Goal: Task Accomplishment & Management: Manage account settings

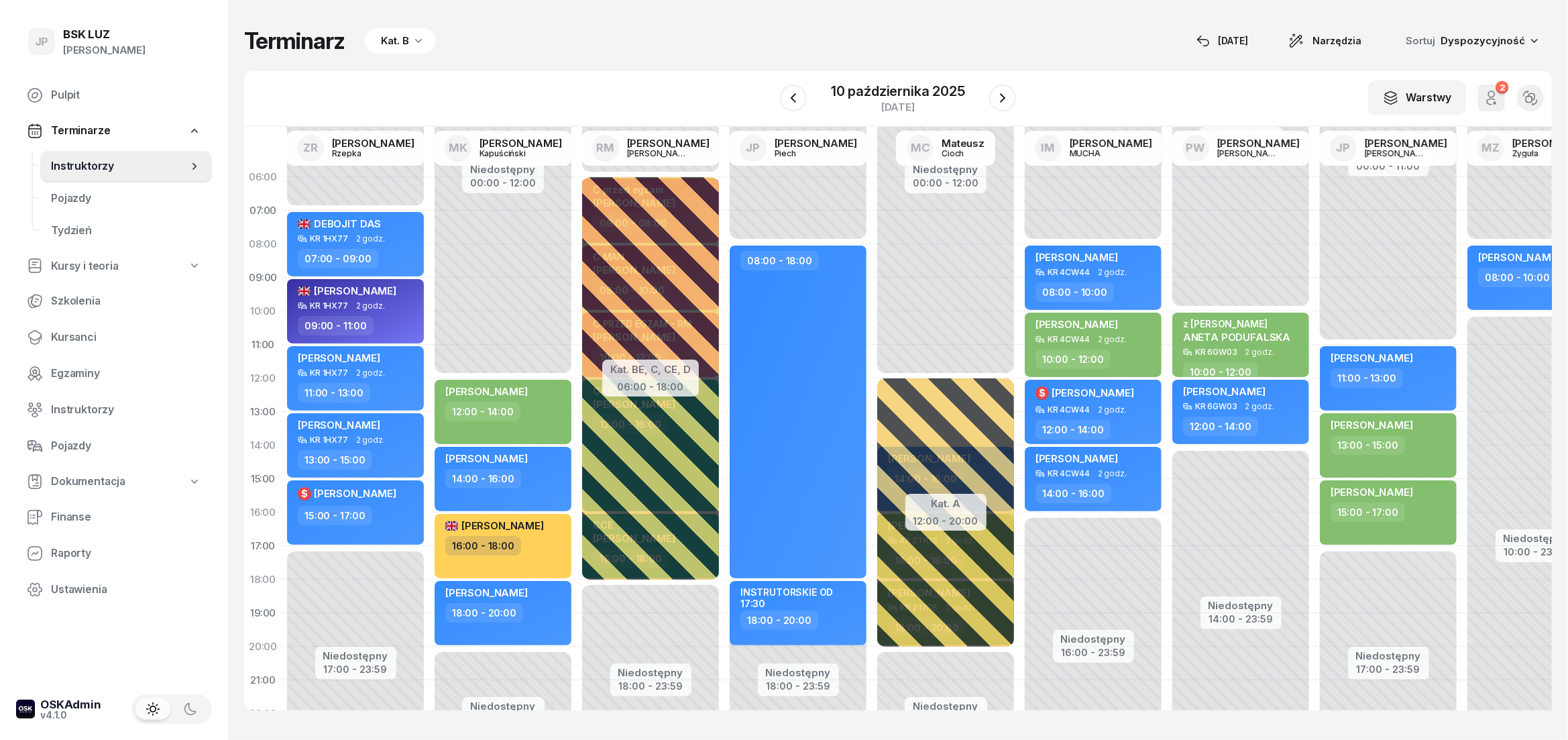
scroll to position [0, 270]
click at [996, 103] on icon "button" at bounding box center [1002, 98] width 16 height 16
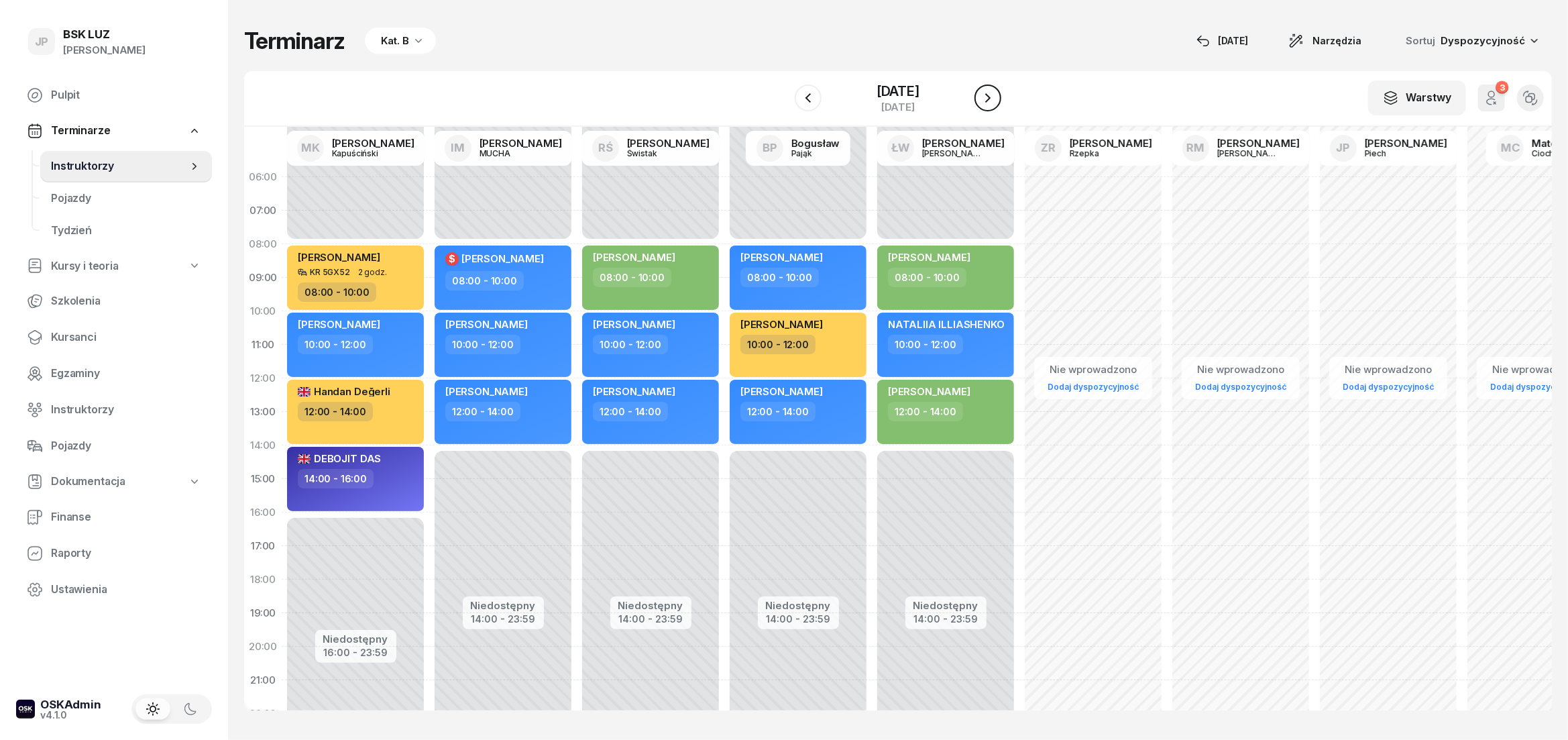
click at [995, 103] on icon "button" at bounding box center [988, 98] width 16 height 16
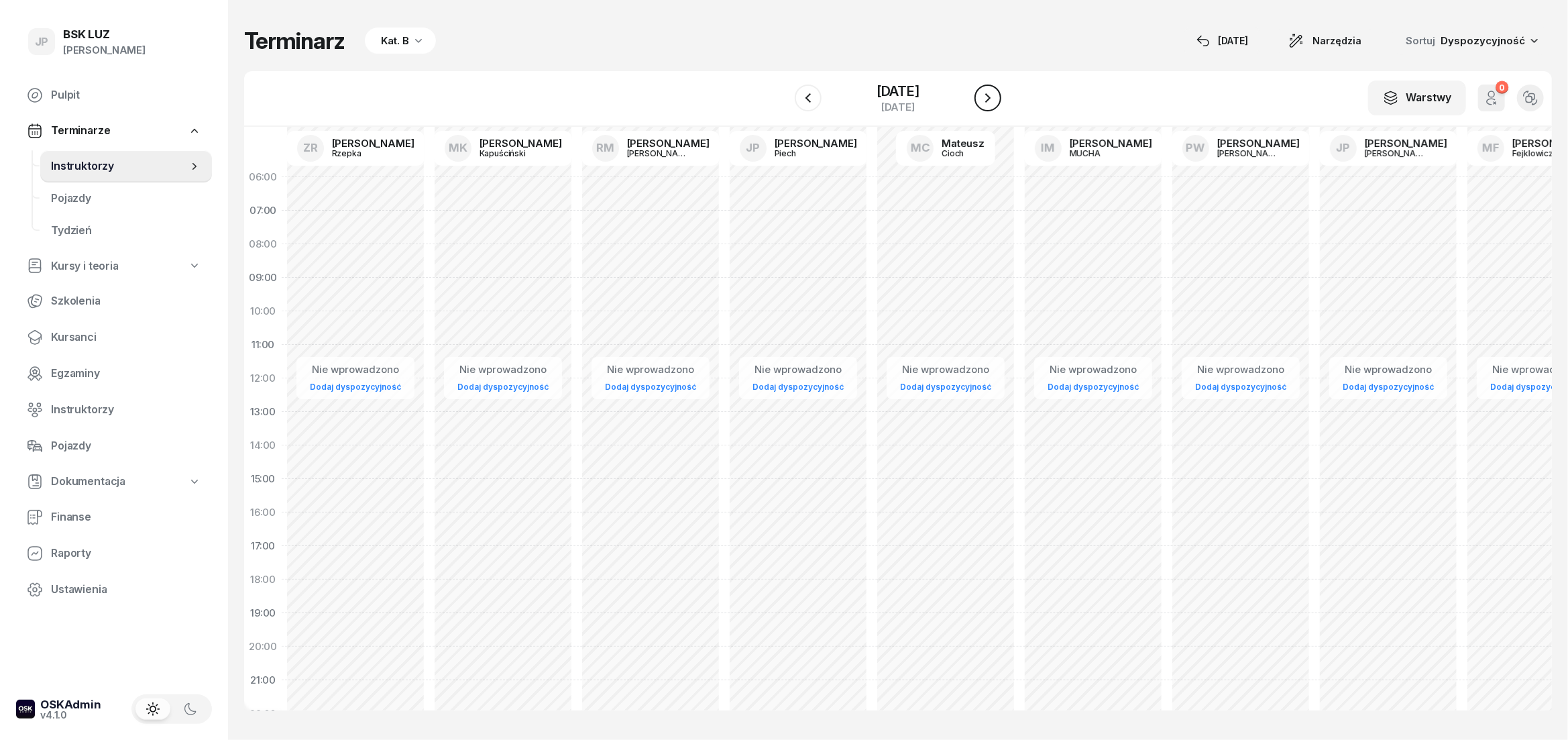
click at [995, 103] on icon "button" at bounding box center [988, 98] width 16 height 16
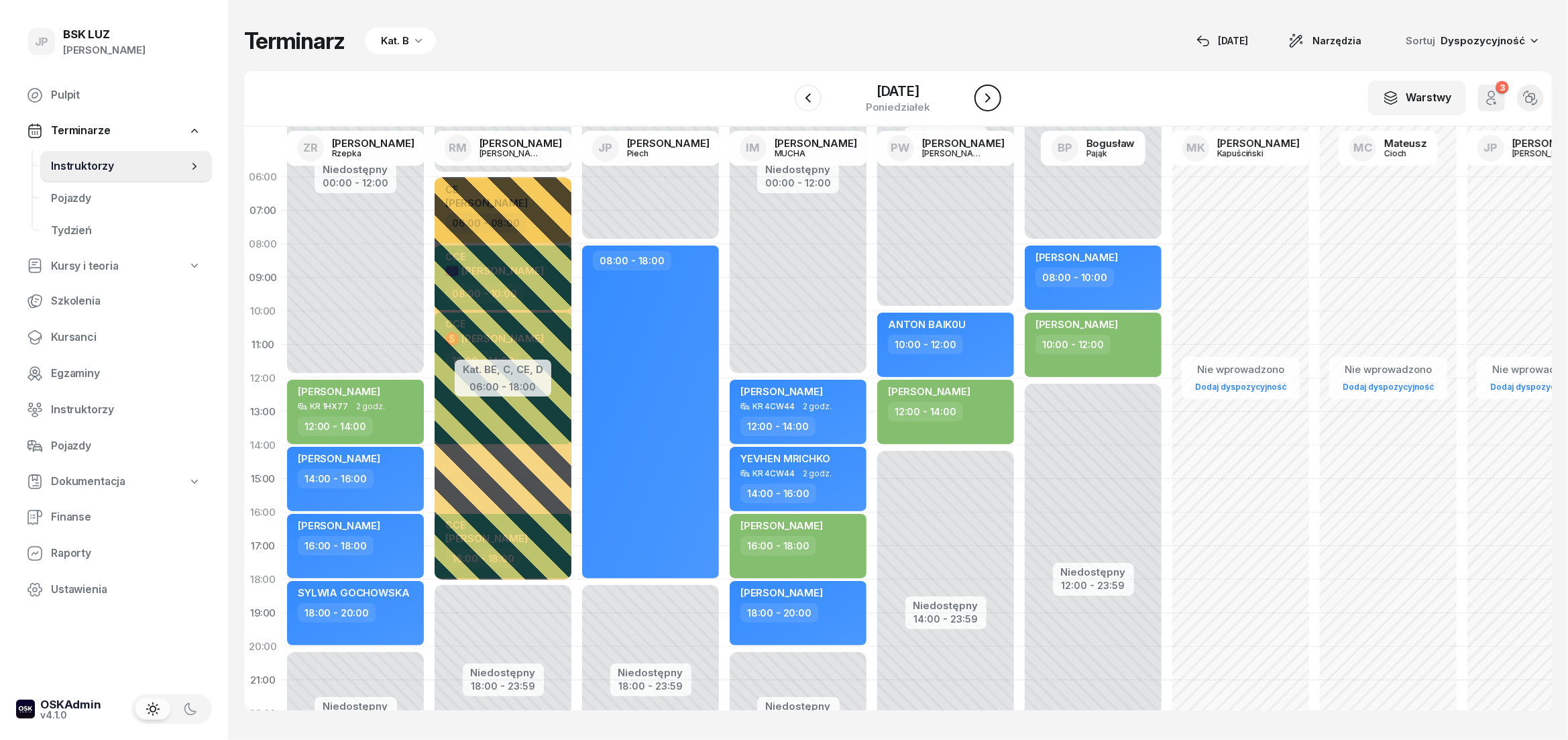
click at [995, 103] on icon "button" at bounding box center [988, 98] width 16 height 16
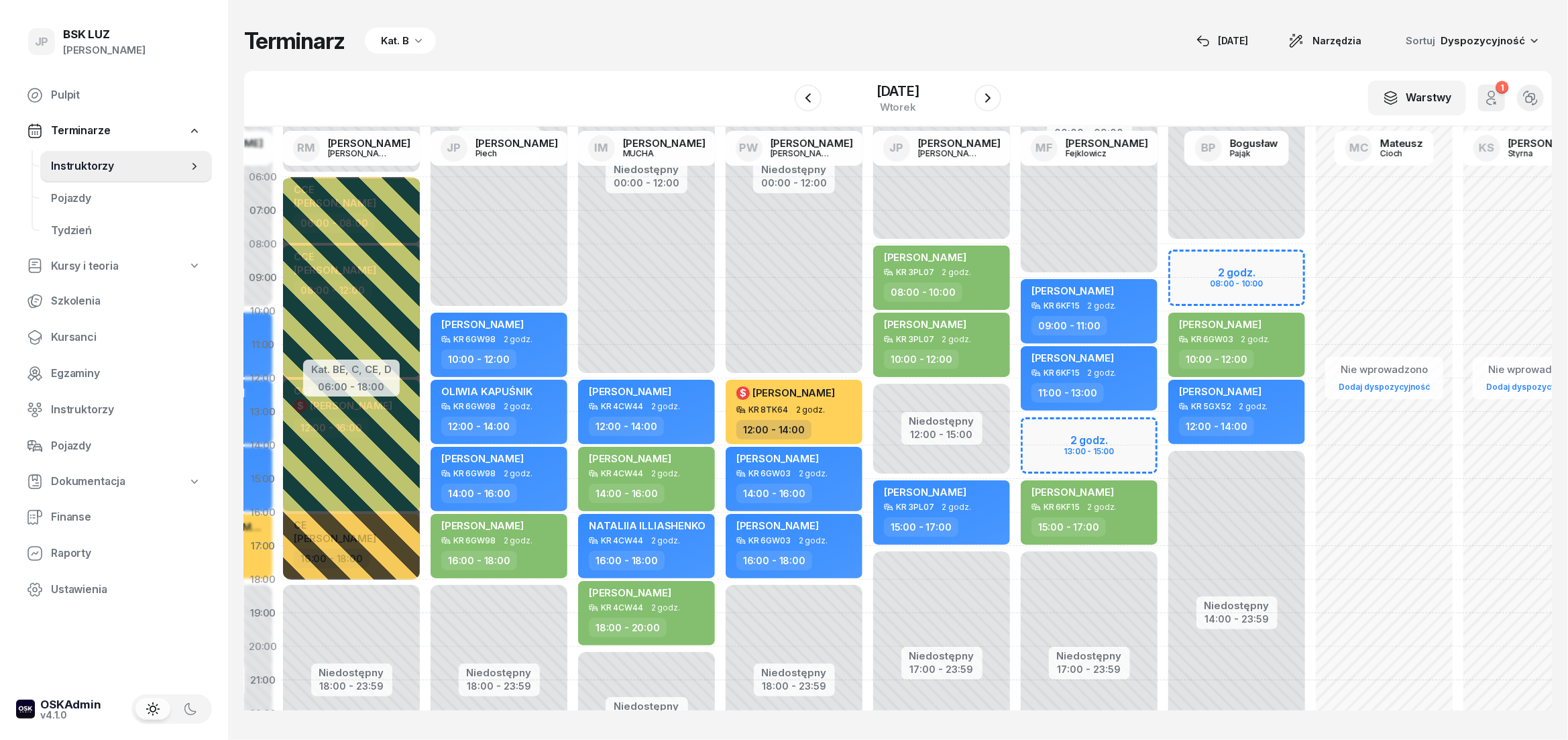
scroll to position [0, 338]
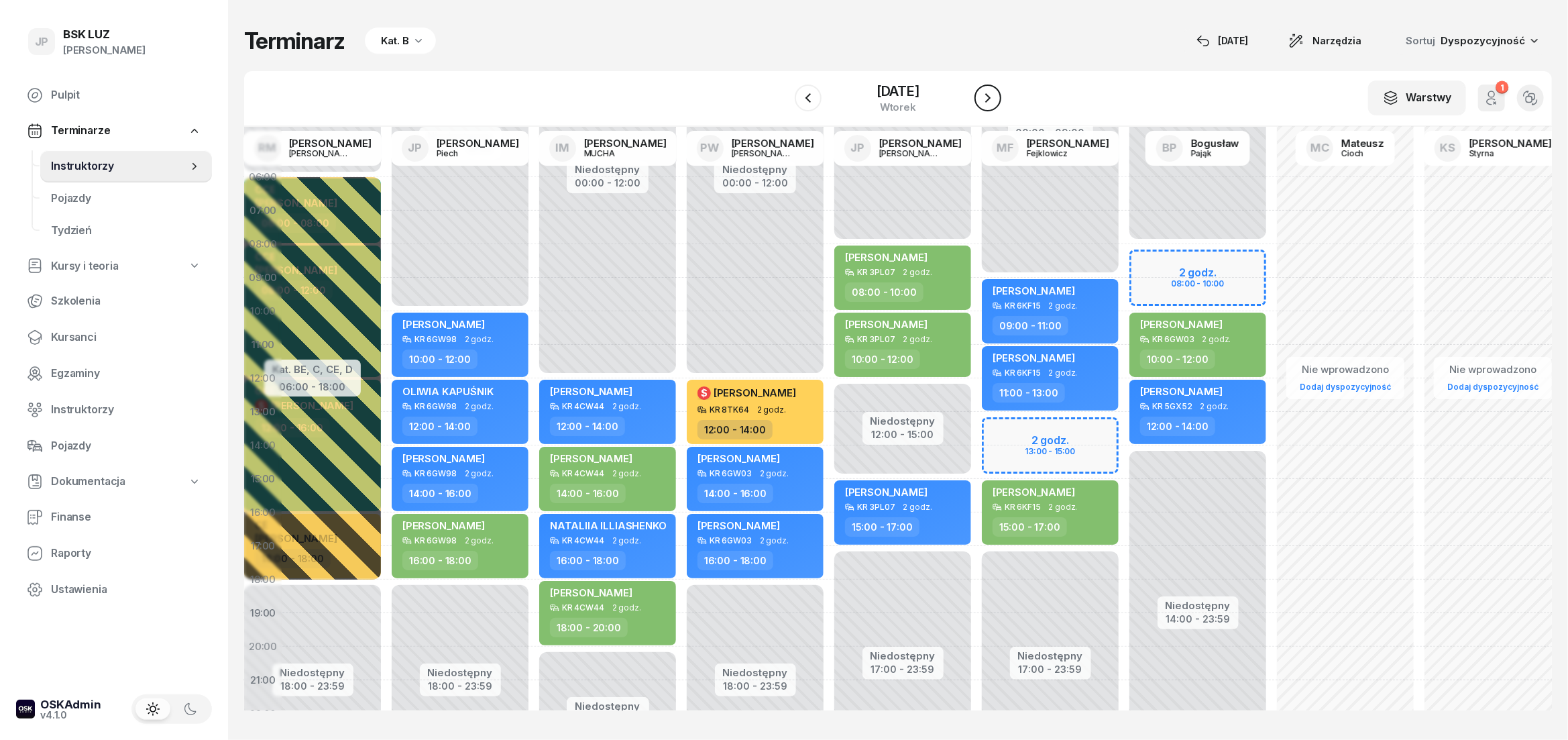
click at [995, 98] on icon "button" at bounding box center [988, 98] width 16 height 16
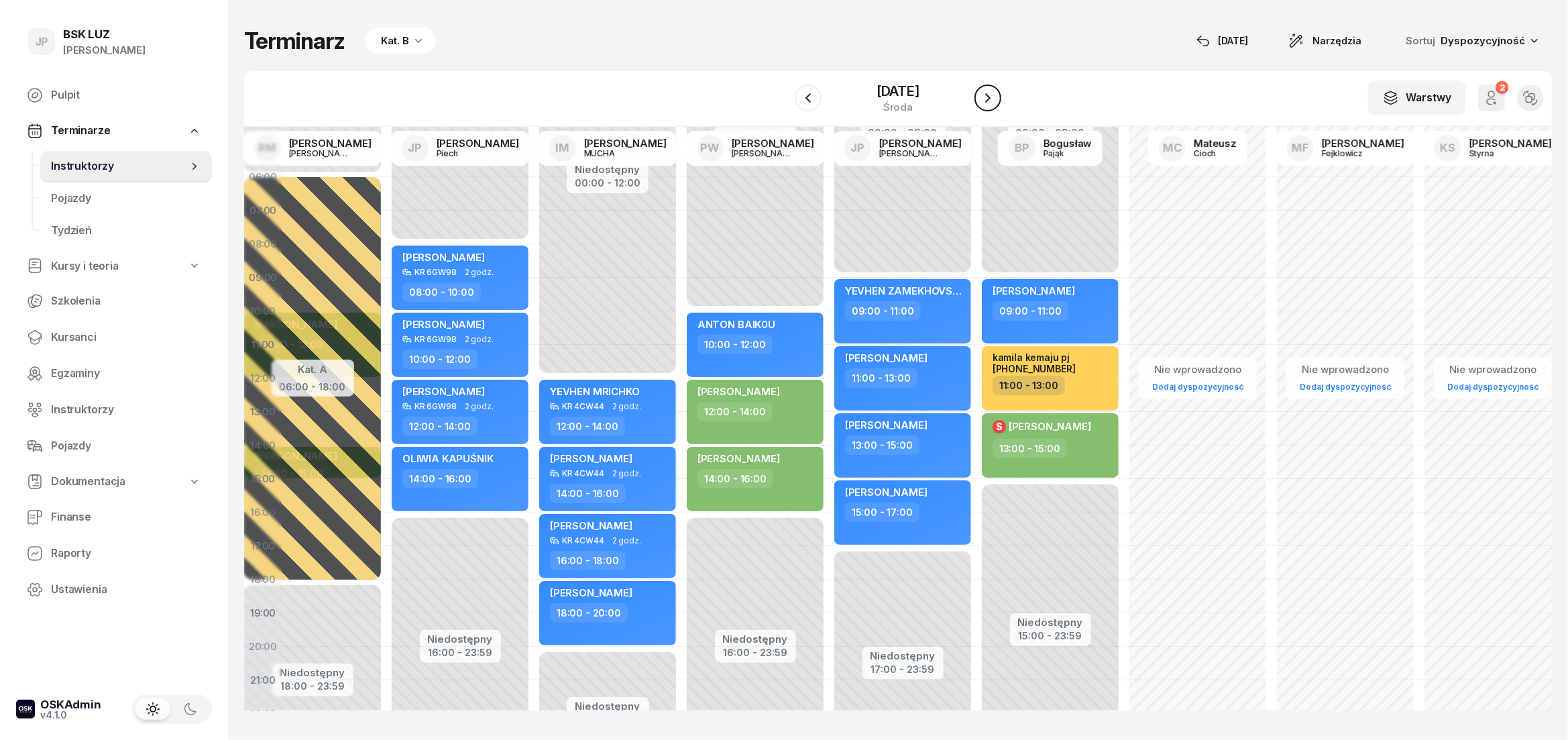
click at [994, 106] on icon "button" at bounding box center [988, 98] width 16 height 16
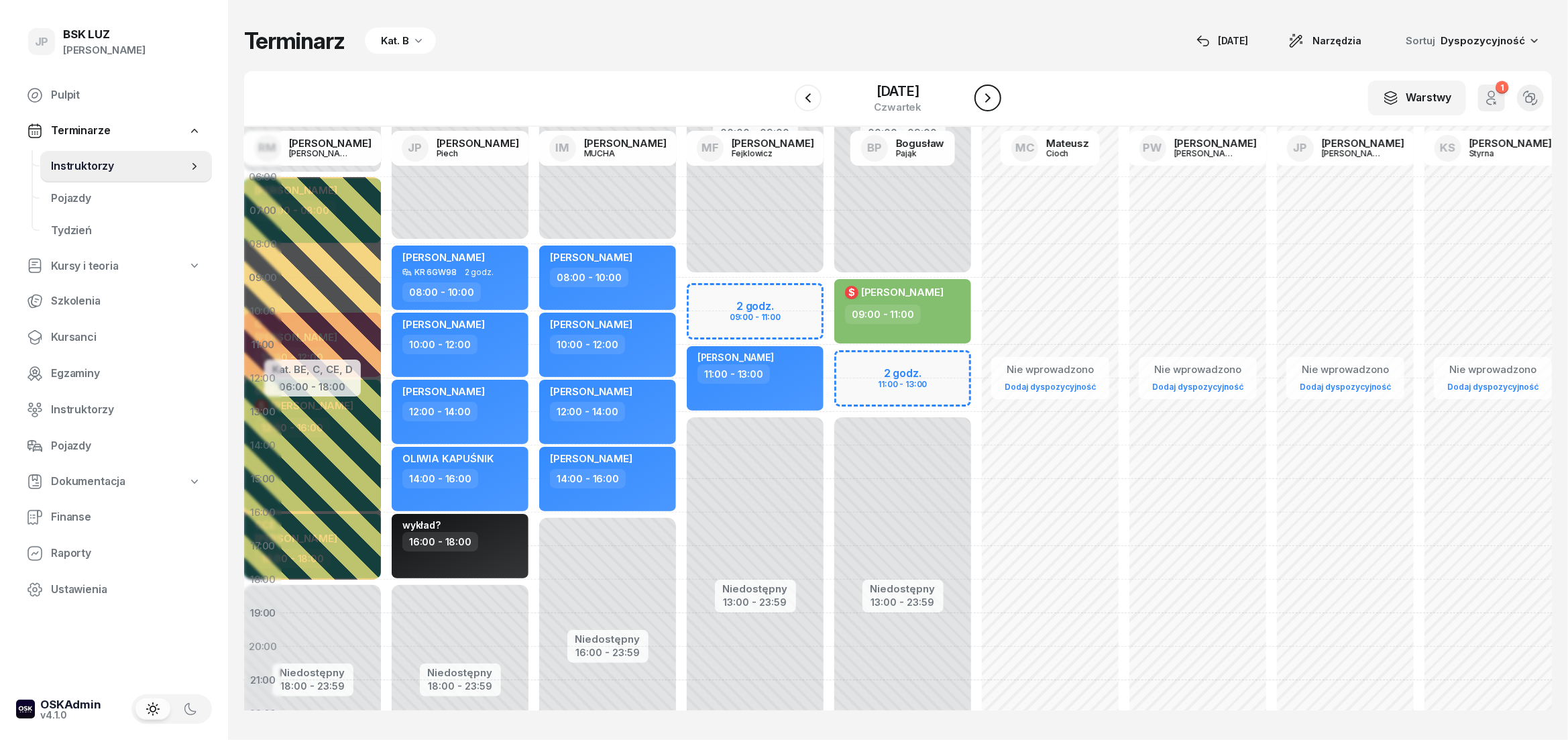
click at [991, 100] on icon "button" at bounding box center [988, 98] width 5 height 9
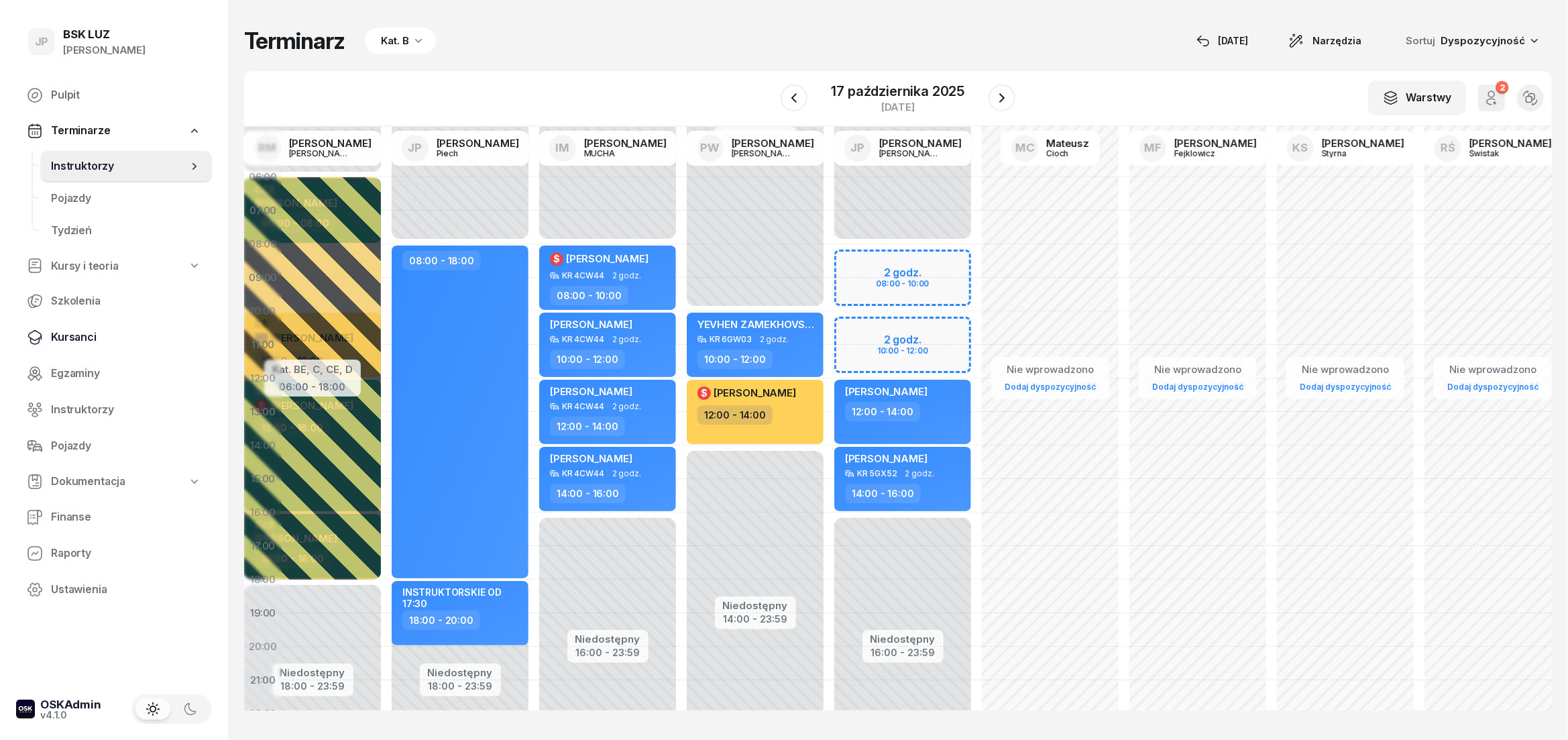
click at [66, 336] on span "Kursanci" at bounding box center [126, 337] width 151 height 17
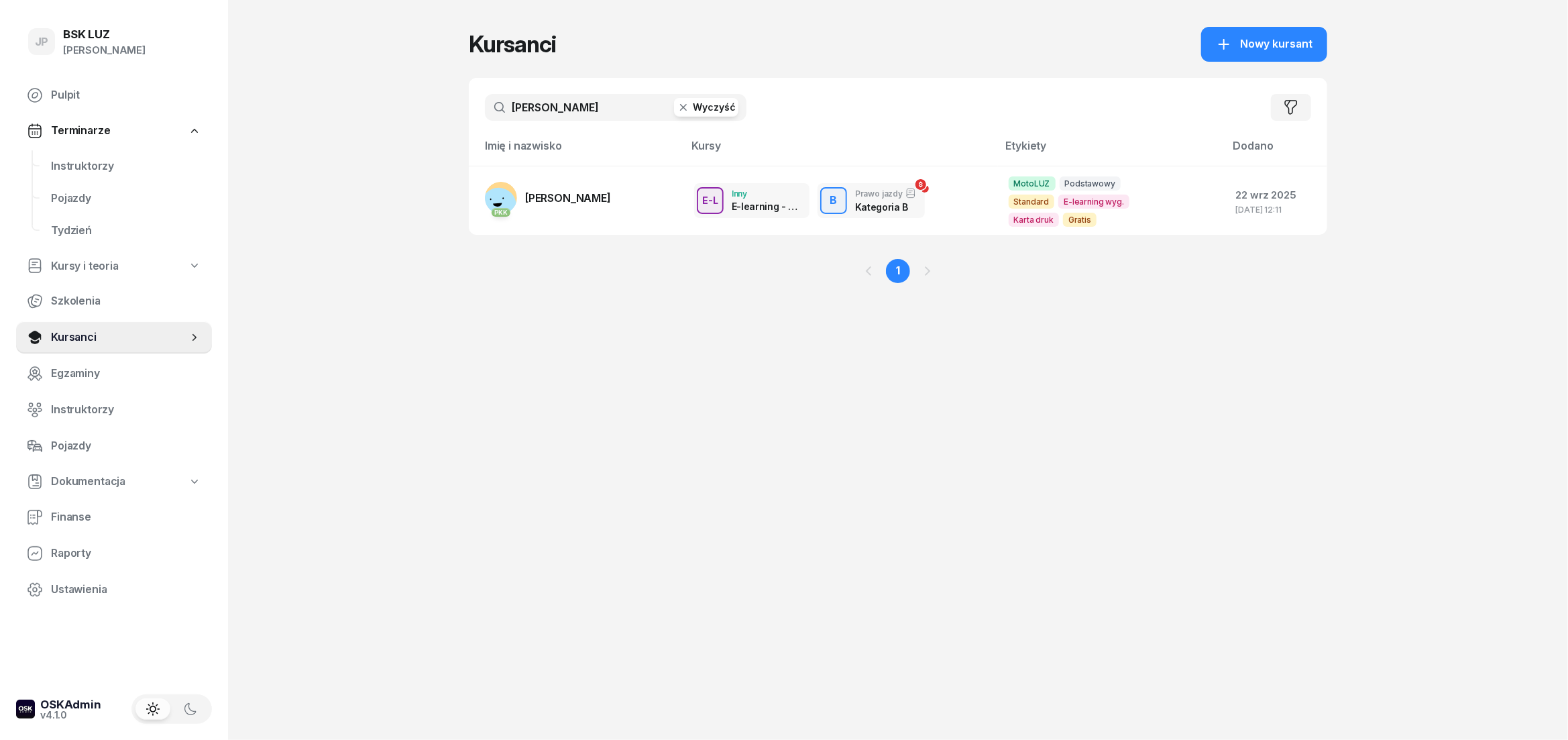
click at [715, 109] on button "Wyczyść" at bounding box center [706, 108] width 65 height 19
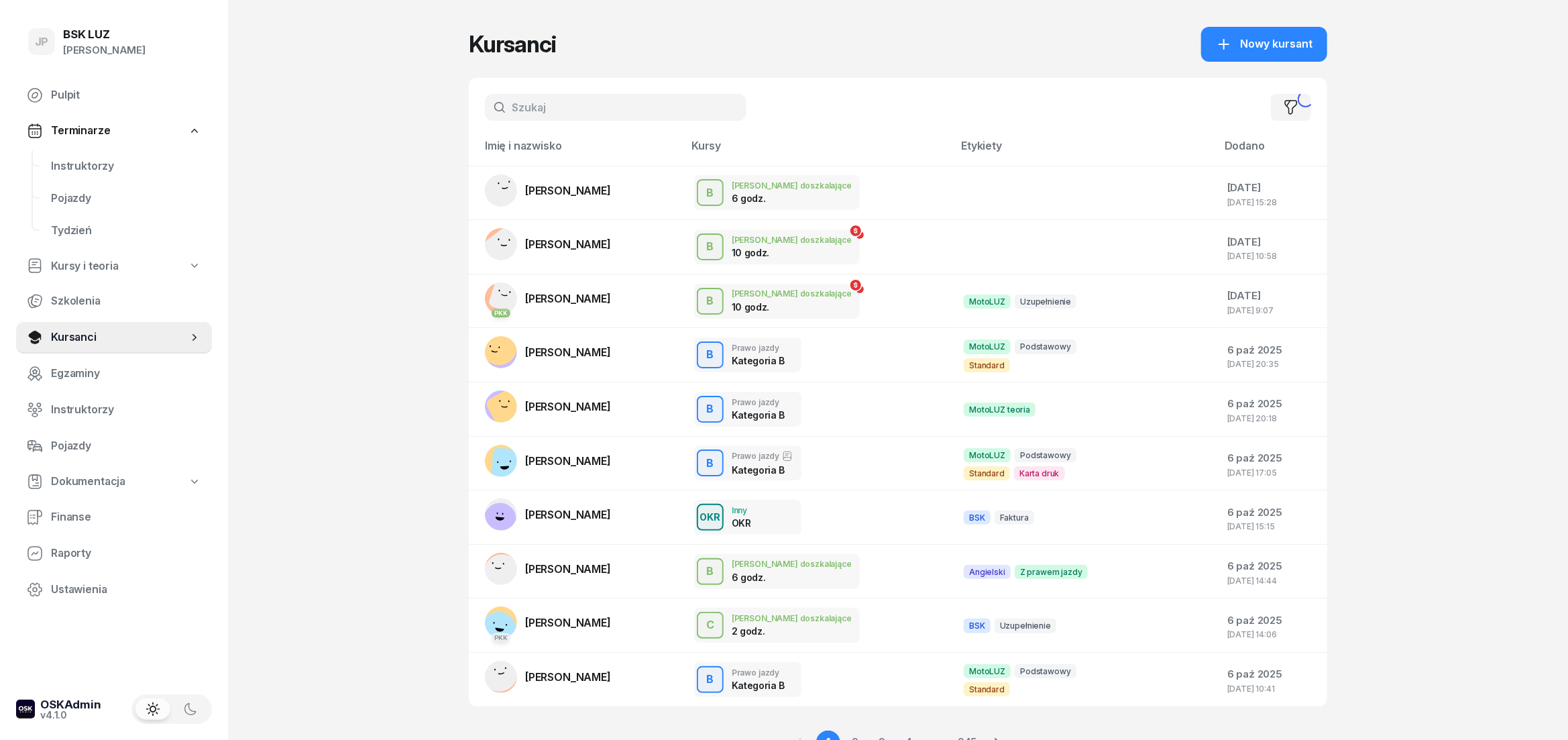
click at [523, 99] on input "text" at bounding box center [615, 107] width 261 height 27
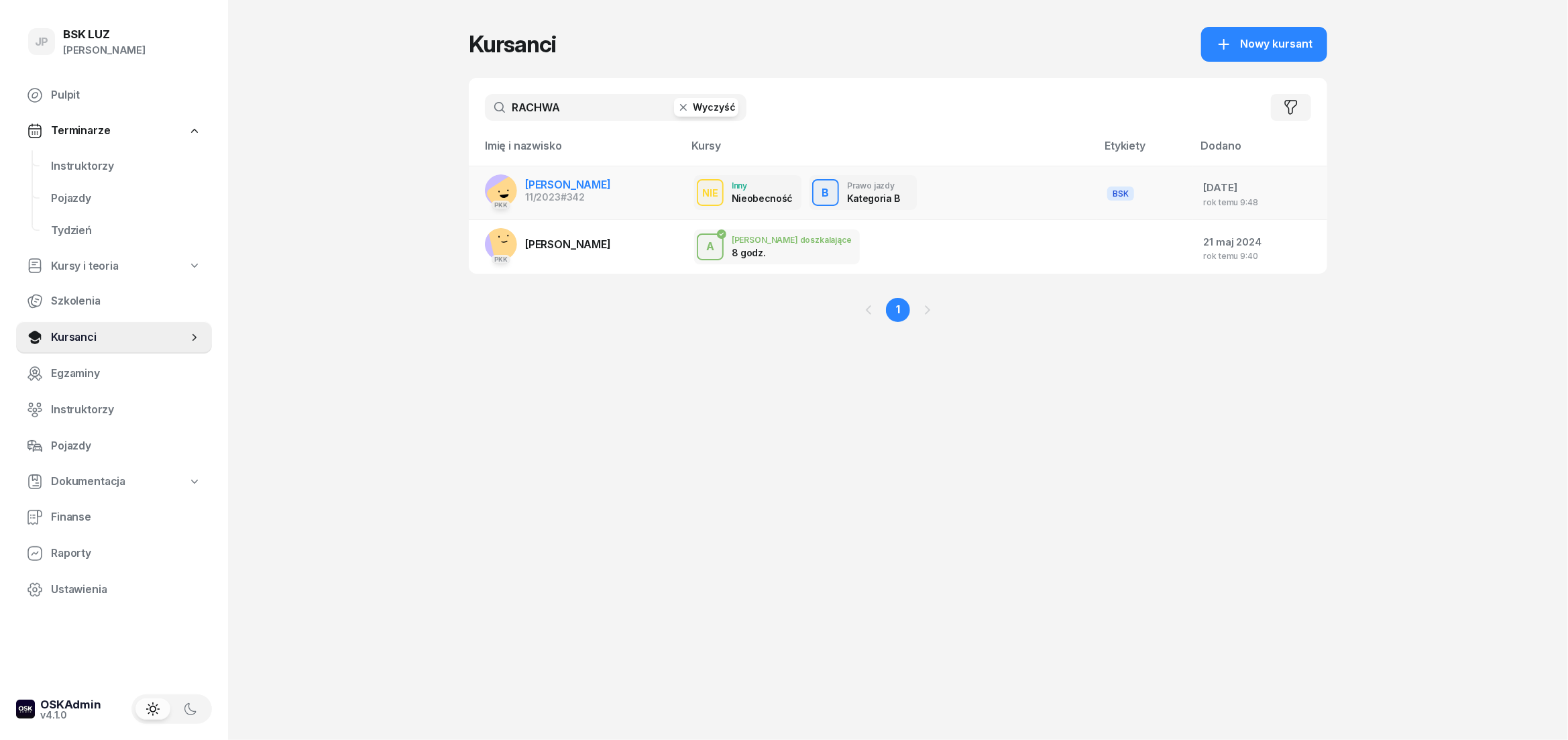
type input "RACHWA"
click at [572, 203] on link "PKK [PERSON_NAME] 11/2023 #342" at bounding box center [548, 190] width 126 height 32
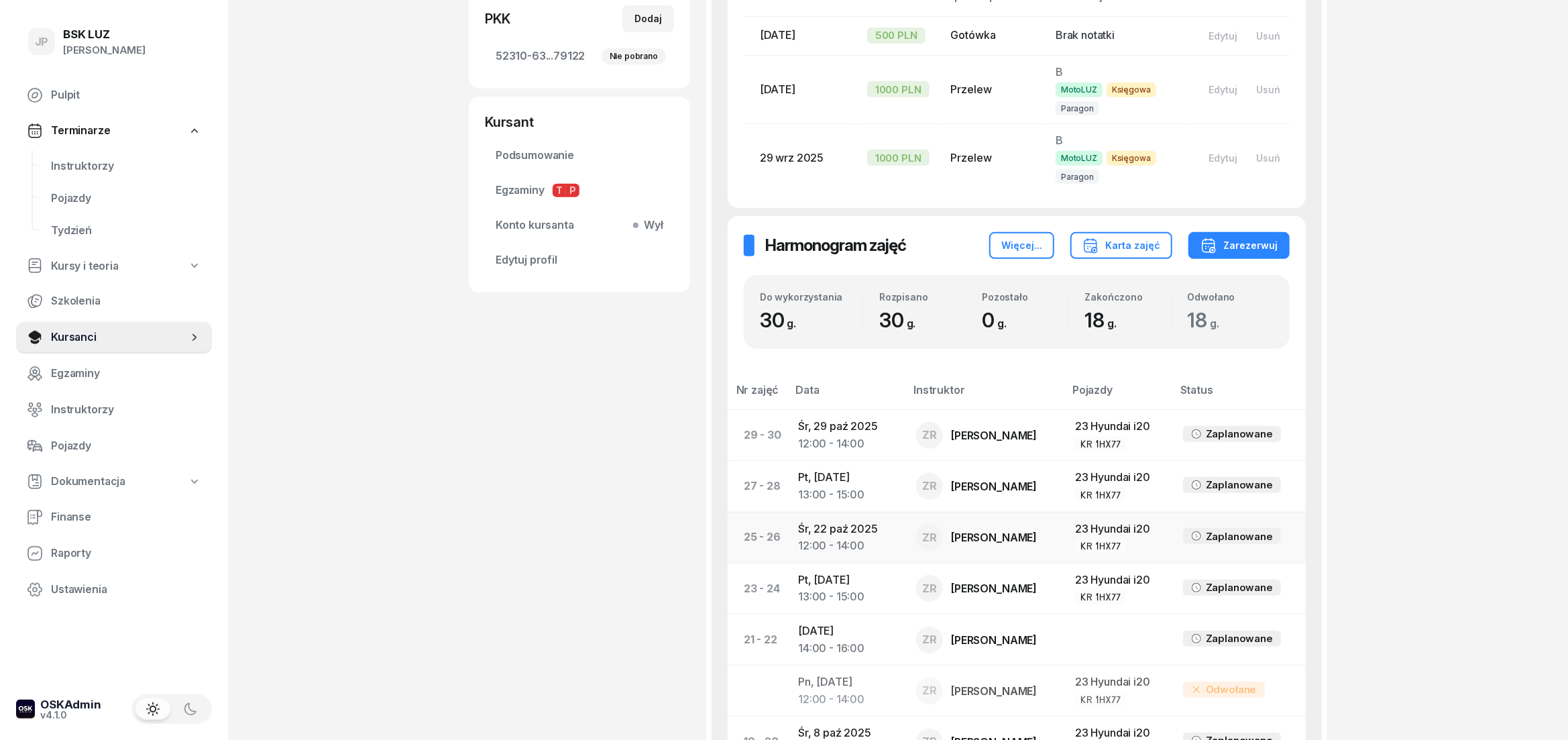
scroll to position [372, 0]
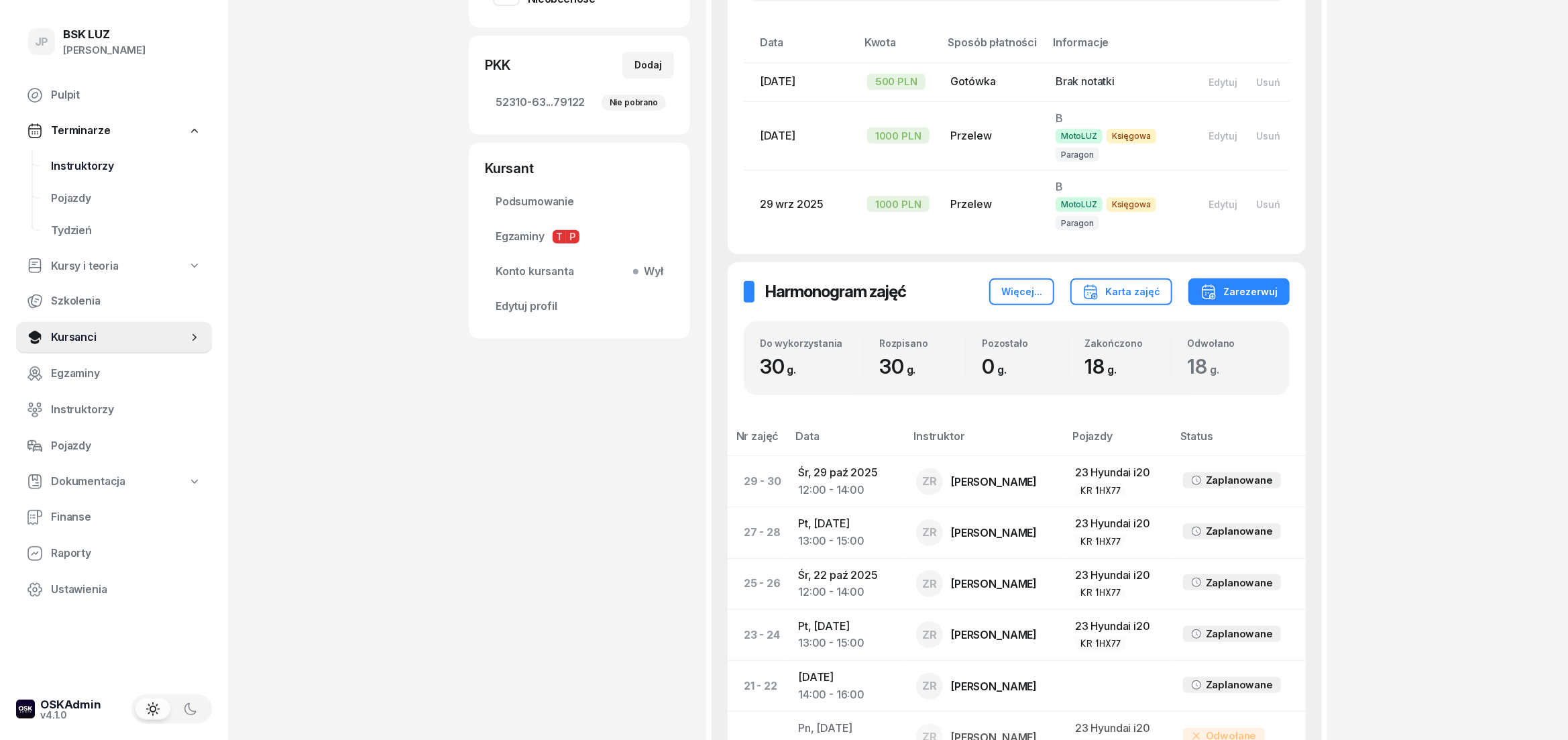
click at [69, 162] on span "Instruktorzy" at bounding box center [126, 166] width 151 height 17
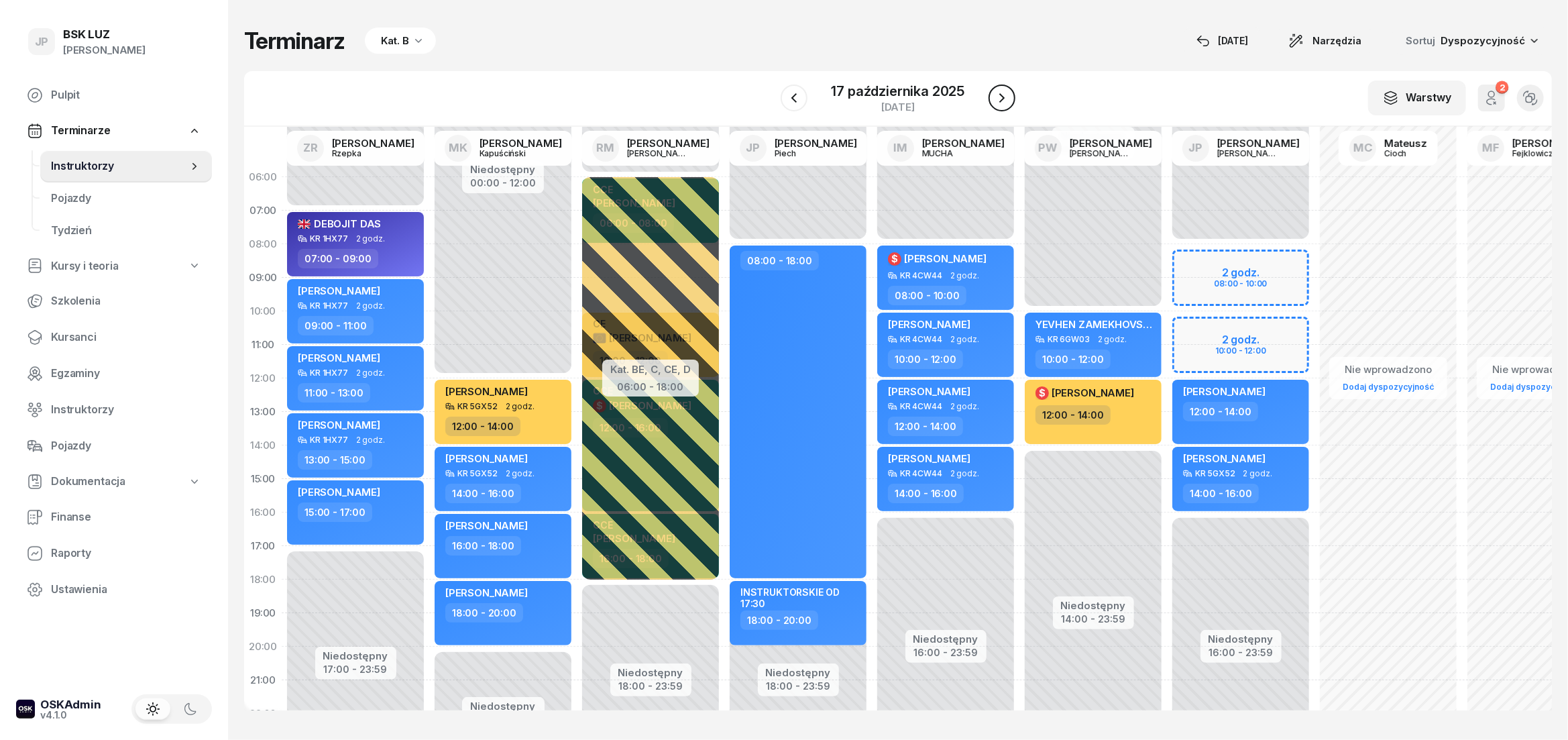
click at [997, 95] on icon "button" at bounding box center [1002, 98] width 16 height 16
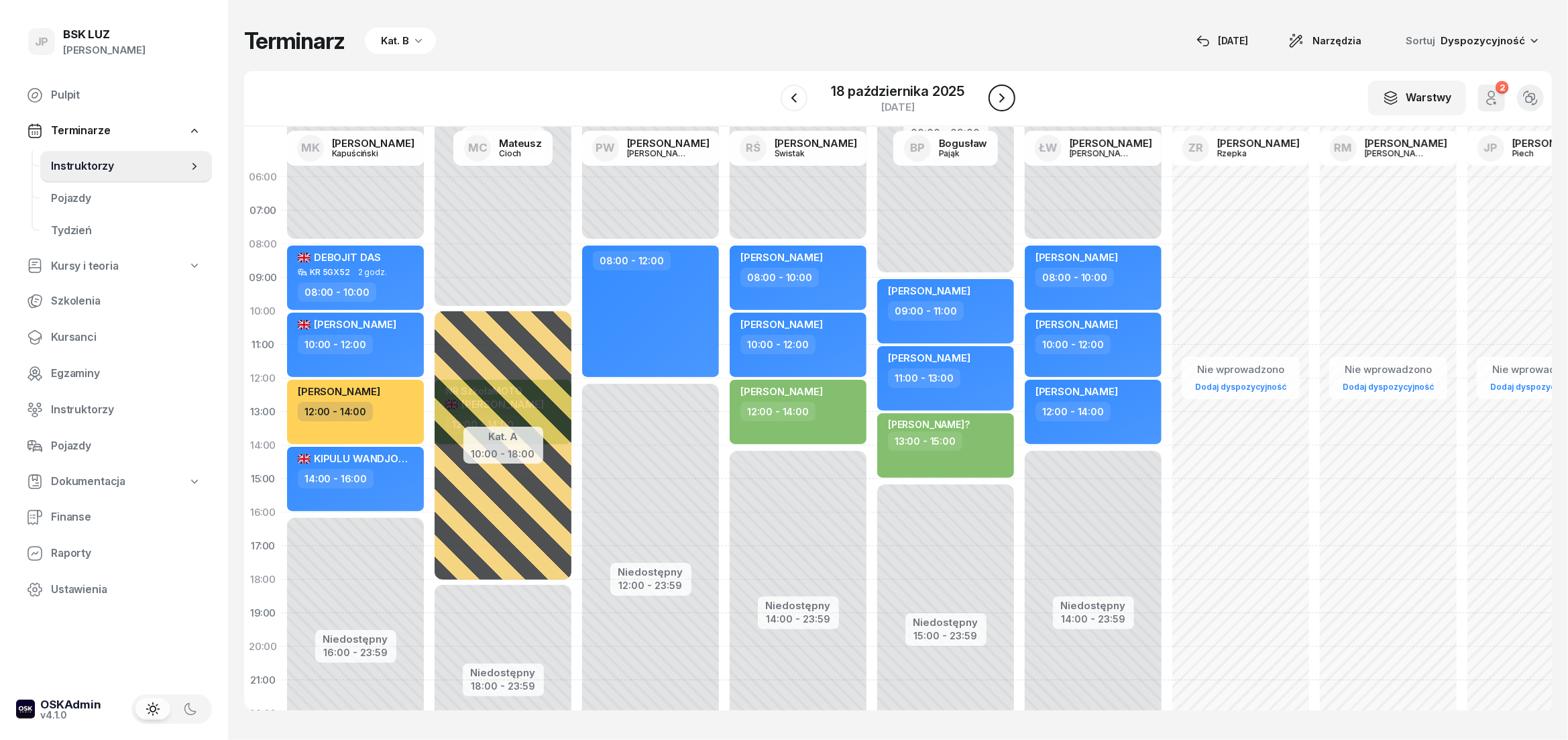
click at [997, 95] on icon "button" at bounding box center [1002, 98] width 16 height 16
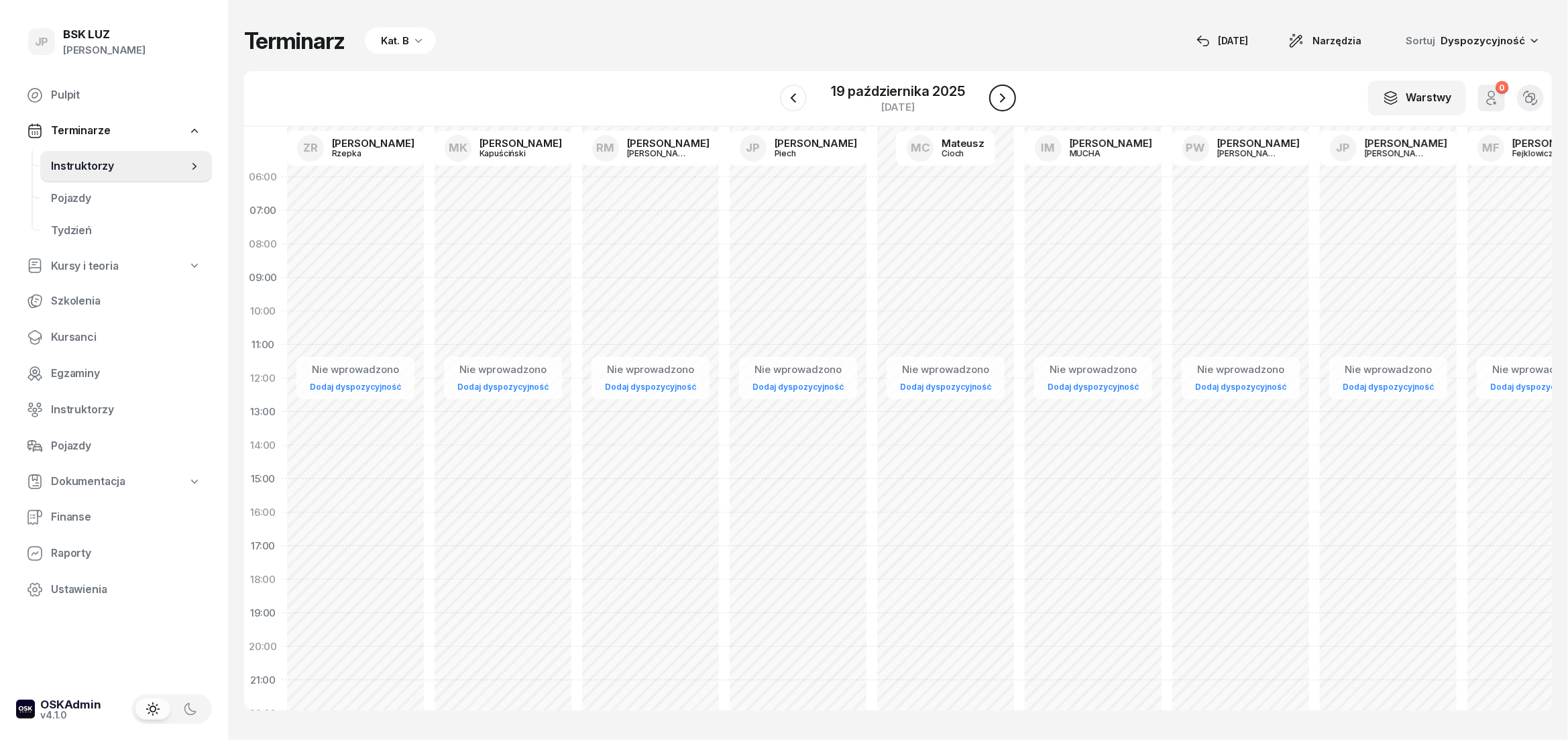
click at [997, 95] on icon "button" at bounding box center [1002, 98] width 16 height 16
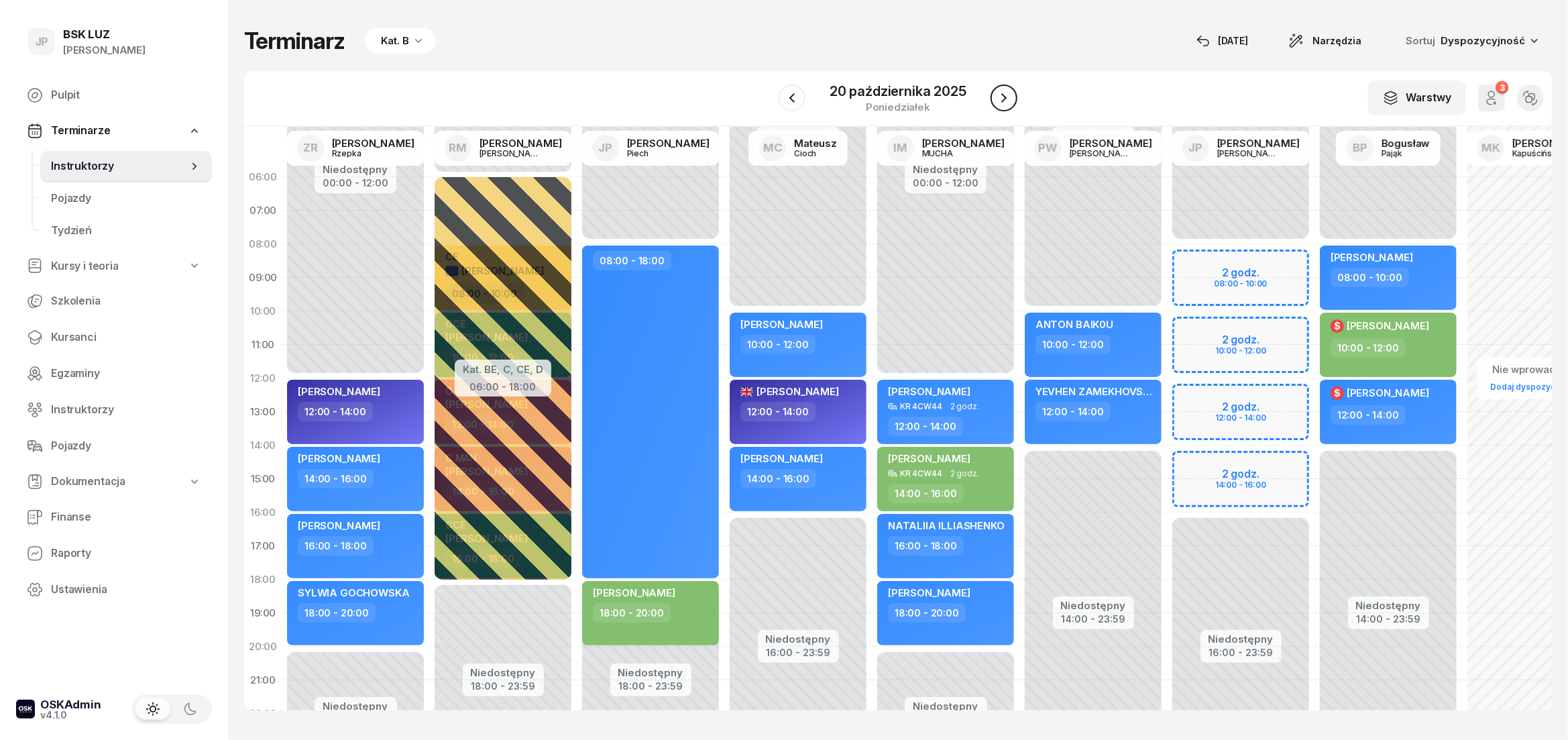
click at [997, 95] on icon "button" at bounding box center [1003, 98] width 16 height 16
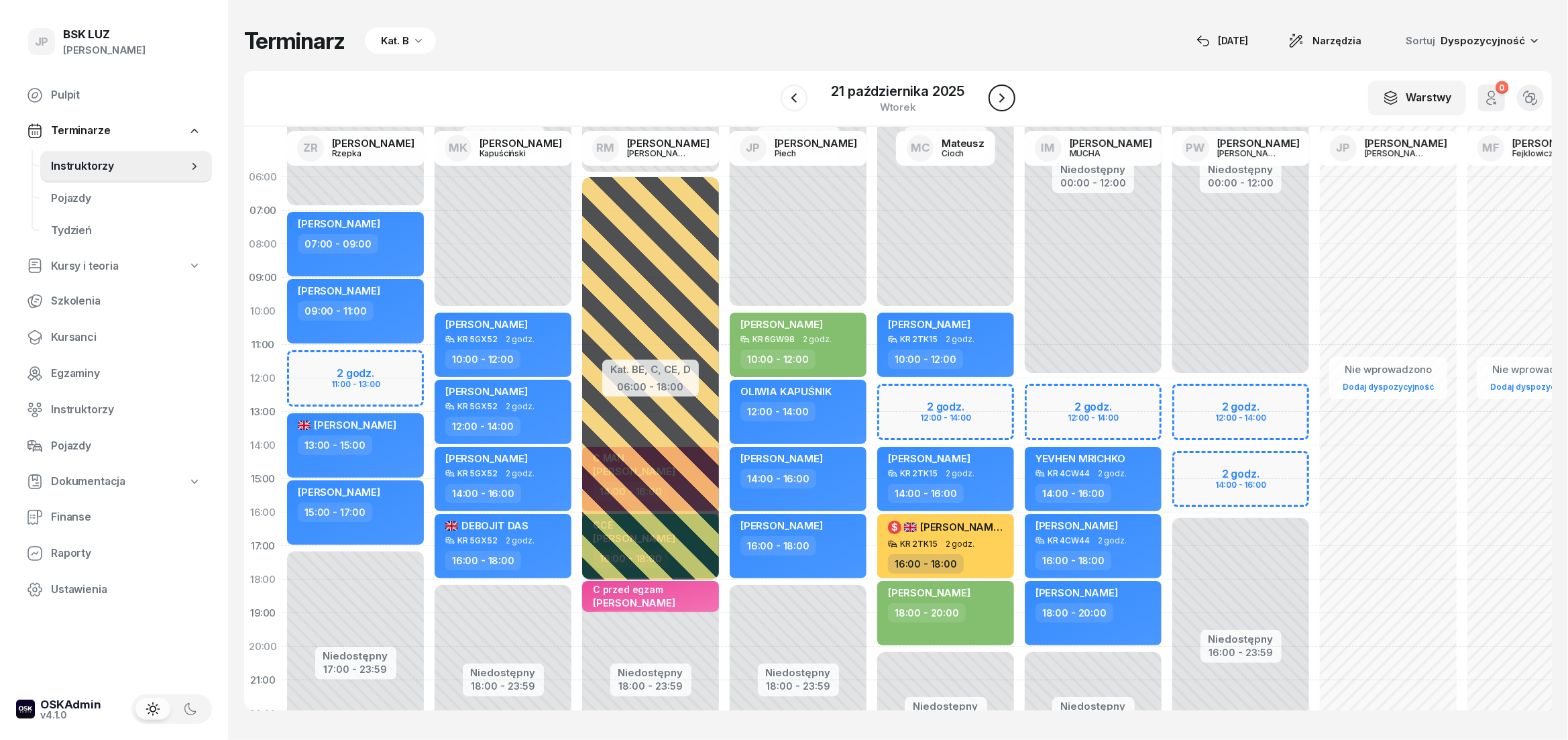
click at [997, 95] on icon "button" at bounding box center [1002, 98] width 16 height 16
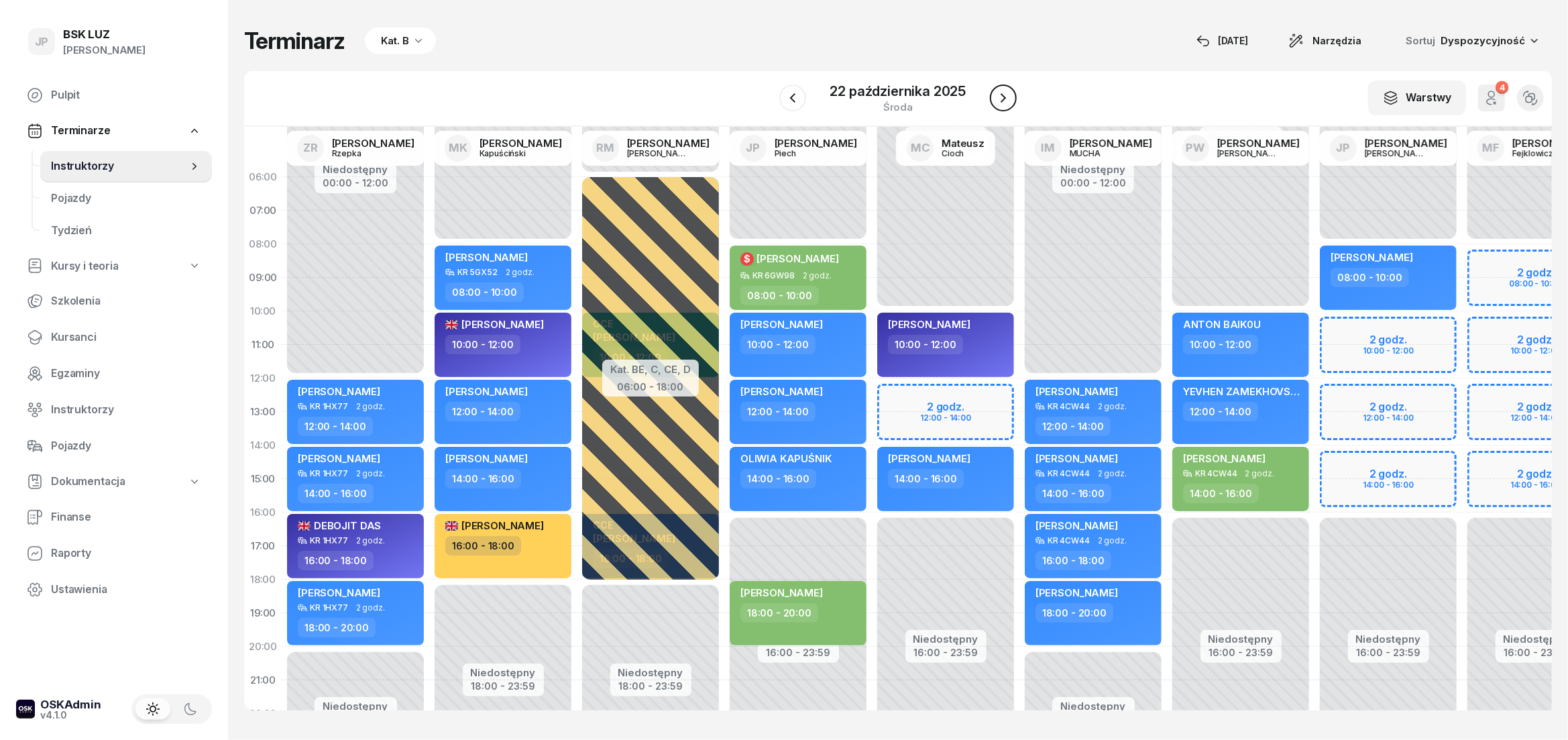
click at [1004, 103] on icon "button" at bounding box center [1003, 98] width 16 height 16
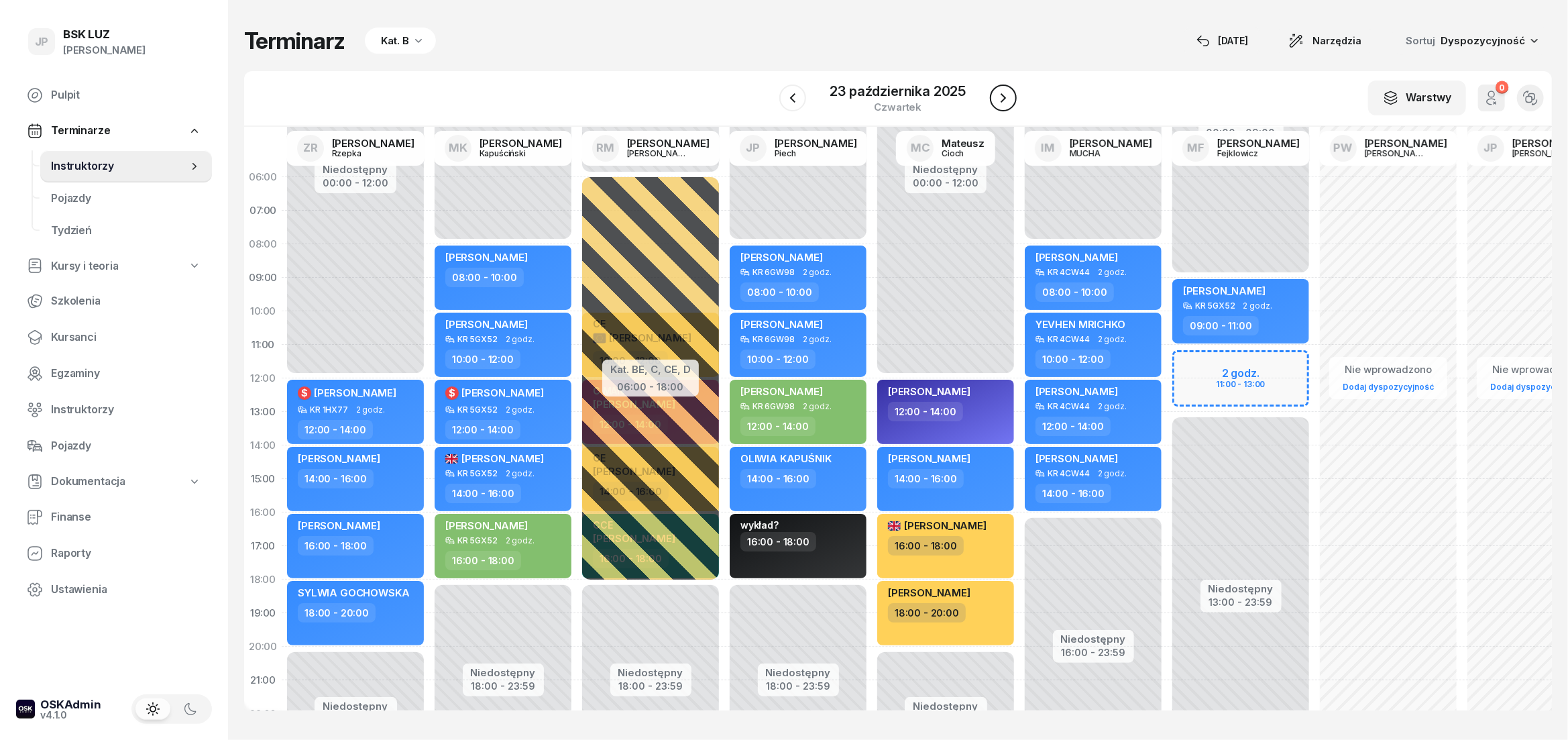
click at [1004, 103] on icon "button" at bounding box center [1003, 98] width 16 height 16
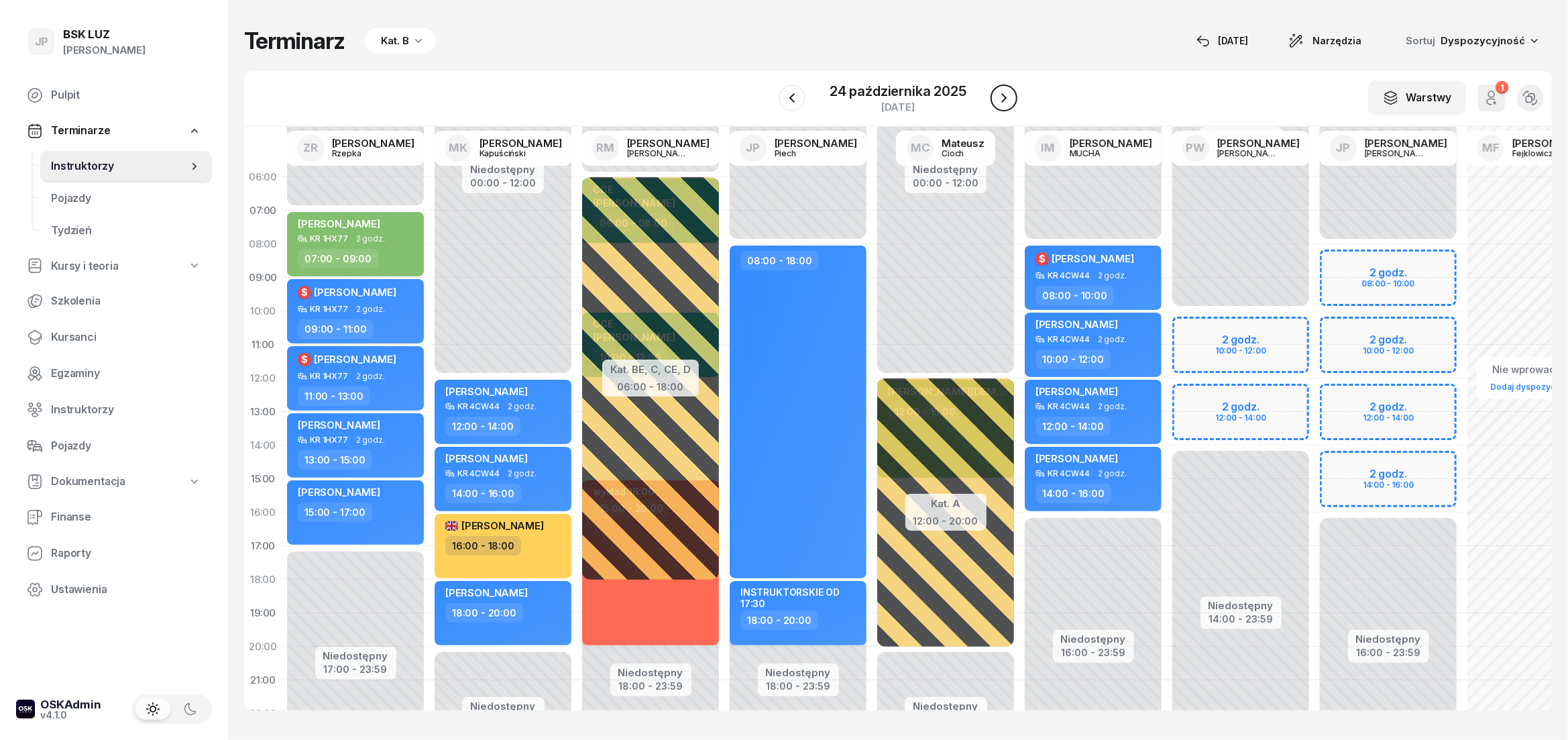
click at [1004, 103] on icon "button" at bounding box center [1003, 98] width 16 height 16
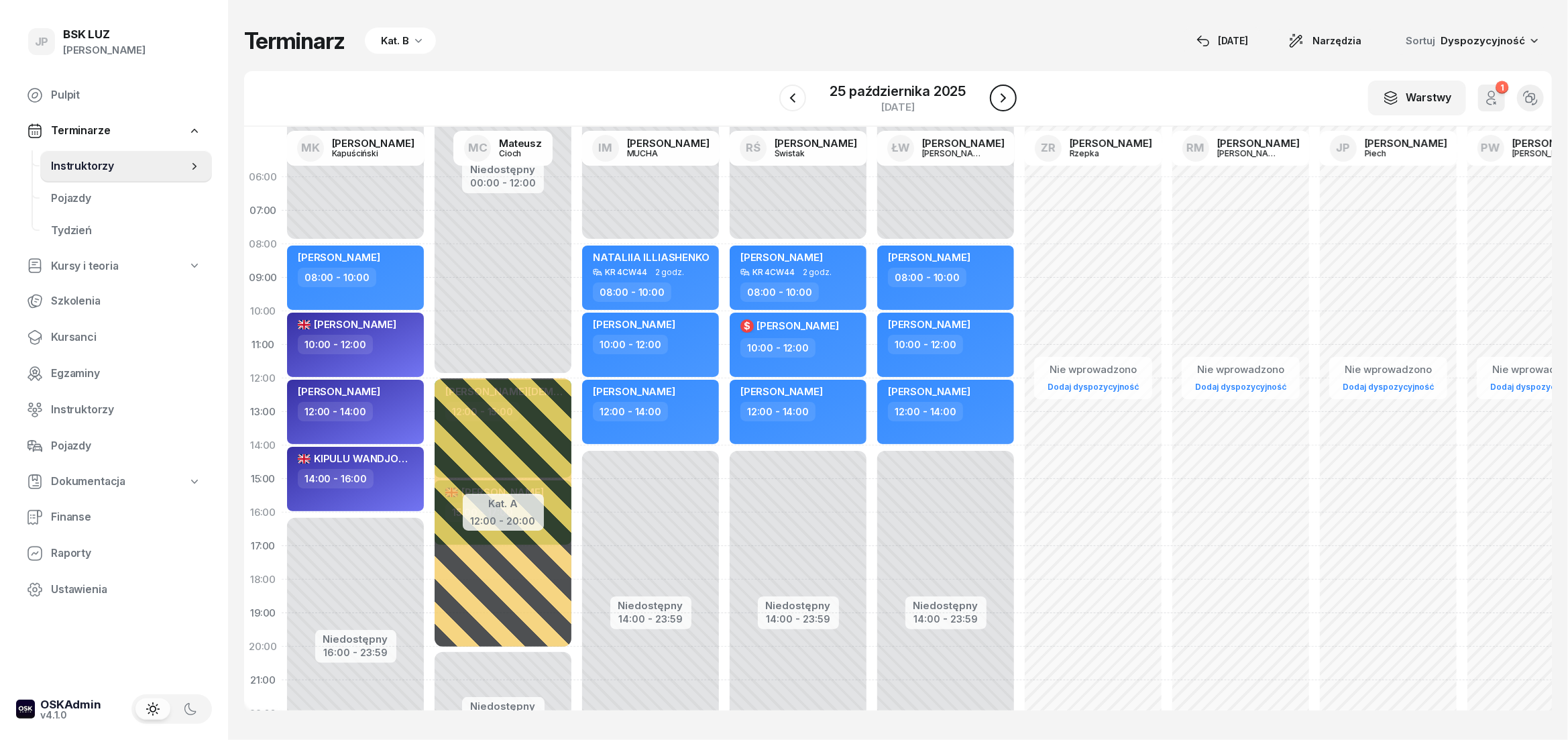
click at [1004, 103] on icon "button" at bounding box center [1003, 98] width 16 height 16
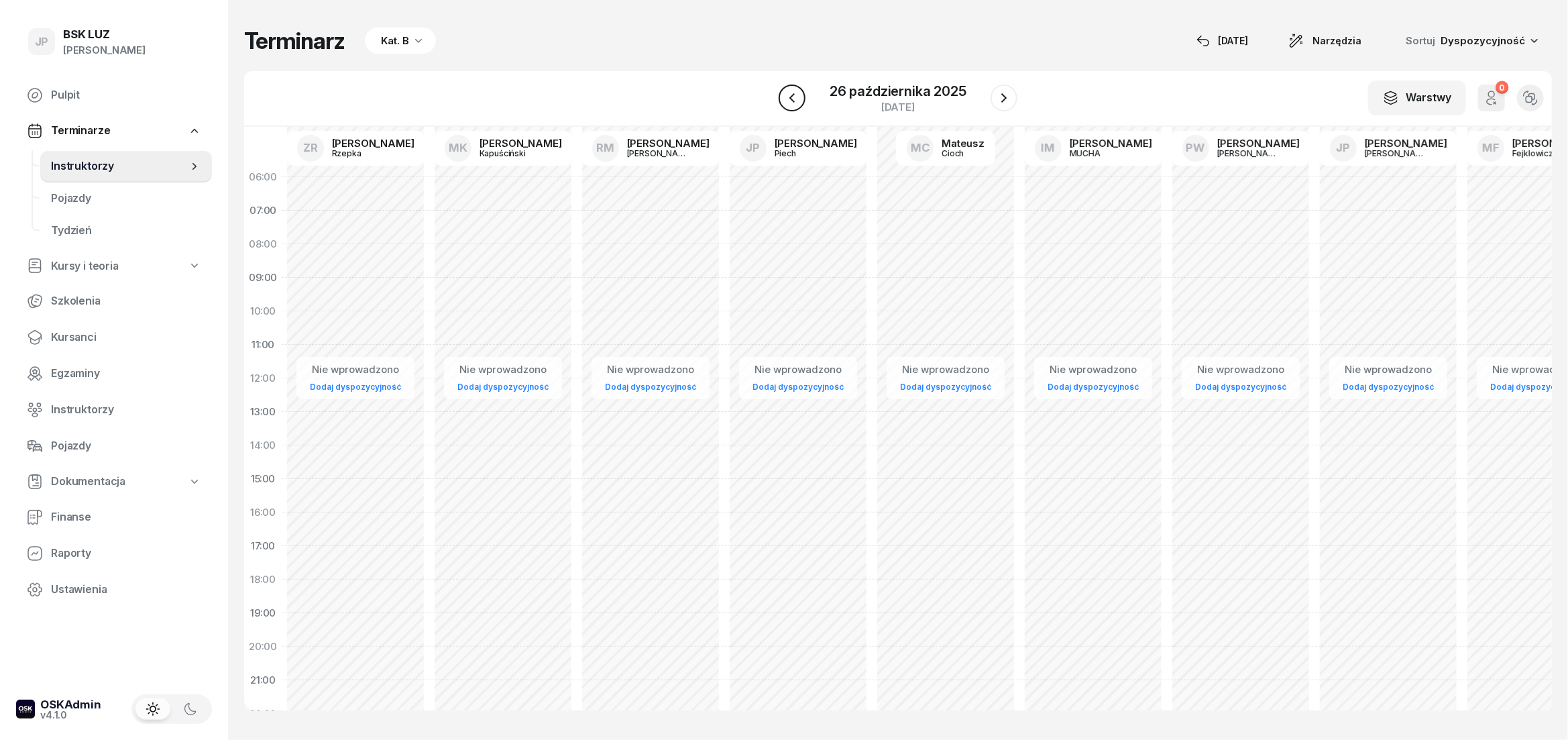
click at [800, 103] on icon "button" at bounding box center [792, 98] width 16 height 16
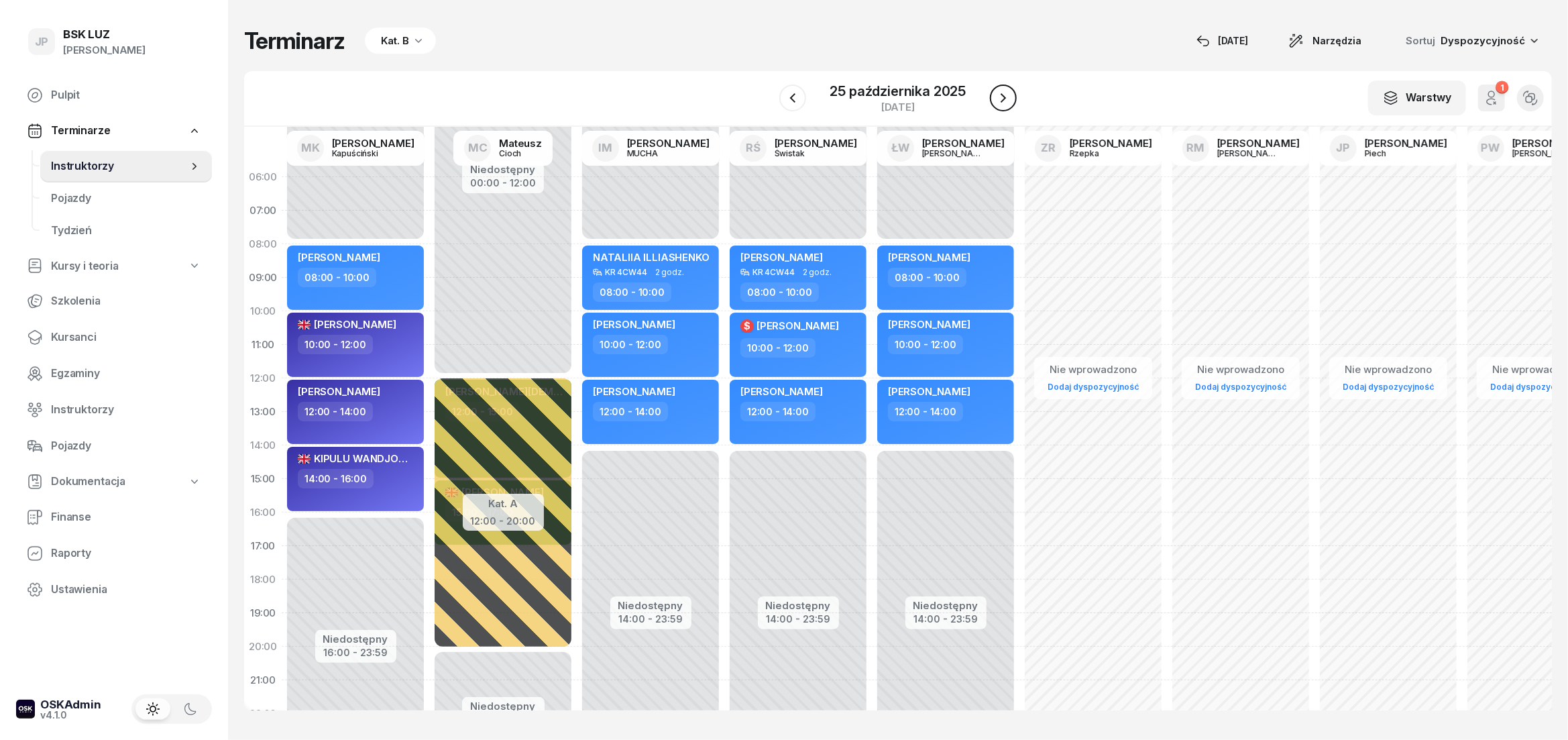
click at [997, 103] on icon "button" at bounding box center [1003, 98] width 16 height 16
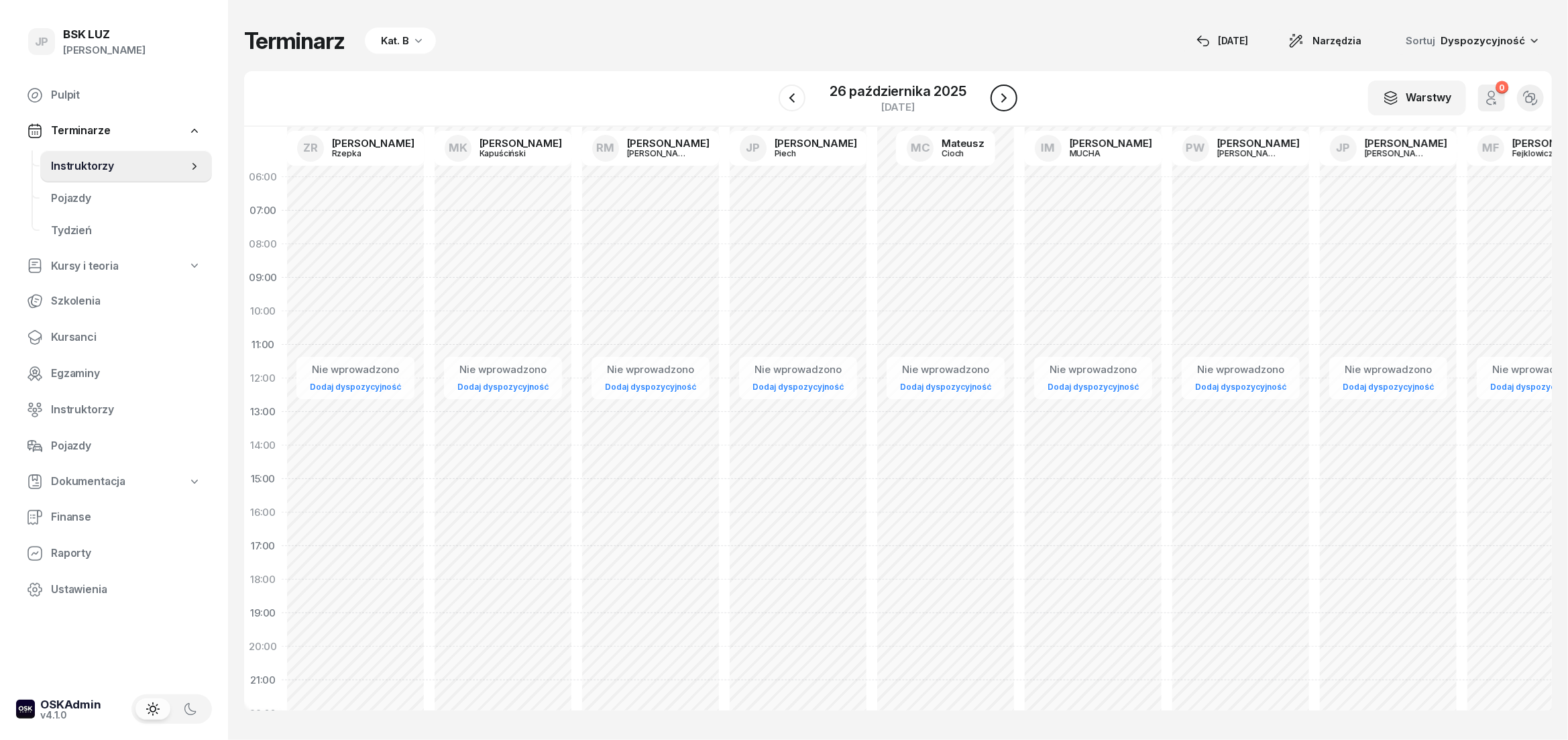
click at [997, 103] on icon "button" at bounding box center [1003, 98] width 16 height 16
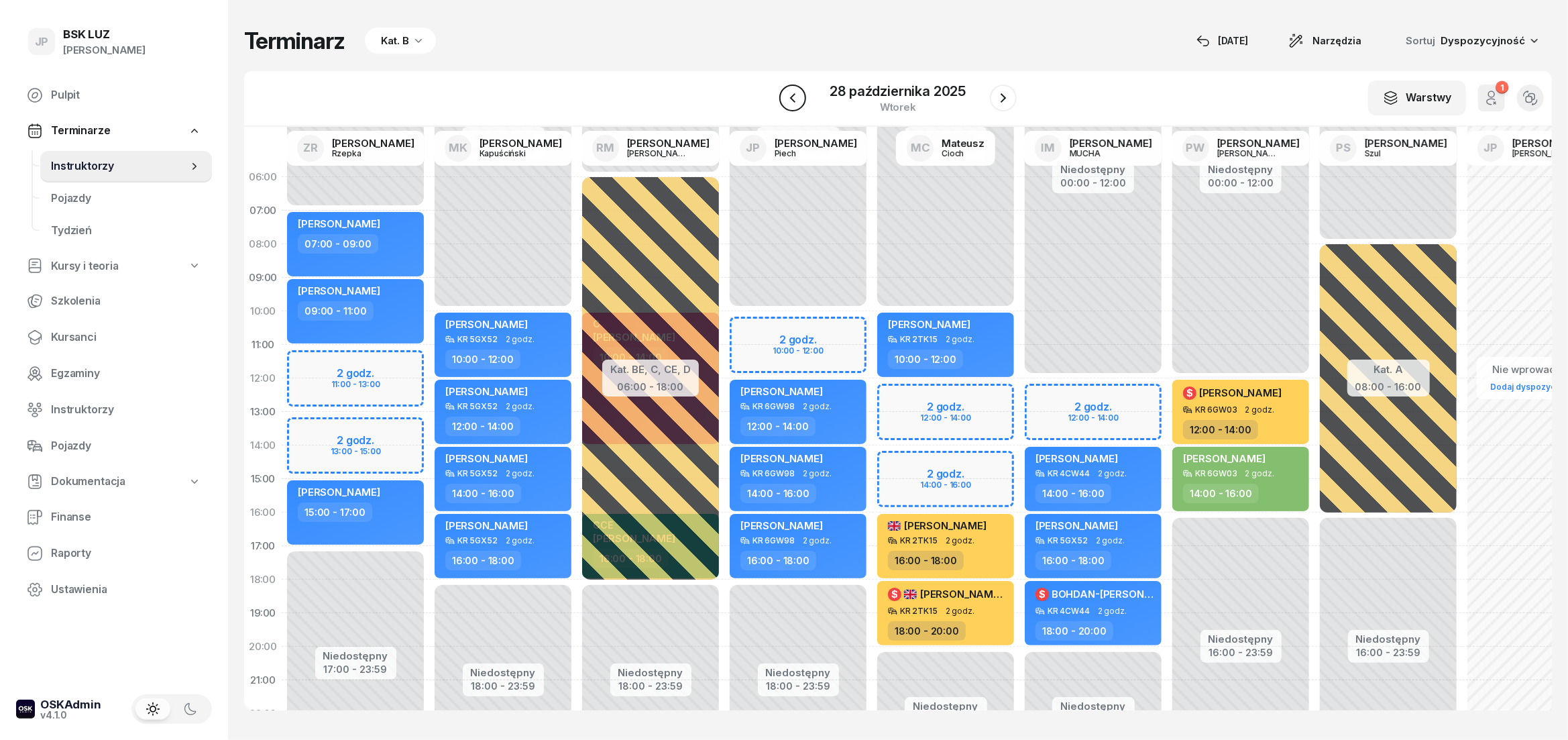
click at [800, 101] on icon "button" at bounding box center [793, 98] width 16 height 16
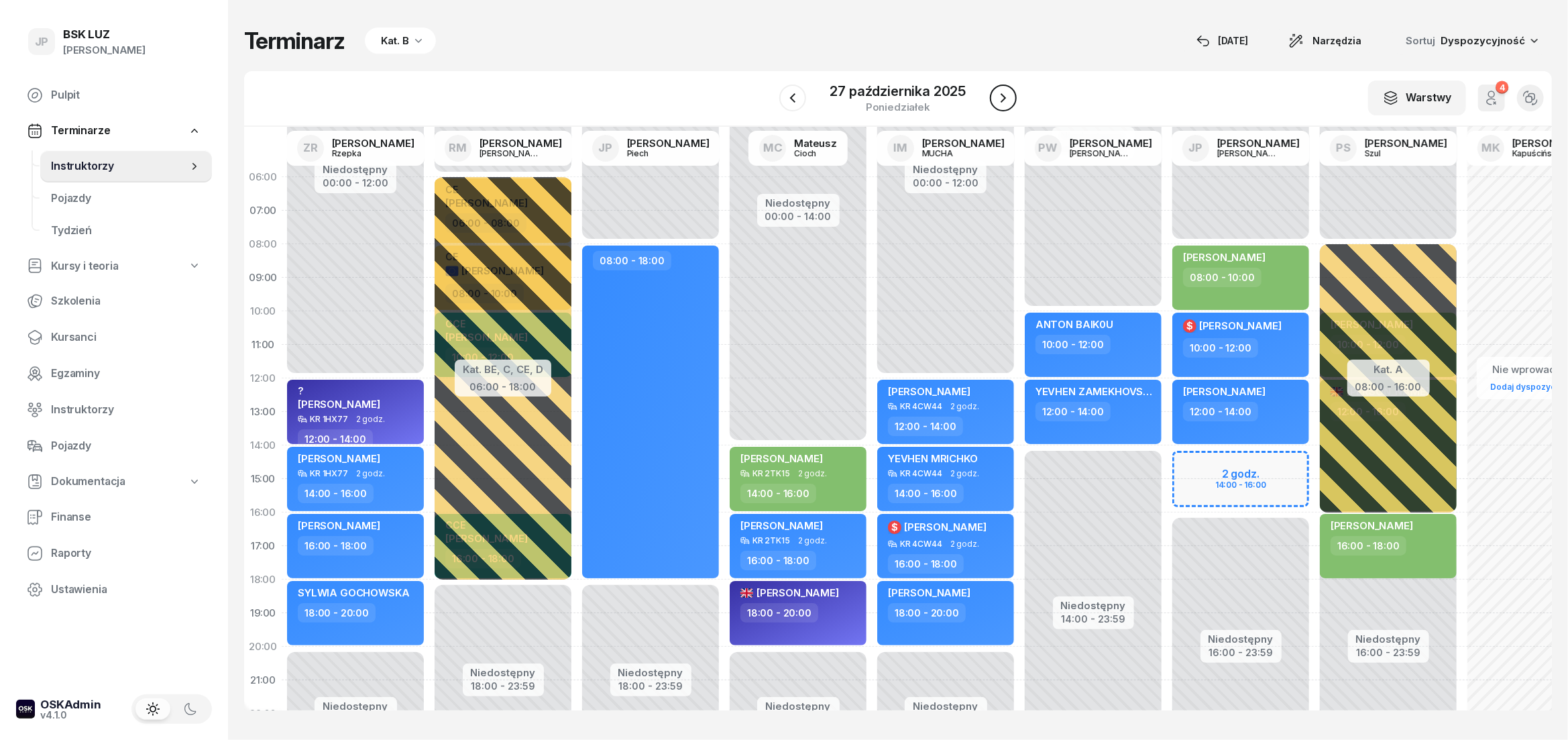
click at [1002, 102] on icon "button" at bounding box center [1003, 98] width 5 height 9
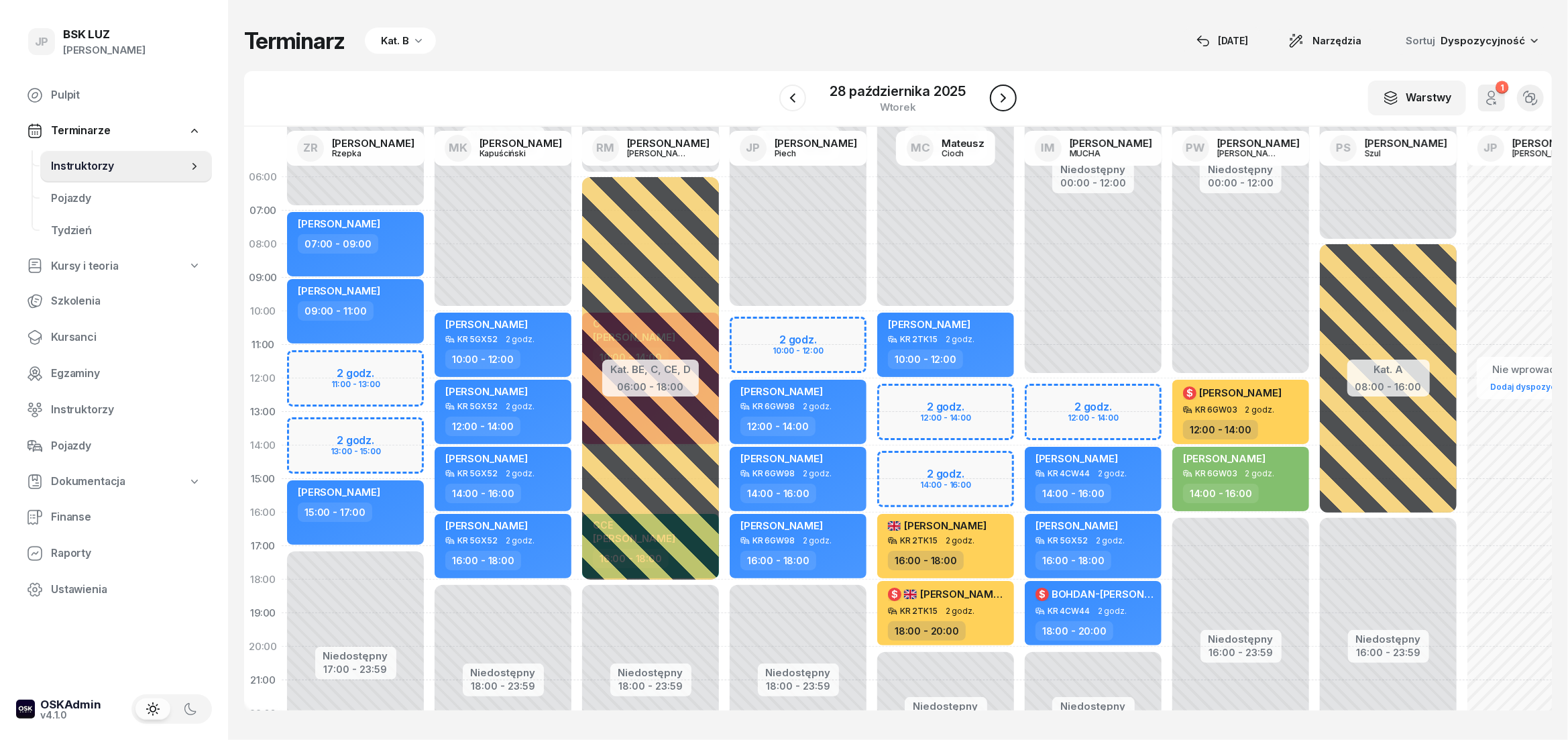
click at [999, 99] on icon "button" at bounding box center [1003, 98] width 16 height 16
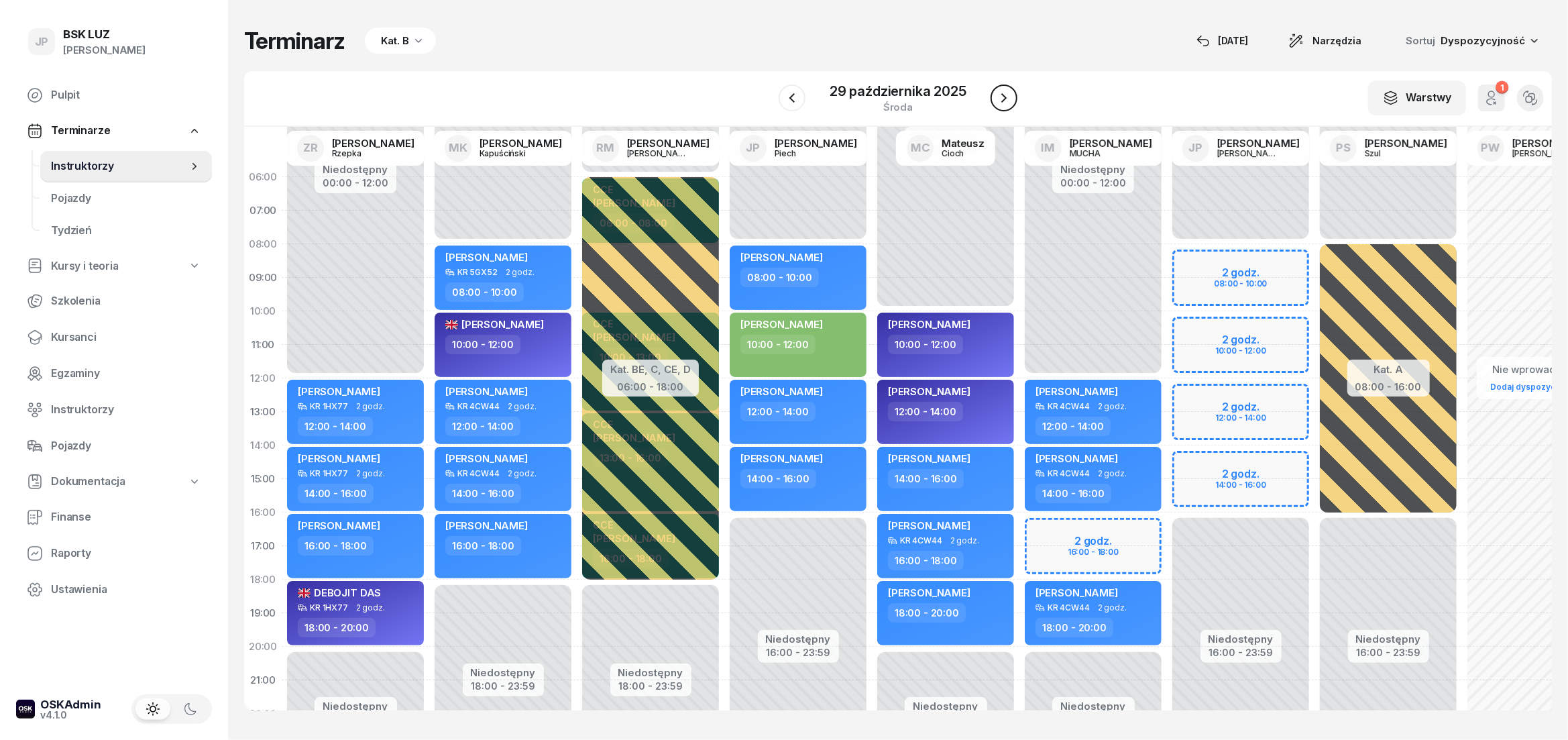
click at [1003, 102] on icon "button" at bounding box center [1003, 98] width 16 height 16
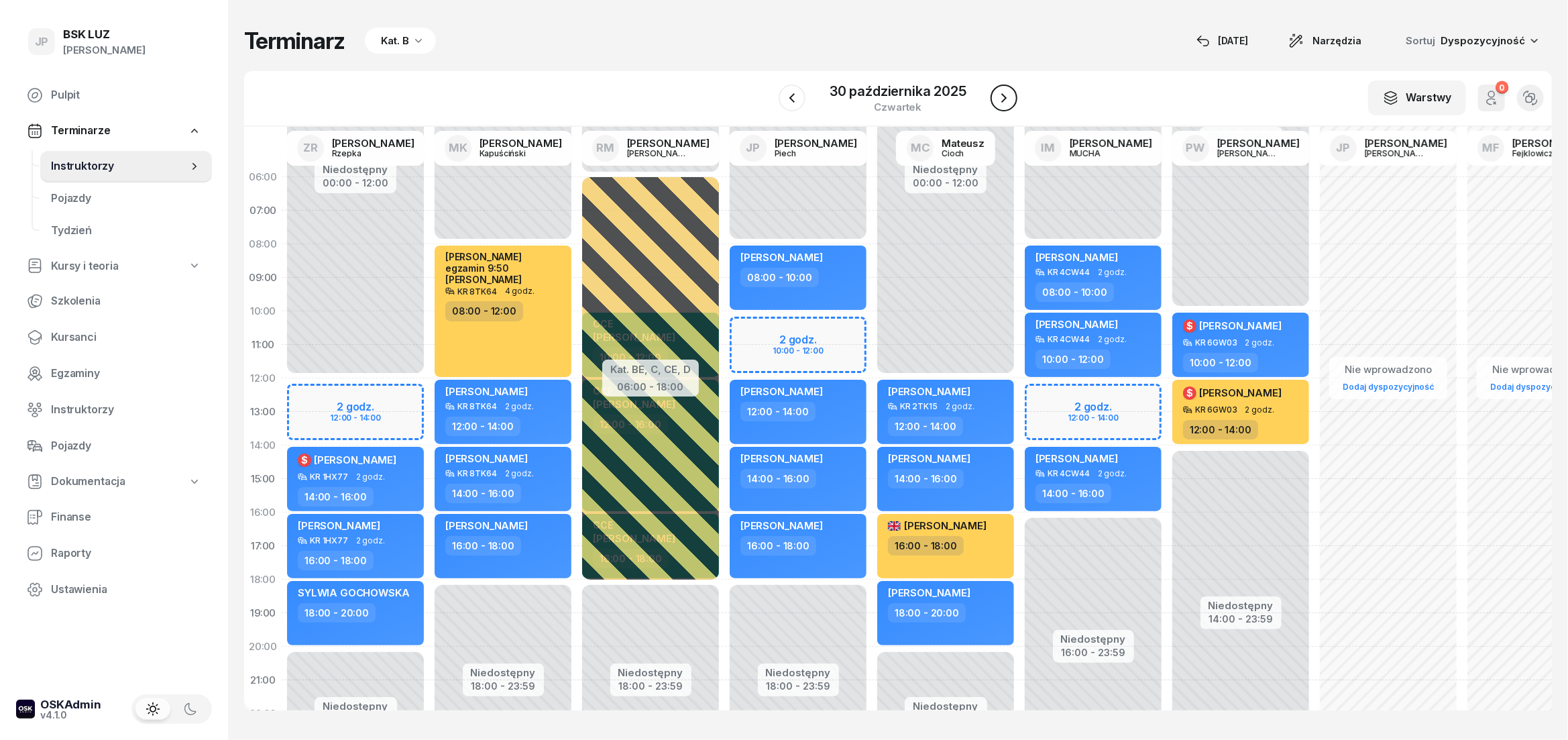
click at [1003, 102] on icon "button" at bounding box center [1003, 98] width 5 height 9
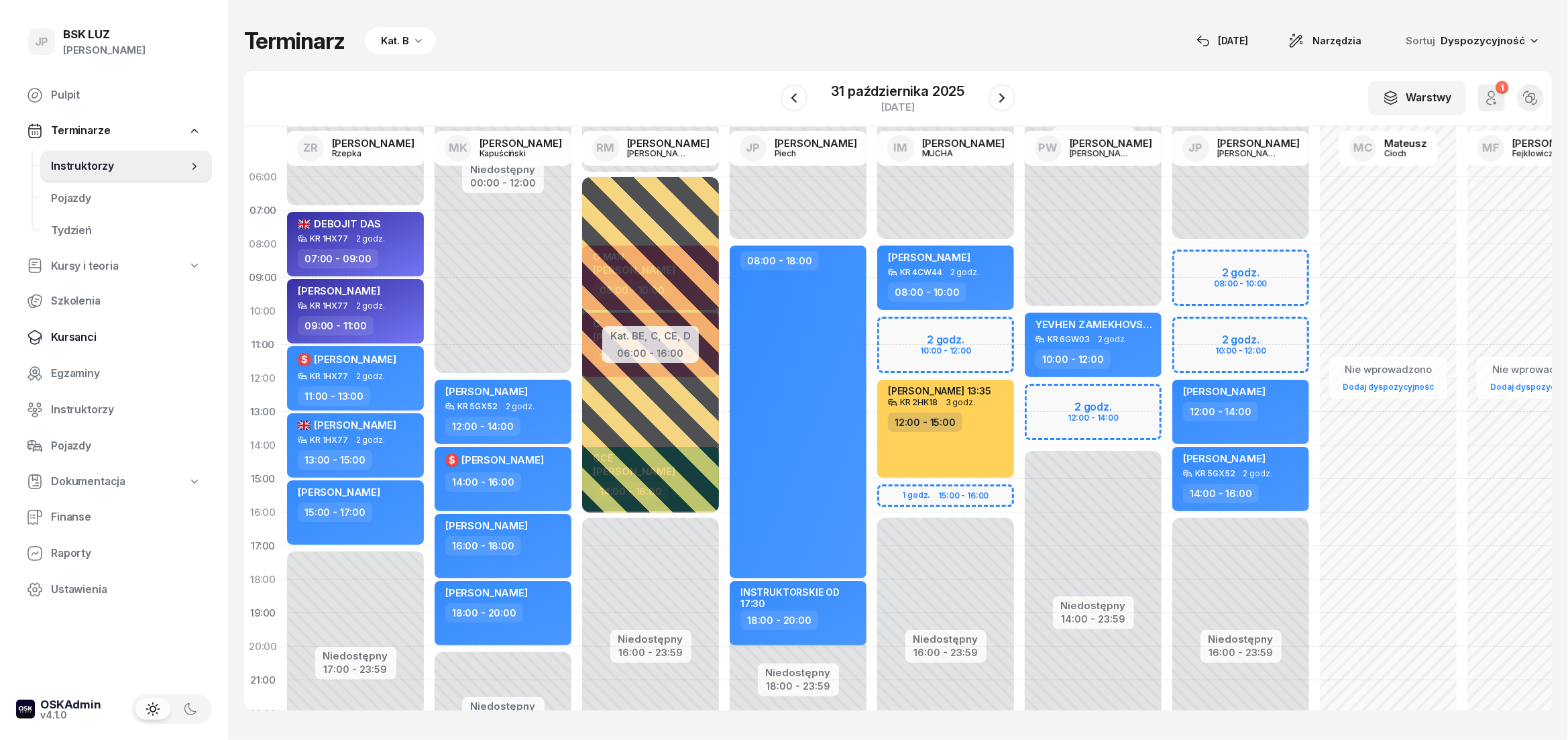
click at [71, 336] on span "Kursanci" at bounding box center [126, 337] width 151 height 17
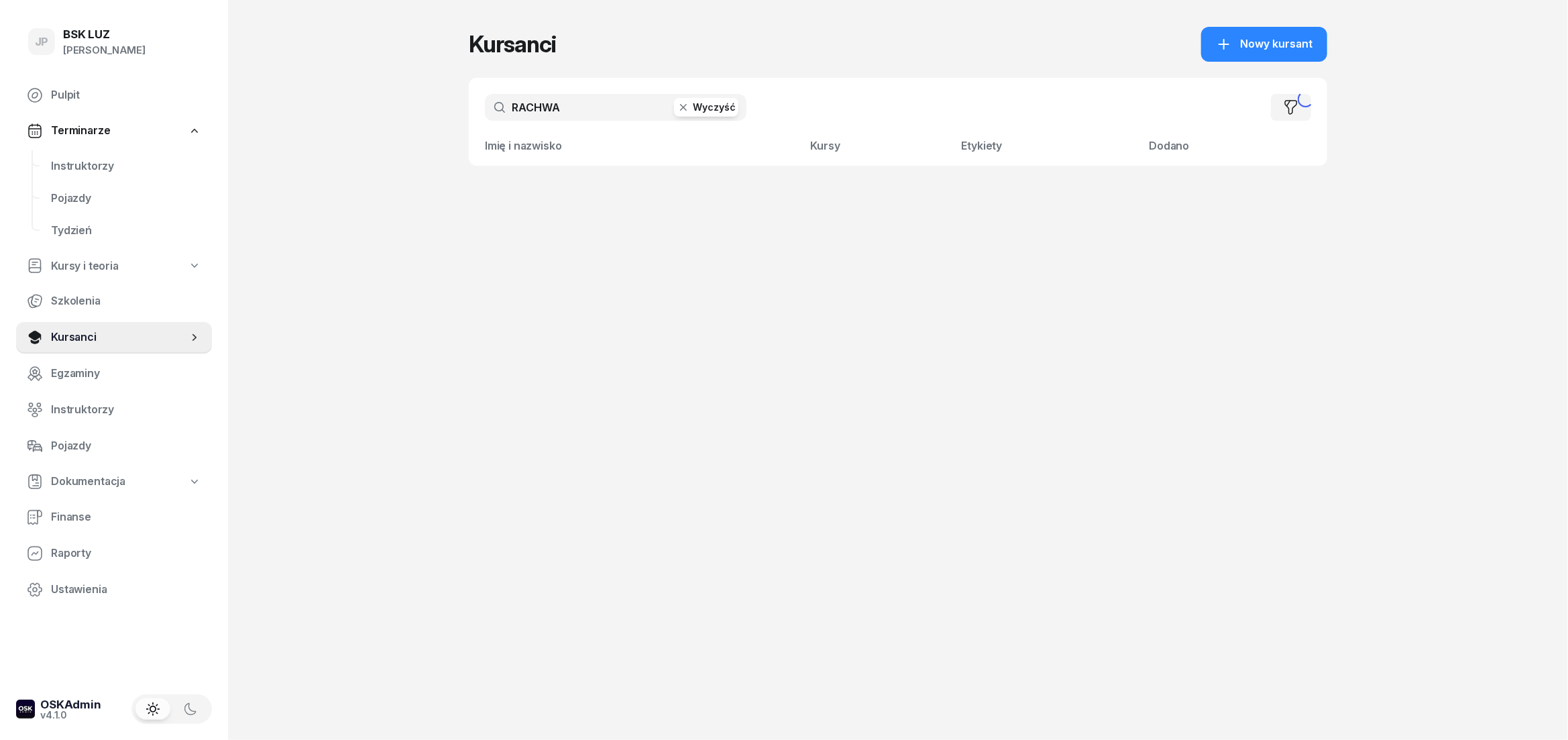
click at [714, 111] on button "Wyczyść" at bounding box center [706, 108] width 65 height 19
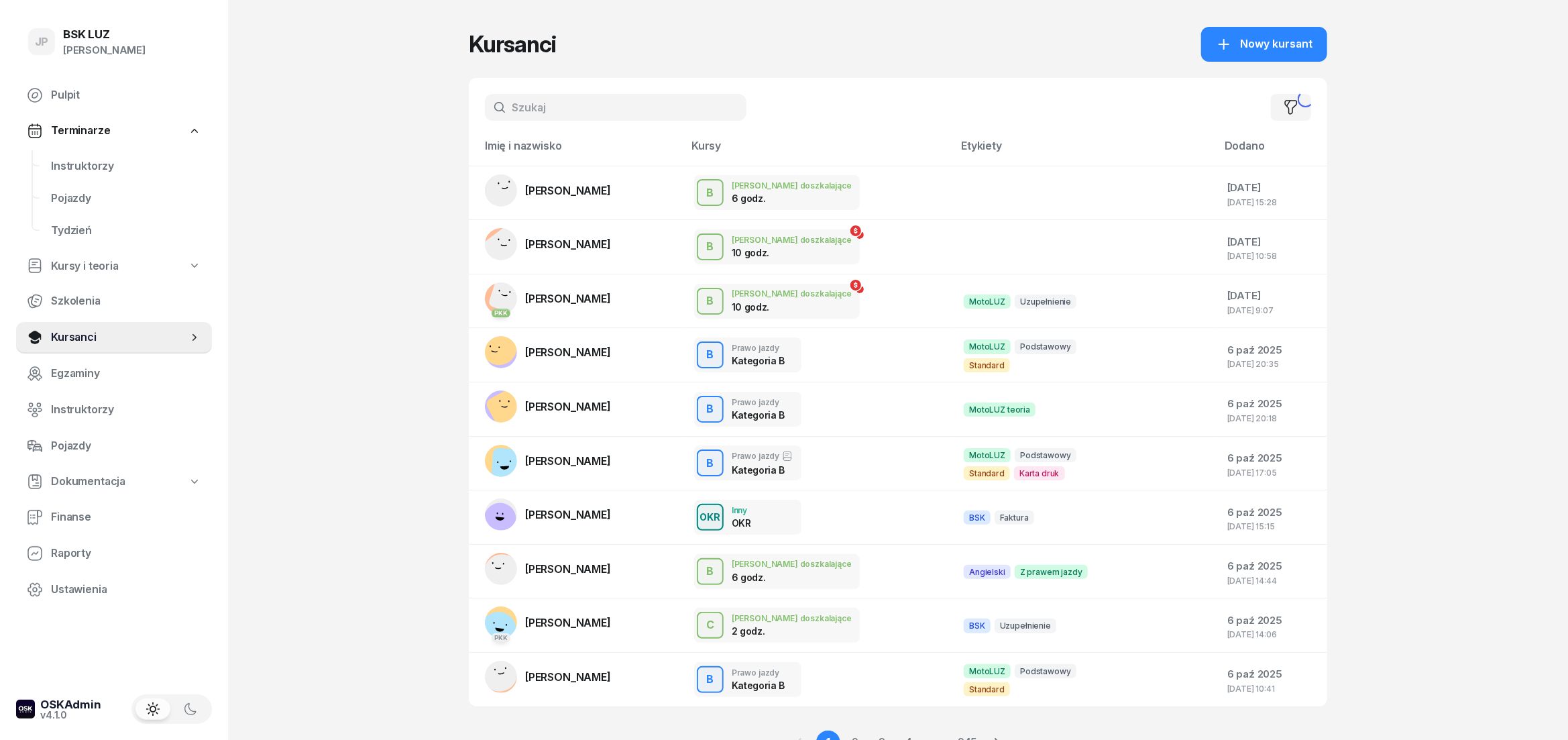
click at [513, 104] on input "text" at bounding box center [615, 107] width 261 height 27
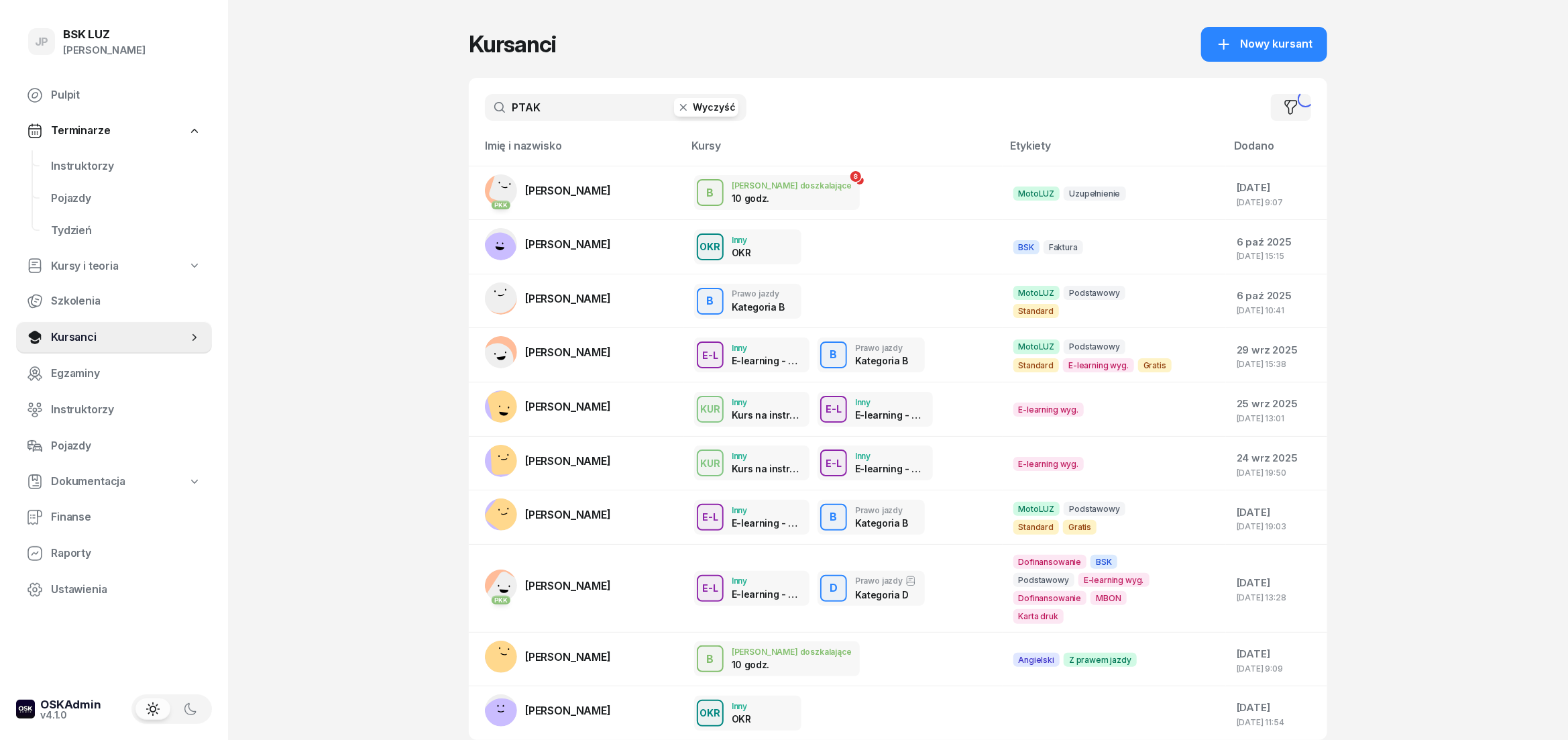
type input "PTAK"
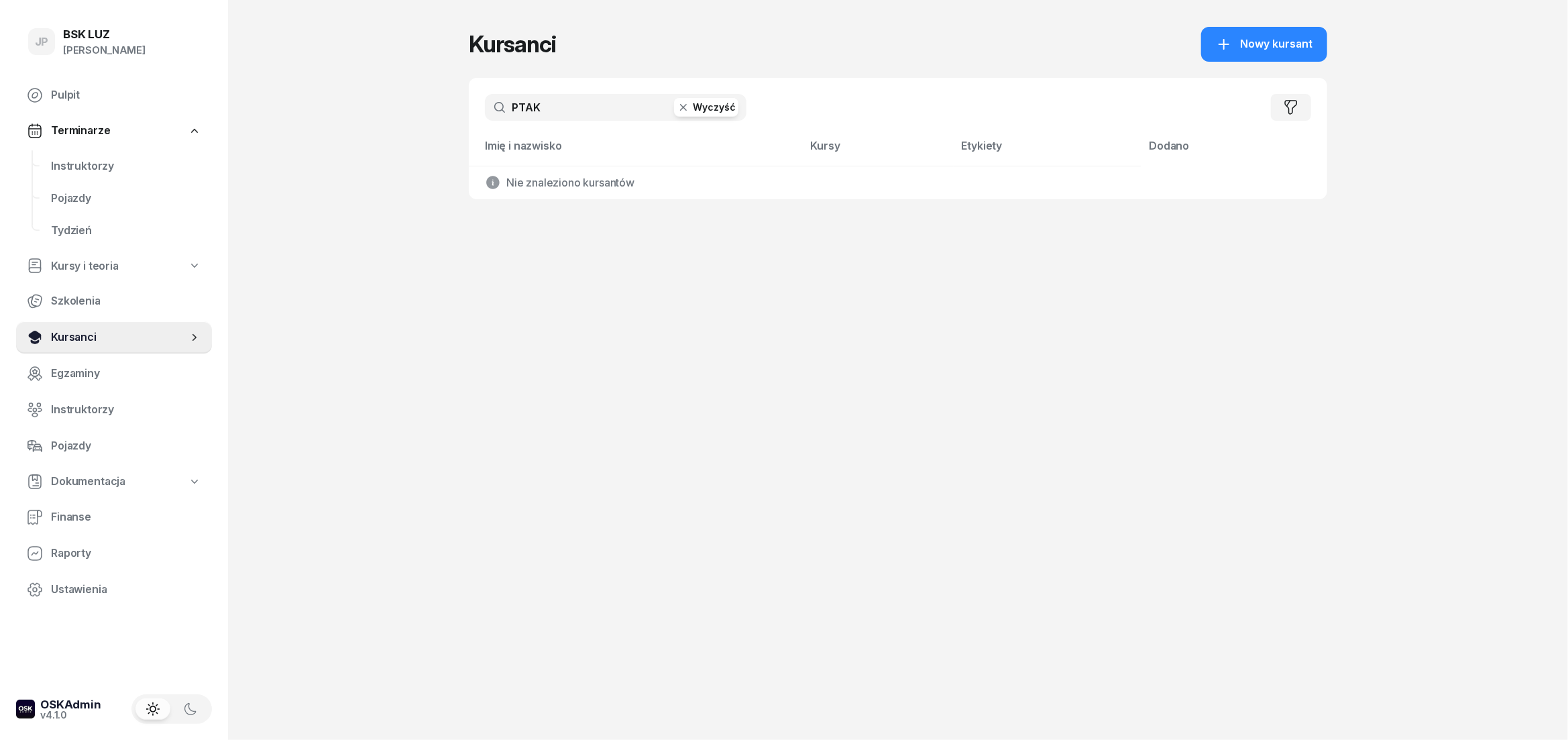
click at [72, 336] on span "Kursanci" at bounding box center [119, 337] width 137 height 17
click at [709, 108] on button "Wyczyść" at bounding box center [706, 108] width 65 height 19
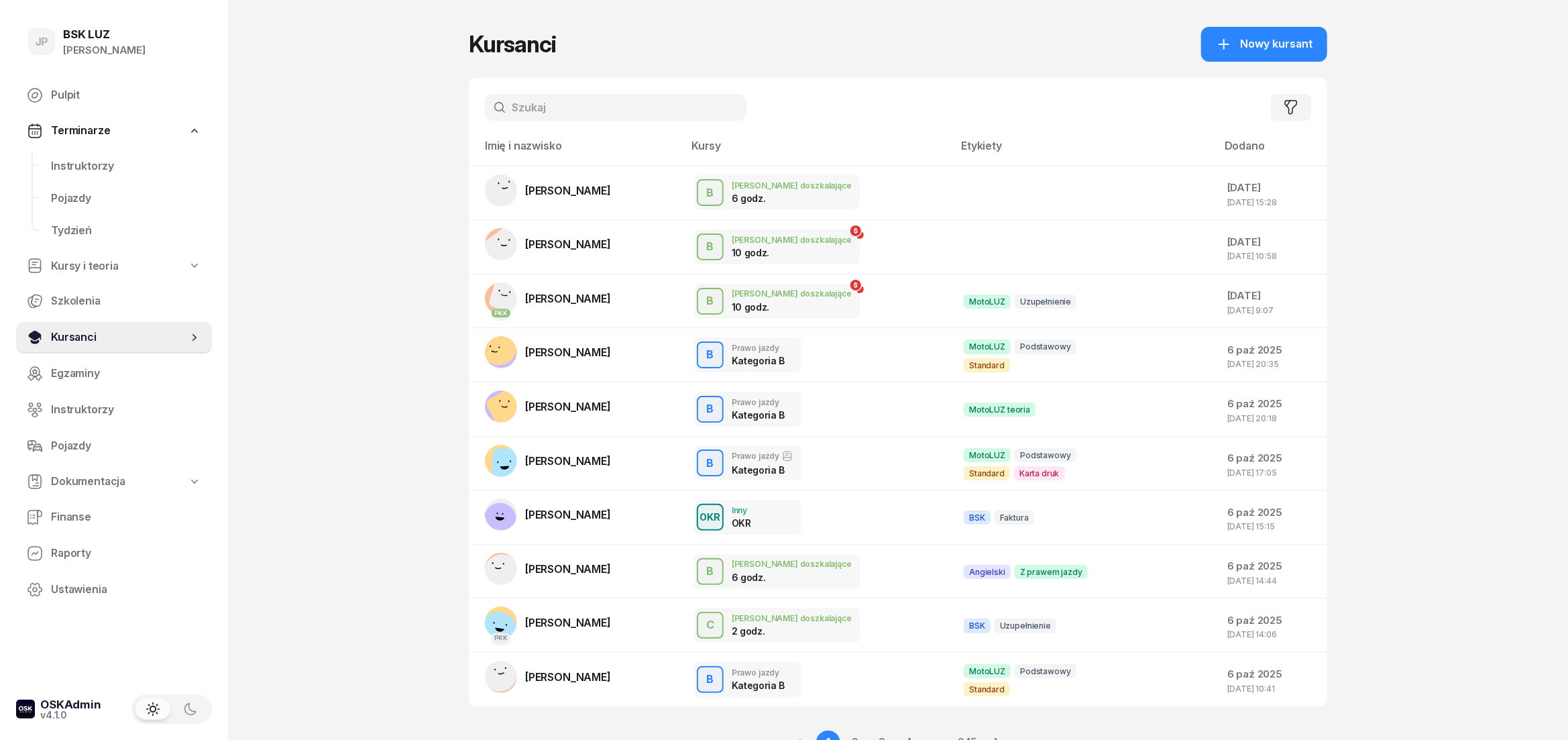
click at [68, 343] on span "Kursanci" at bounding box center [119, 337] width 137 height 17
click at [538, 109] on input "text" at bounding box center [615, 107] width 261 height 27
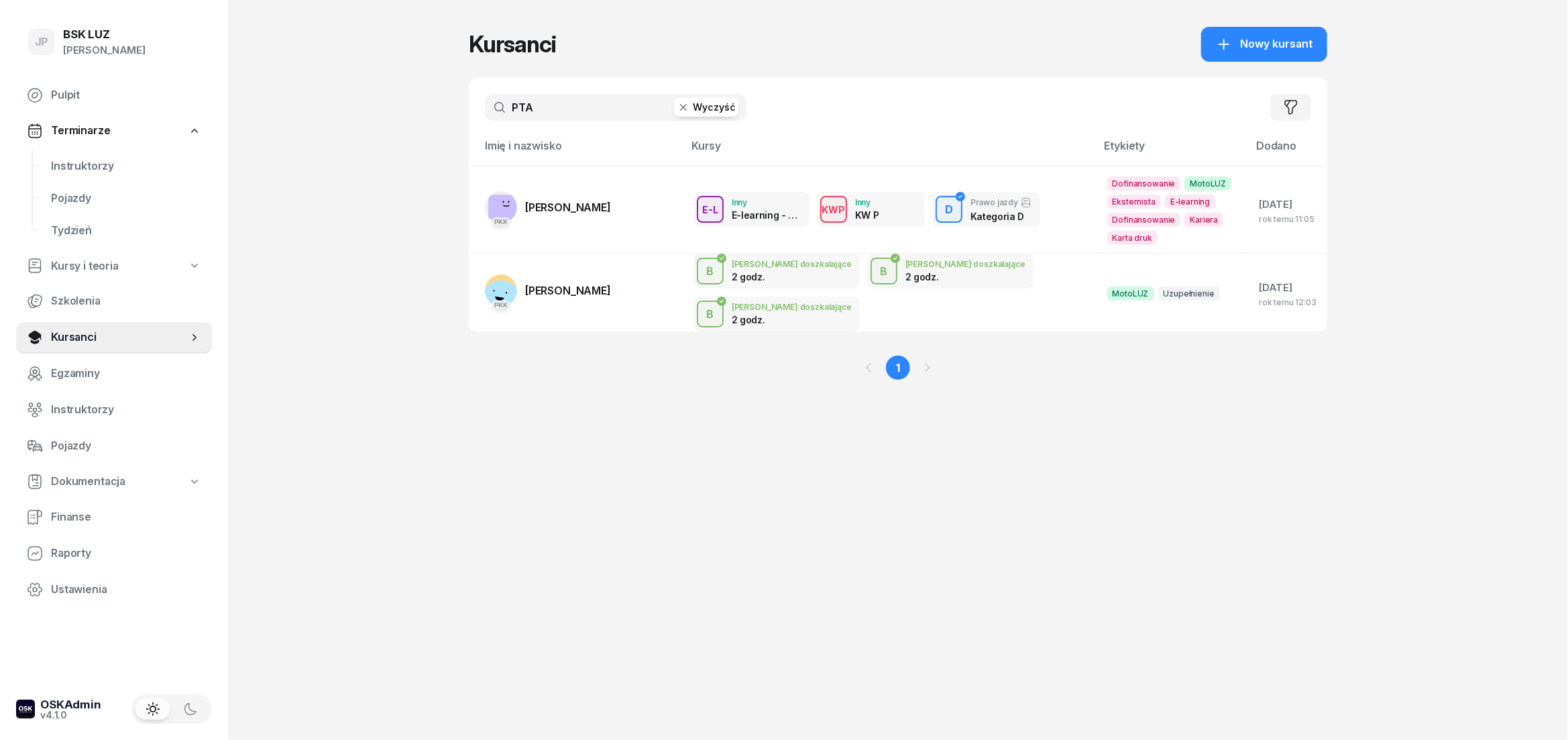
type input "PTA"
click at [724, 107] on button "Wyczyść" at bounding box center [706, 108] width 65 height 19
click at [542, 108] on input "text" at bounding box center [615, 107] width 261 height 27
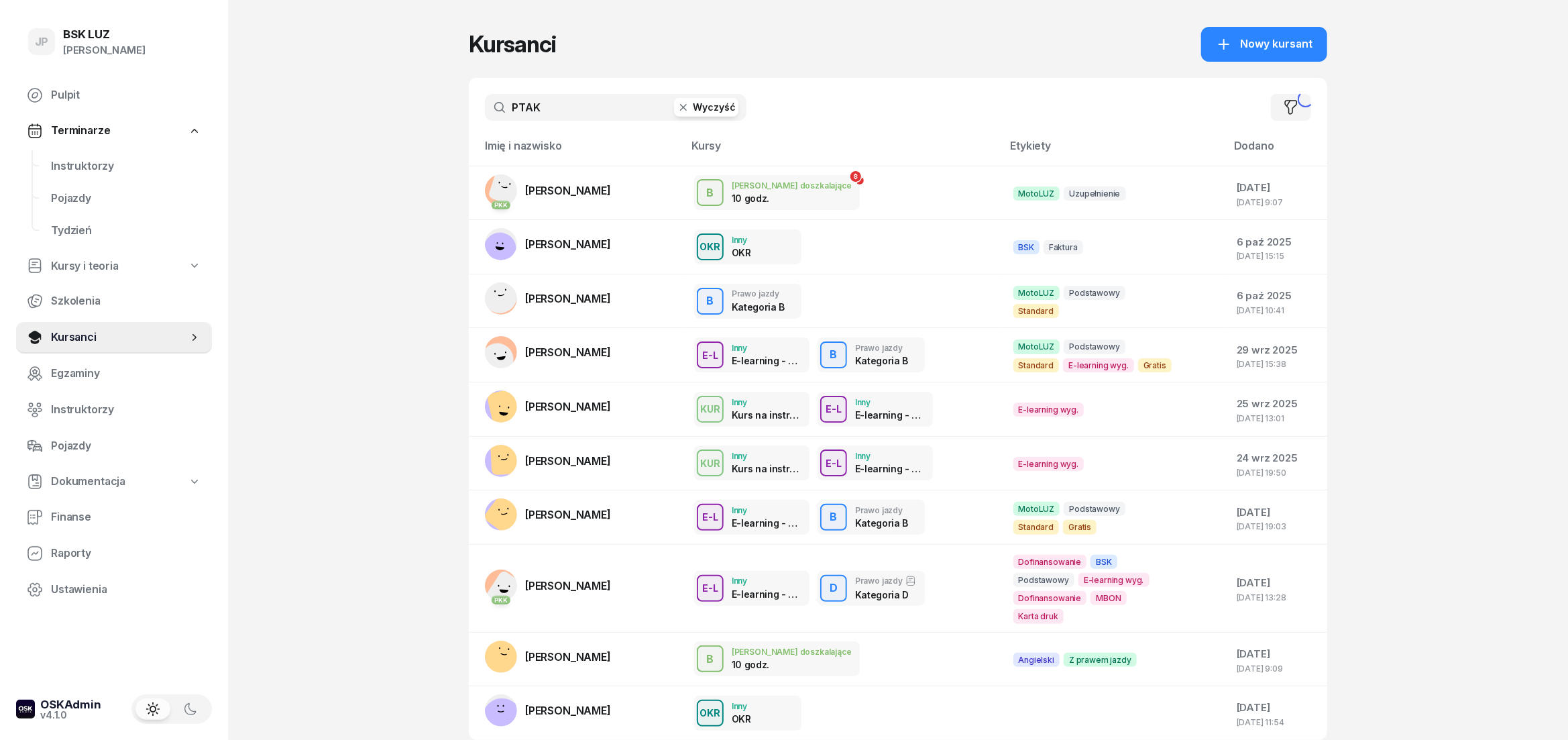
type input "PTAK"
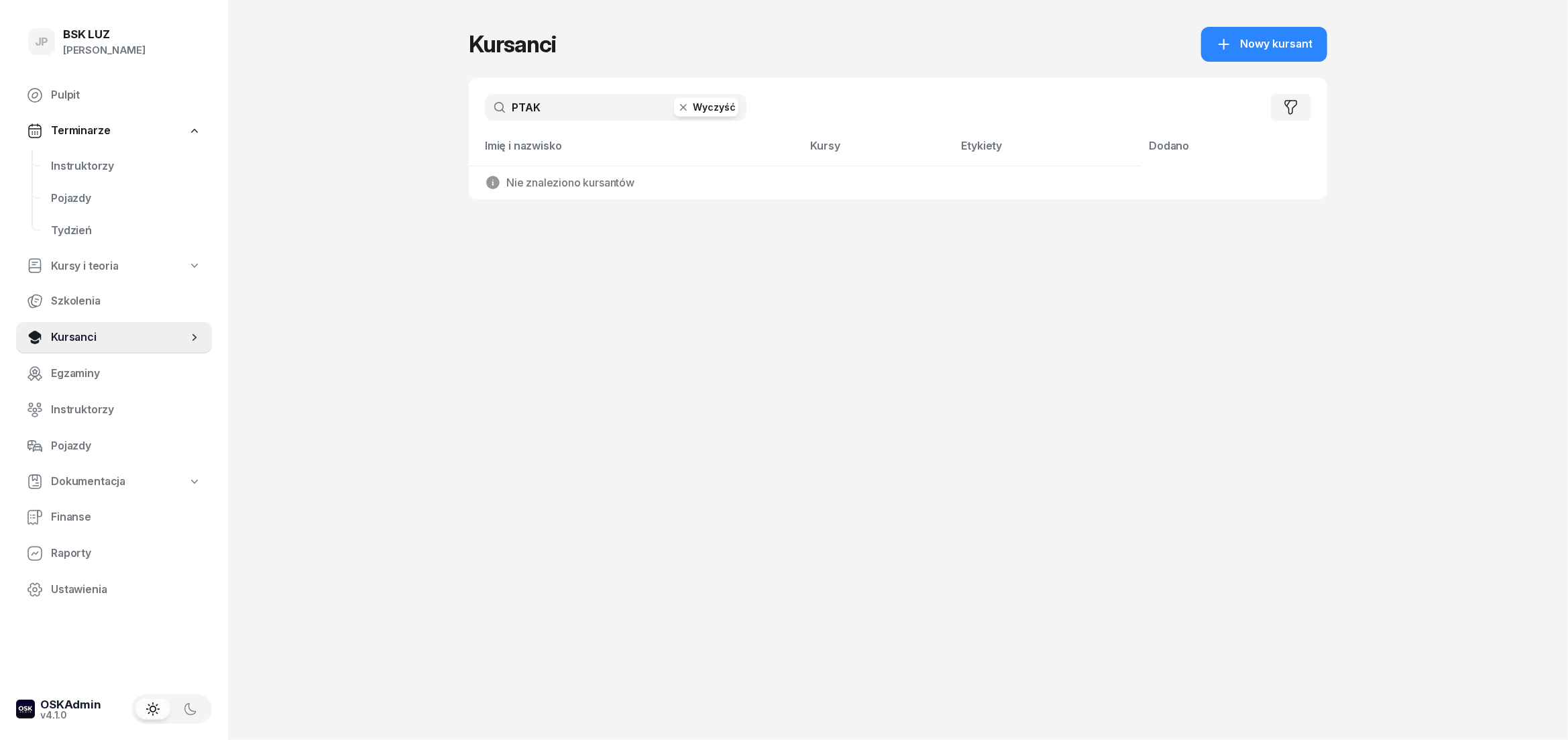
click at [698, 109] on button "Wyczyść" at bounding box center [706, 108] width 65 height 19
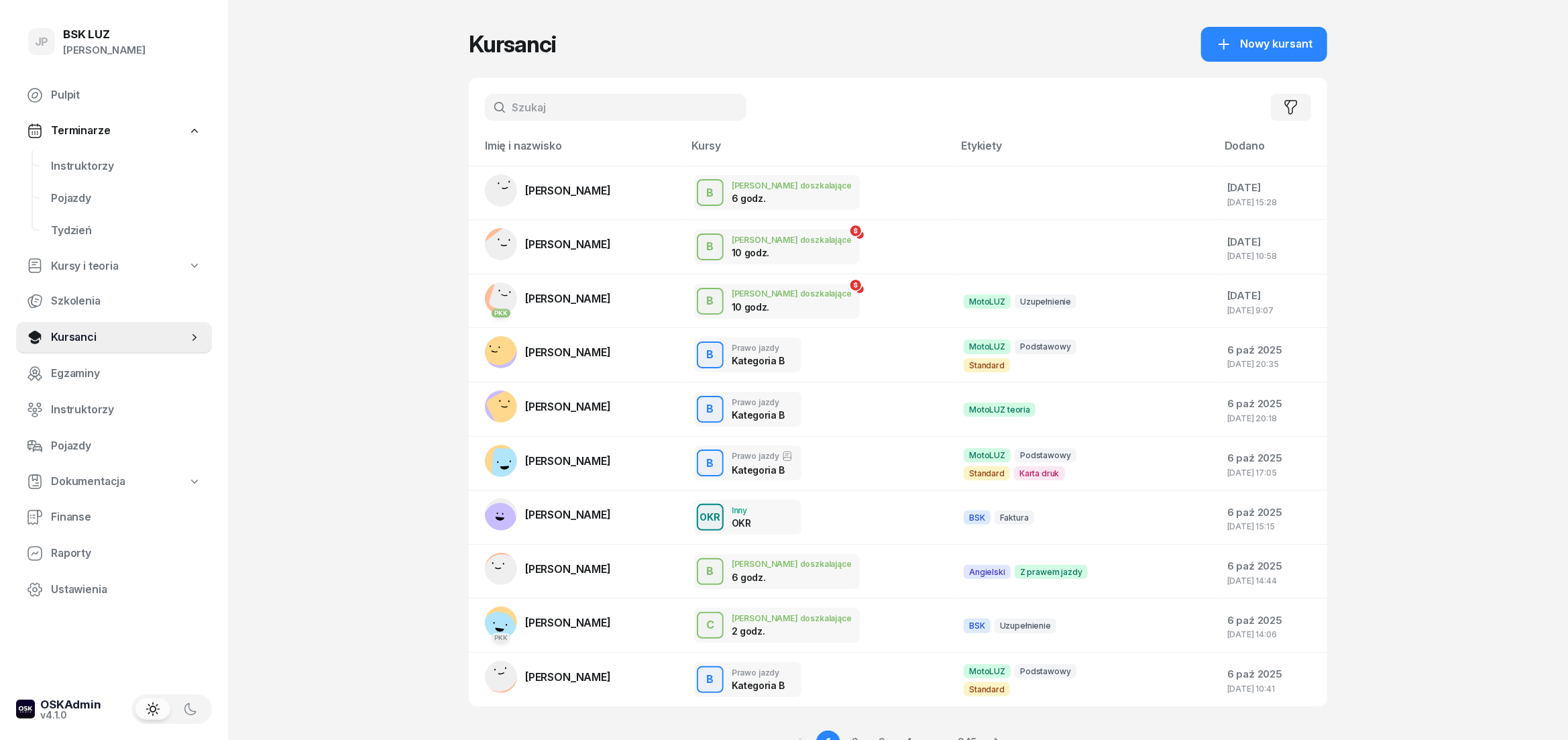
click at [523, 104] on input "text" at bounding box center [615, 107] width 261 height 27
click at [87, 344] on span "Kursanci" at bounding box center [119, 337] width 137 height 17
click at [534, 109] on input "text" at bounding box center [615, 107] width 261 height 27
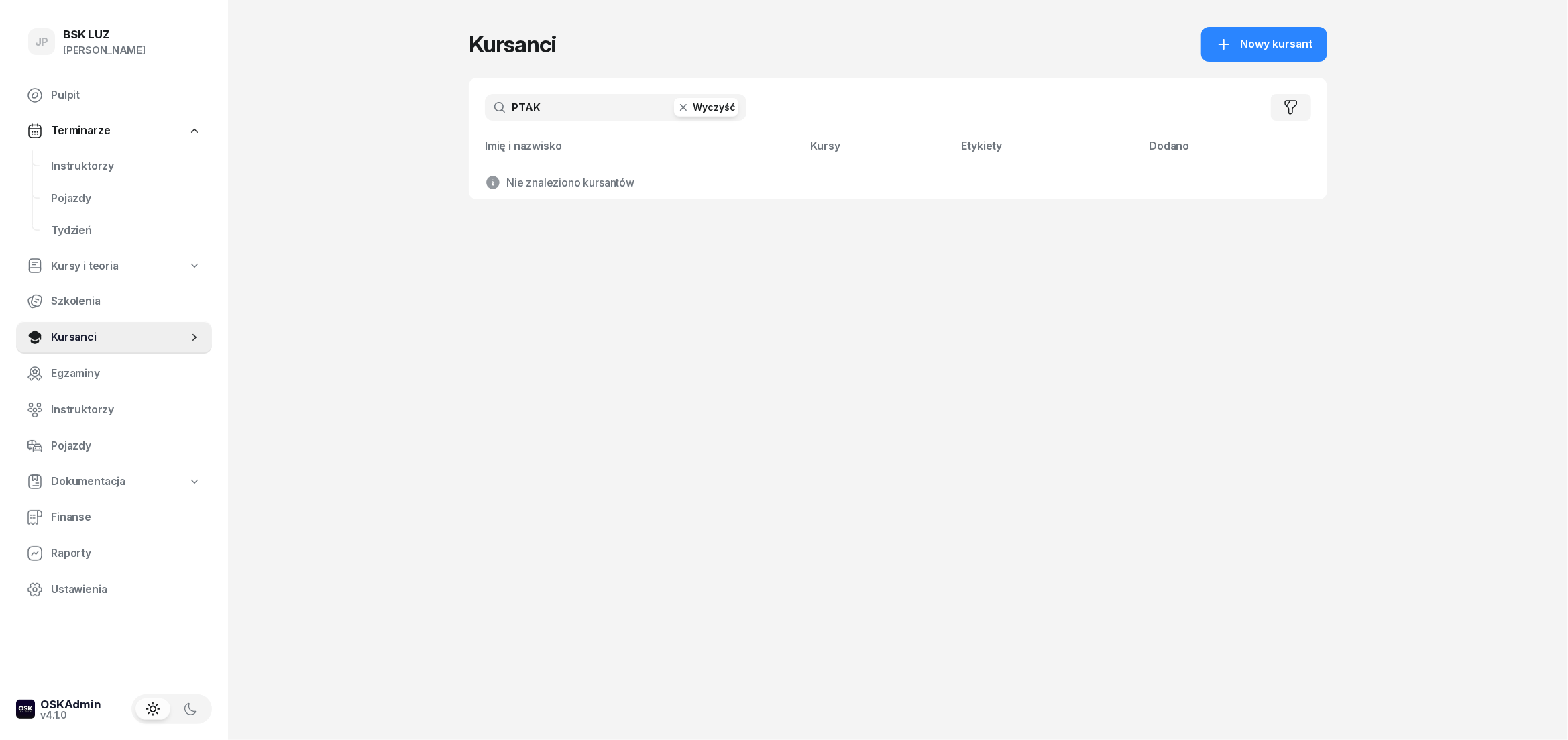
type input "PTAK"
click at [723, 103] on button "Wyczyść" at bounding box center [706, 108] width 65 height 19
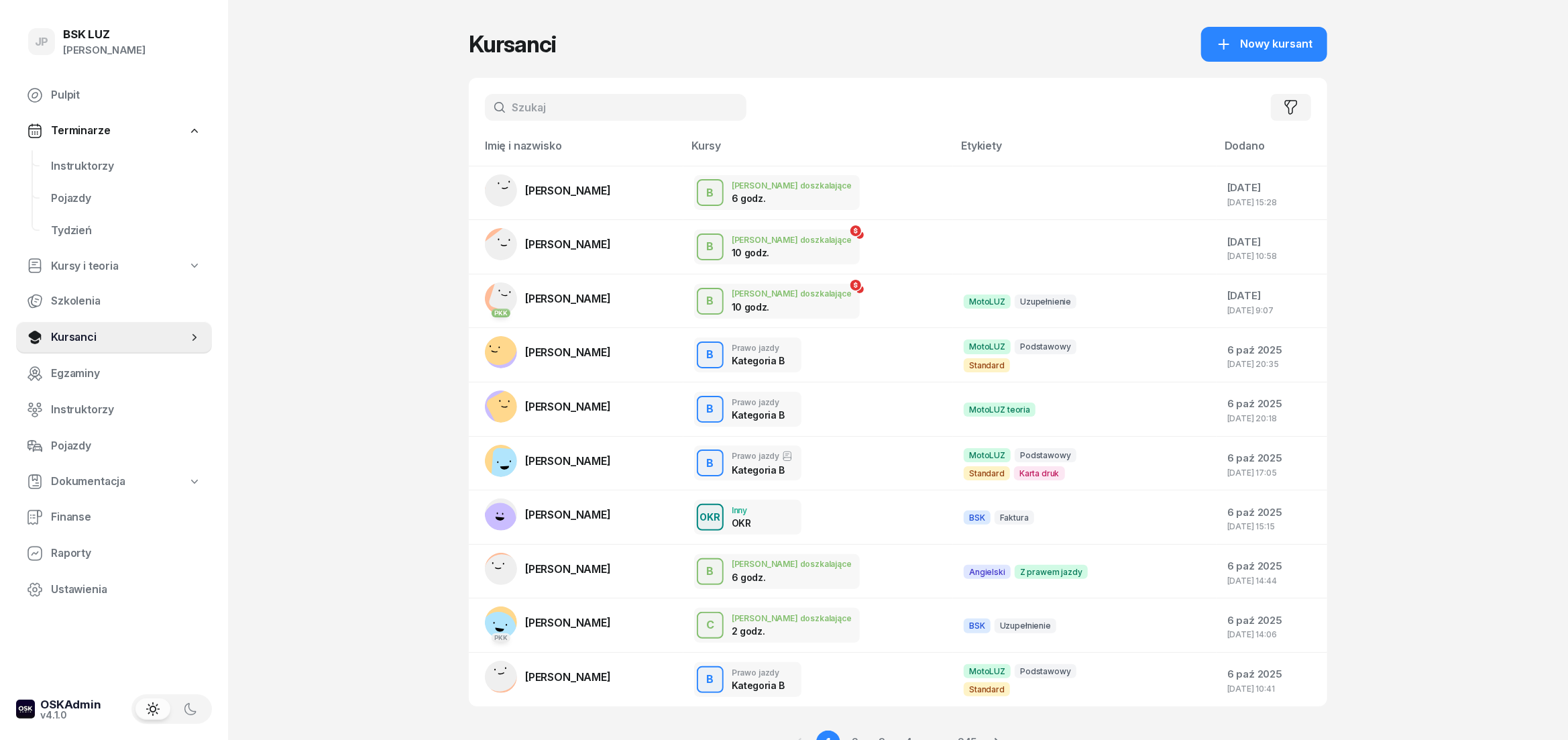
click at [553, 107] on input "text" at bounding box center [615, 107] width 261 height 27
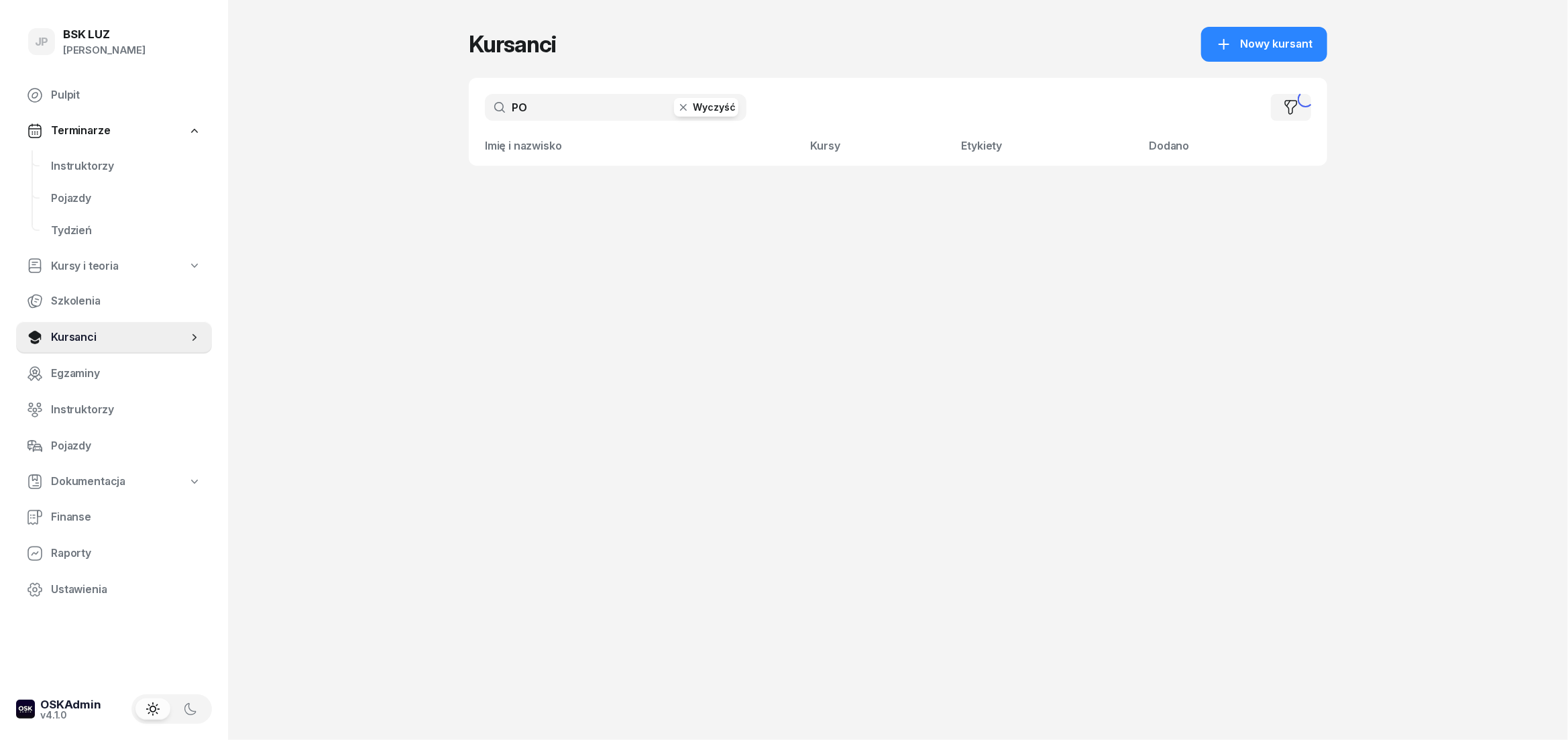
type input "P"
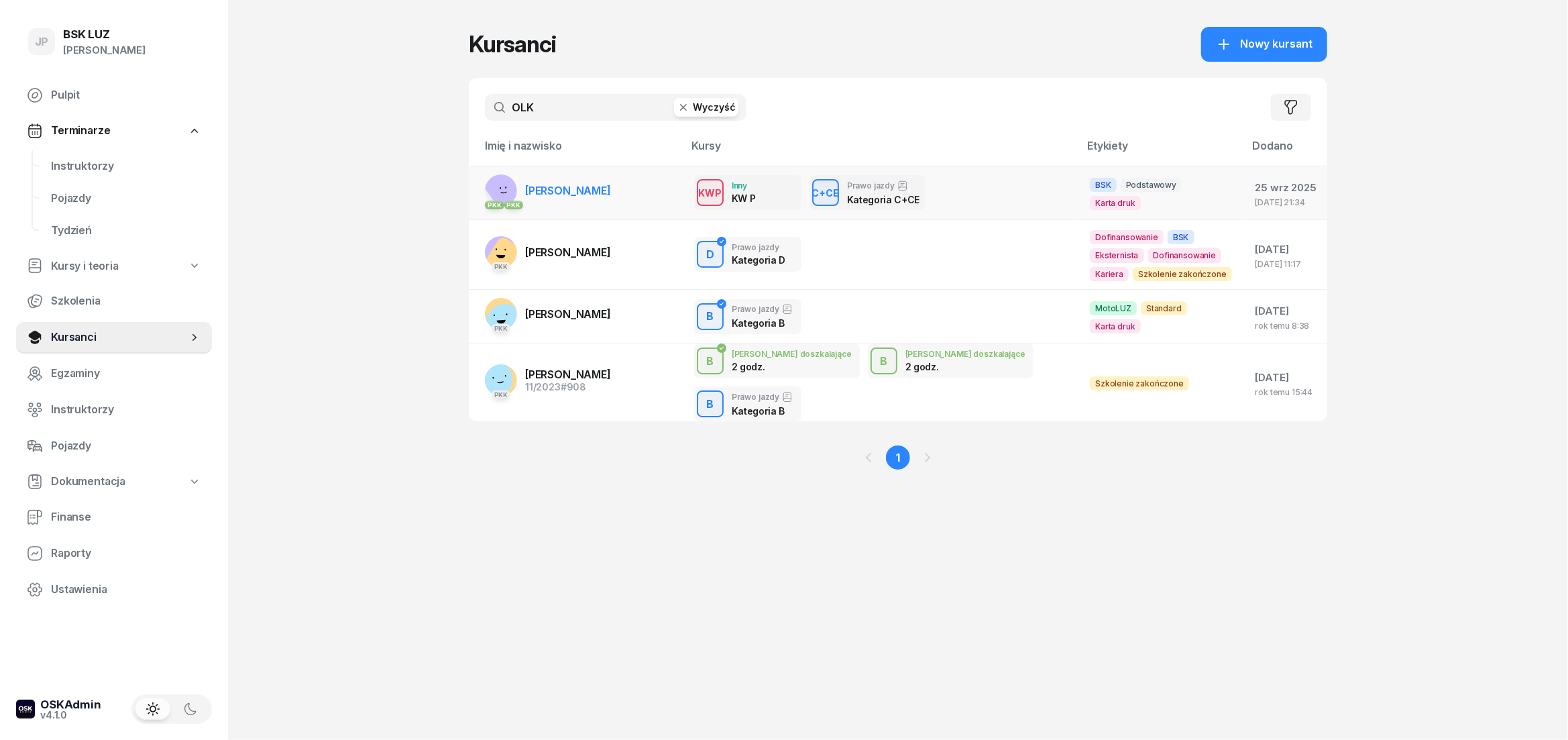
type input "OLK"
click at [579, 203] on link "PKK PKK [PERSON_NAME]" at bounding box center [548, 190] width 126 height 32
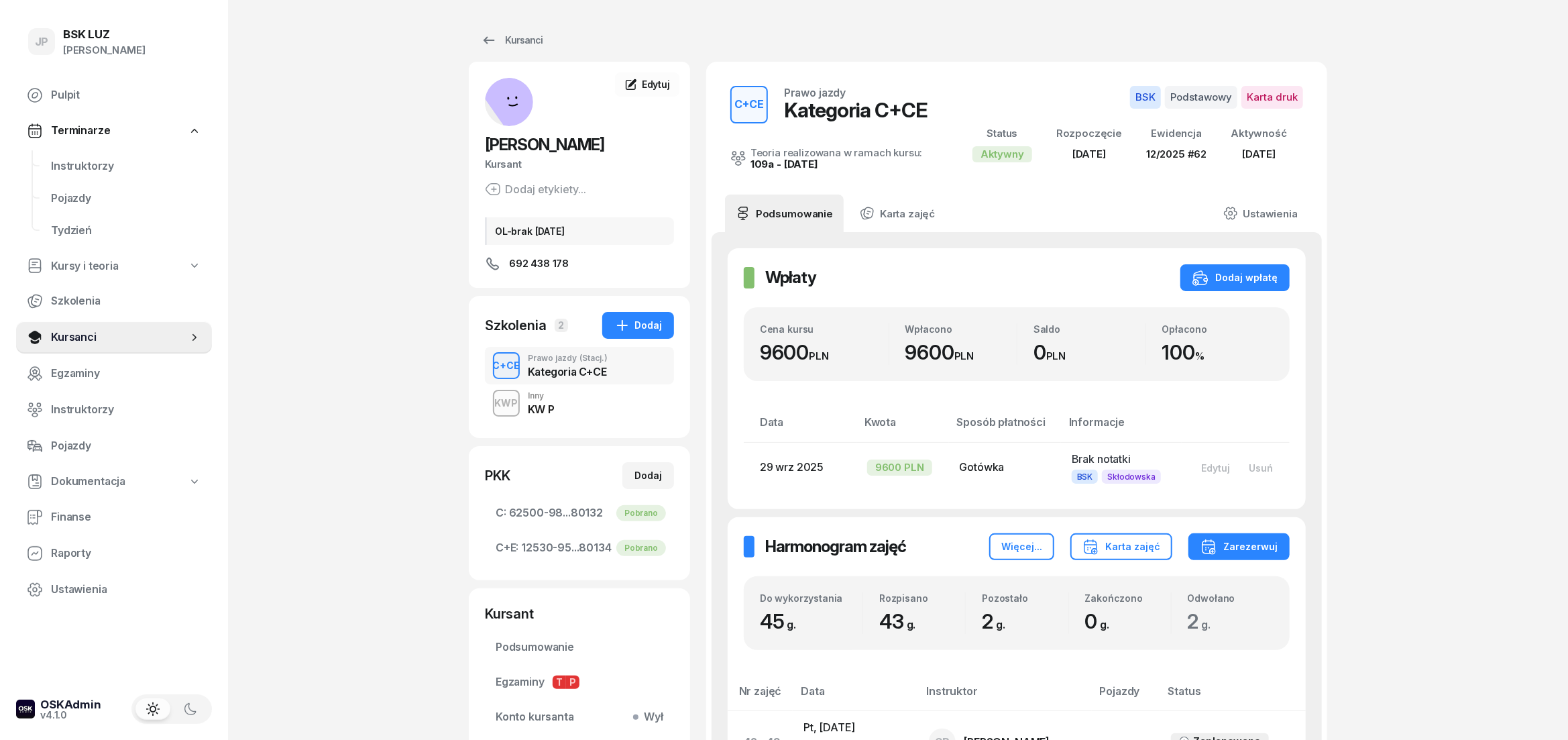
click at [540, 407] on div "KW P" at bounding box center [541, 409] width 27 height 11
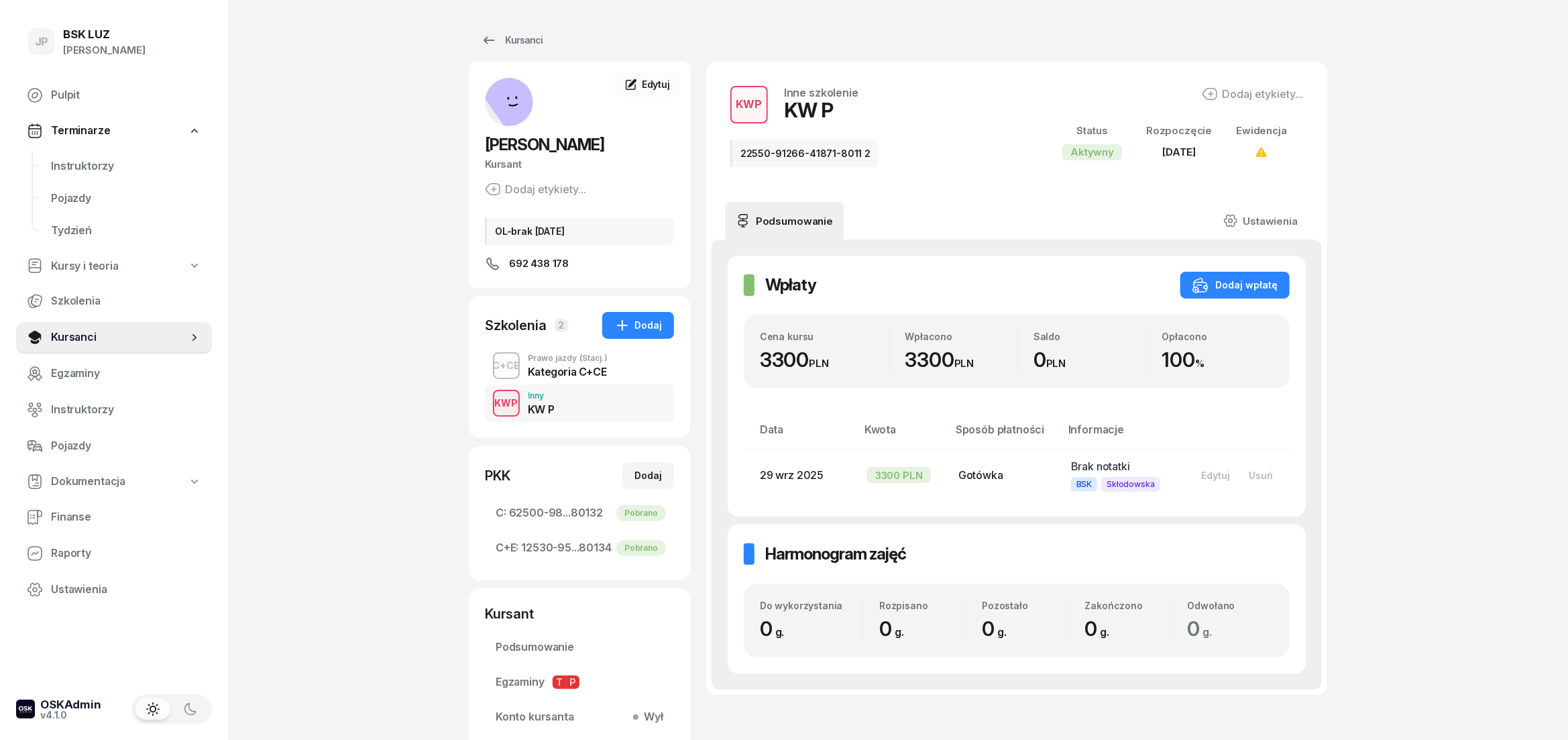
click at [556, 380] on div "C+CE Prawo jazdy (Stacj.) Kategoria C+CE" at bounding box center [579, 365] width 189 height 37
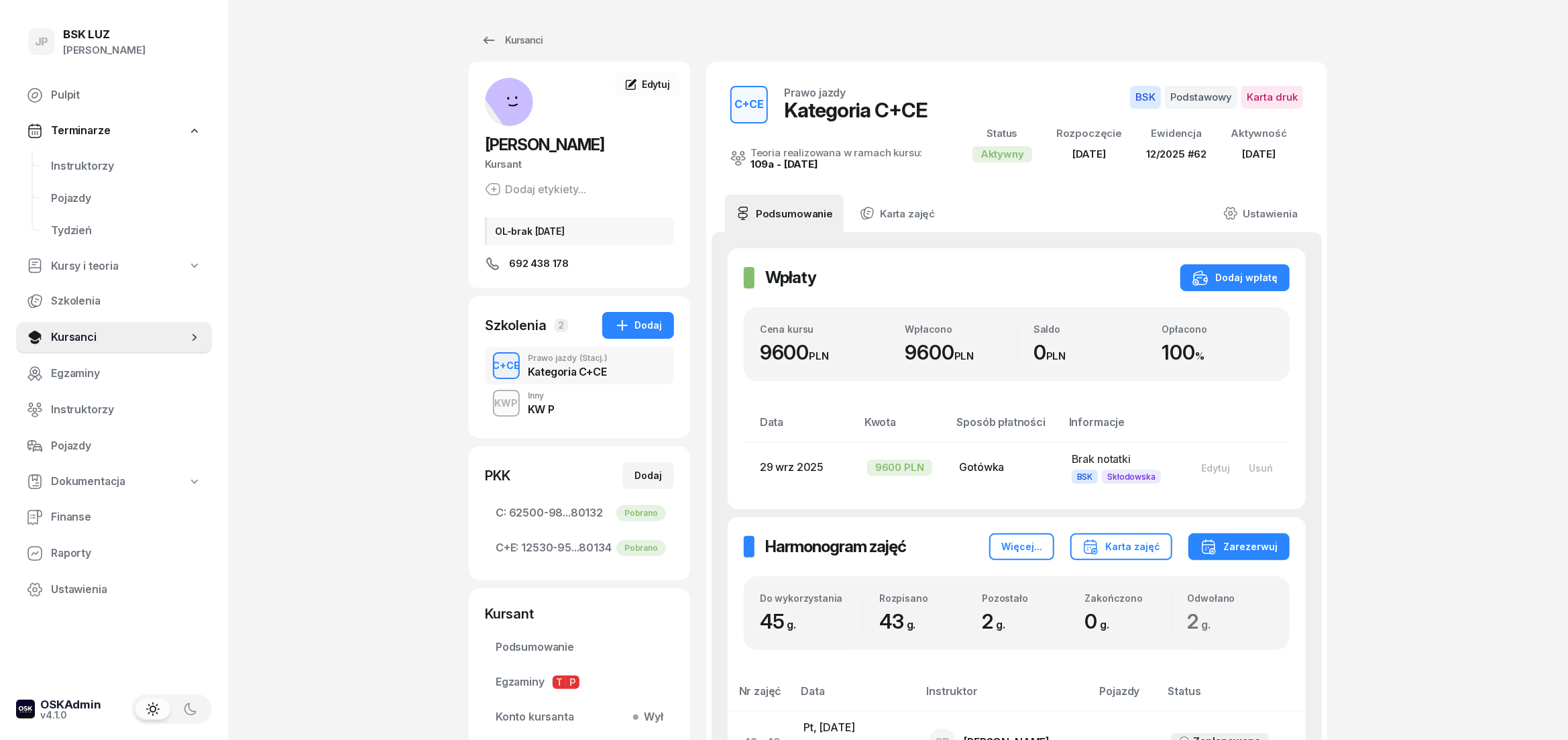
click at [553, 401] on div "KW P" at bounding box center [541, 407] width 27 height 15
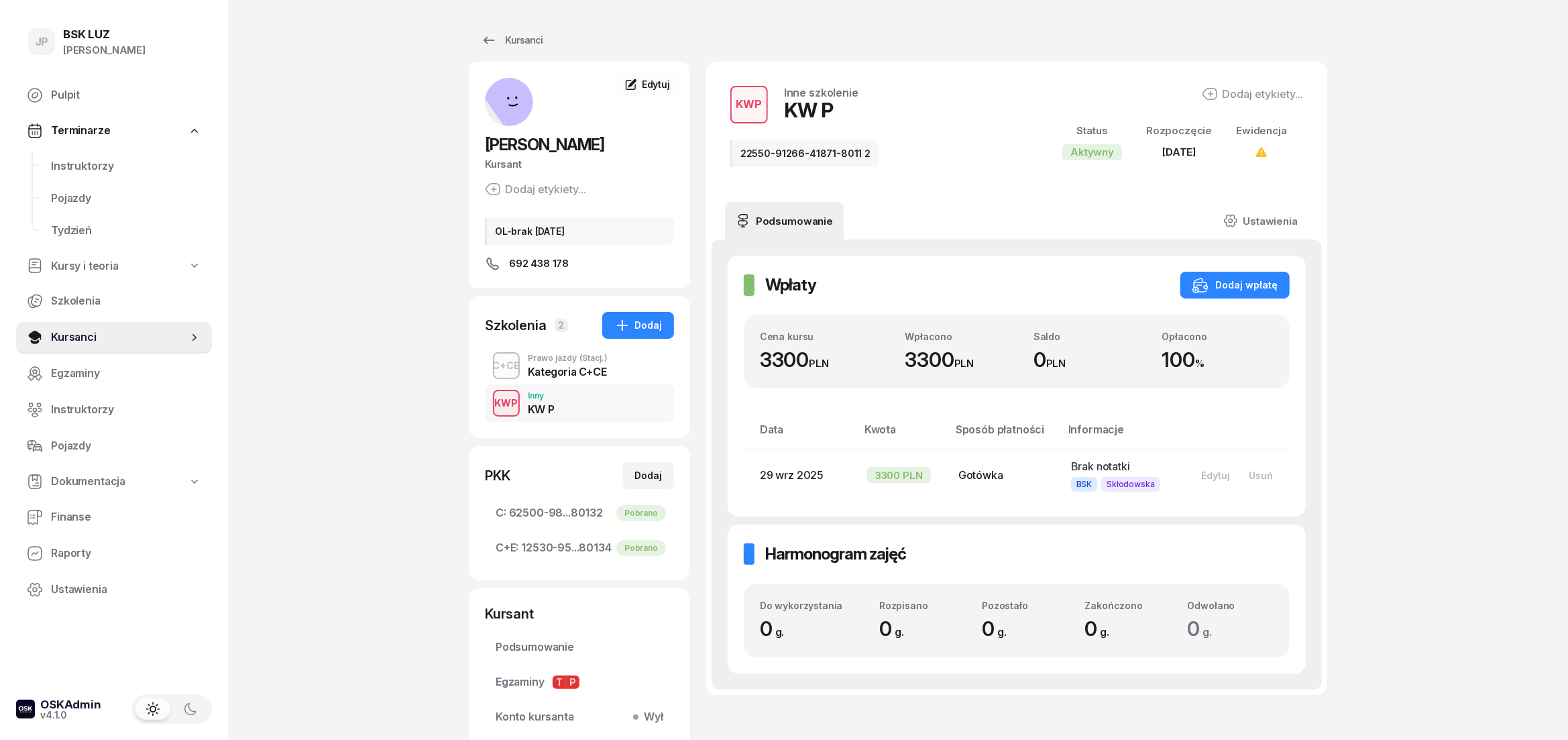
click at [552, 370] on div "Kategoria C+CE" at bounding box center [568, 372] width 80 height 11
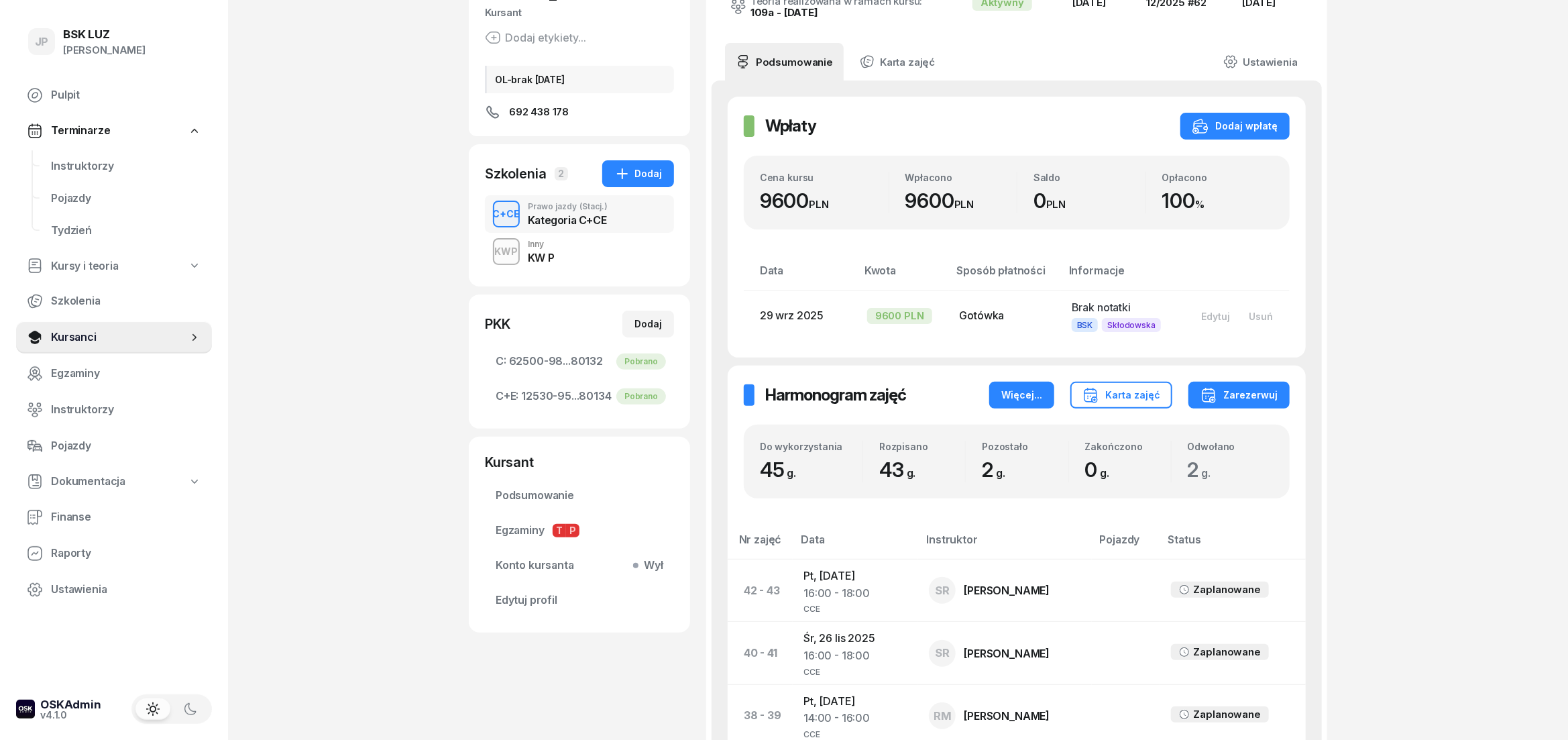
scroll to position [223, 0]
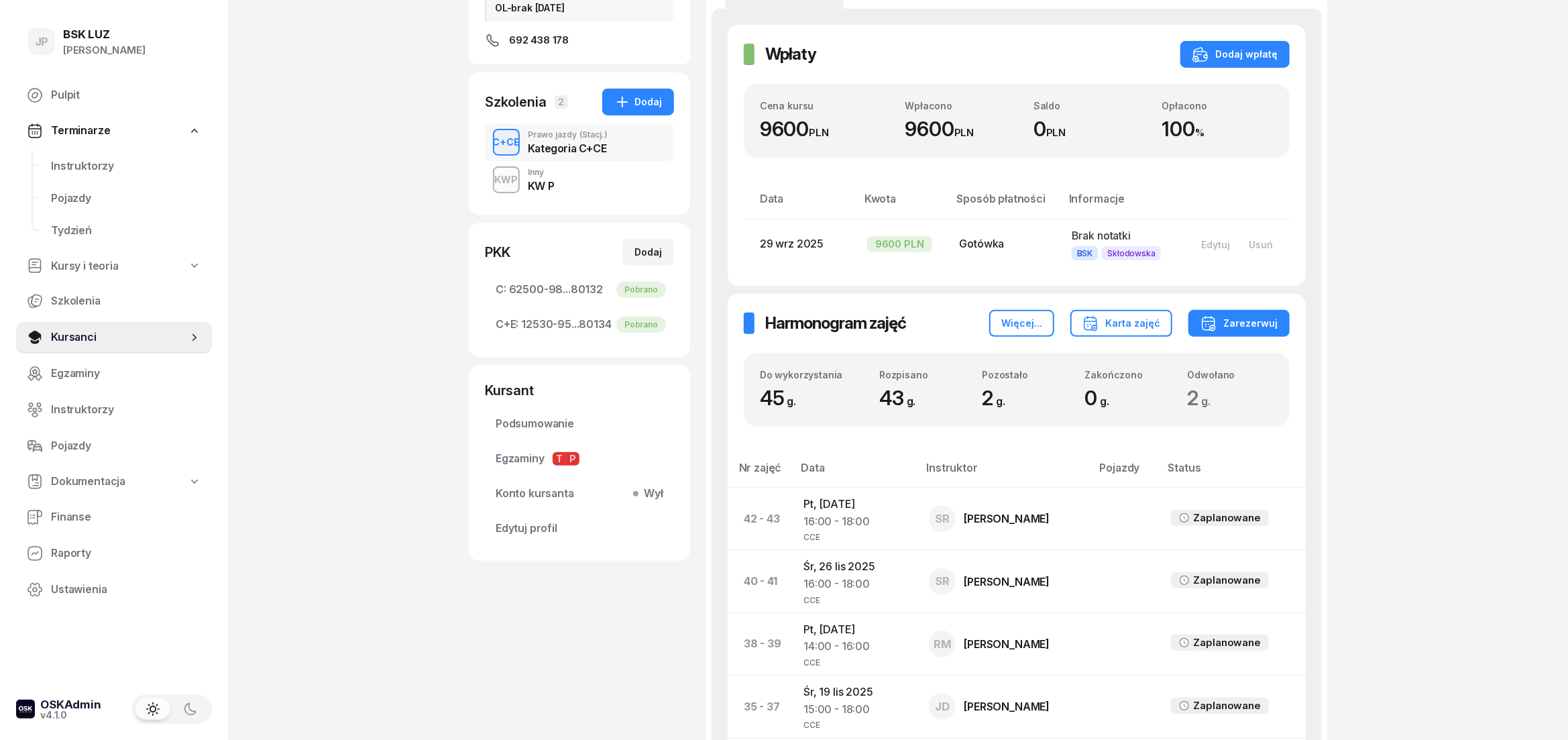
click at [538, 184] on div "KW P" at bounding box center [541, 186] width 27 height 11
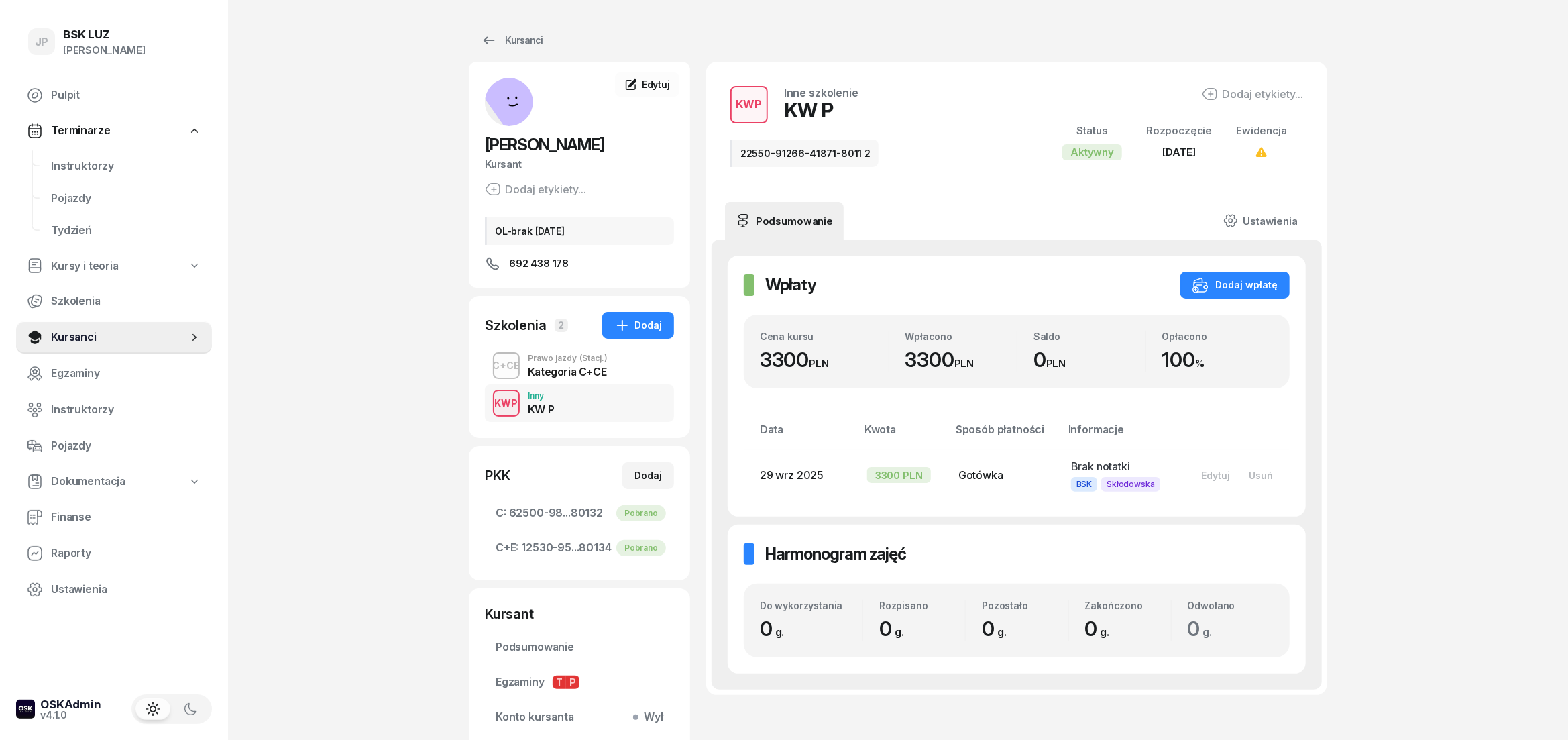
click at [559, 407] on div "KWP Inny KW P" at bounding box center [579, 404] width 189 height 37
click at [557, 369] on div "Kategoria C+CE" at bounding box center [568, 372] width 80 height 11
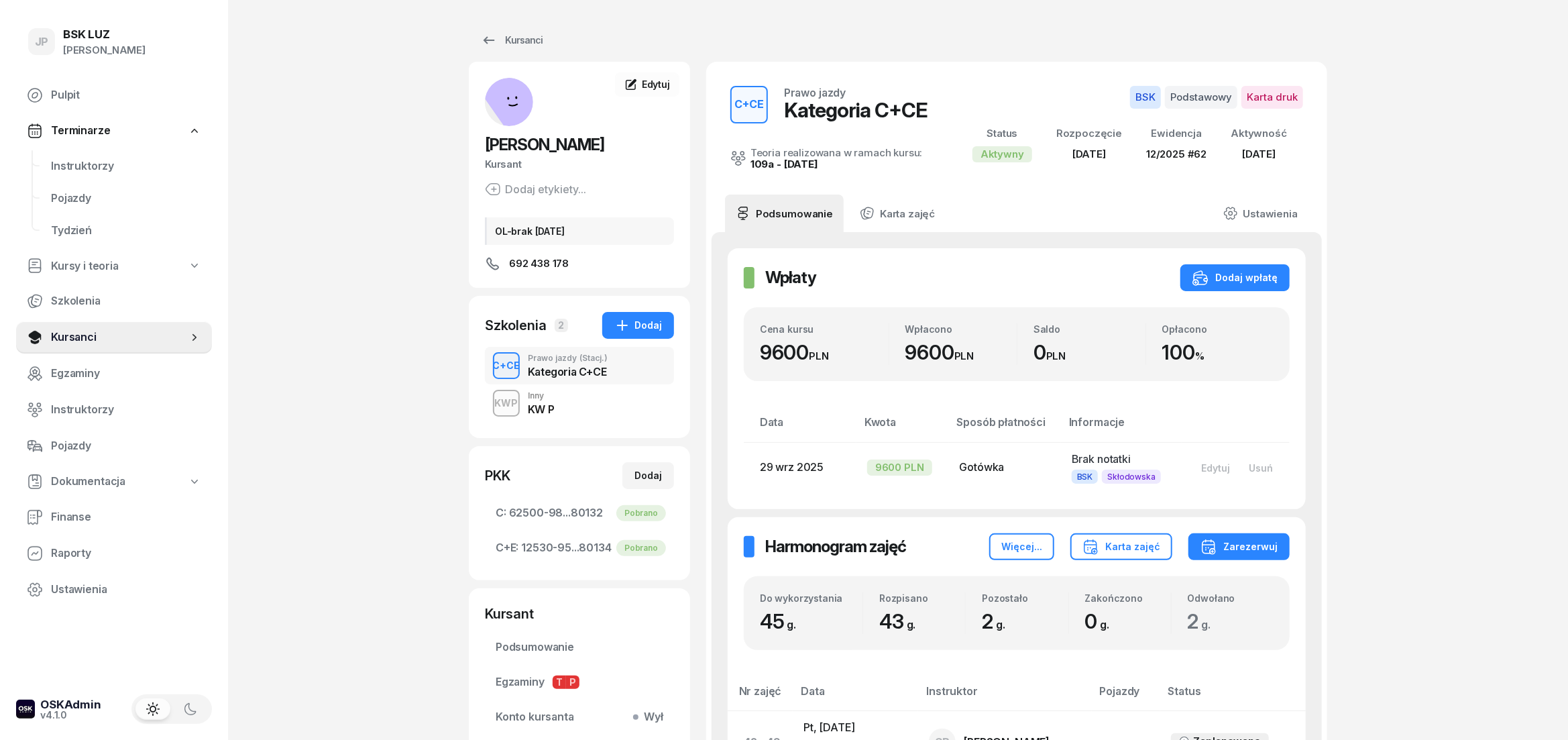
click at [554, 400] on div "KW P" at bounding box center [541, 407] width 27 height 15
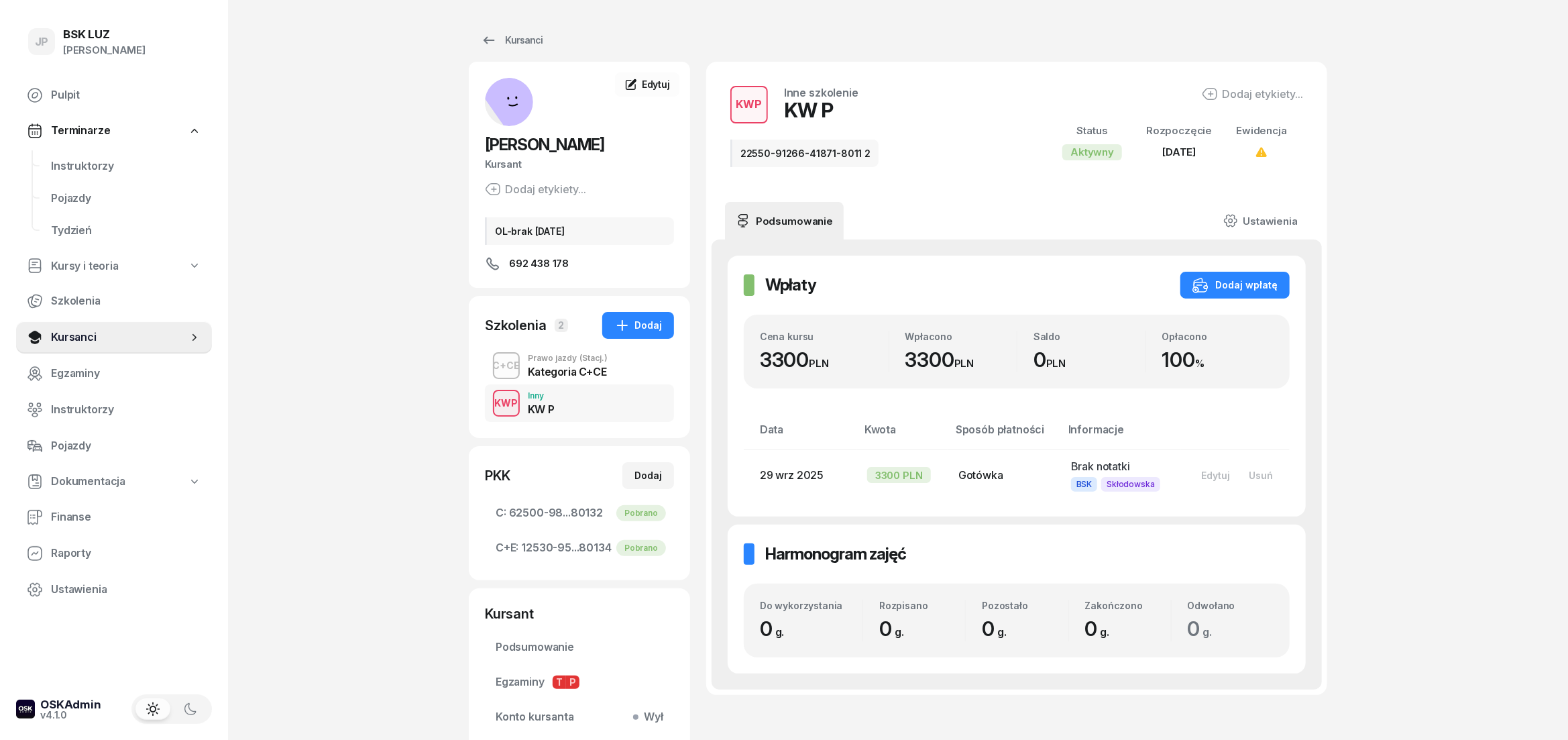
click at [539, 414] on div "KW P" at bounding box center [541, 409] width 27 height 11
click at [528, 404] on div "KWP Inny KW P" at bounding box center [579, 404] width 189 height 37
click at [649, 85] on span "Edytuj" at bounding box center [656, 84] width 28 height 12
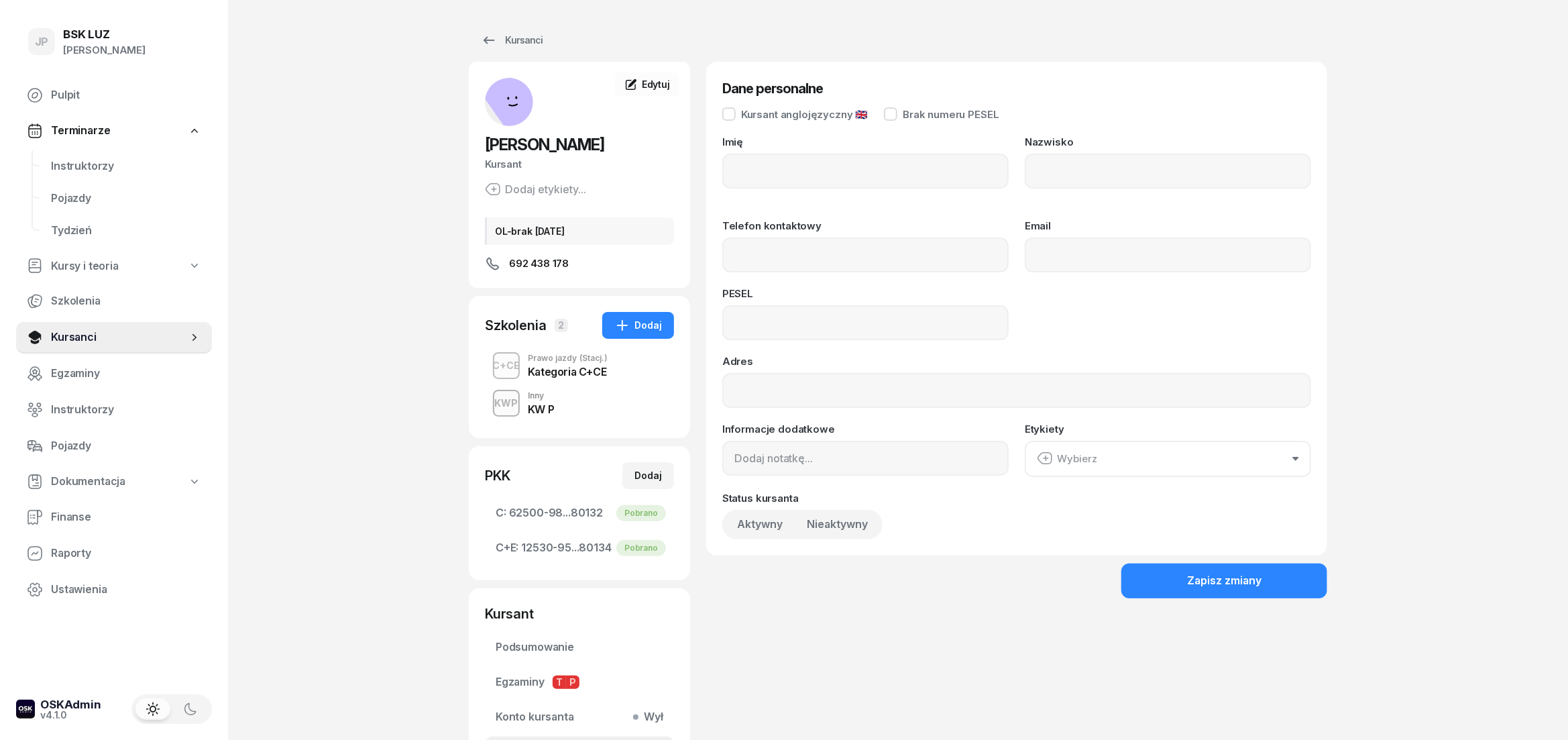
type input "[PERSON_NAME]"
type input "OLK"
type input "692438178"
type input "81070807030"
type input "OL-brak [DATE]"
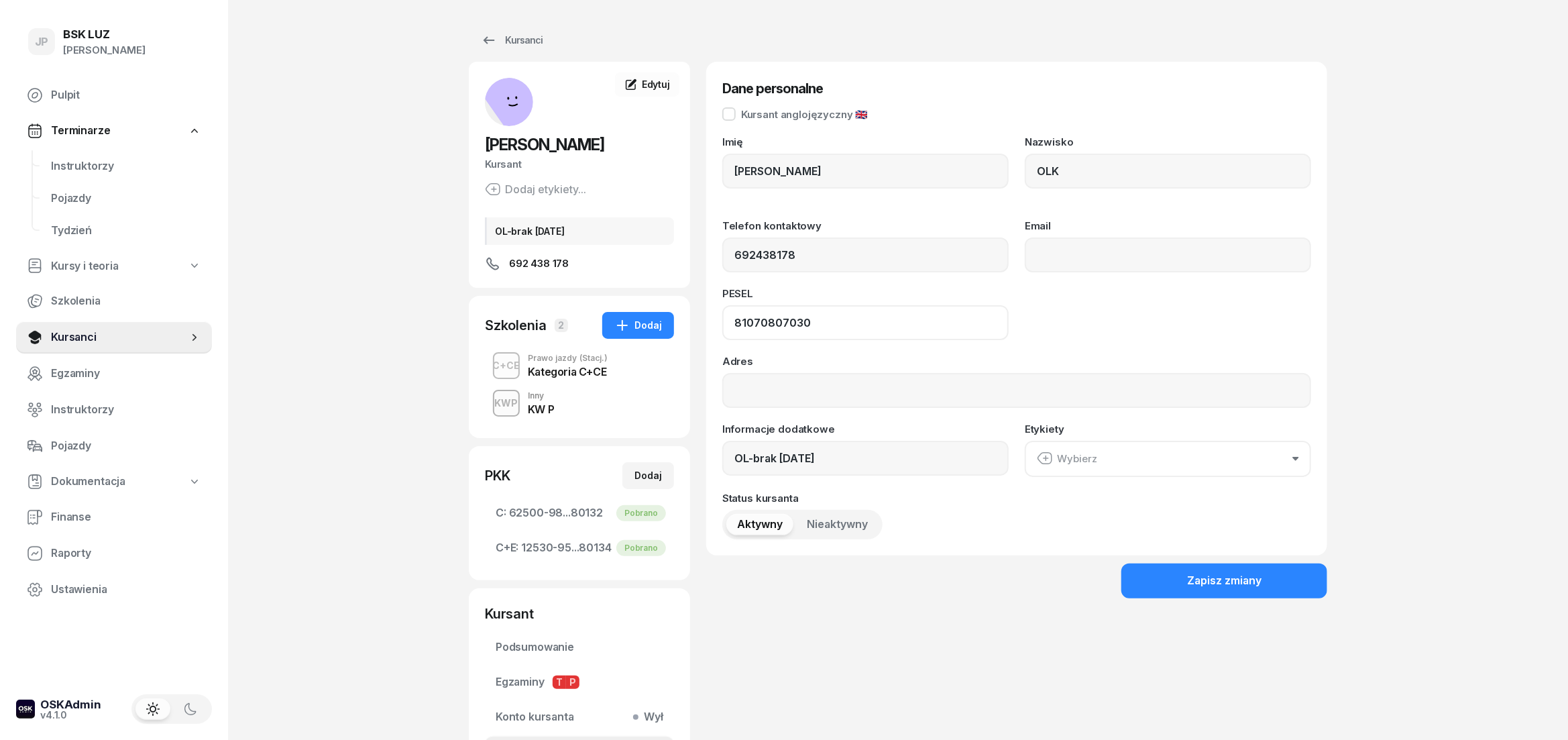
drag, startPoint x: 811, startPoint y: 322, endPoint x: 736, endPoint y: 329, distance: 75.3
click at [736, 329] on input "81070807030" at bounding box center [865, 322] width 286 height 35
drag, startPoint x: 800, startPoint y: 258, endPoint x: 728, endPoint y: 259, distance: 72.0
click at [728, 259] on input "692438178" at bounding box center [865, 254] width 286 height 35
click at [74, 338] on span "Kursanci" at bounding box center [119, 337] width 137 height 17
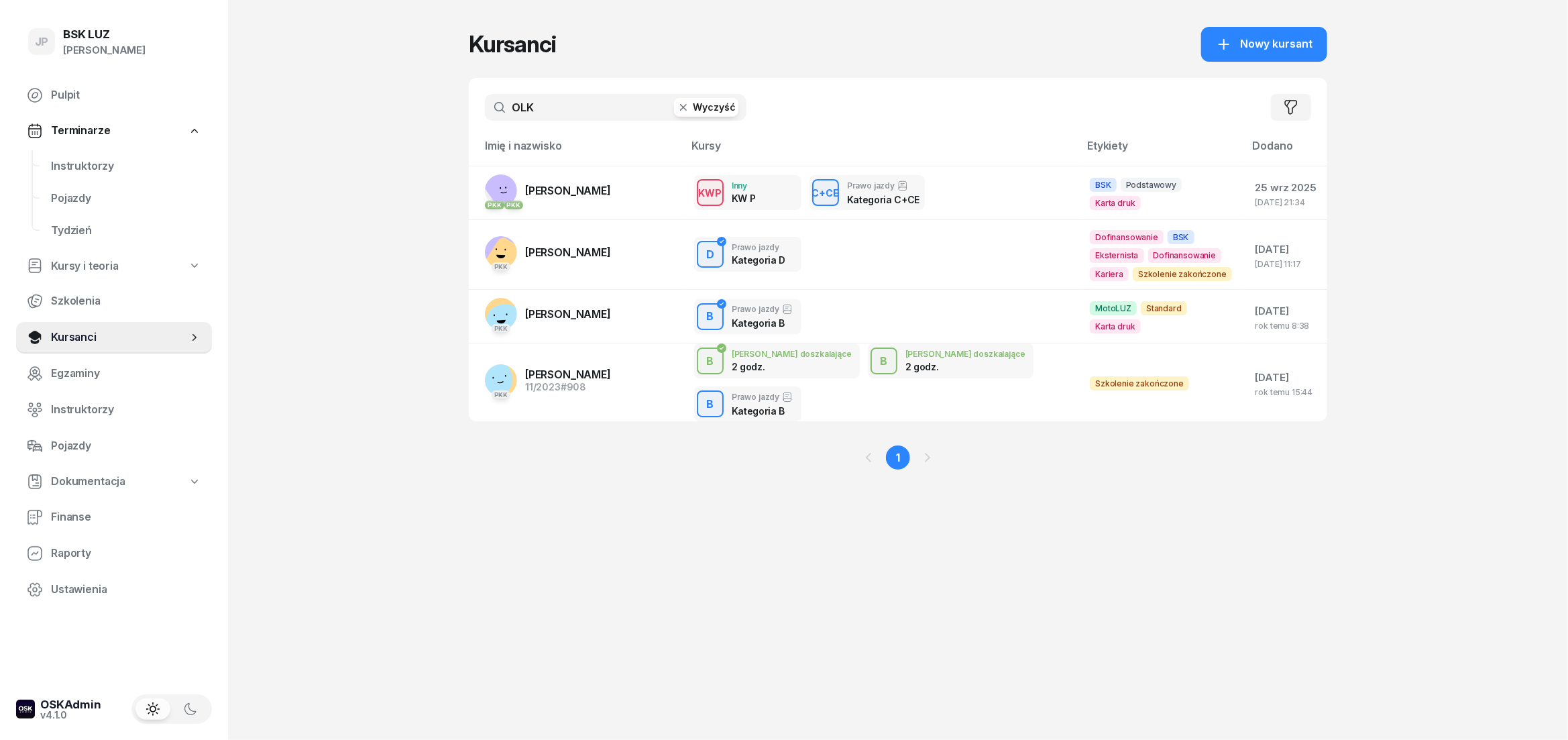
click at [695, 109] on button "Wyczyść" at bounding box center [706, 108] width 65 height 19
click at [524, 112] on input "text" at bounding box center [615, 107] width 261 height 27
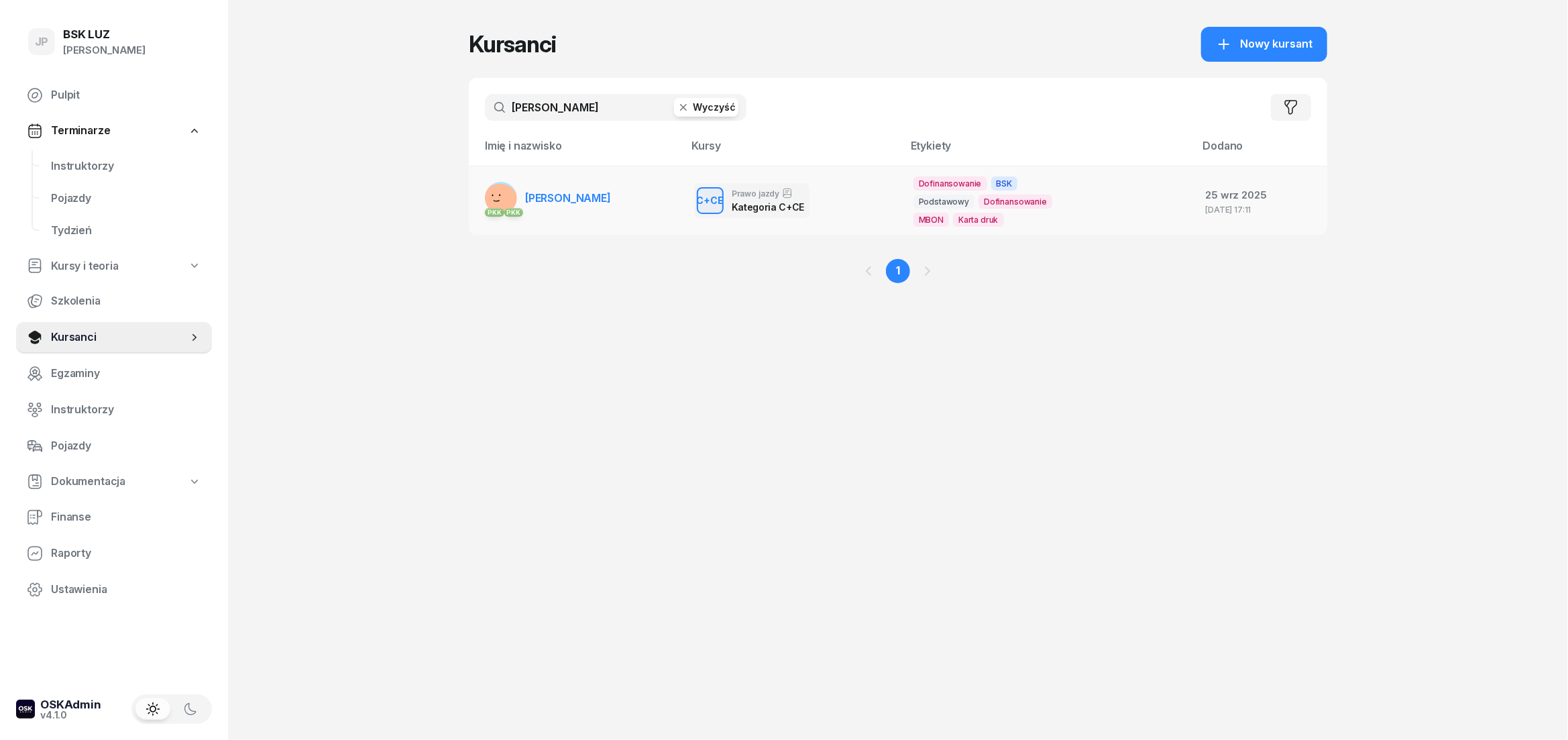
type input "[PERSON_NAME]"
click at [594, 202] on span "[PERSON_NAME]" at bounding box center [568, 197] width 86 height 13
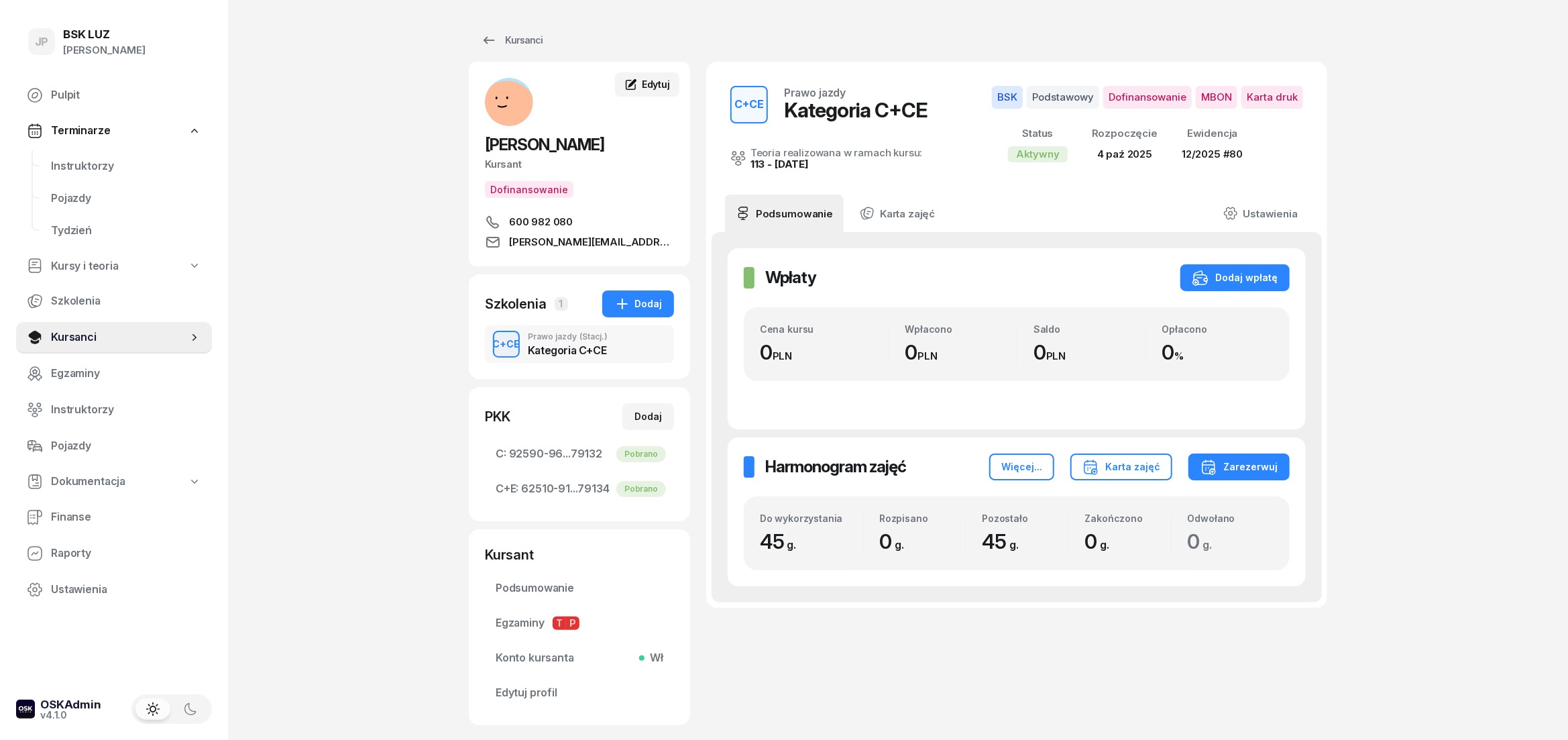
drag, startPoint x: 634, startPoint y: 77, endPoint x: 661, endPoint y: 90, distance: 30.0
click at [637, 77] on link "Edytuj" at bounding box center [647, 84] width 65 height 24
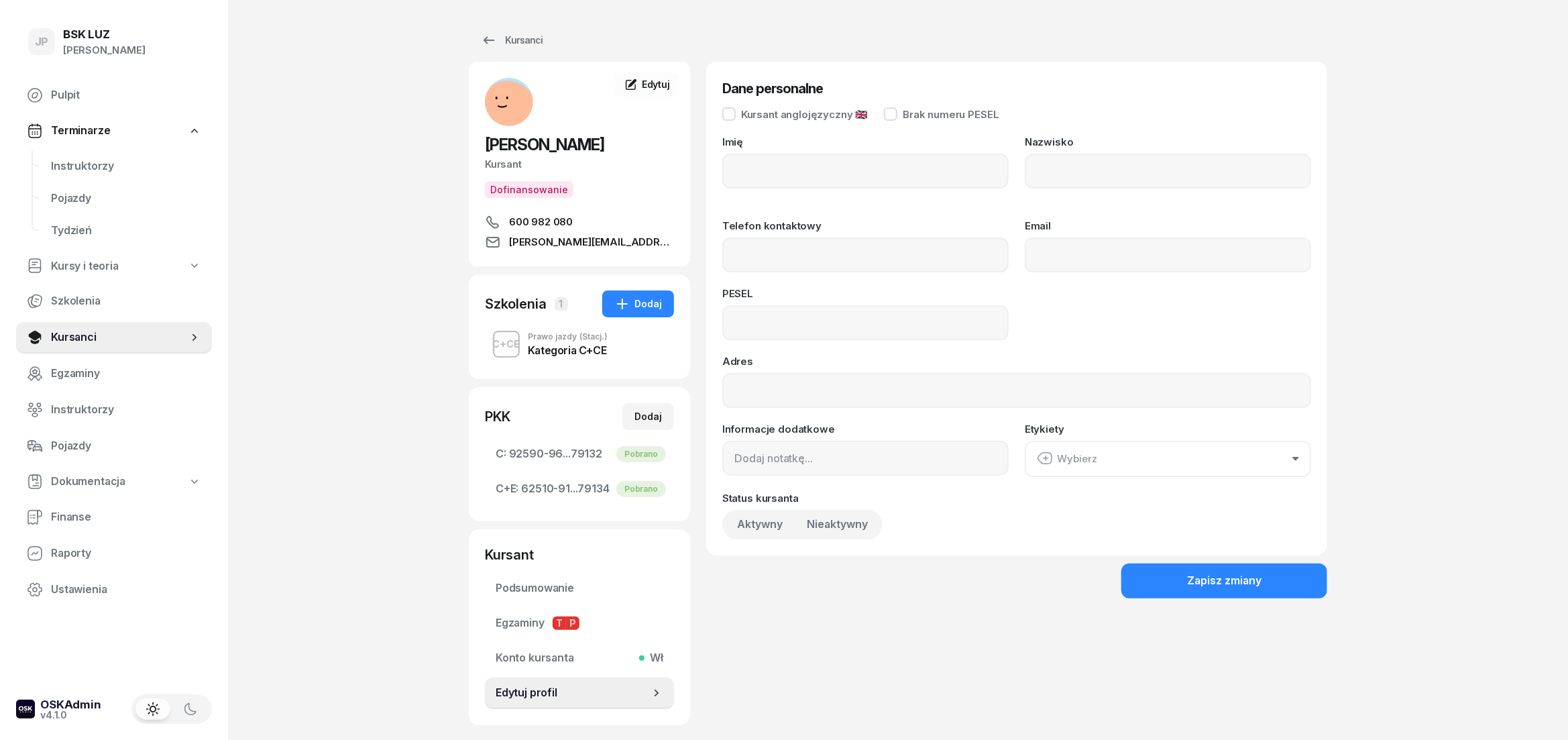
type input "[PERSON_NAME]"
type input "DERDAŚ"
type input "600982080"
type input "[PERSON_NAME][EMAIL_ADDRESS][DOMAIN_NAME]"
type input "81042314979"
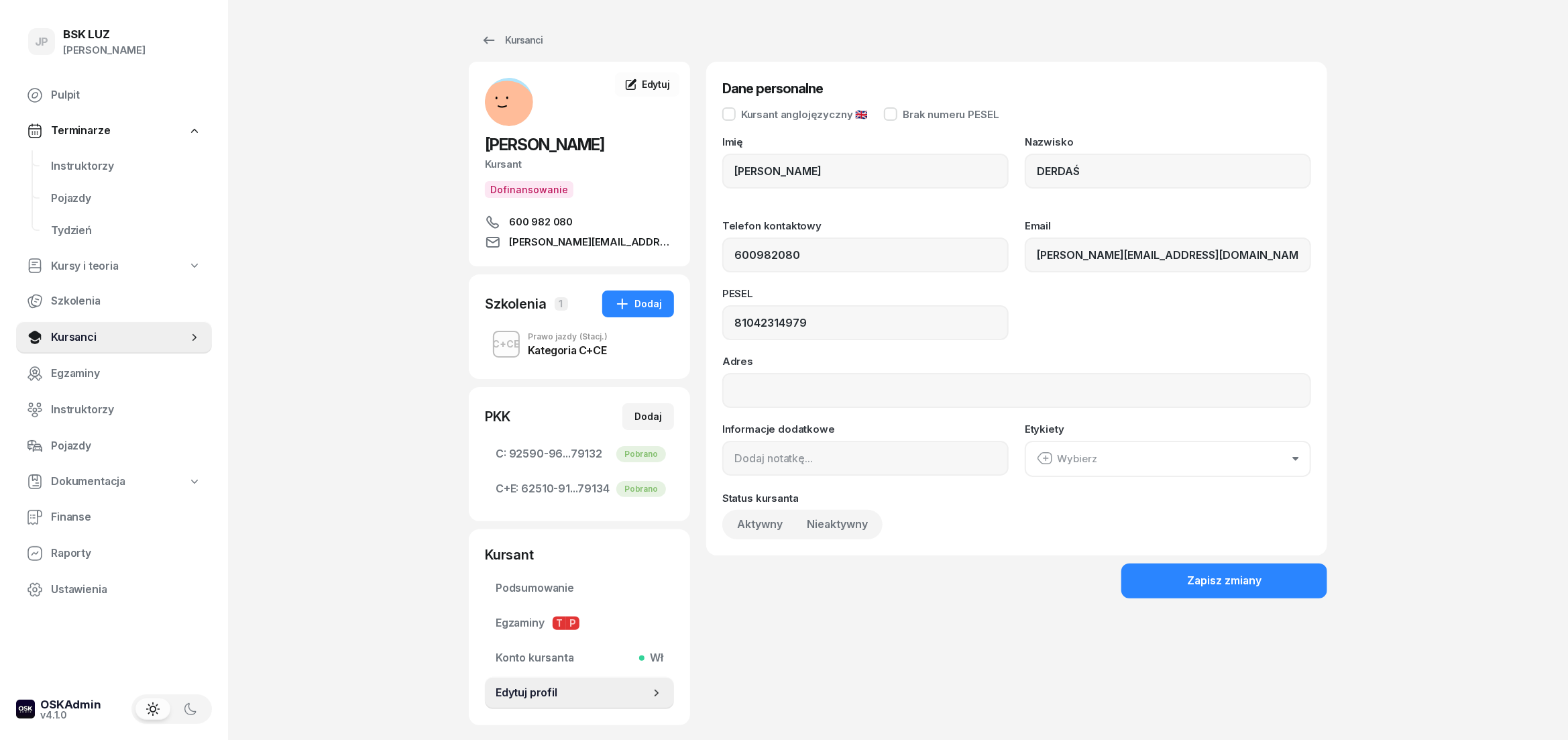
type input "600 982 080"
drag, startPoint x: 780, startPoint y: 327, endPoint x: 716, endPoint y: 327, distance: 64.0
click at [722, 327] on input "81042314979" at bounding box center [865, 322] width 286 height 35
drag, startPoint x: 821, startPoint y: 329, endPoint x: 728, endPoint y: 327, distance: 93.0
click at [728, 327] on input "81042314979" at bounding box center [865, 322] width 286 height 35
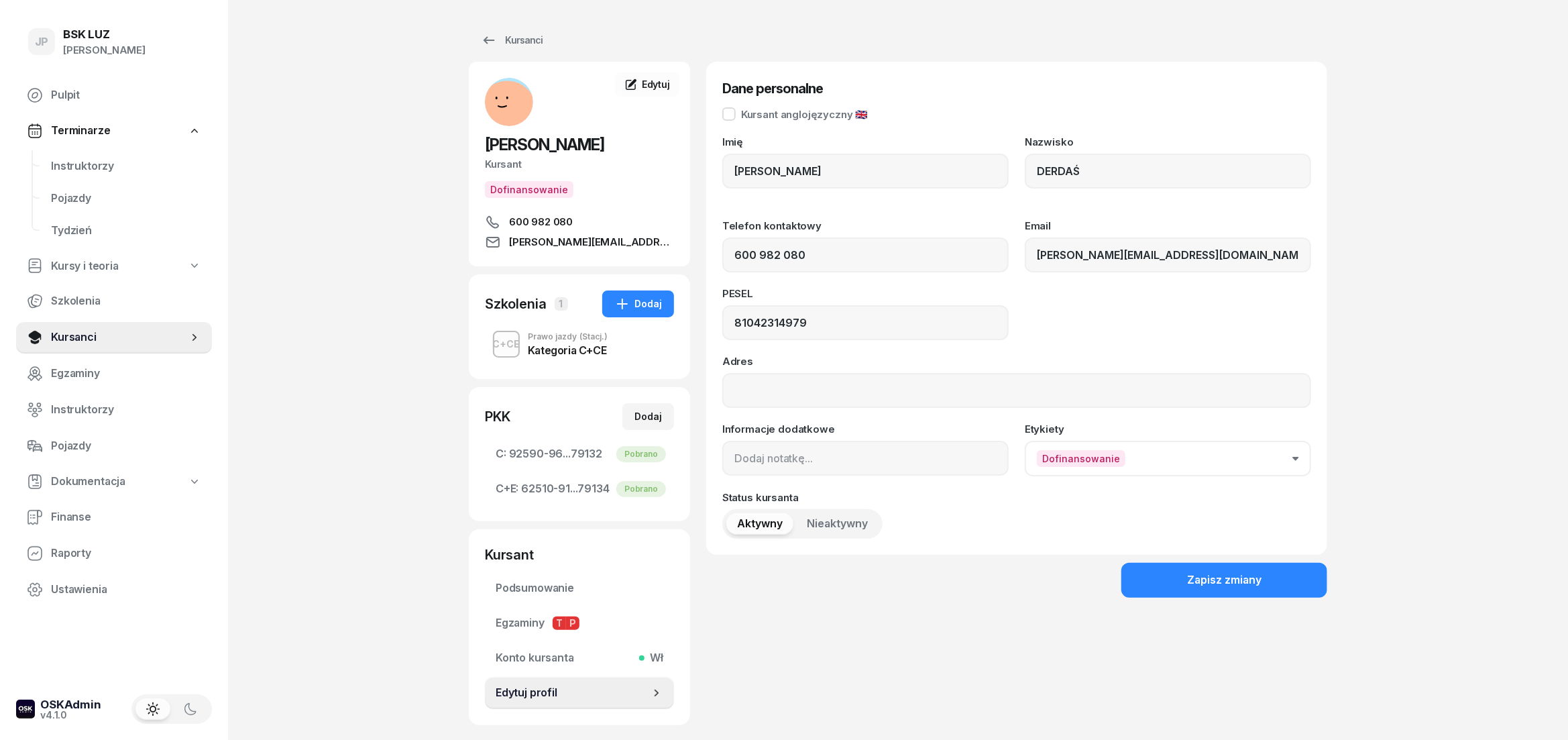
click at [1059, 308] on div "PESEL 81042314979" at bounding box center [1016, 315] width 589 height 52
drag, startPoint x: 814, startPoint y: 256, endPoint x: 709, endPoint y: 256, distance: 105.0
click at [722, 256] on input "600 982 080" at bounding box center [865, 254] width 286 height 35
drag, startPoint x: 1116, startPoint y: 252, endPoint x: 1038, endPoint y: 256, distance: 78.1
click at [1038, 256] on input "[PERSON_NAME][EMAIL_ADDRESS][DOMAIN_NAME]" at bounding box center [1167, 254] width 286 height 35
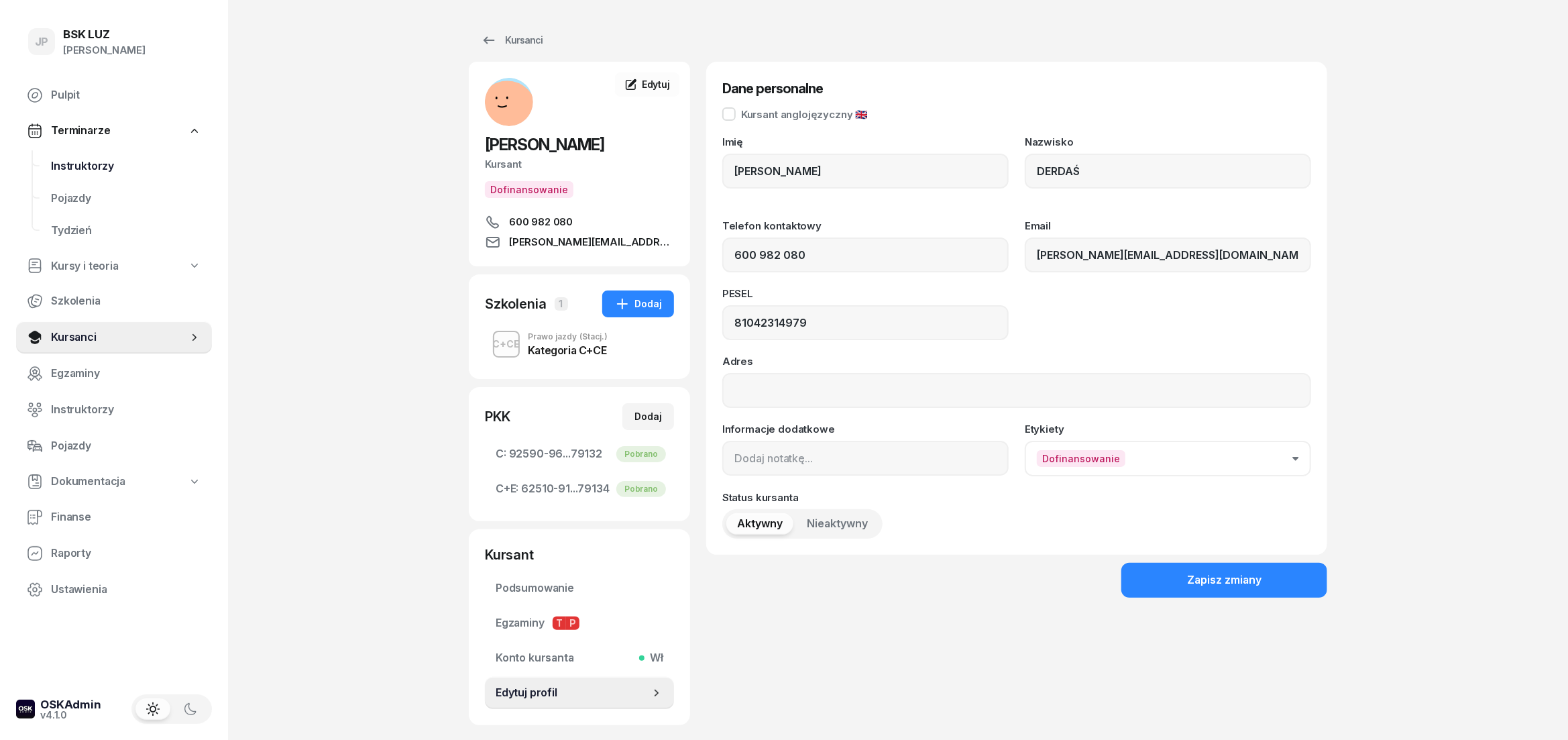
click at [88, 171] on span "Instruktorzy" at bounding box center [126, 166] width 151 height 17
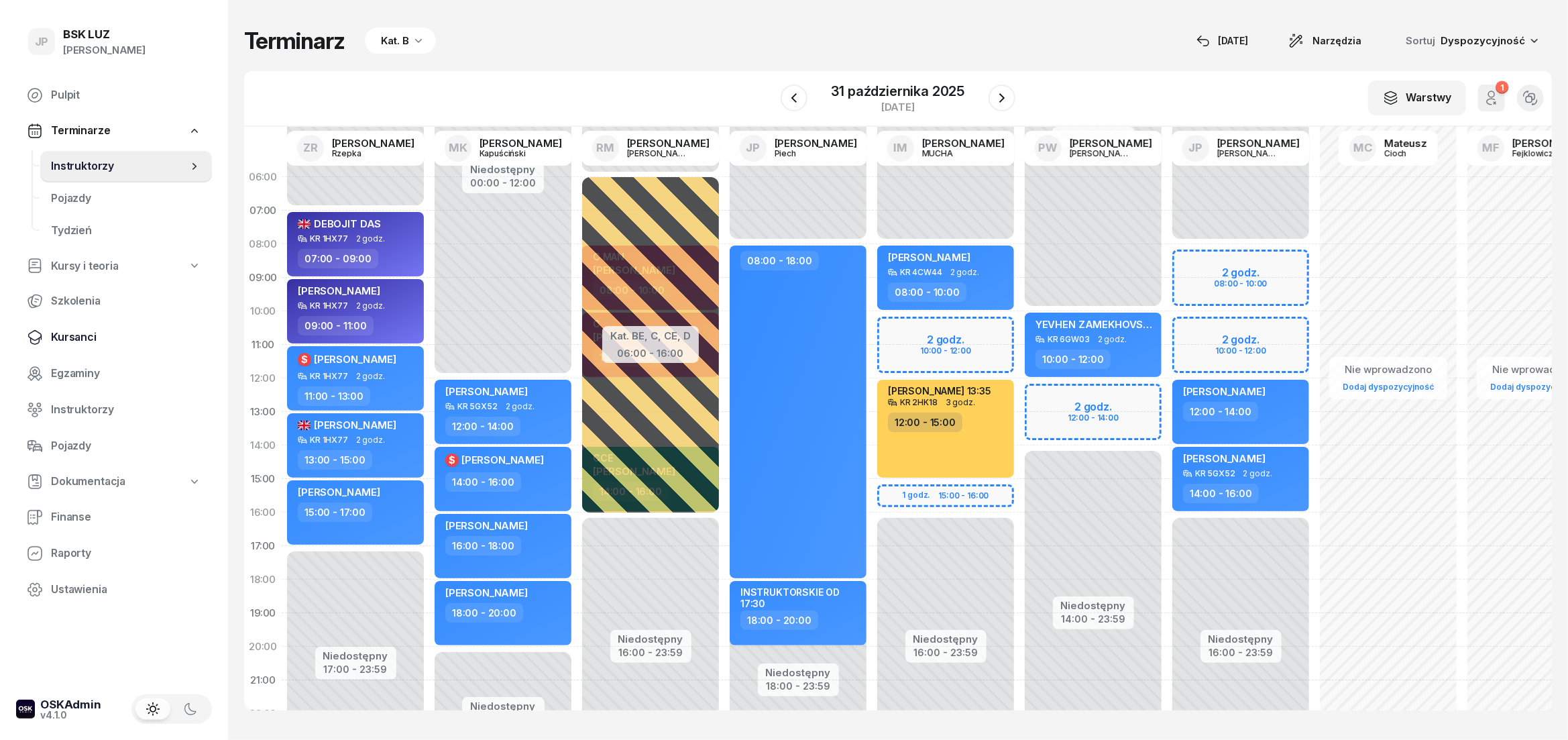
click at [78, 333] on span "Kursanci" at bounding box center [126, 337] width 151 height 17
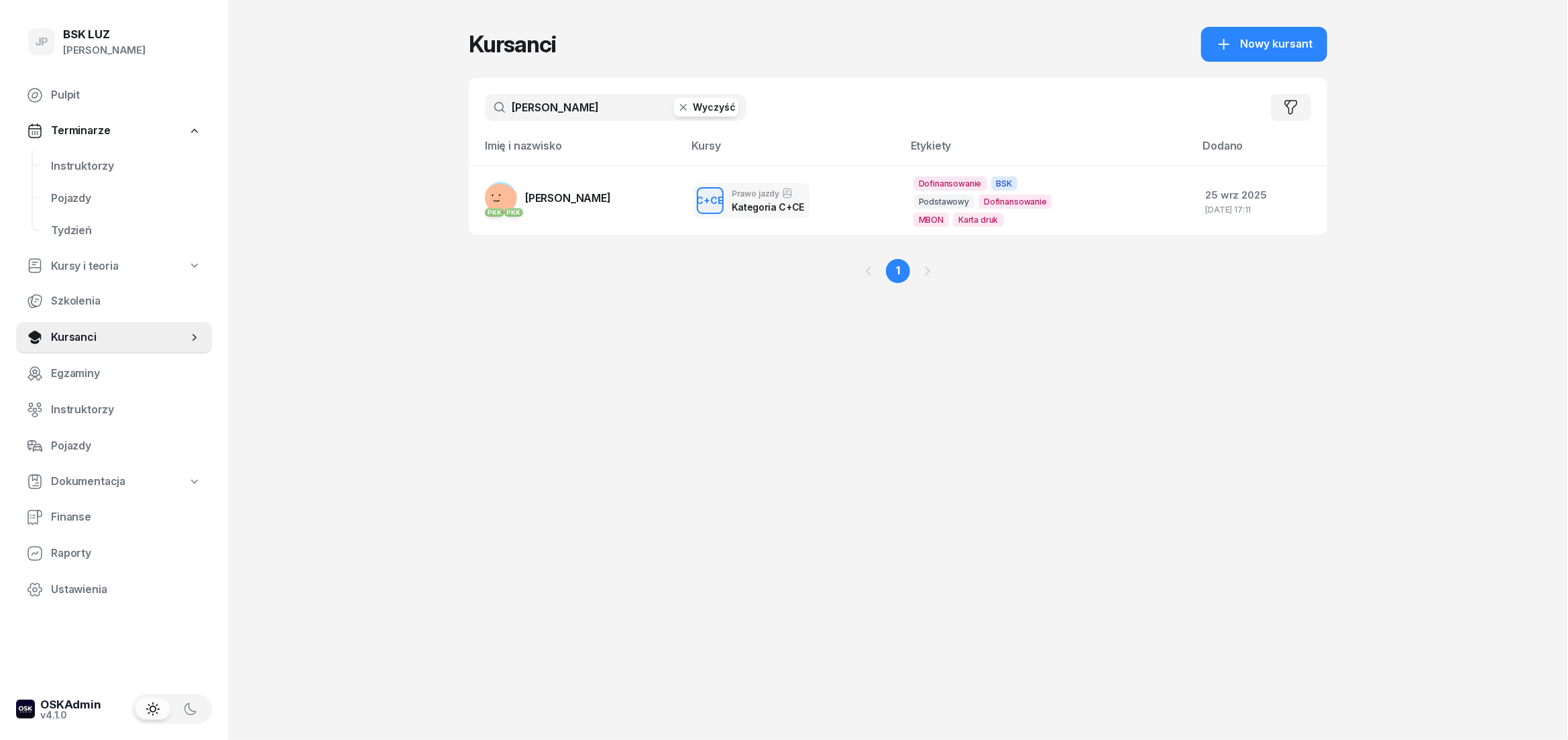
click at [712, 110] on button "Wyczyść" at bounding box center [706, 108] width 65 height 19
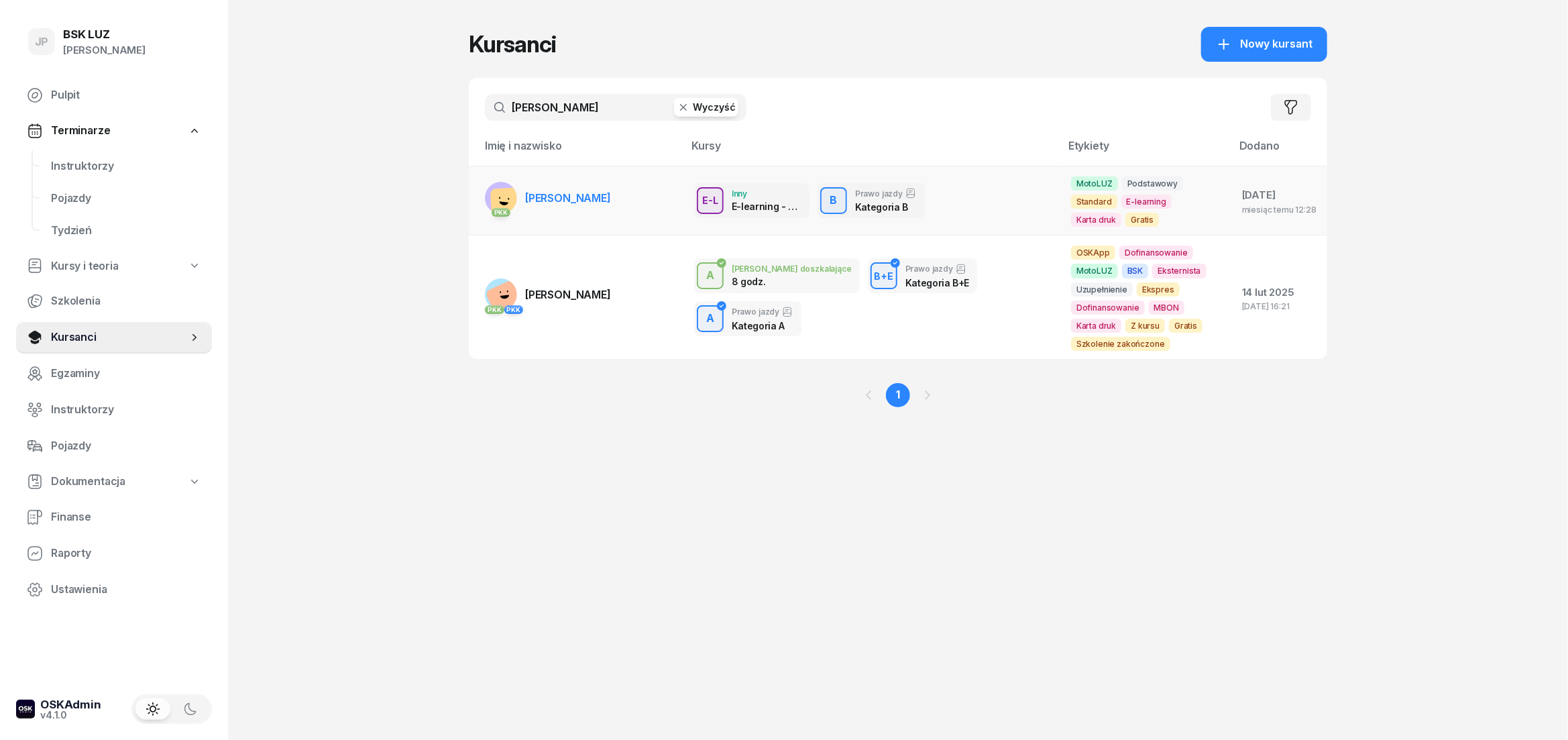
type input "[PERSON_NAME]"
click at [586, 191] on span "[PERSON_NAME]" at bounding box center [568, 197] width 86 height 13
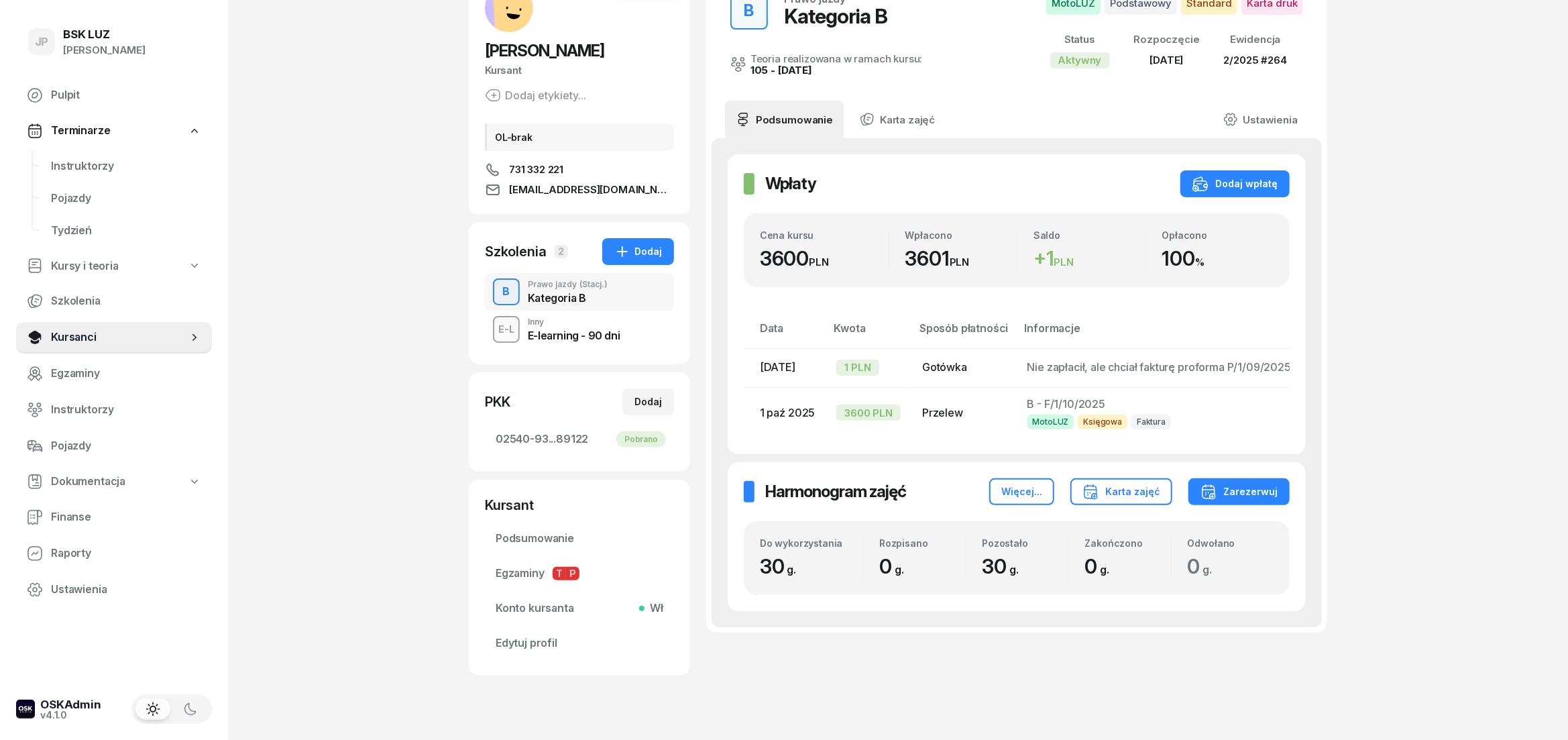
scroll to position [130, 0]
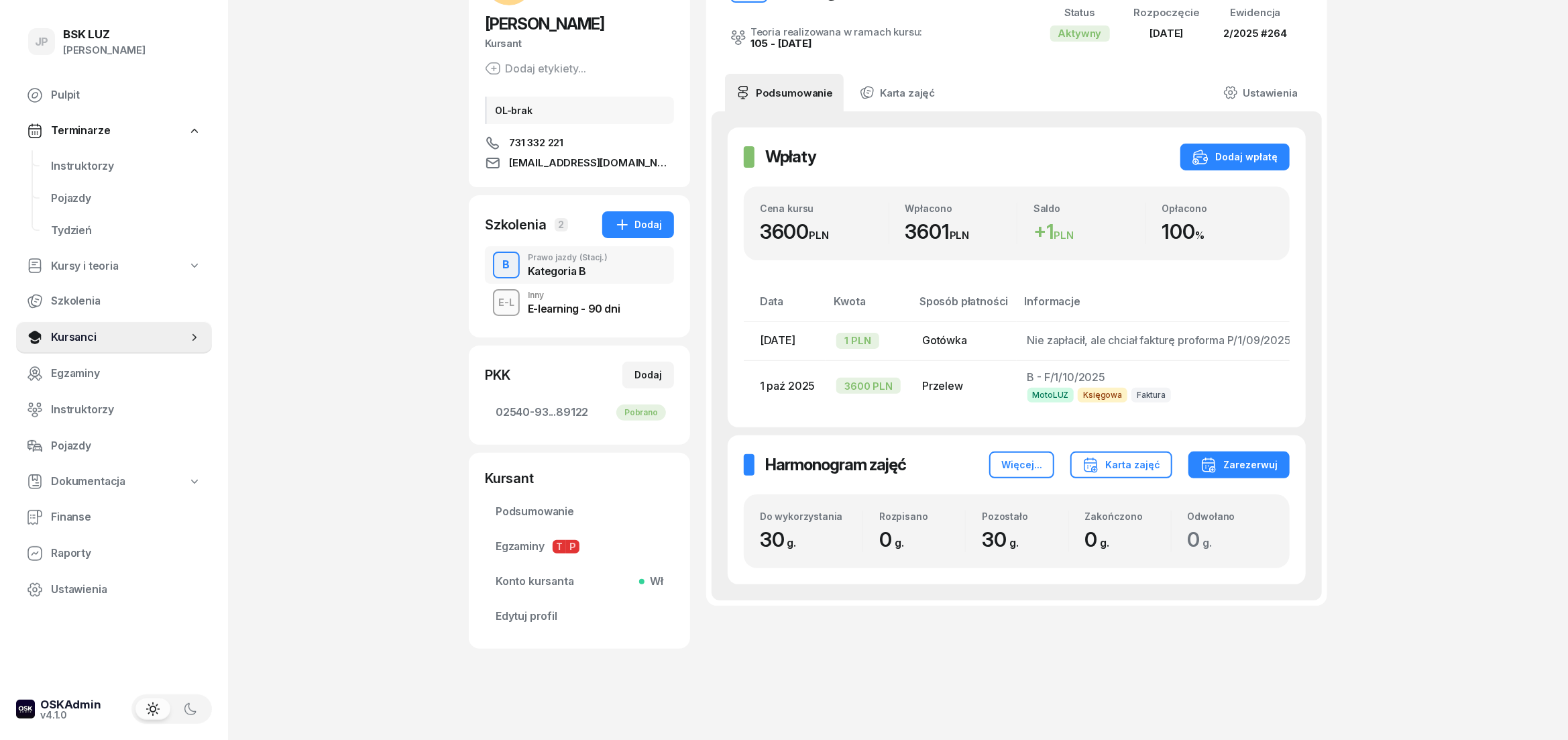
drag, startPoint x: 1226, startPoint y: 330, endPoint x: 1292, endPoint y: 332, distance: 66.0
click at [1292, 333] on span "Nie zapłacił, ale chciał fakturę proforma P/1/09/2025 ML" at bounding box center [1168, 340] width 282 height 13
click at [1292, 332] on div "Wpłaty Wpłaty Dodaj wpłatę Cena kursu 3600 PLN Wpłacono 3601 PLN Saldo + 1 PLN …" at bounding box center [1016, 277] width 578 height 300
click at [1229, 333] on span "Nie zapłacił, ale chciał fakturę proforma P/1/09/2025 ML" at bounding box center [1165, 340] width 282 height 13
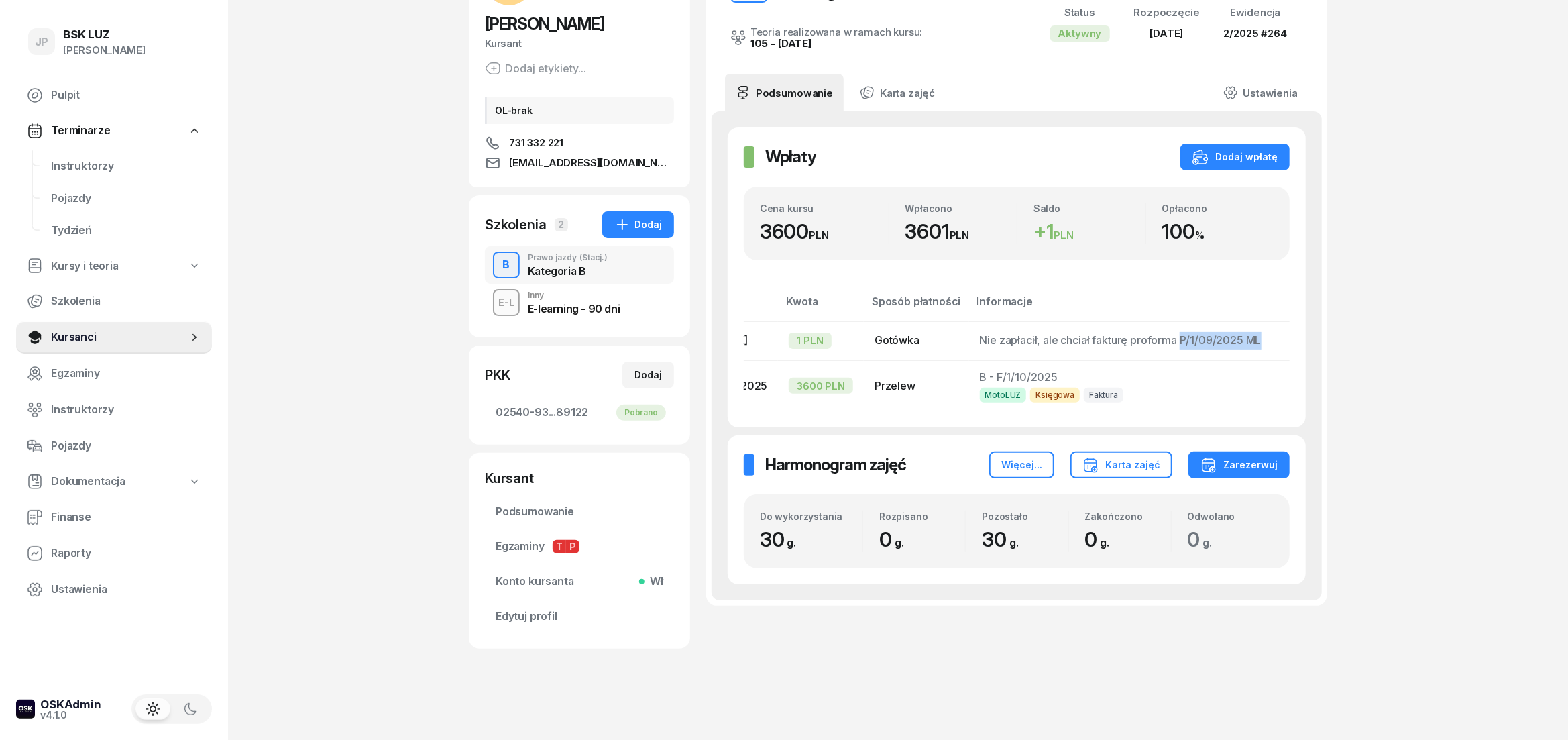
drag, startPoint x: 1225, startPoint y: 333, endPoint x: 1252, endPoint y: 333, distance: 27.0
click at [1283, 333] on tr "[DATE] 1 PLN Gotówka Nie zapłacił, ale chciał fakturę proforma P/1/09/2025 ML E…" at bounding box center [1034, 341] width 677 height 39
click at [1240, 337] on span "Nie zapłacił, ale chciał fakturę proforma P/1/09/2025 ML" at bounding box center [1118, 340] width 282 height 13
drag, startPoint x: 1240, startPoint y: 329, endPoint x: 1176, endPoint y: 332, distance: 64.1
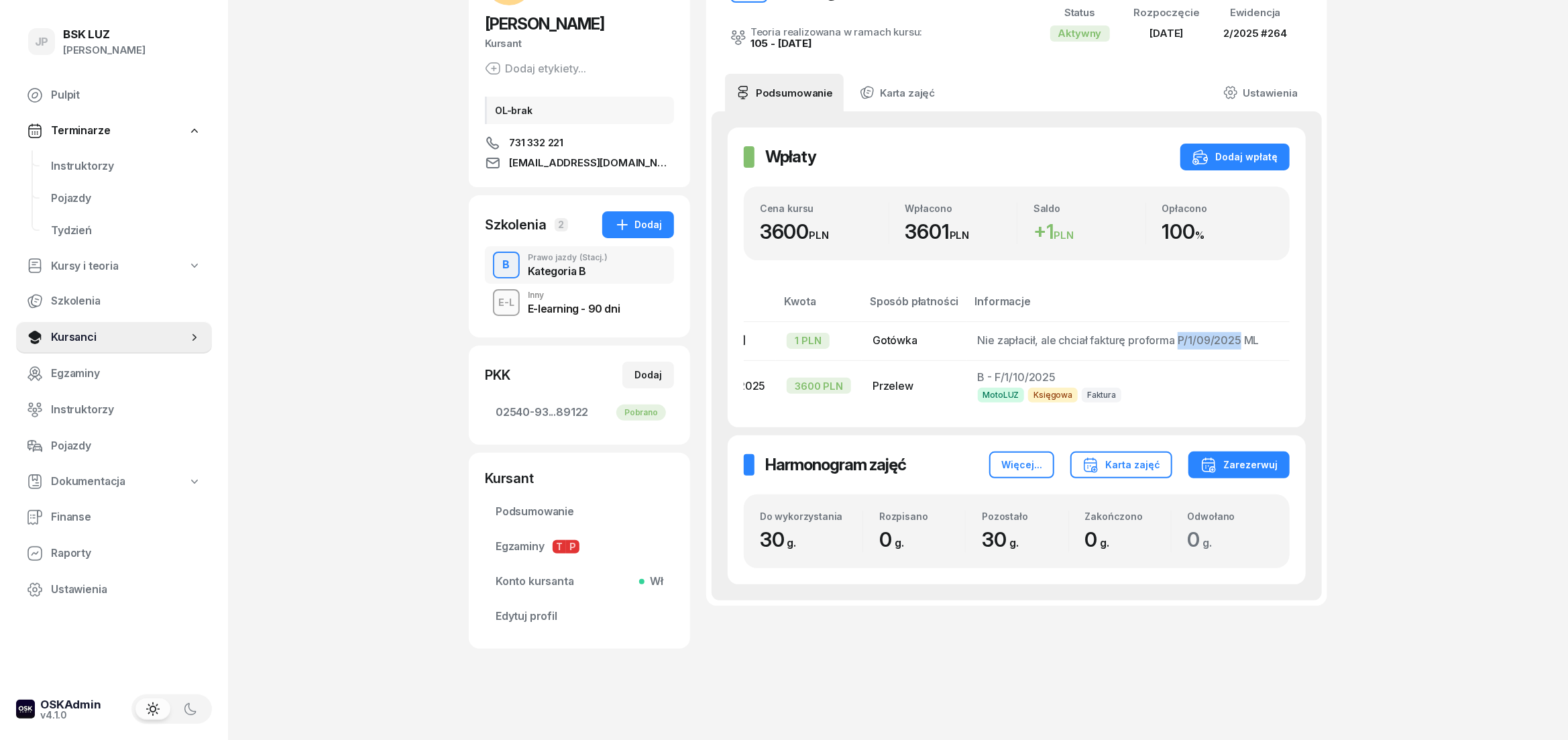
click at [1176, 333] on span "Nie zapłacił, ale chciał fakturę proforma P/1/09/2025 ML" at bounding box center [1118, 340] width 282 height 13
copy span "P/1/09/2025"
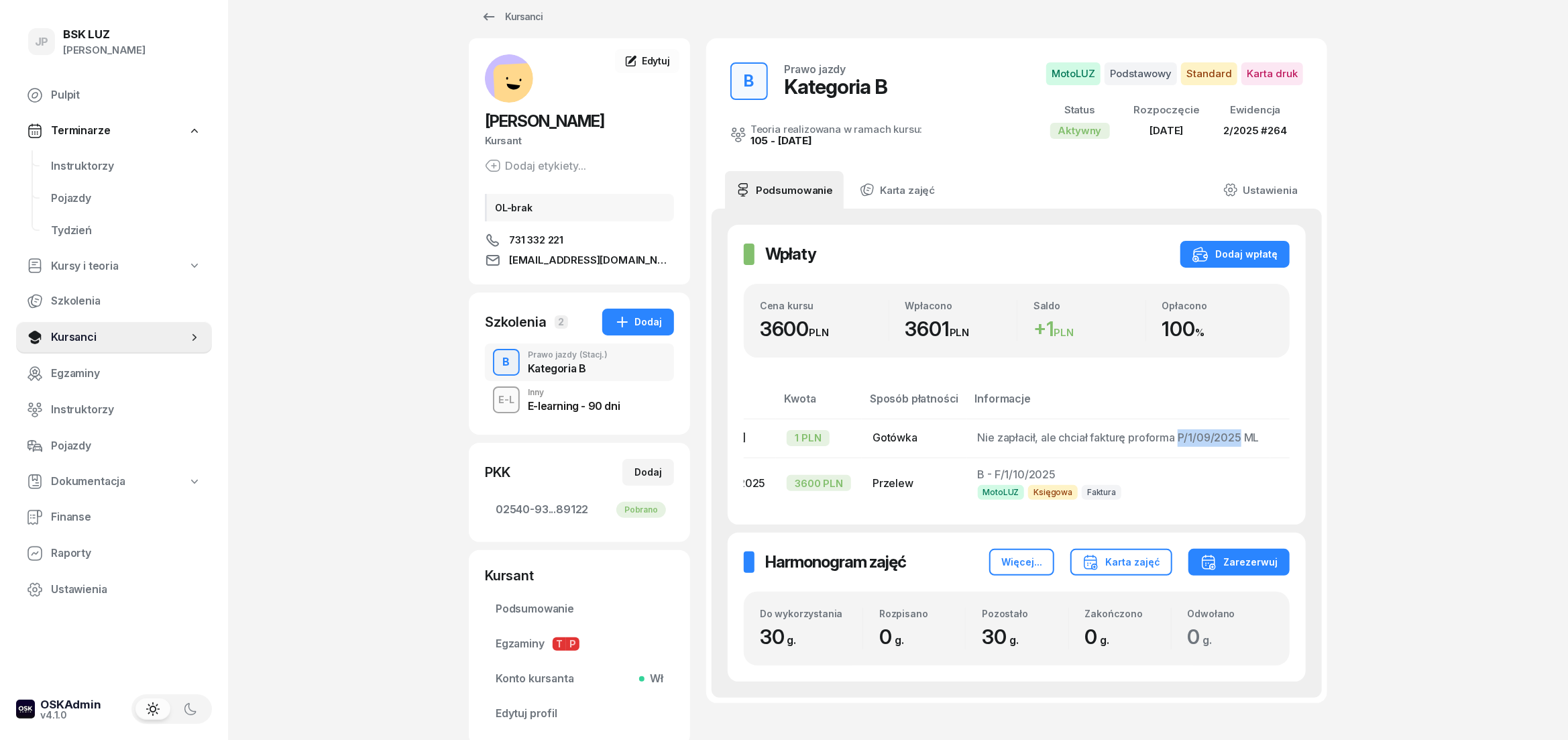
scroll to position [0, 0]
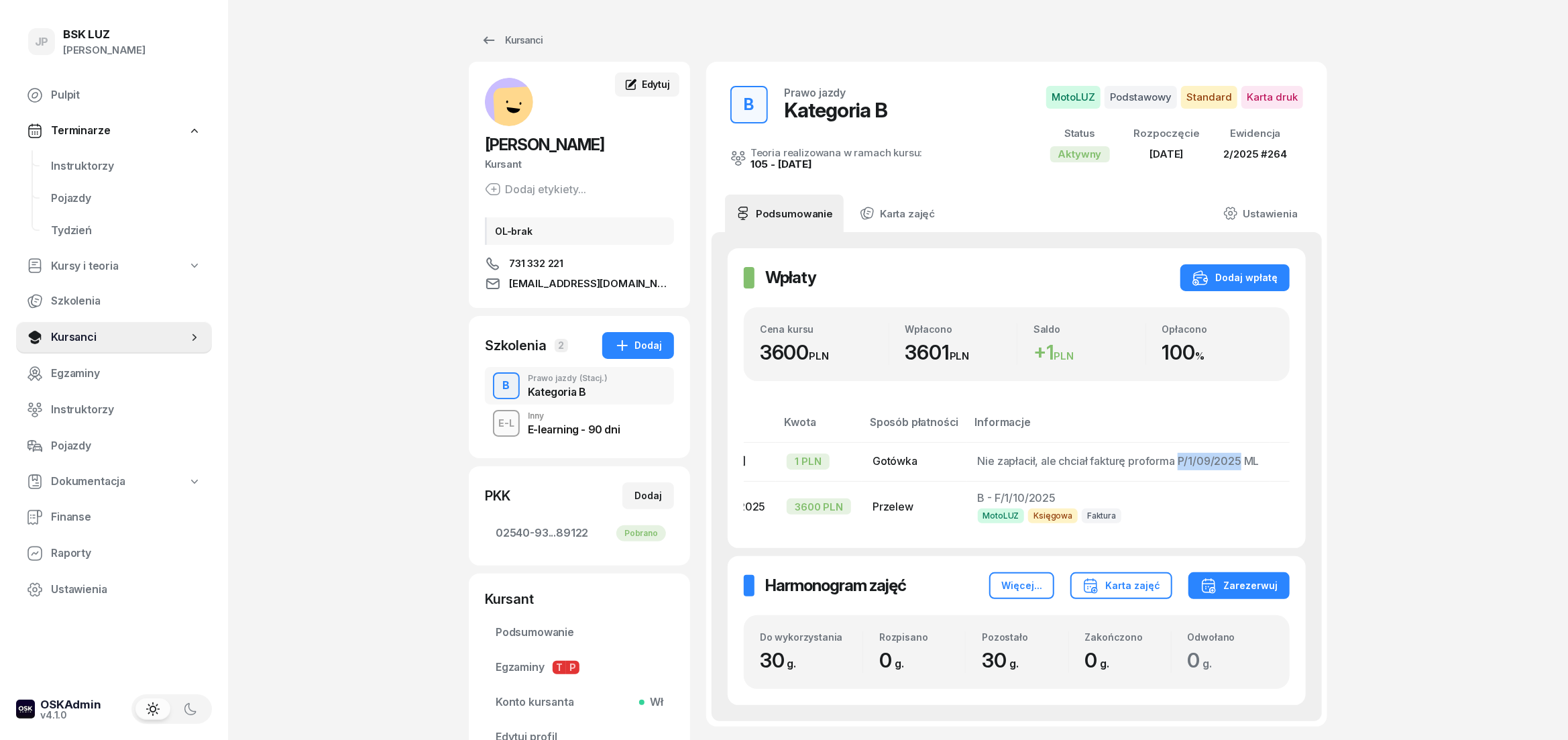
click at [641, 88] on div "Edytuj" at bounding box center [647, 84] width 45 height 13
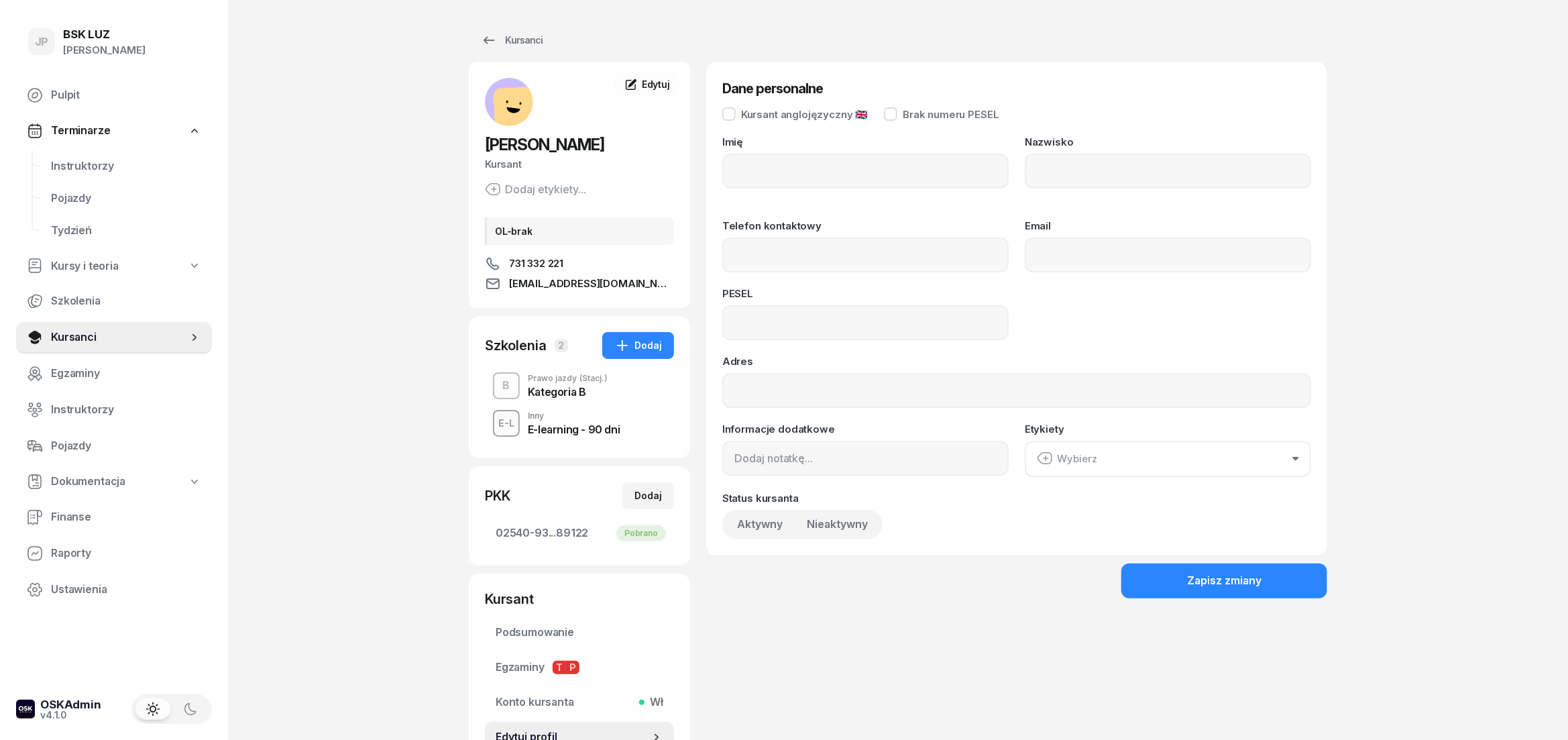
type input "[PERSON_NAME]"
type input "731332221"
type input "[EMAIL_ADDRESS][DOMAIN_NAME]"
type input "07242411177"
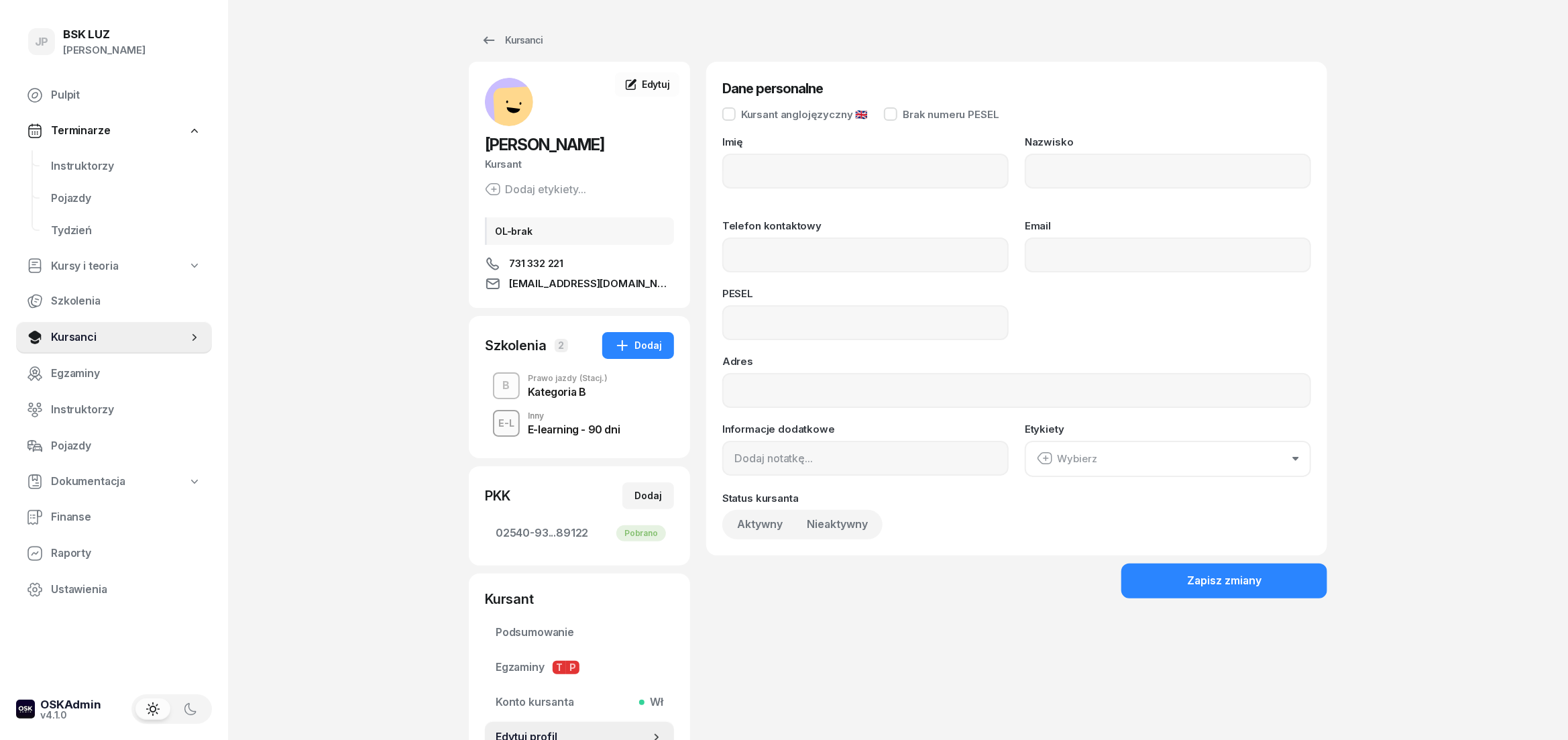
type input "OL-brak"
drag, startPoint x: 796, startPoint y: 323, endPoint x: 754, endPoint y: 327, distance: 42.2
click at [754, 327] on input "07242411177" at bounding box center [865, 322] width 286 height 35
click at [799, 329] on input "07242411177" at bounding box center [865, 322] width 286 height 35
drag, startPoint x: 804, startPoint y: 326, endPoint x: 729, endPoint y: 324, distance: 75.0
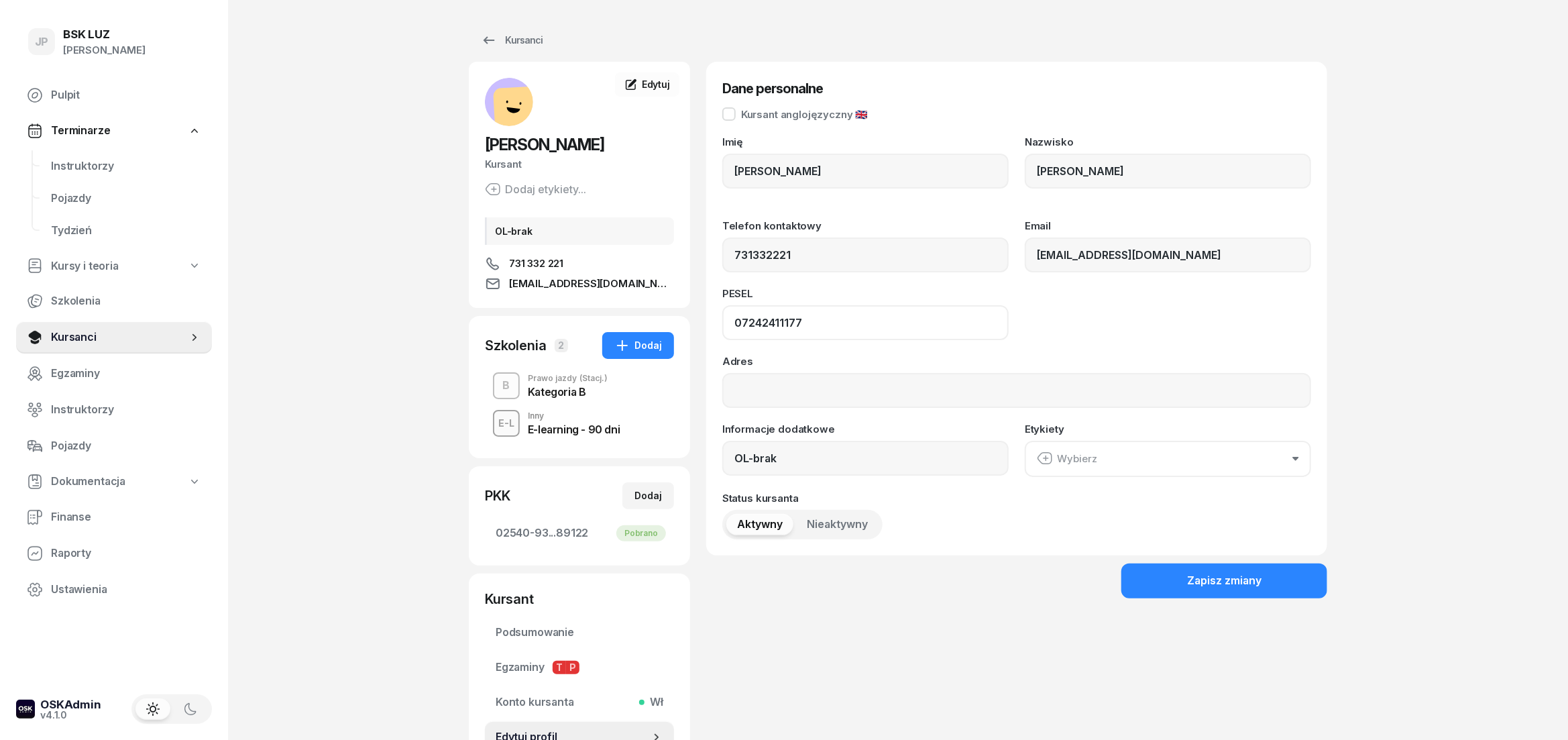
click at [729, 324] on input "07242411177" at bounding box center [865, 322] width 286 height 35
click at [828, 318] on input "07242411177" at bounding box center [865, 322] width 286 height 35
drag, startPoint x: 793, startPoint y: 253, endPoint x: 714, endPoint y: 266, distance: 80.1
click at [722, 266] on input "731332221" at bounding box center [865, 254] width 286 height 35
drag, startPoint x: 1184, startPoint y: 252, endPoint x: 1023, endPoint y: 260, distance: 161.2
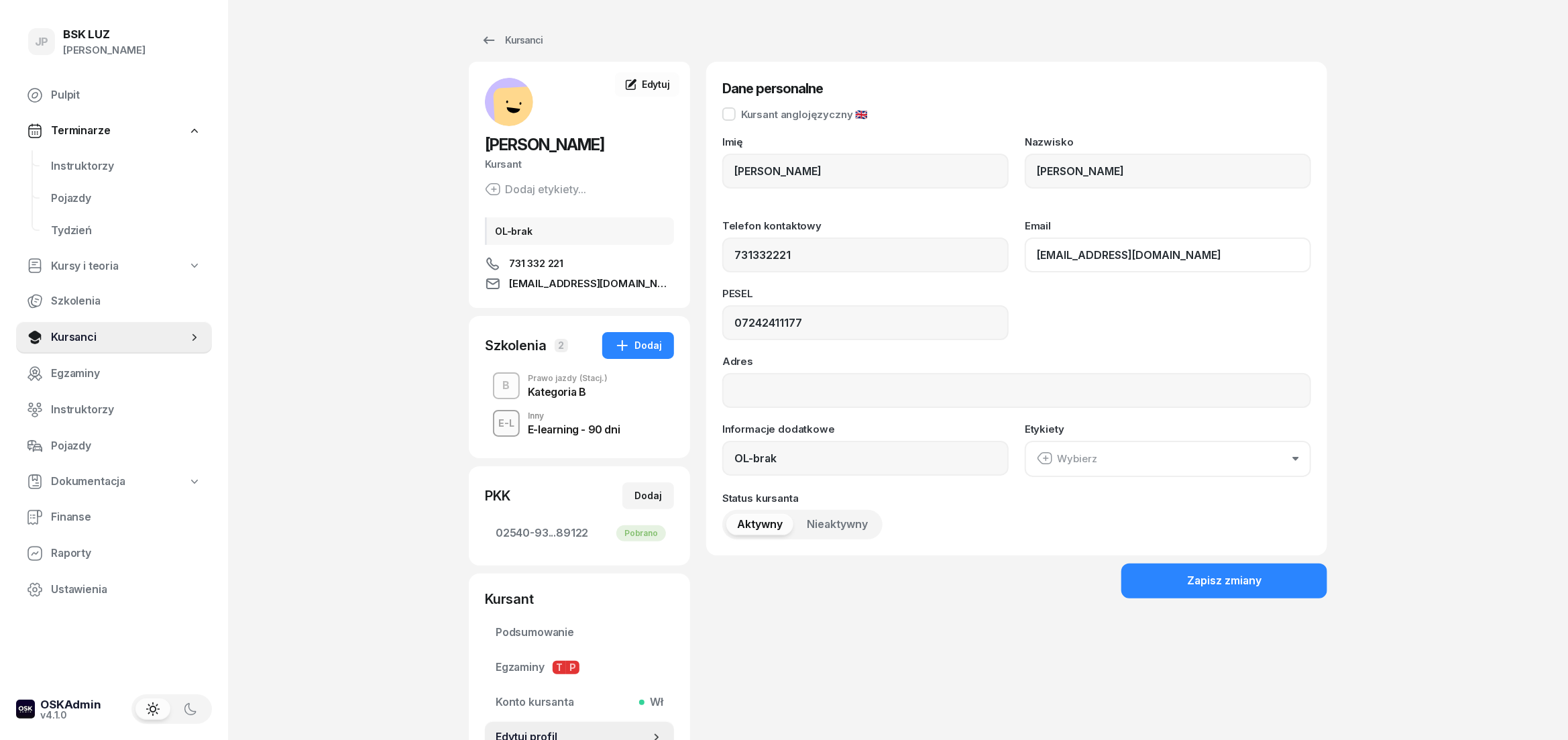
click at [1024, 260] on input "[EMAIL_ADDRESS][DOMAIN_NAME]" at bounding box center [1167, 254] width 286 height 35
click at [554, 425] on div "E-learning - 90 dni" at bounding box center [574, 429] width 92 height 11
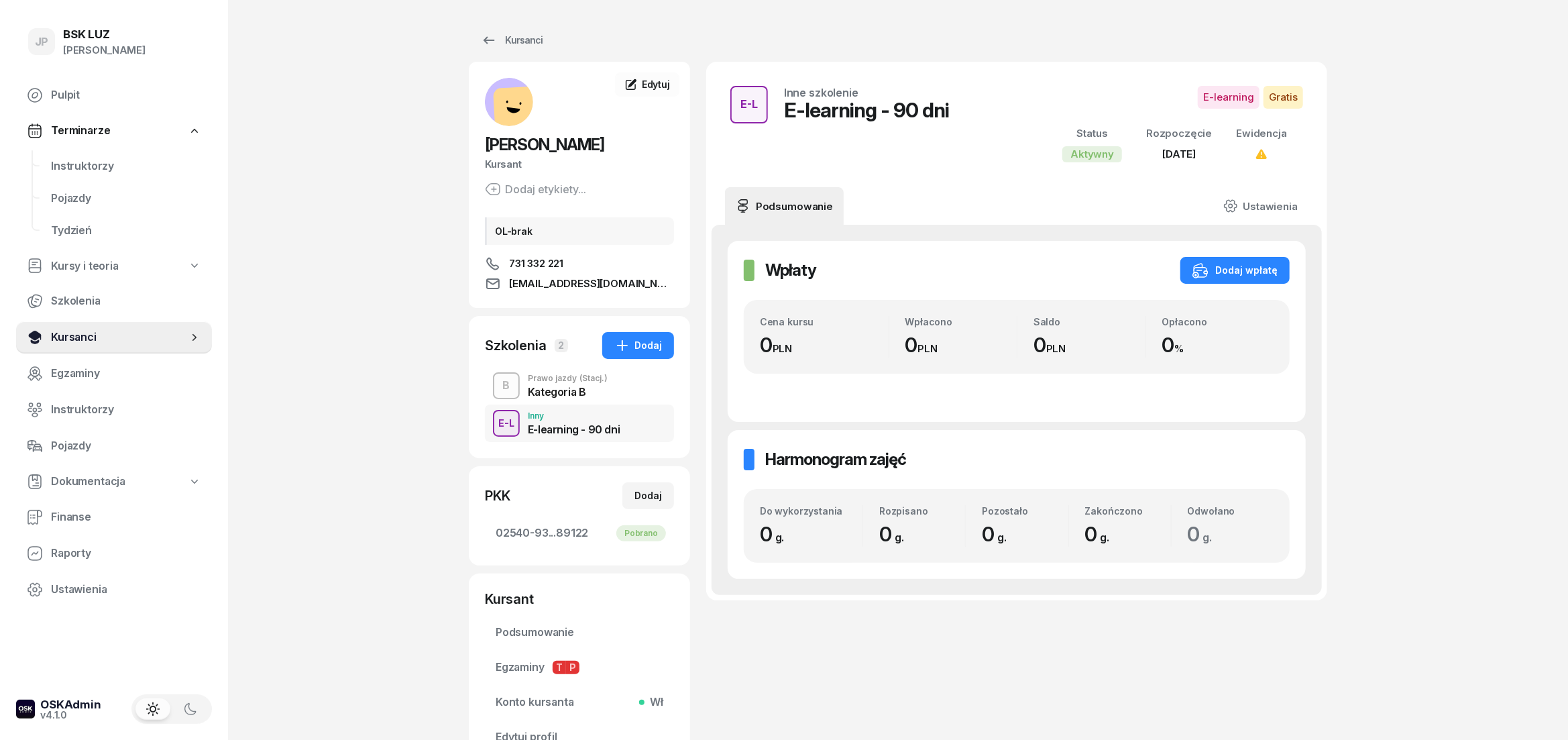
click at [76, 342] on span "Kursanci" at bounding box center [119, 337] width 137 height 17
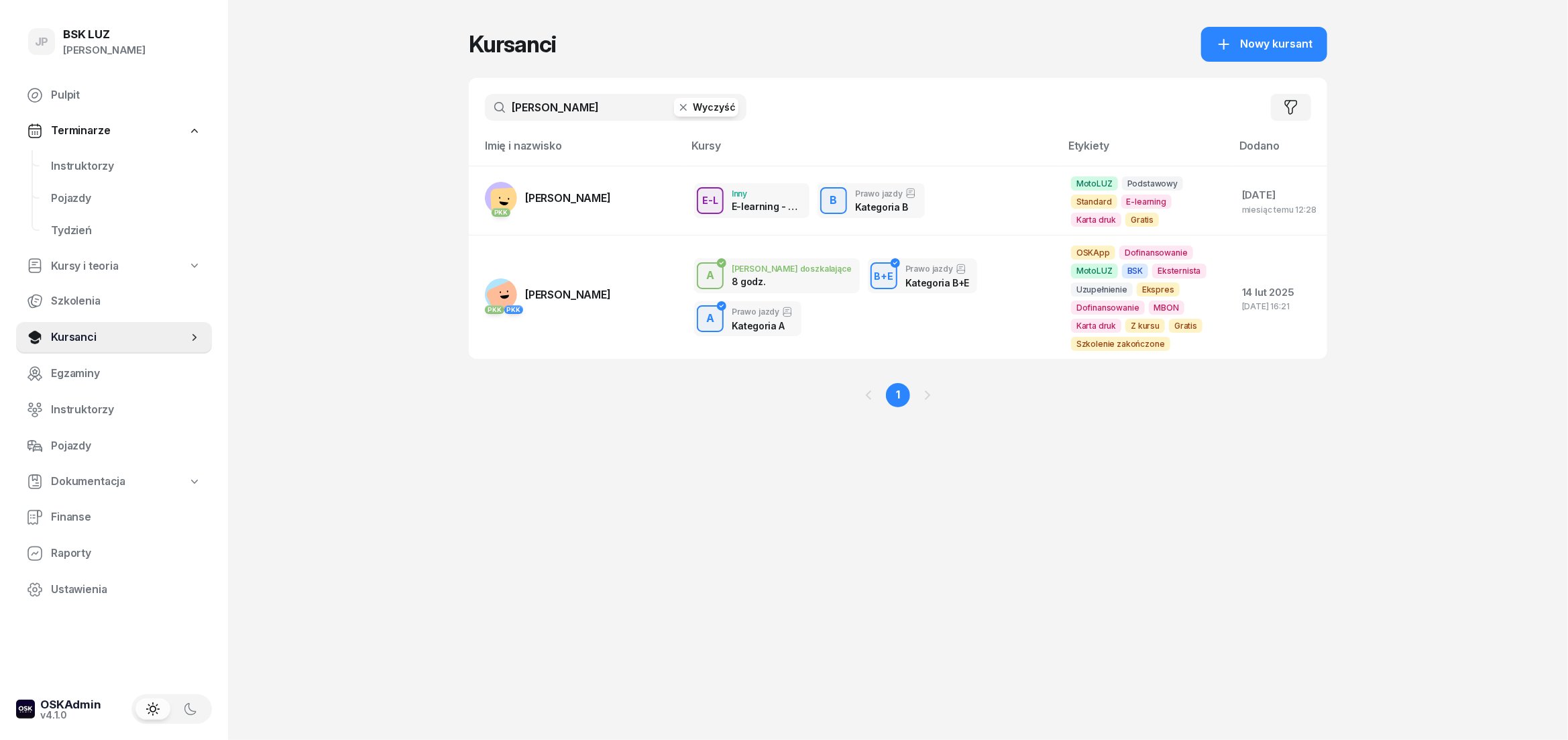
click at [724, 102] on button "Wyczyść" at bounding box center [706, 108] width 65 height 19
click at [513, 102] on input "text" at bounding box center [615, 107] width 261 height 27
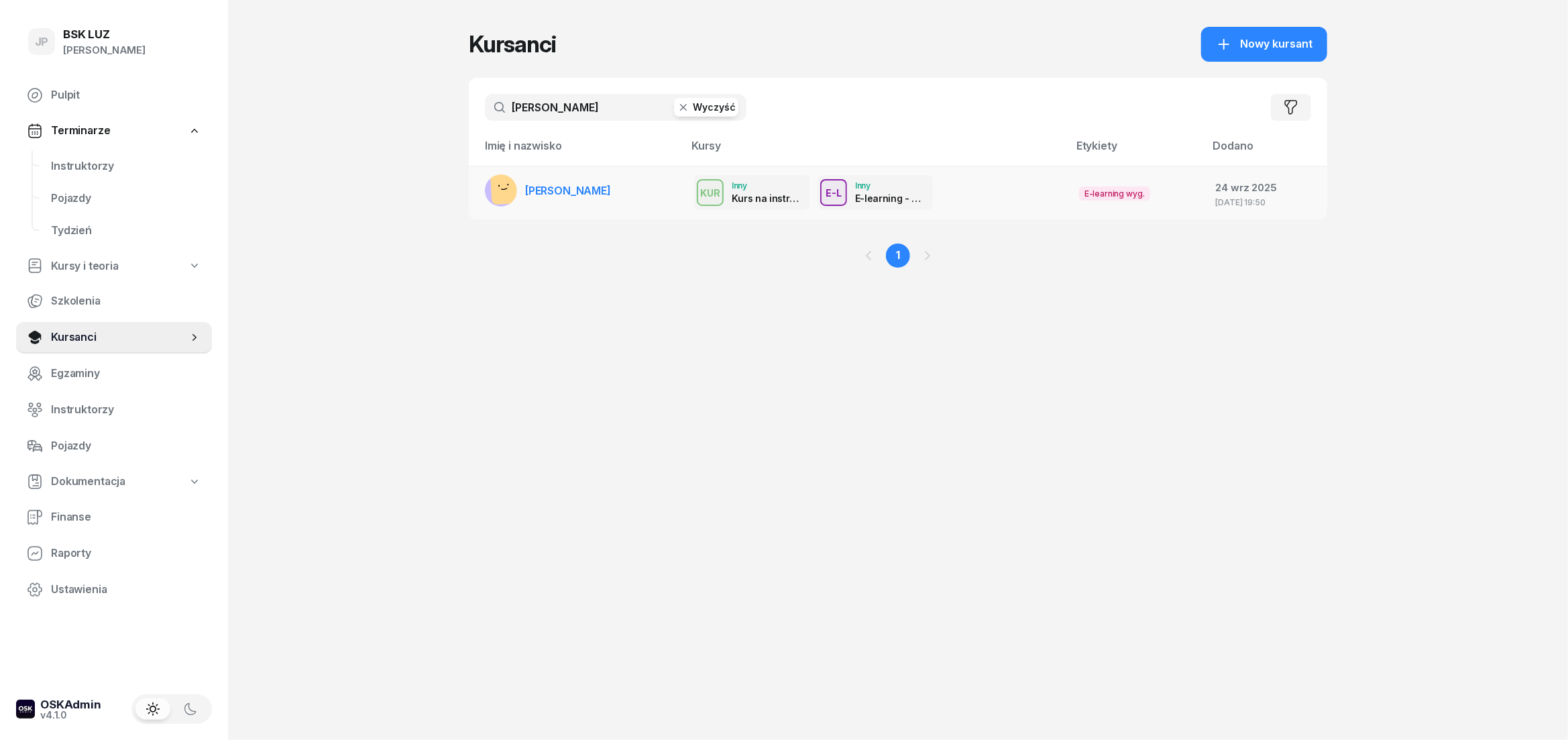
type input "[PERSON_NAME]"
click at [574, 203] on link "[PERSON_NAME]" at bounding box center [548, 190] width 126 height 32
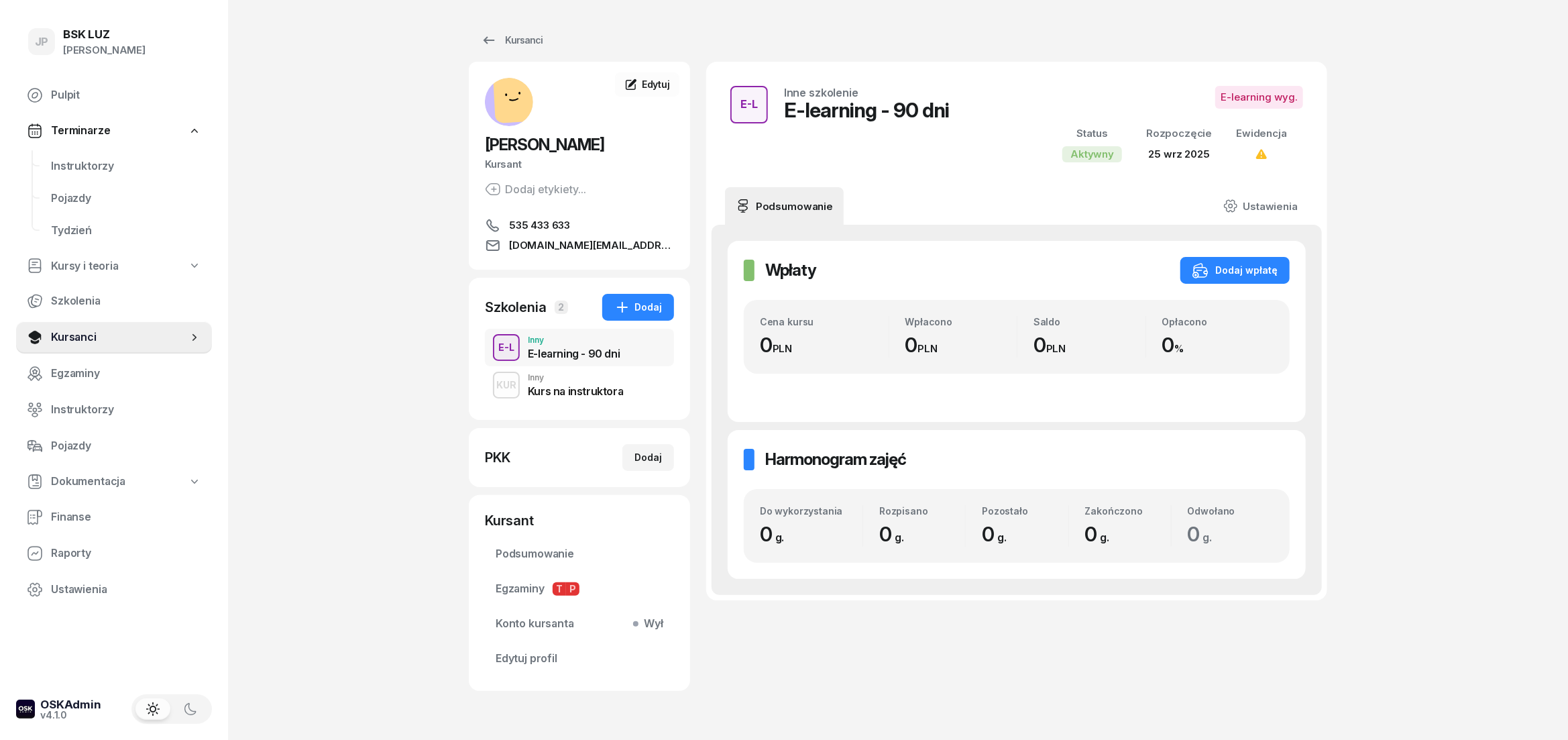
click at [581, 391] on div "Kurs na instruktora" at bounding box center [576, 391] width 95 height 11
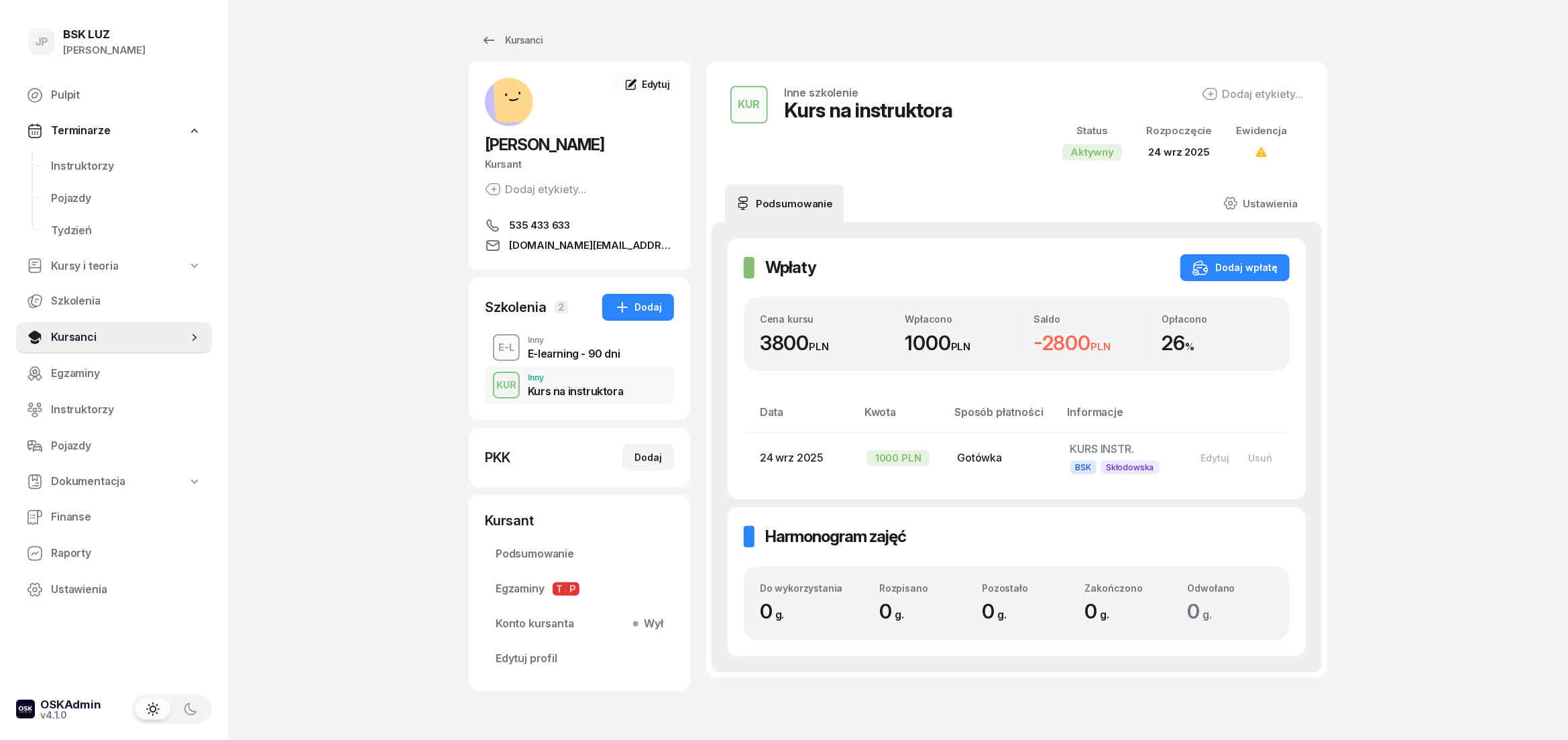
click at [580, 345] on div "E-learning - 90 dni" at bounding box center [574, 351] width 92 height 15
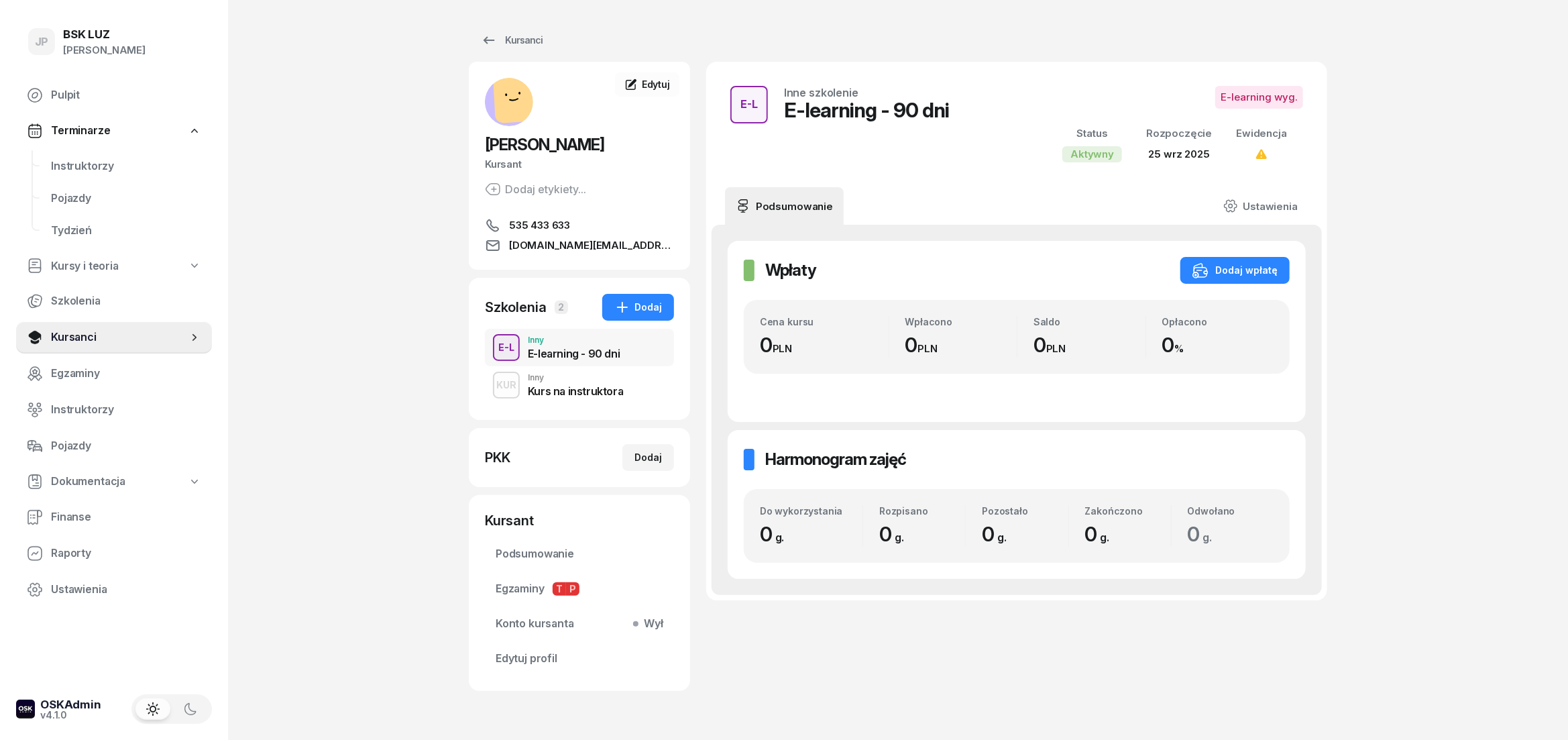
click at [586, 383] on div "Kurs na instruktora" at bounding box center [576, 389] width 95 height 15
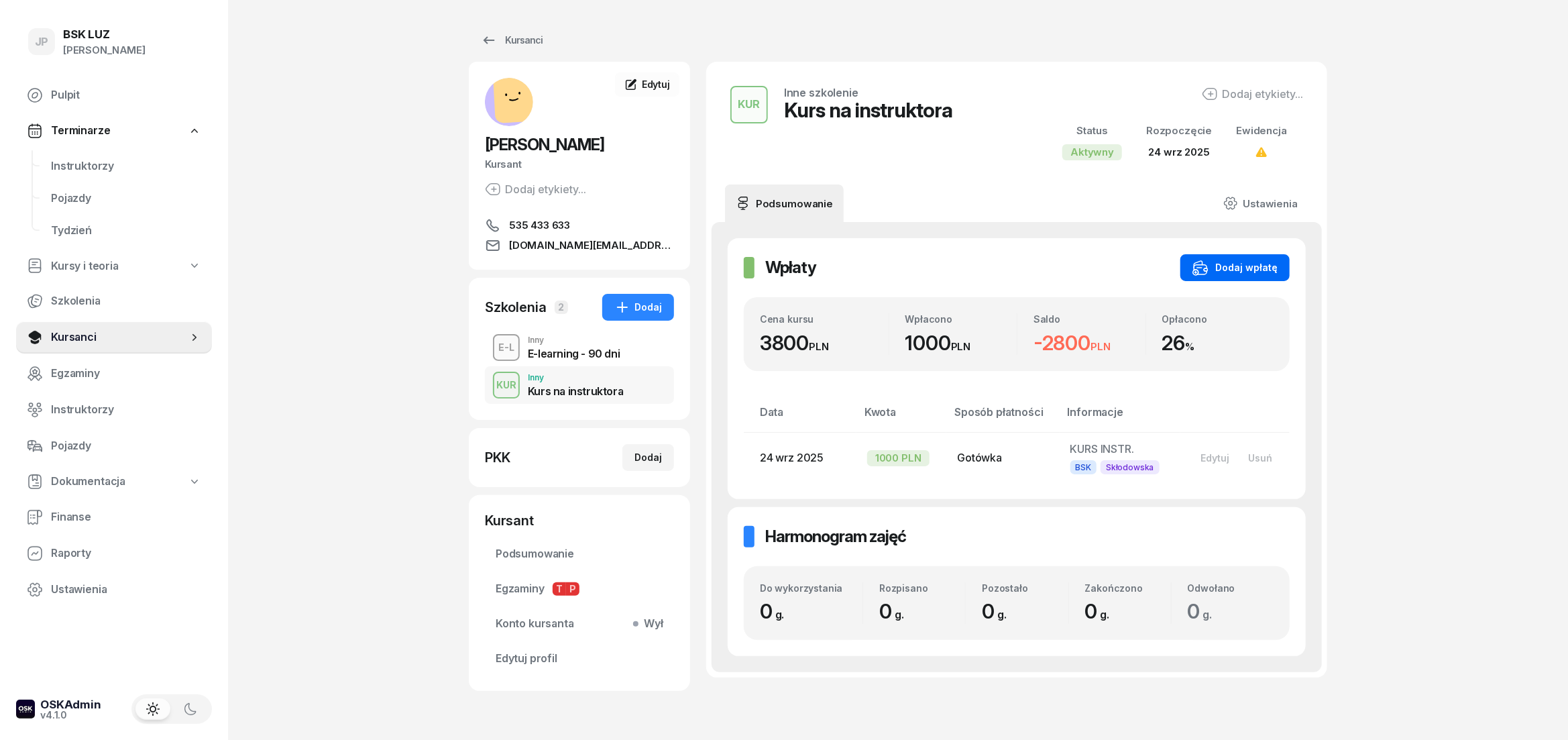
click at [1222, 272] on div "Dodaj wpłatę" at bounding box center [1234, 268] width 85 height 16
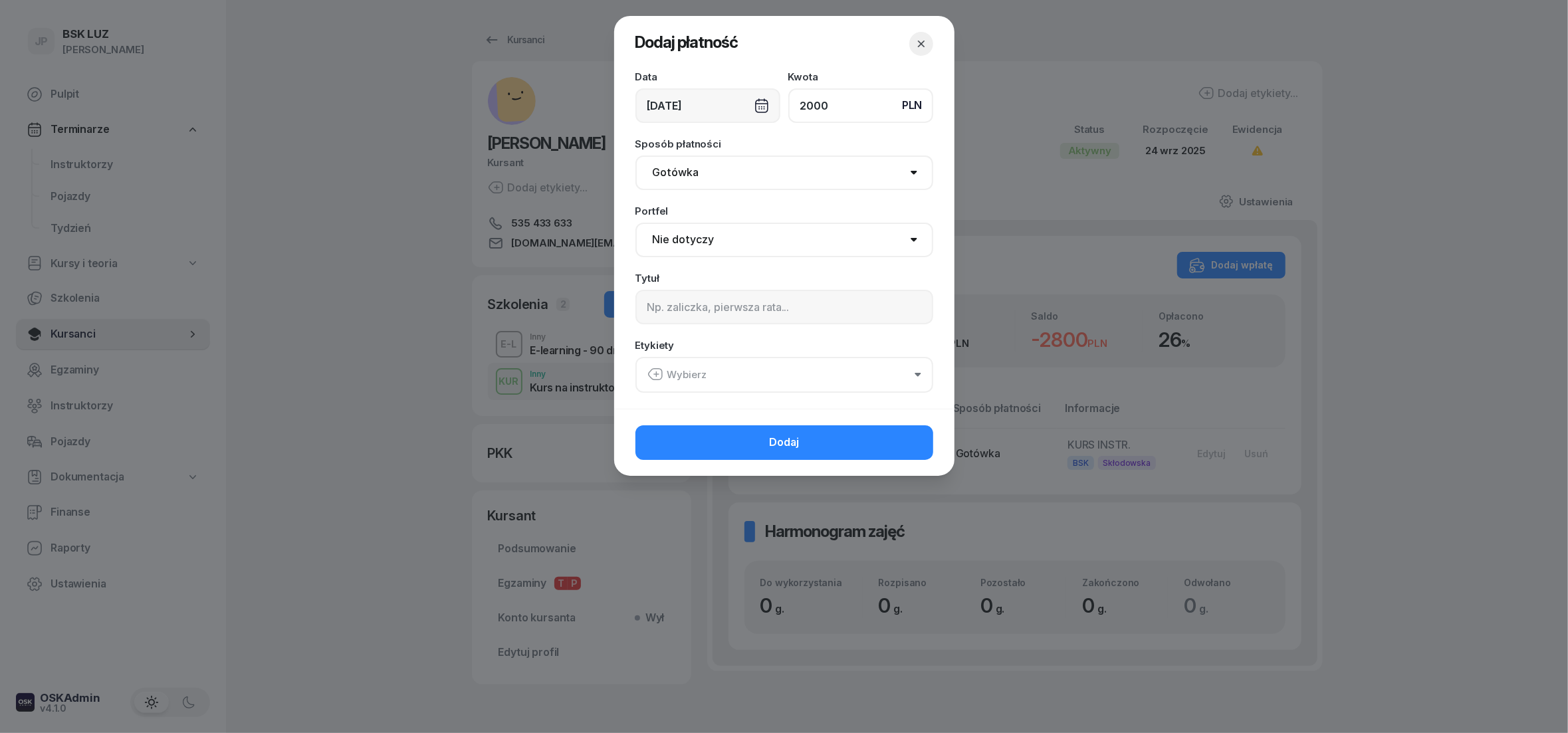
type input "2000"
click at [689, 312] on input at bounding box center [784, 307] width 298 height 35
type input "R"
type input "II RATA"
click at [918, 377] on button "Wybierz" at bounding box center [784, 375] width 298 height 36
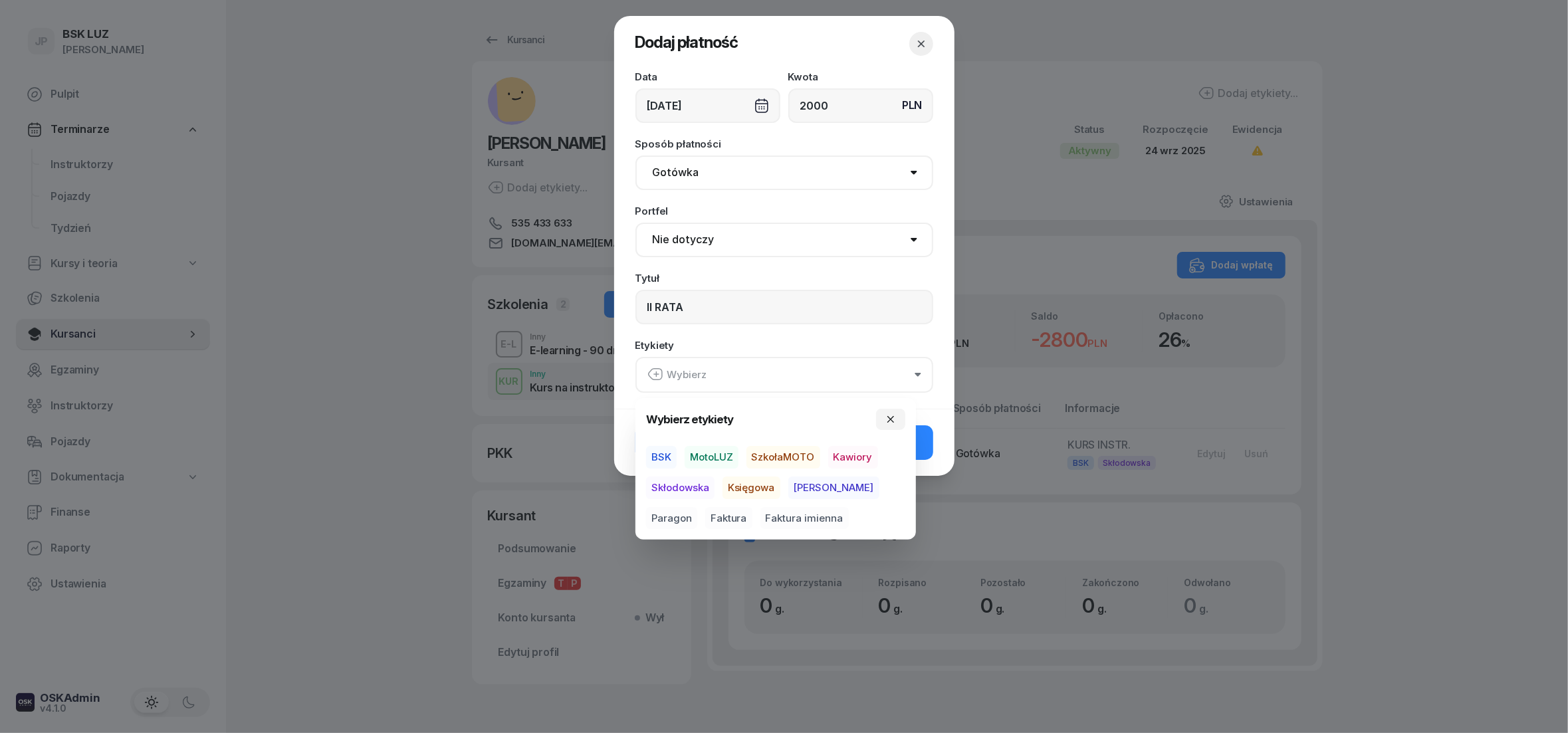
click at [653, 454] on span "BSK" at bounding box center [662, 457] width 31 height 22
click at [701, 487] on span "Skłodowska" at bounding box center [680, 486] width 69 height 22
click at [893, 423] on icon "button" at bounding box center [891, 420] width 11 height 11
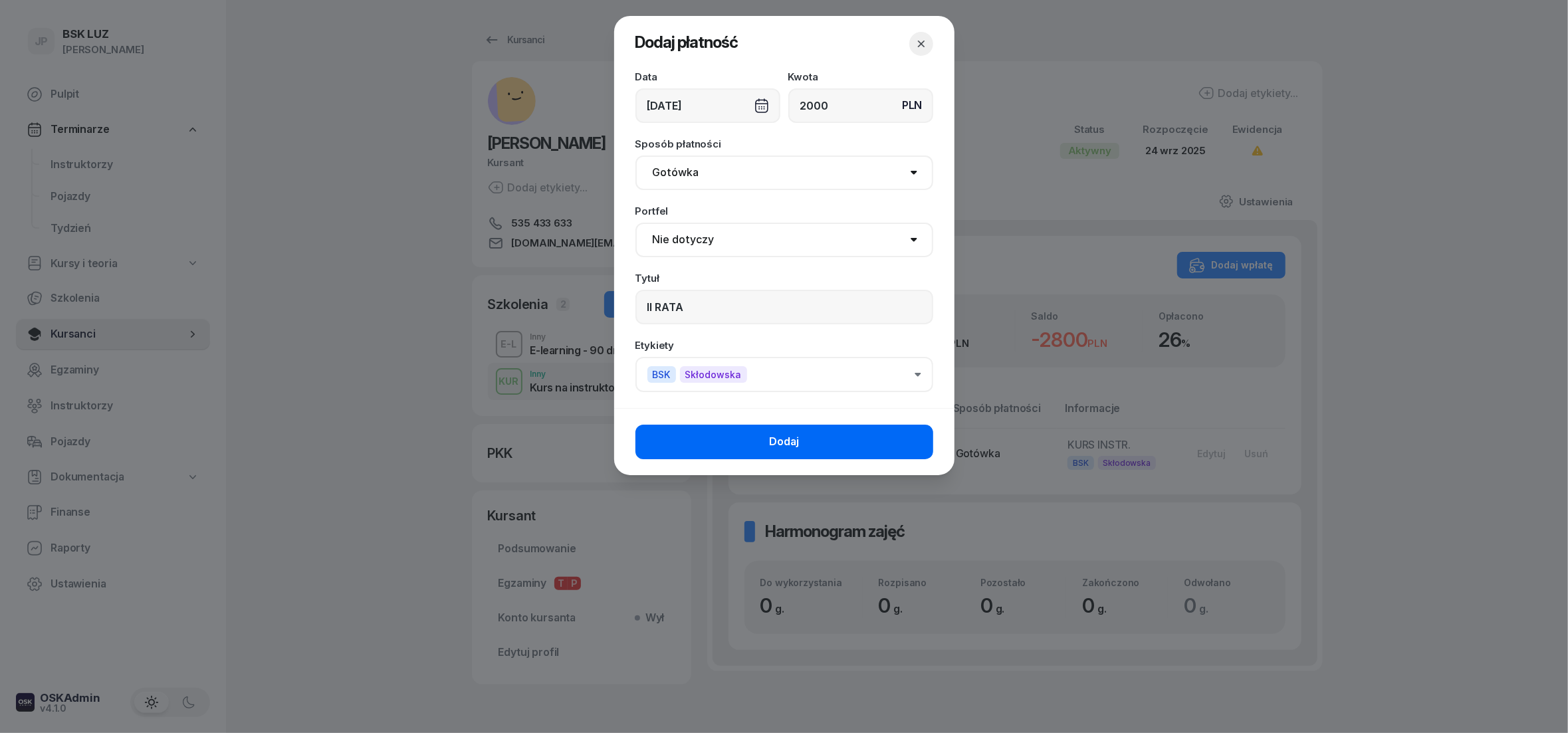
click at [876, 442] on button "Dodaj" at bounding box center [784, 442] width 298 height 35
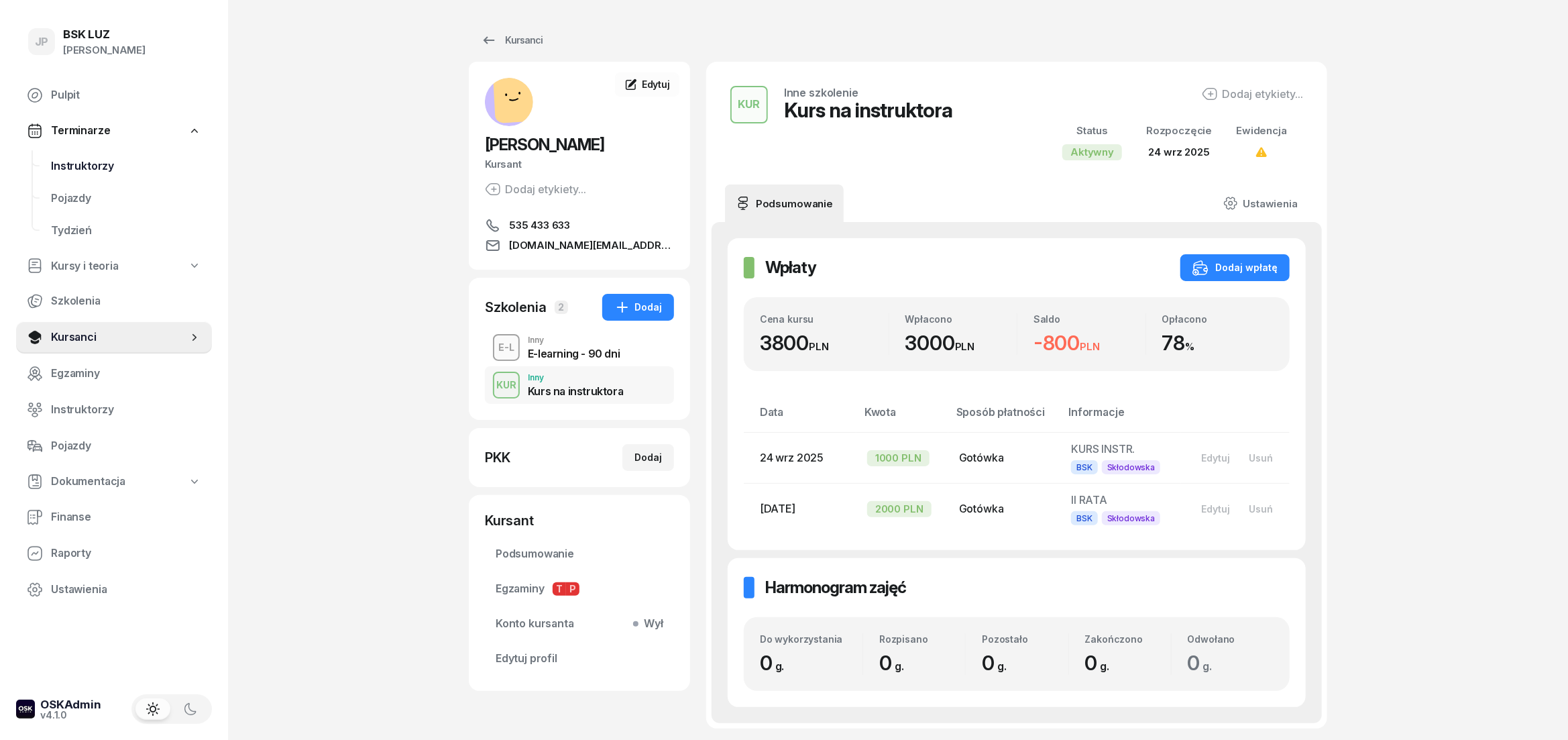
click at [81, 159] on span "Instruktorzy" at bounding box center [126, 166] width 151 height 17
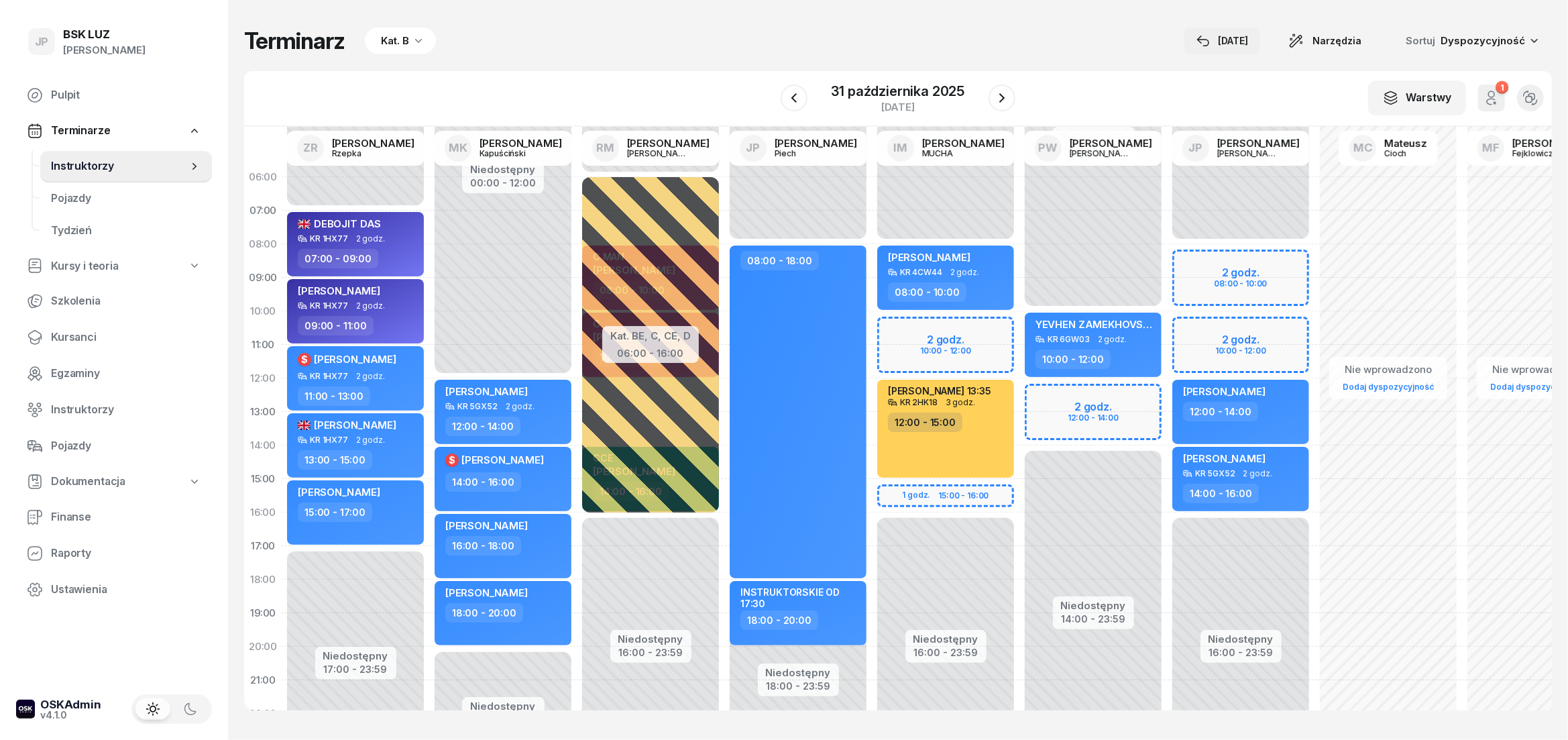
click at [1237, 40] on div "[DATE]" at bounding box center [1222, 41] width 51 height 16
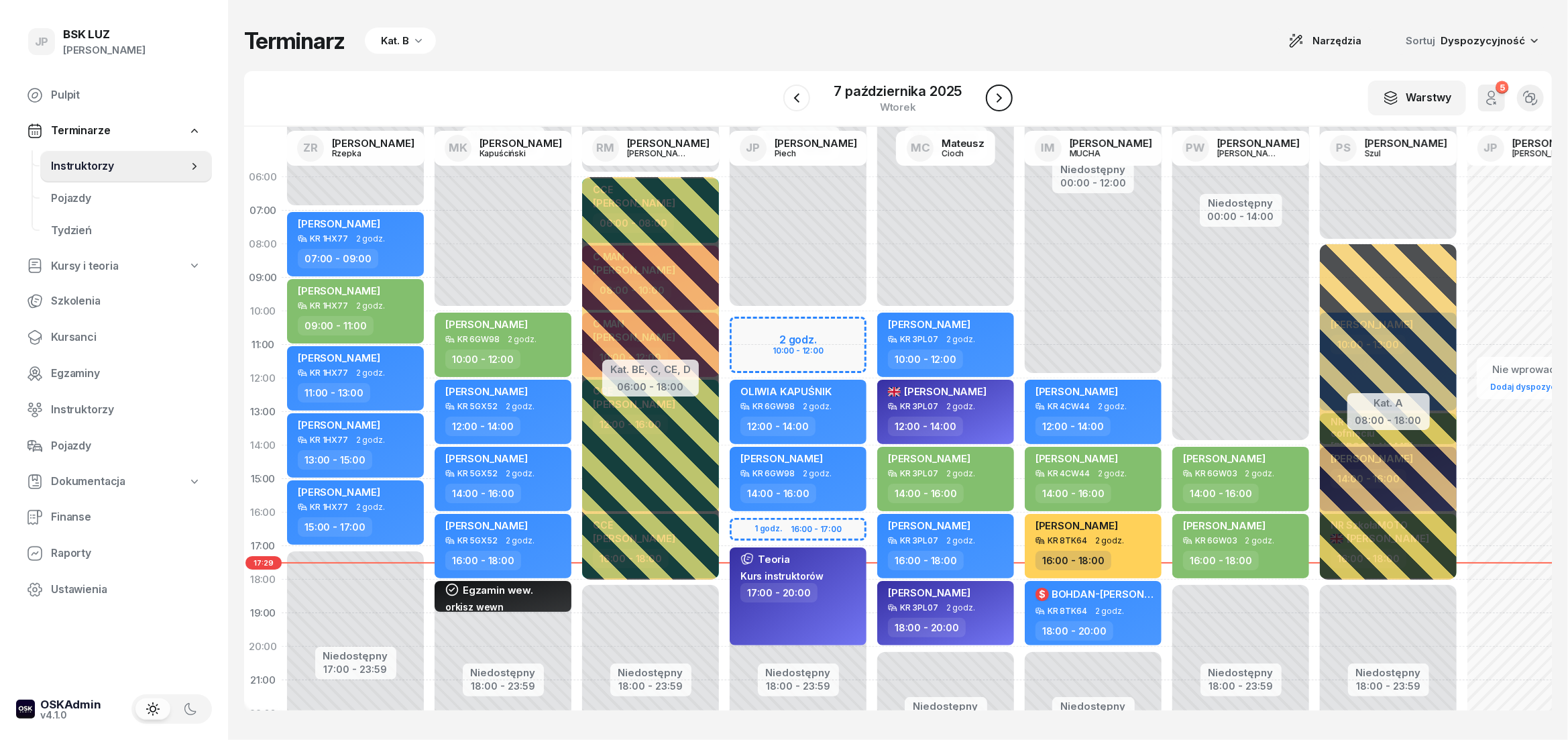
click at [1004, 105] on icon "button" at bounding box center [999, 98] width 16 height 16
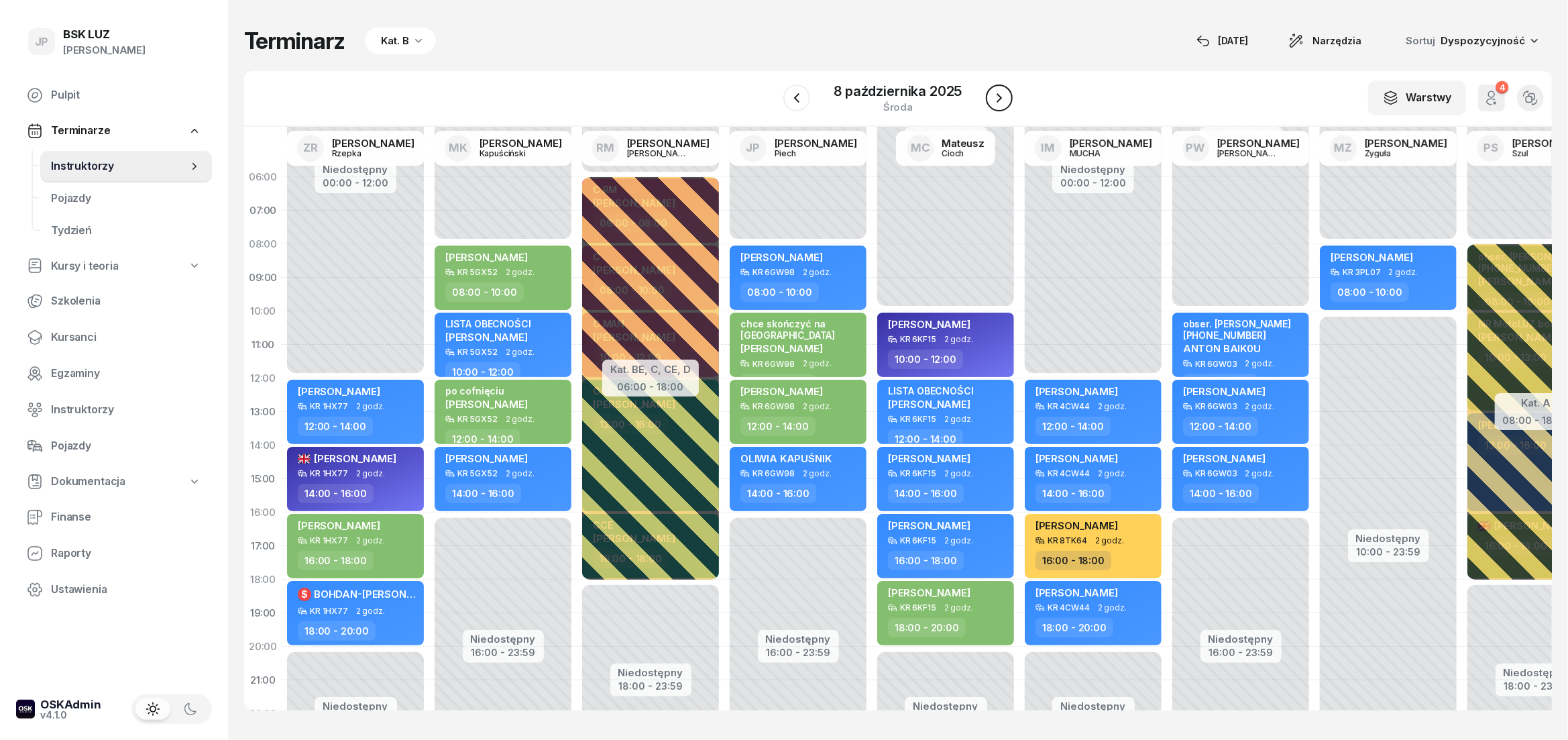
click at [1004, 105] on icon "button" at bounding box center [999, 98] width 16 height 16
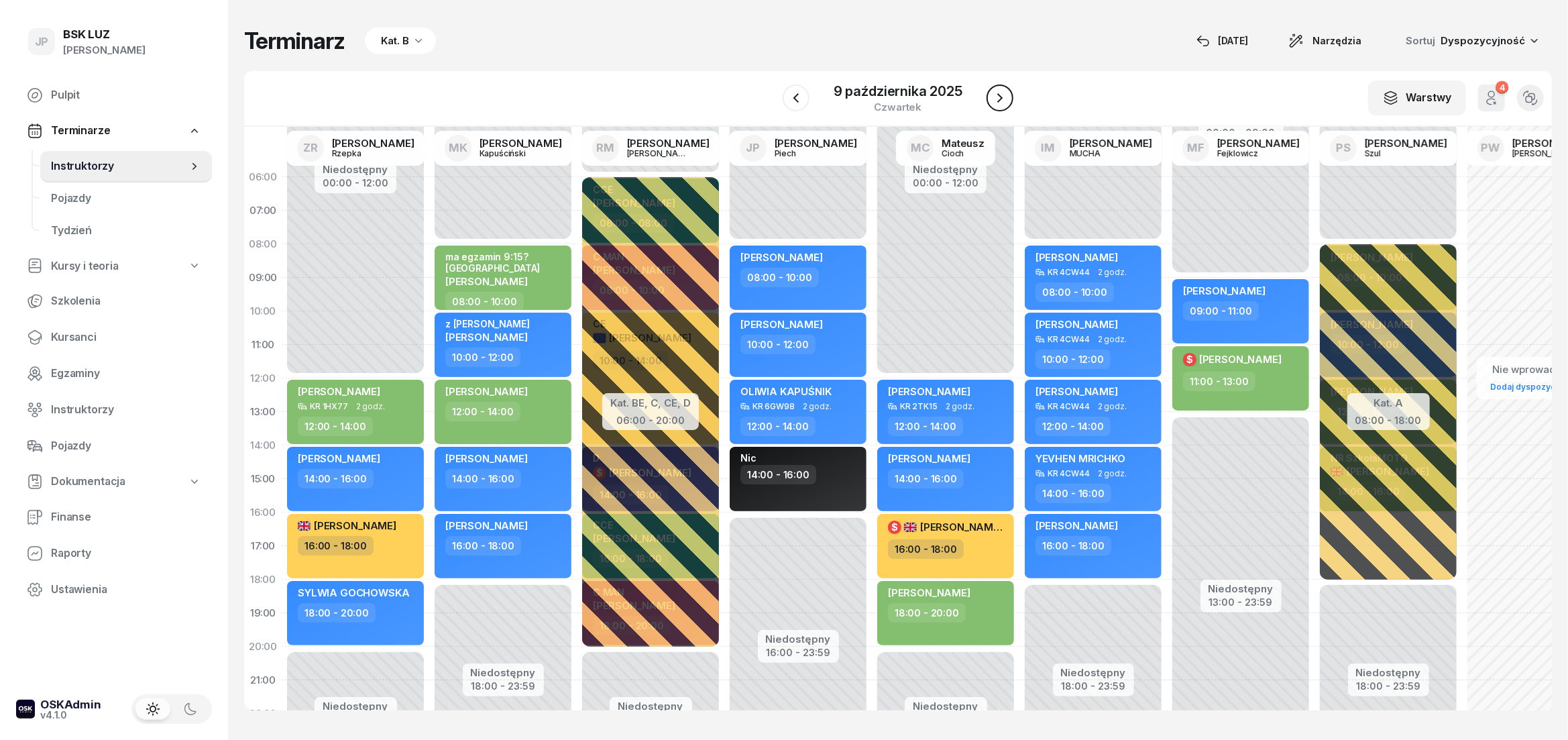
click at [1004, 105] on icon "button" at bounding box center [999, 98] width 16 height 16
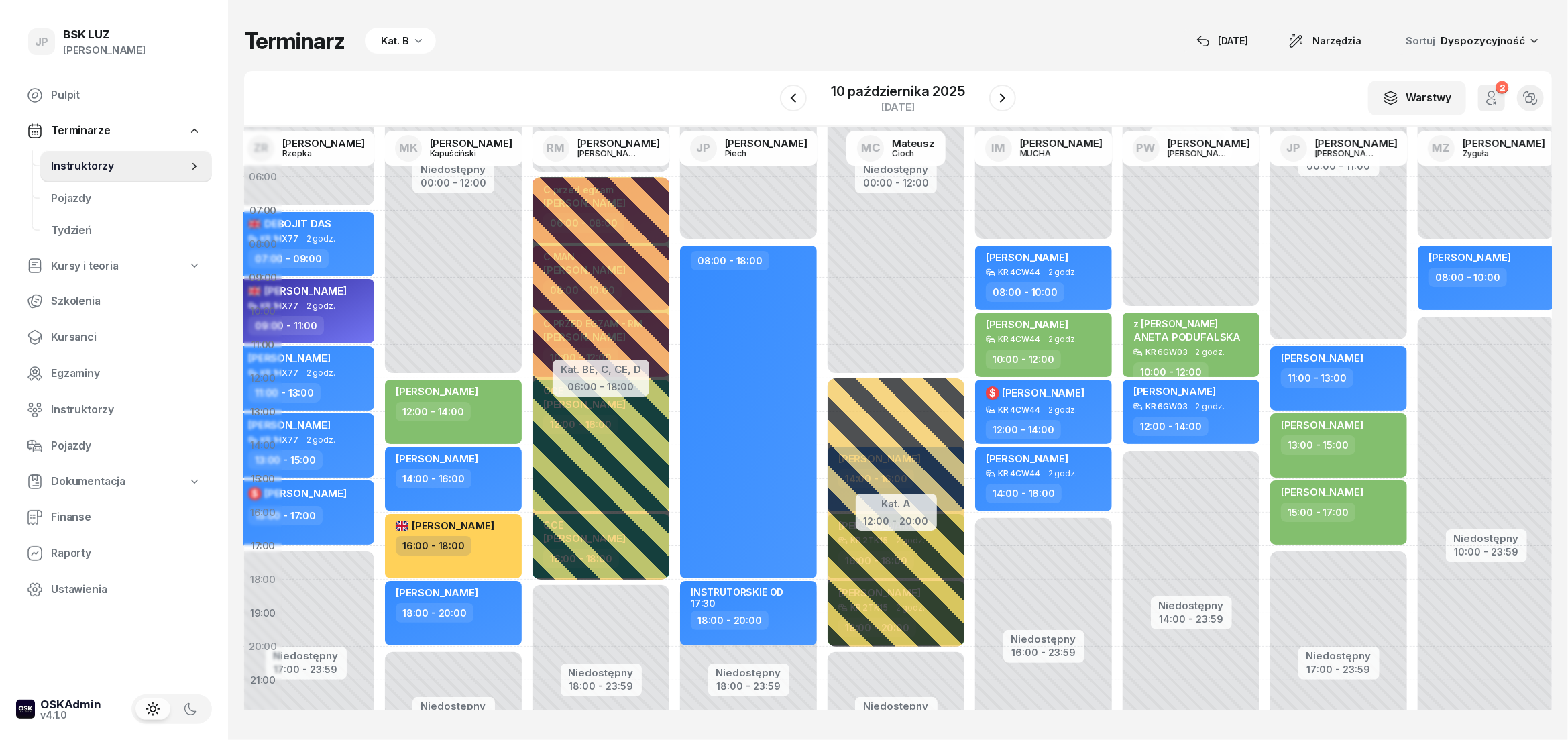
scroll to position [0, 263]
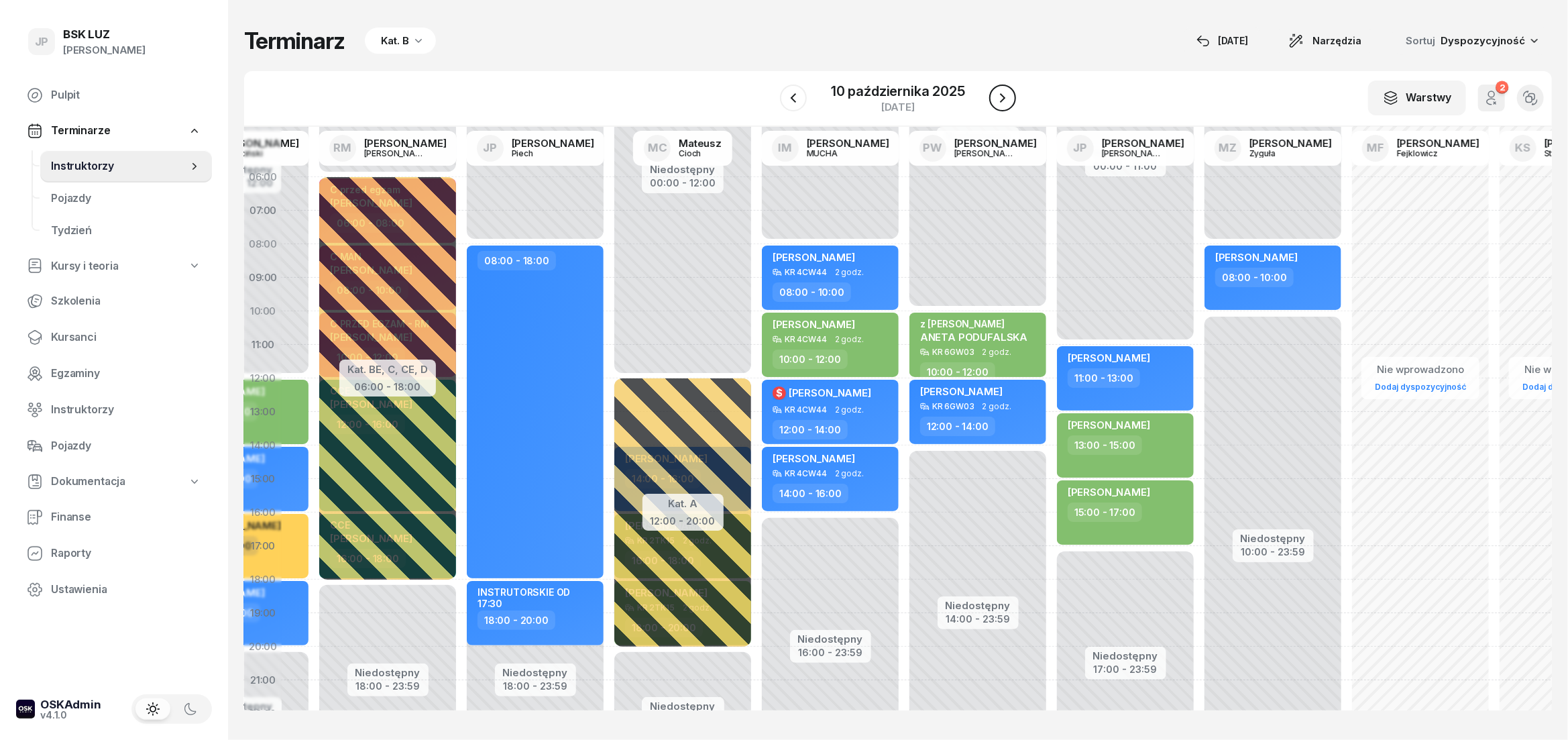
click at [1002, 100] on icon "button" at bounding box center [1002, 98] width 5 height 9
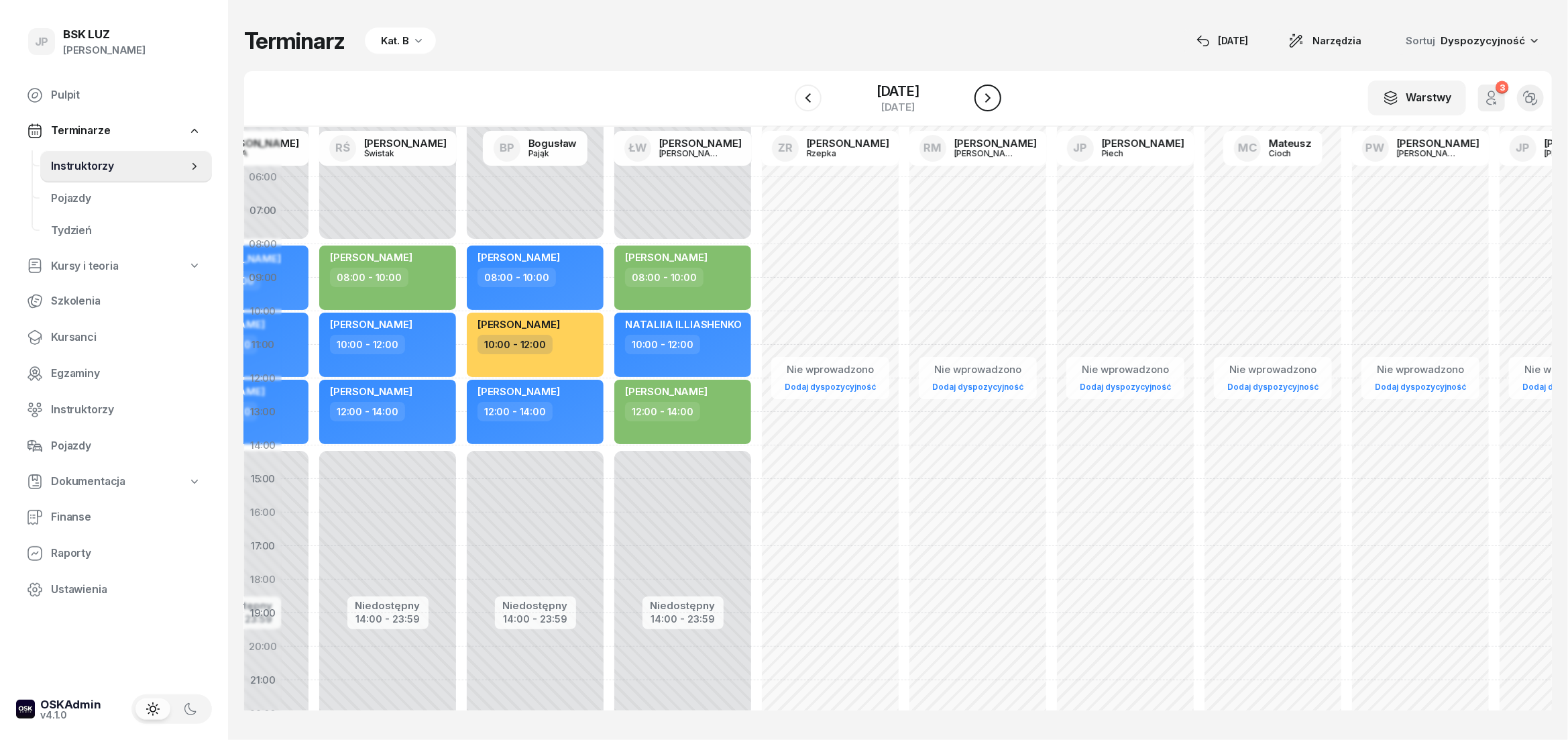
click at [995, 100] on icon "button" at bounding box center [988, 98] width 16 height 16
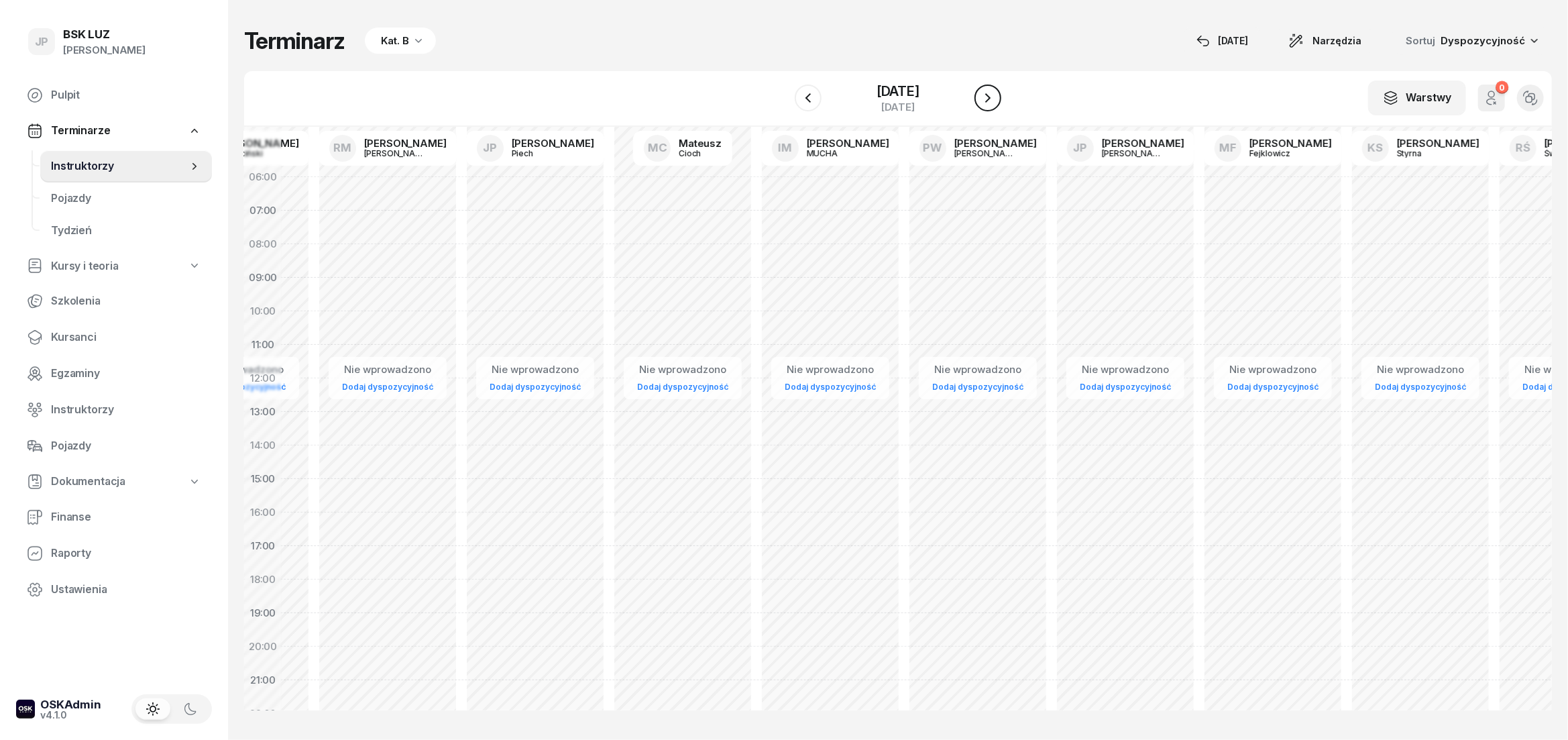
click at [991, 100] on icon "button" at bounding box center [988, 98] width 5 height 9
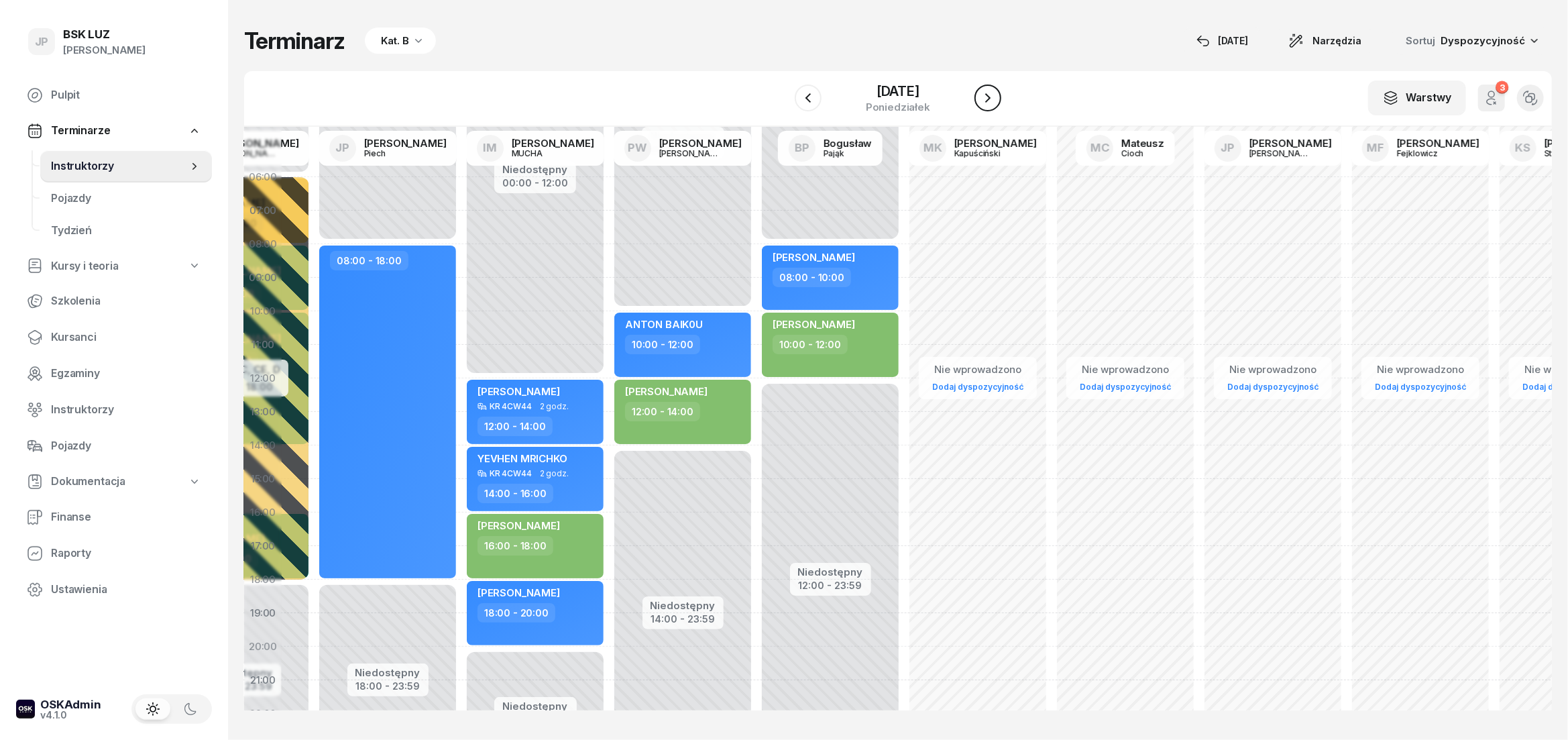
click at [991, 100] on icon "button" at bounding box center [988, 98] width 5 height 9
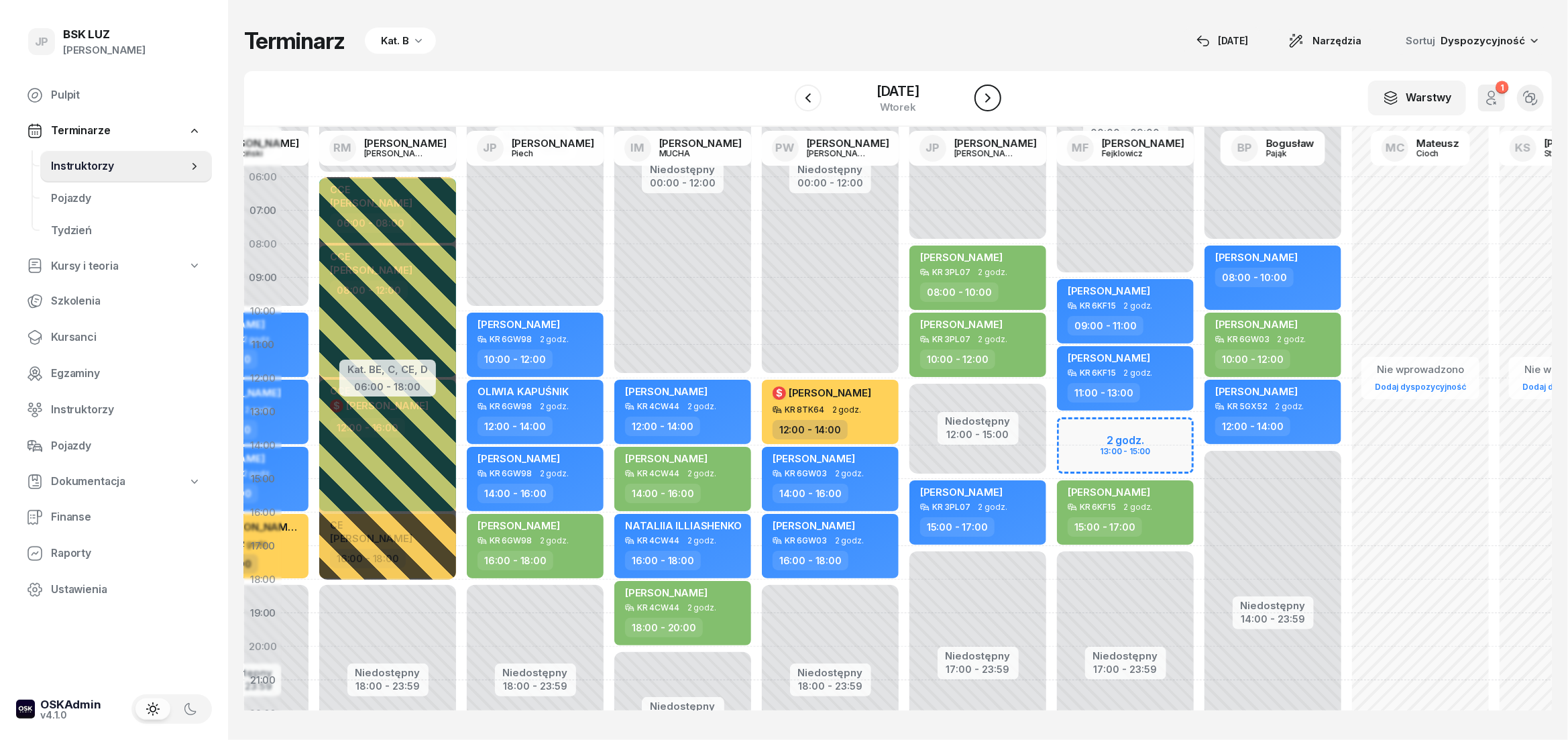
click at [995, 93] on icon "button" at bounding box center [988, 98] width 16 height 16
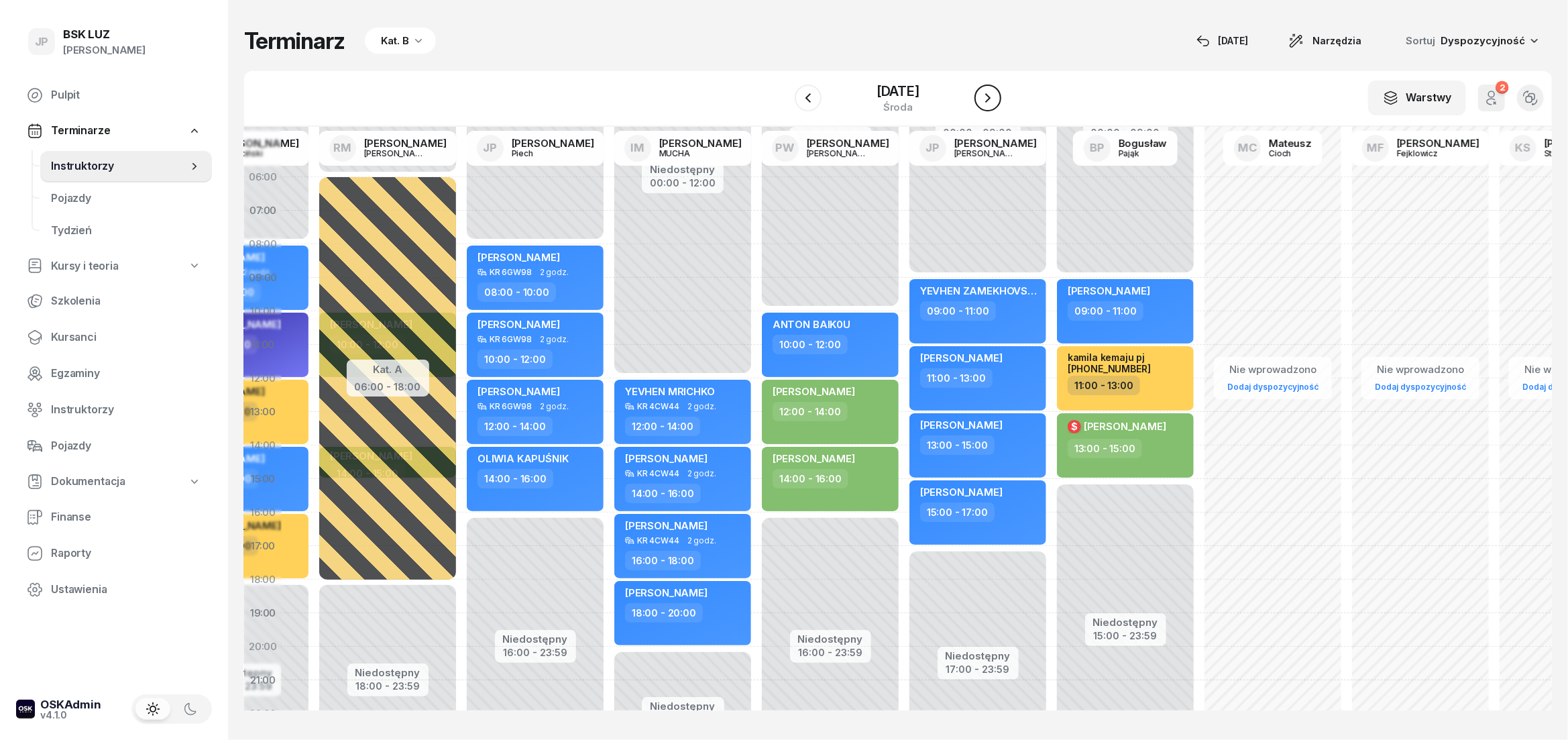
click at [995, 93] on icon "button" at bounding box center [988, 98] width 16 height 16
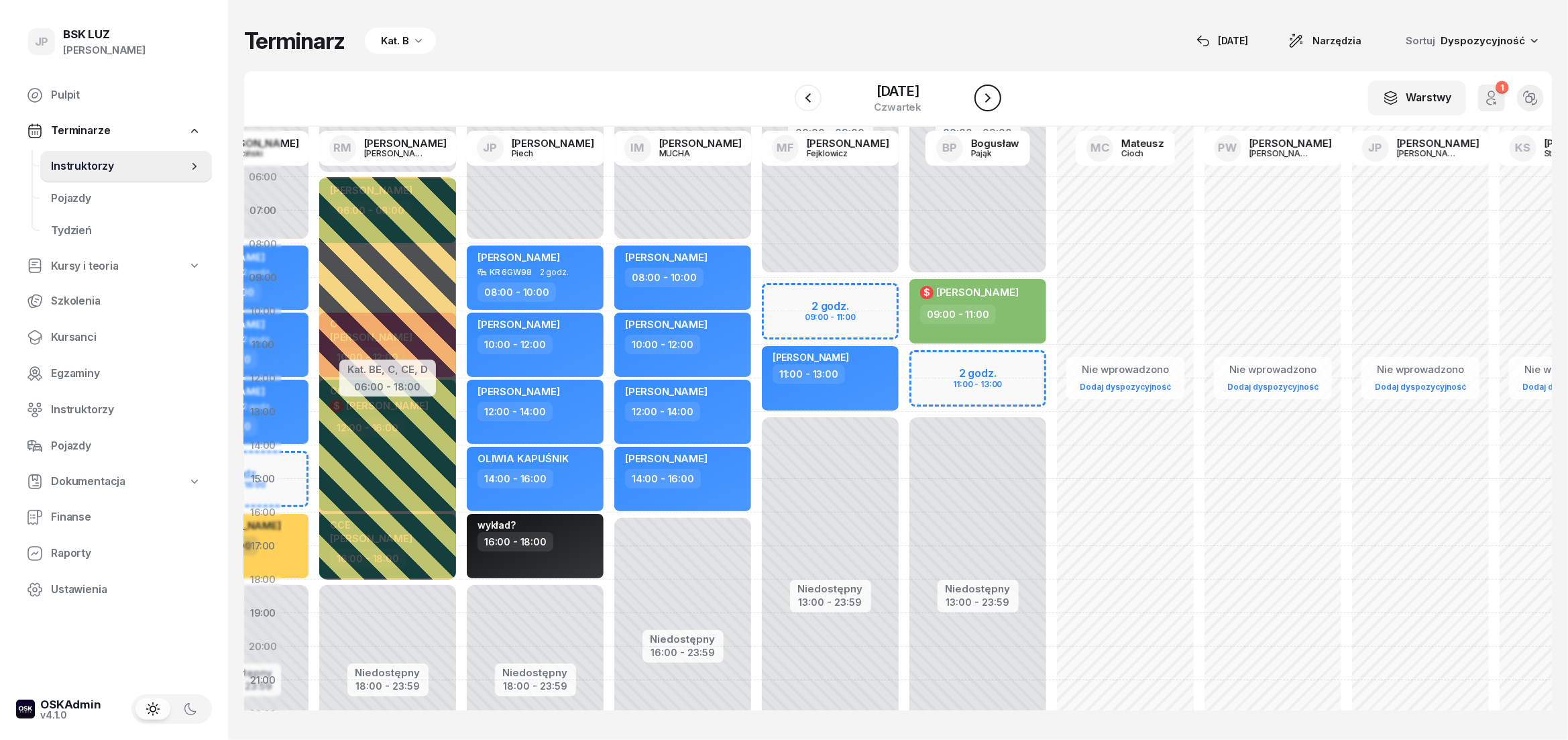
click at [995, 93] on icon "button" at bounding box center [988, 98] width 16 height 16
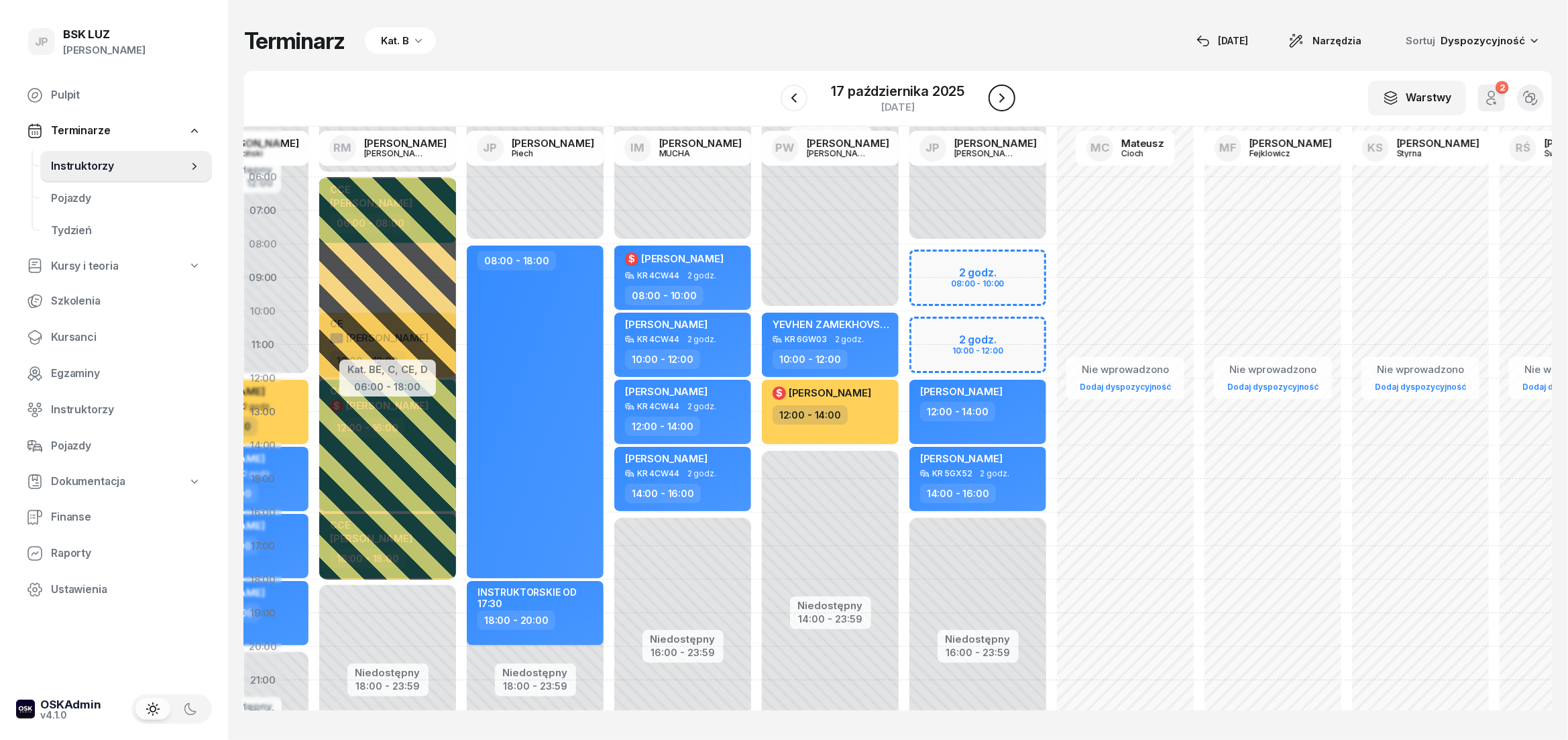
click at [1000, 93] on icon "button" at bounding box center [1002, 98] width 16 height 16
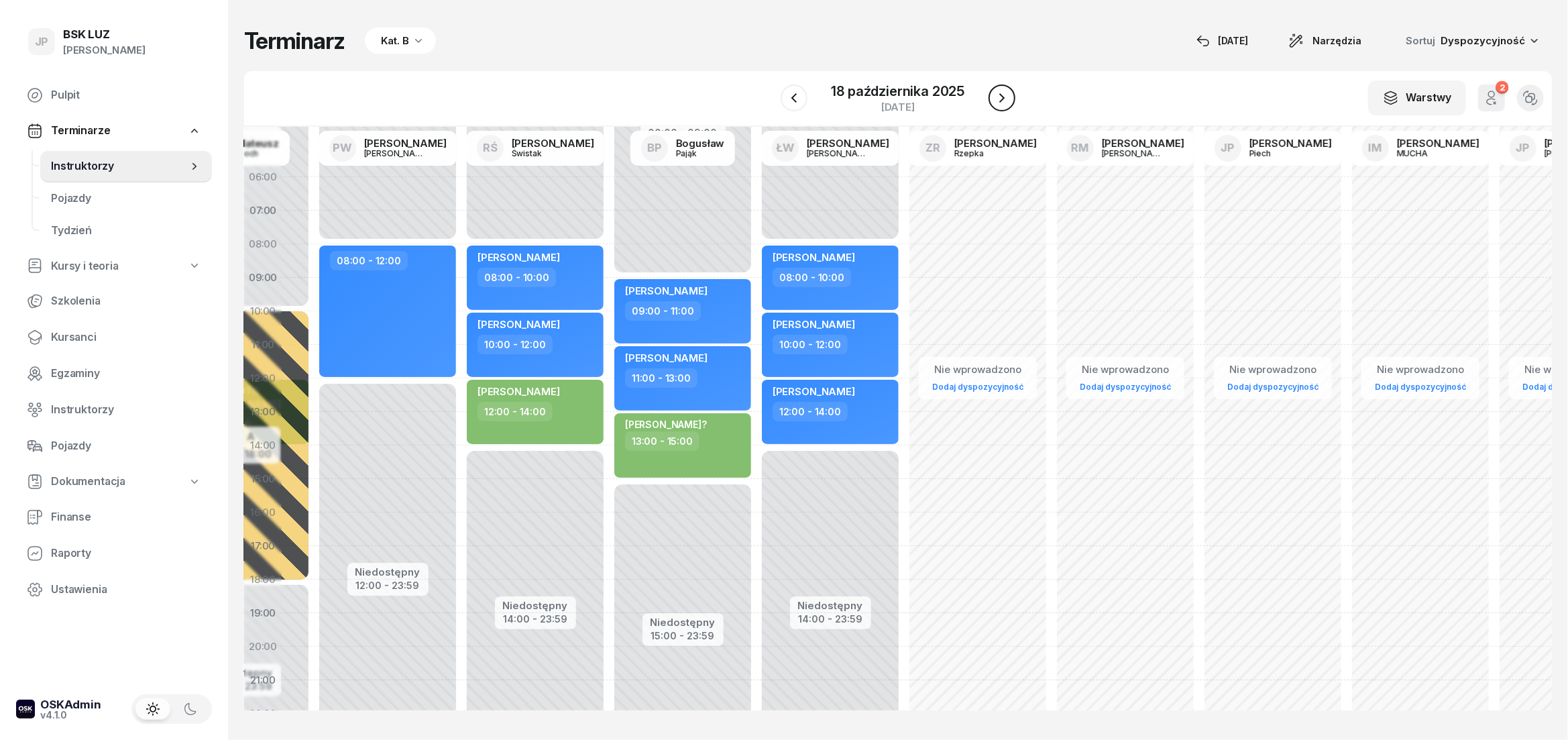
click at [1000, 93] on icon "button" at bounding box center [1002, 98] width 16 height 16
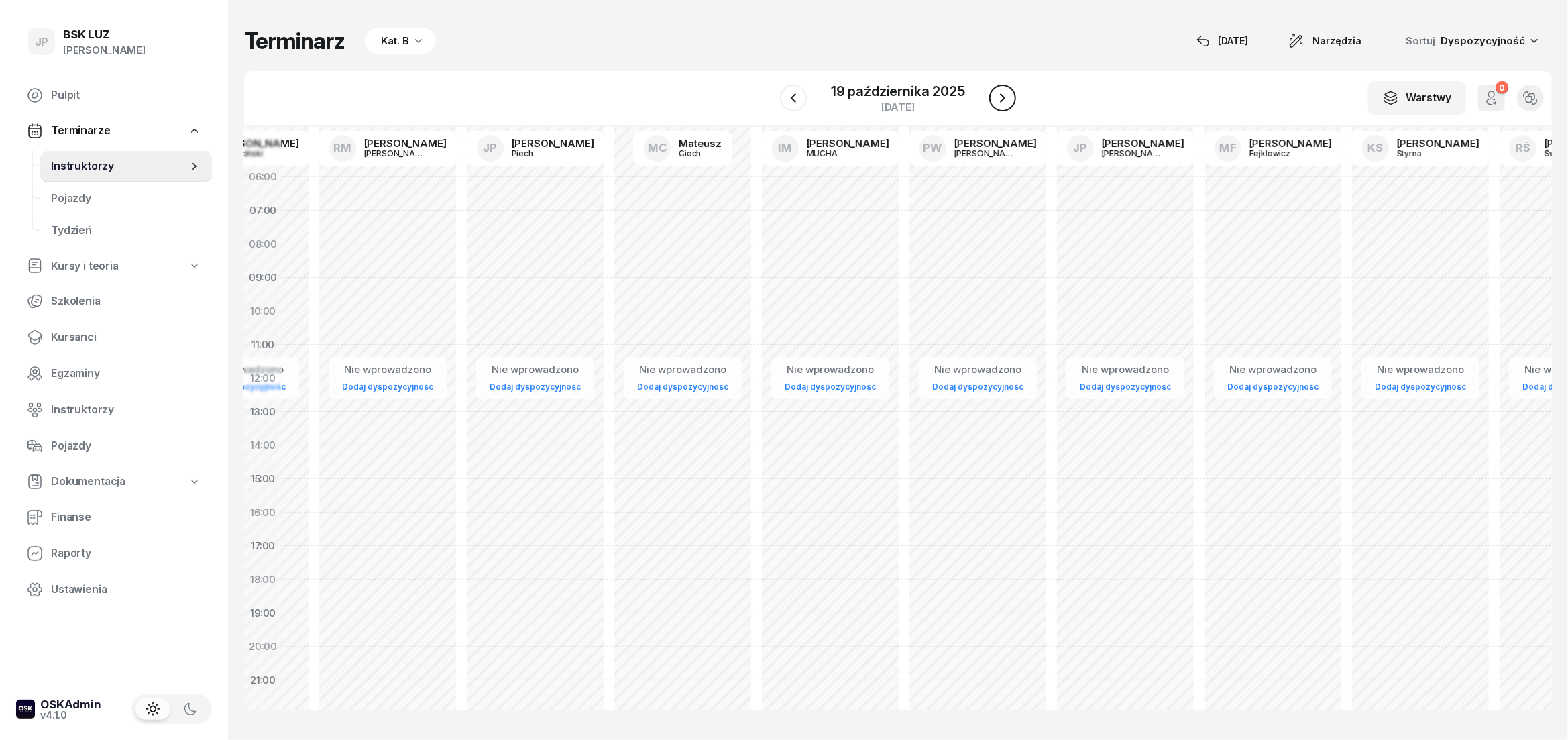
click at [1000, 93] on icon "button" at bounding box center [1002, 98] width 16 height 16
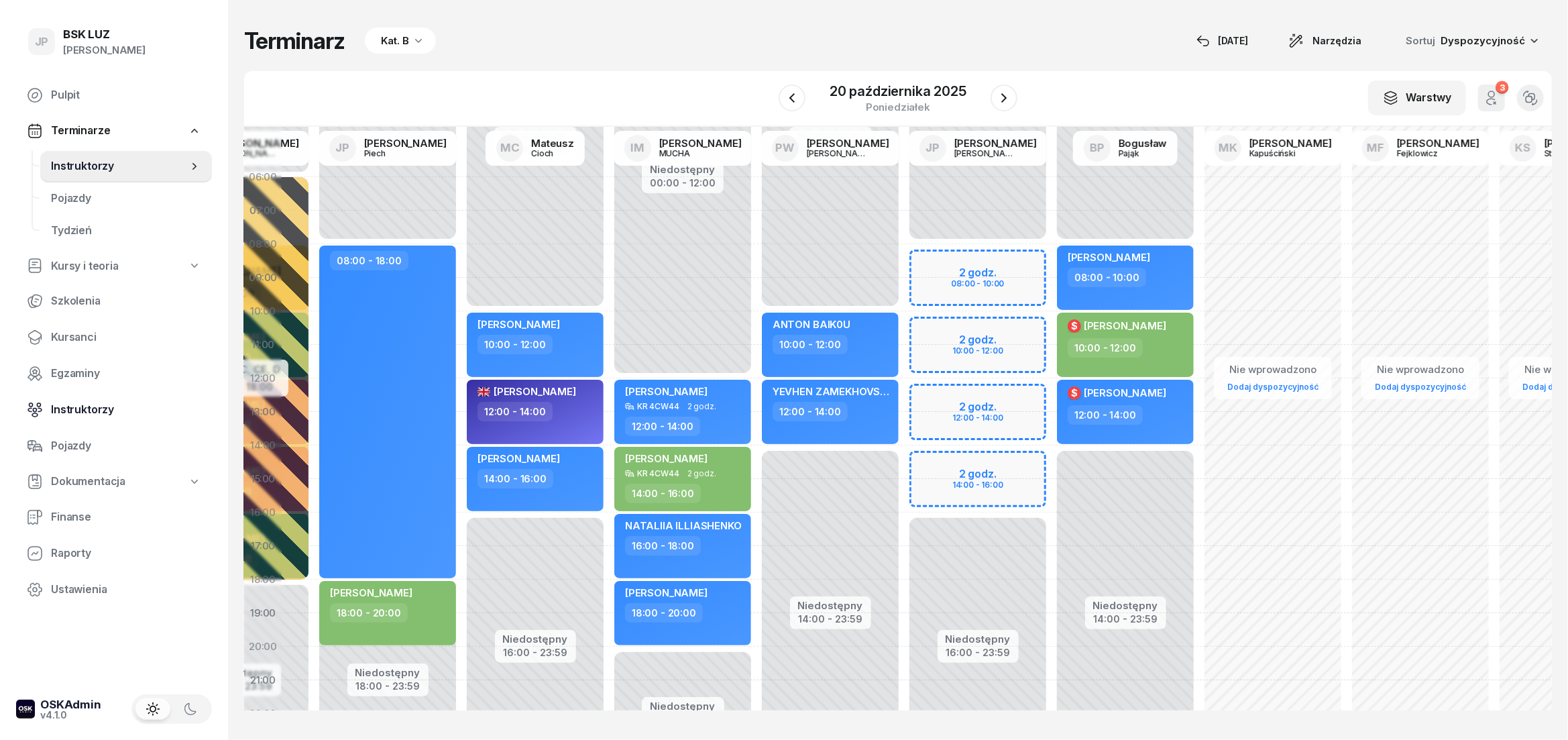
click at [90, 407] on span "Instruktorzy" at bounding box center [126, 410] width 151 height 17
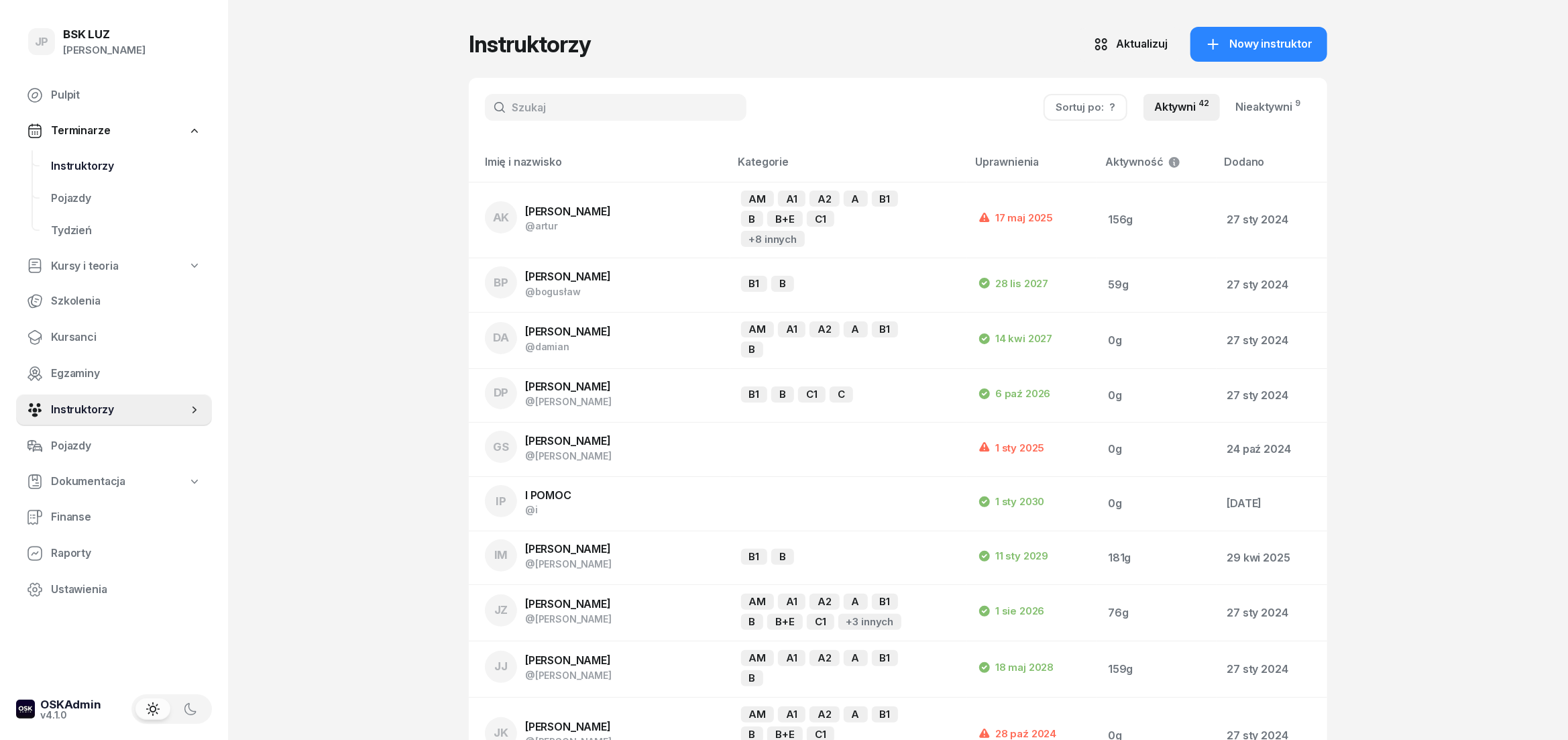
click at [93, 160] on span "Instruktorzy" at bounding box center [126, 166] width 151 height 17
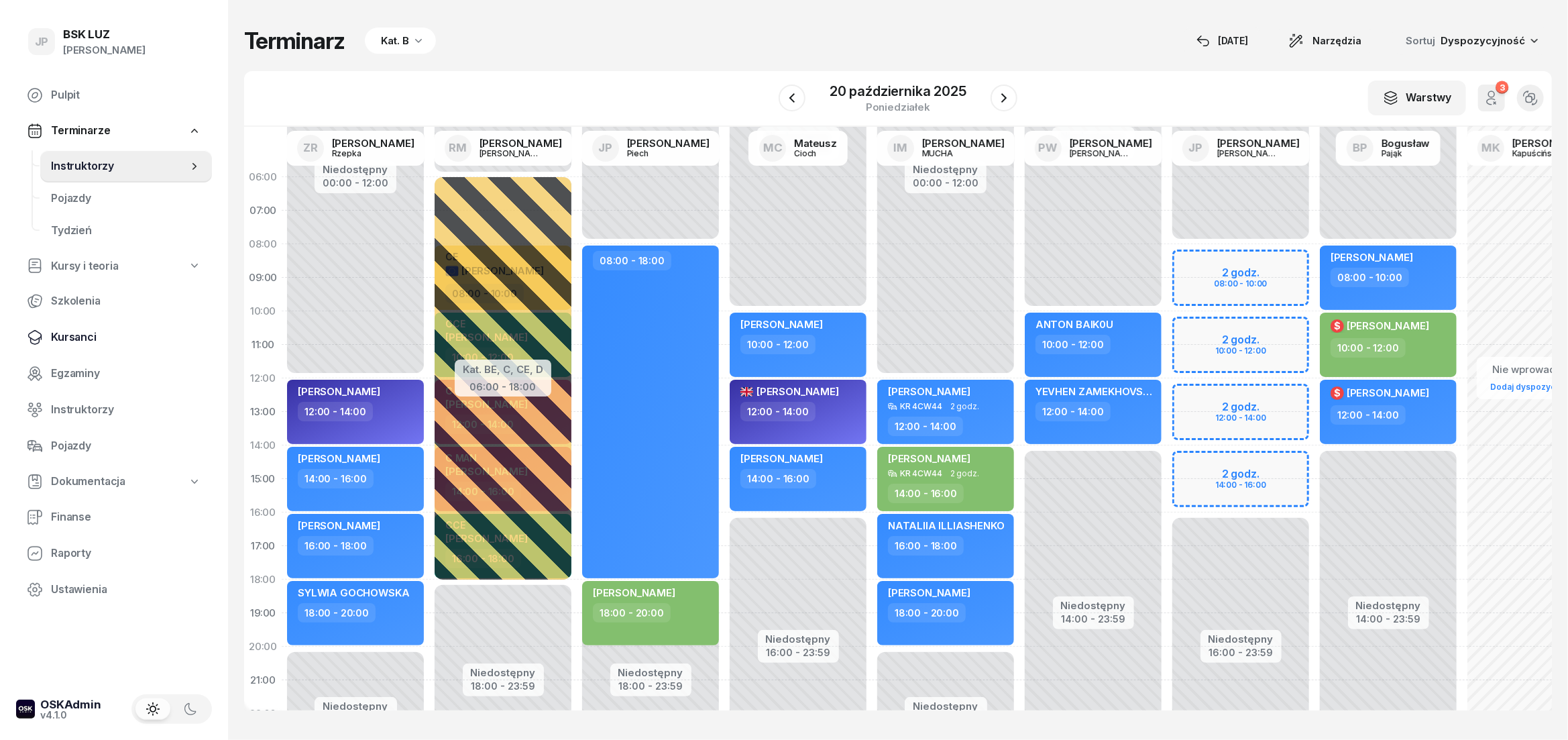
click at [86, 336] on span "Kursanci" at bounding box center [126, 337] width 151 height 17
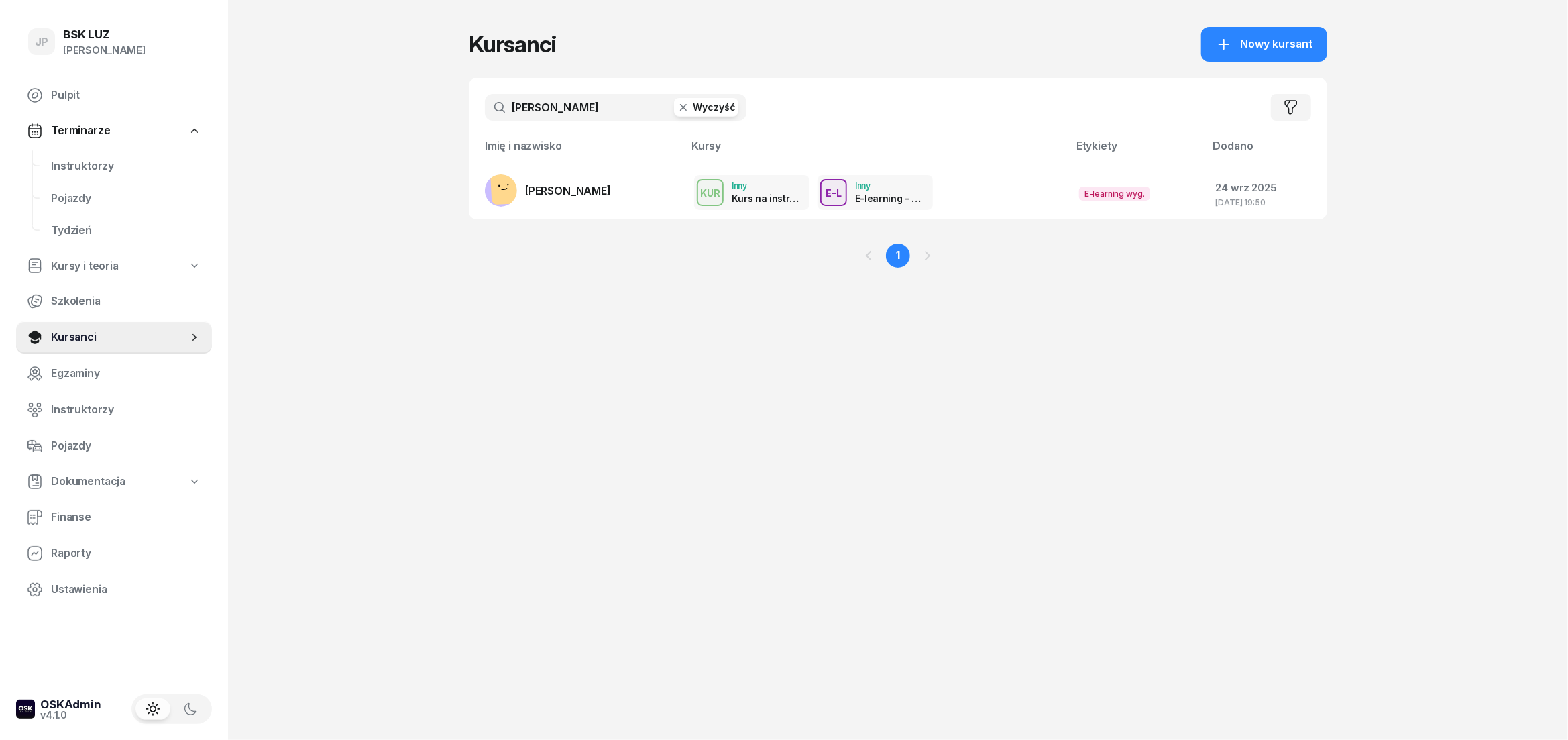
click at [691, 112] on button "Wyczyść" at bounding box center [706, 108] width 65 height 19
click at [537, 106] on input "text" at bounding box center [615, 107] width 261 height 27
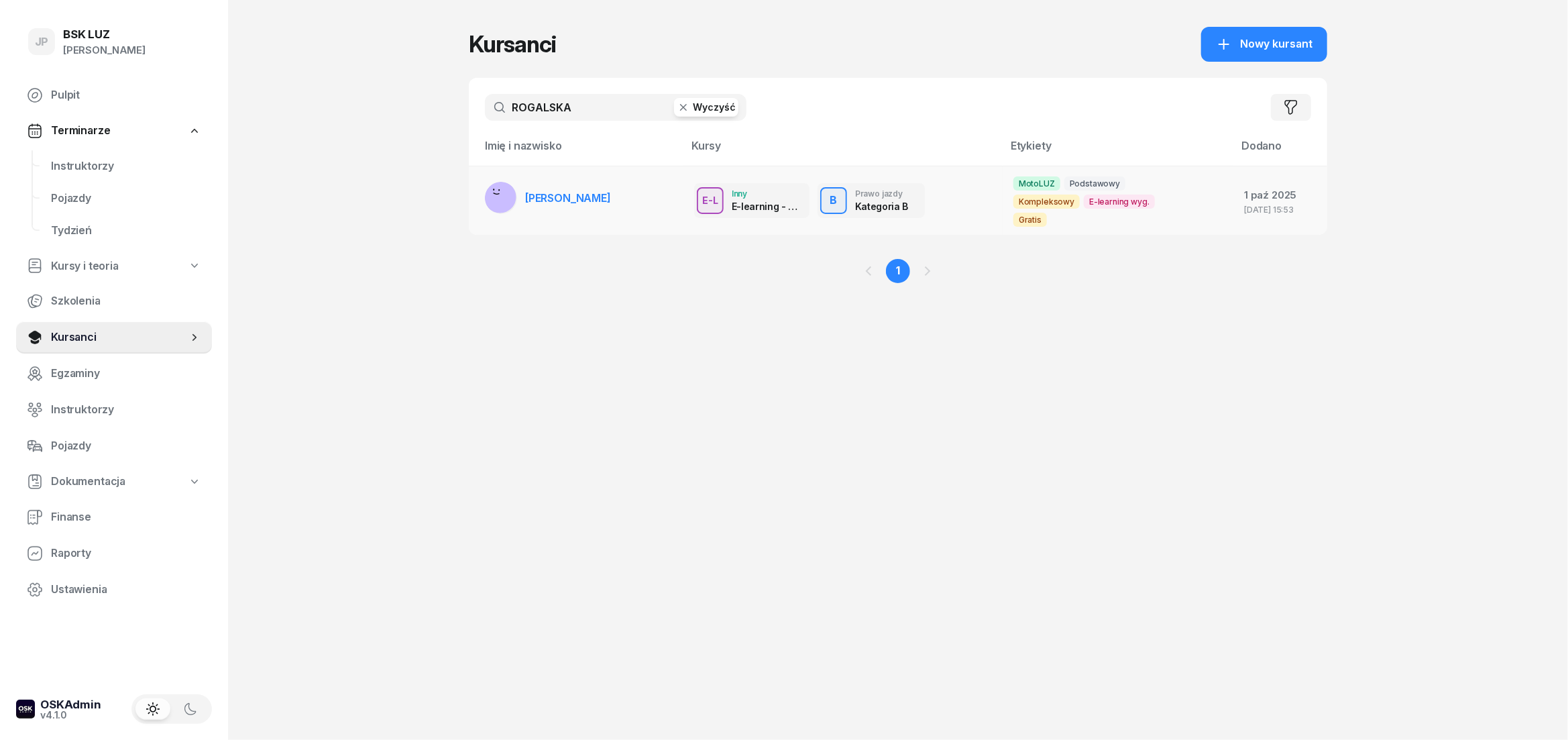
type input "ROGALSKA"
click at [564, 200] on span "[PERSON_NAME]" at bounding box center [568, 197] width 86 height 13
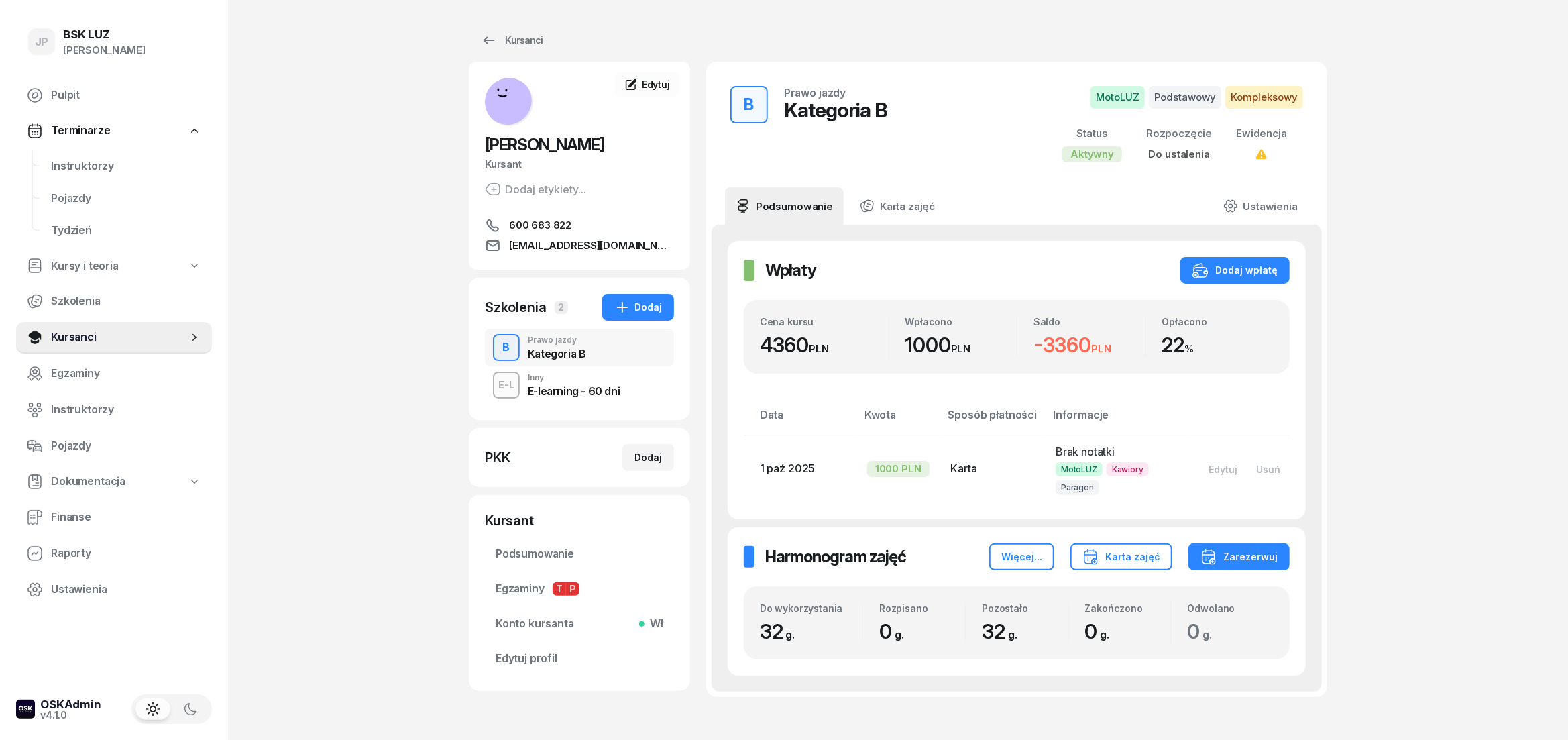
click at [607, 390] on div "E-learning - 60 dni" at bounding box center [574, 391] width 92 height 11
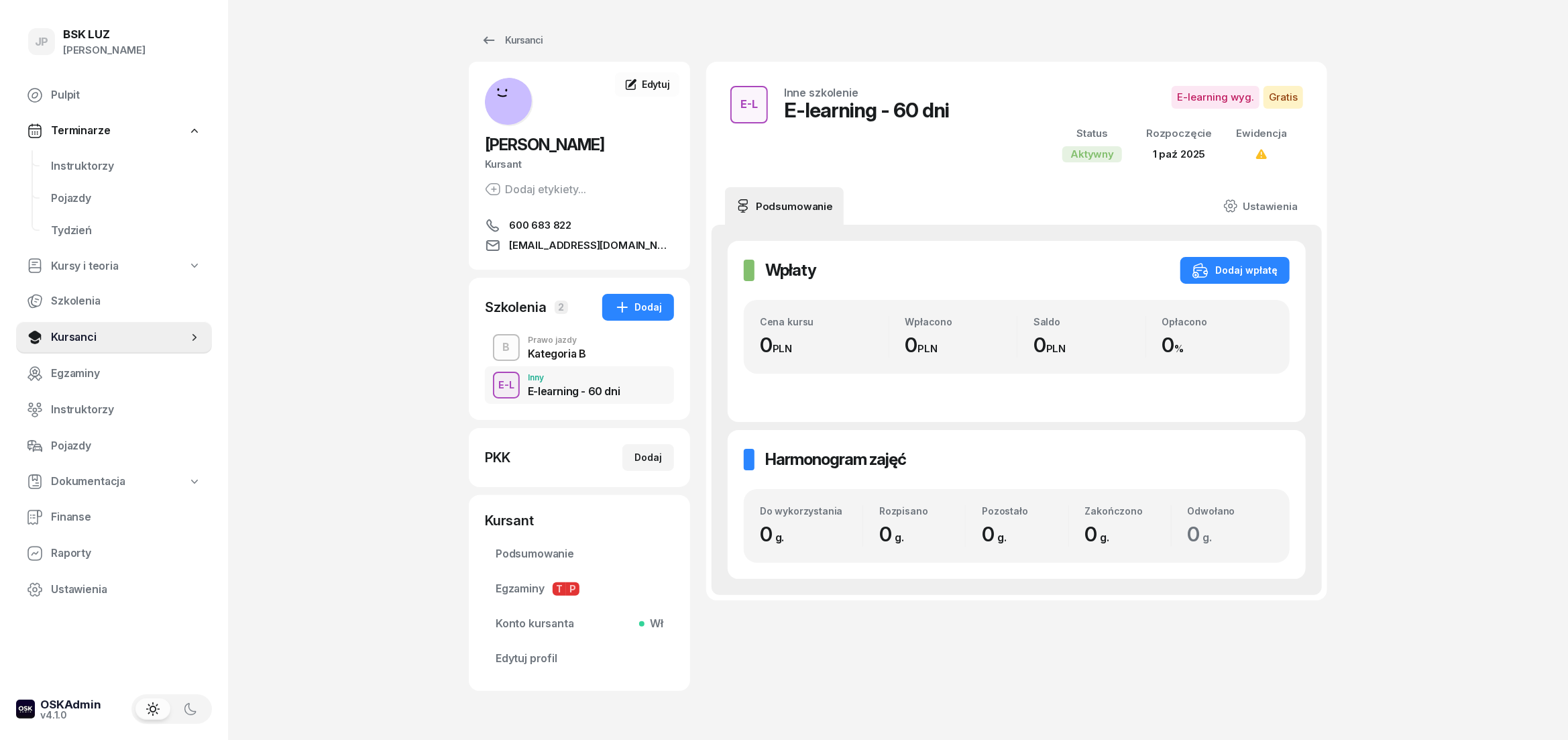
click at [575, 352] on div "Kategoria B" at bounding box center [557, 354] width 59 height 11
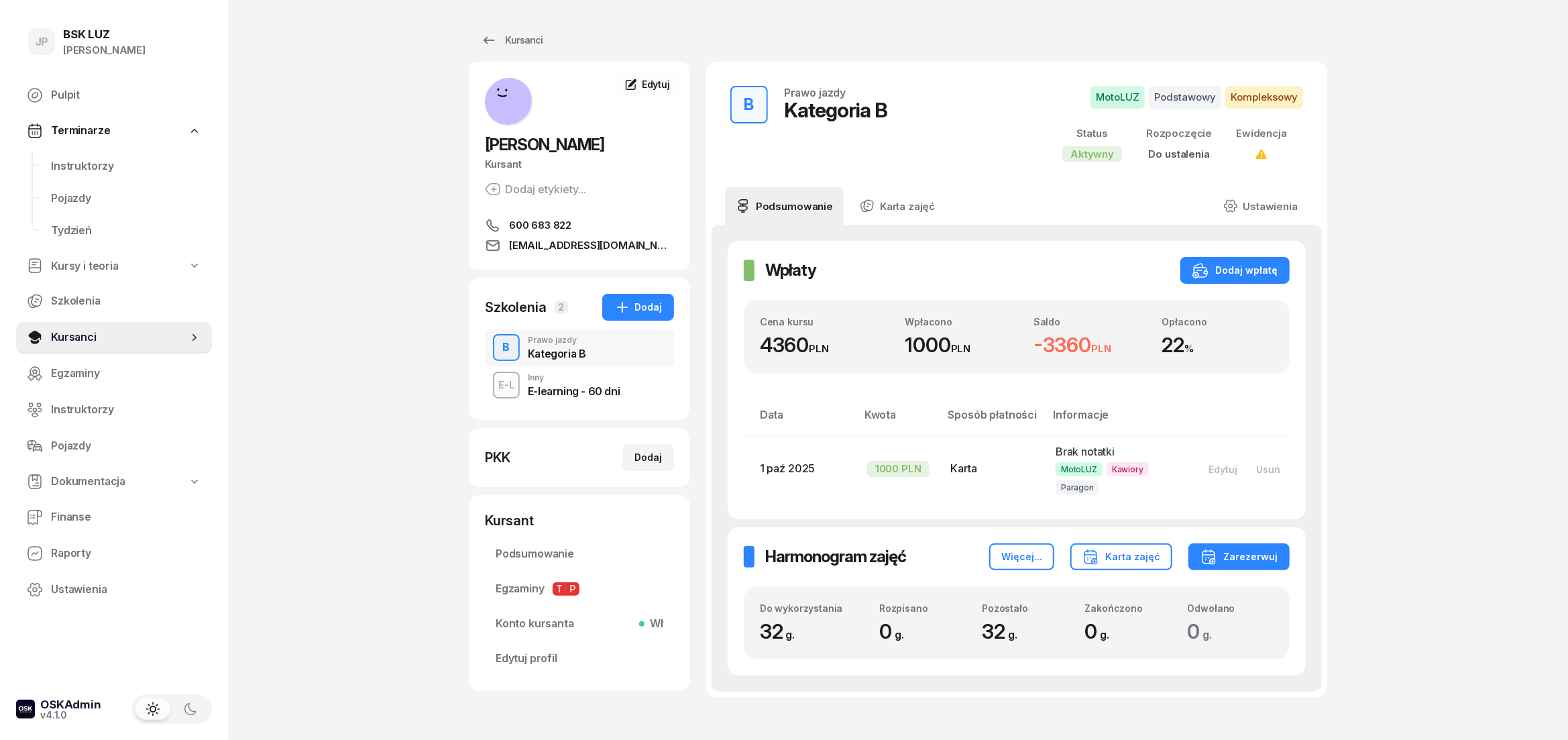
click at [559, 348] on div "Kategoria B" at bounding box center [557, 354] width 59 height 11
click at [79, 327] on link "Kursanci" at bounding box center [114, 337] width 196 height 32
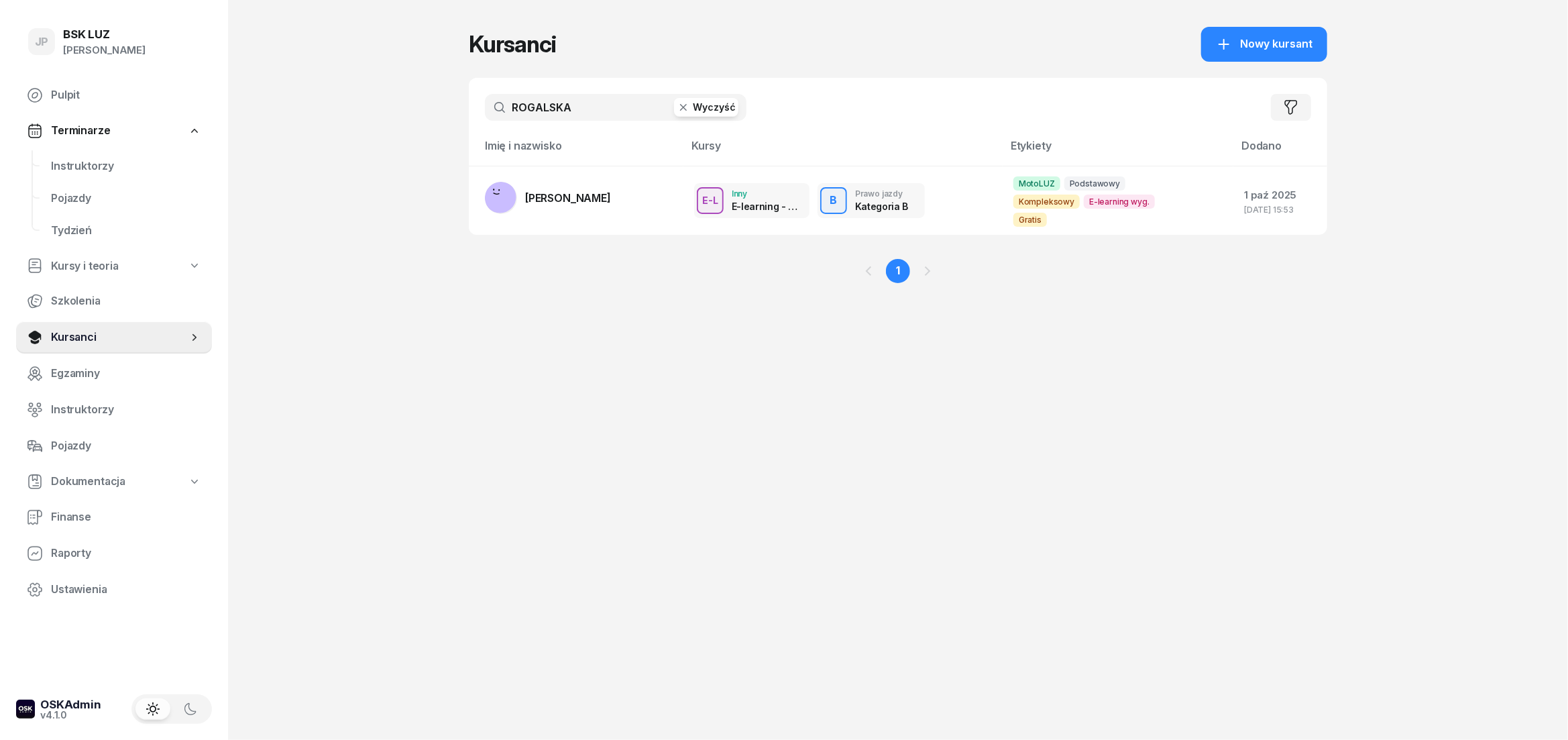
click at [699, 109] on button "Wyczyść" at bounding box center [706, 108] width 65 height 19
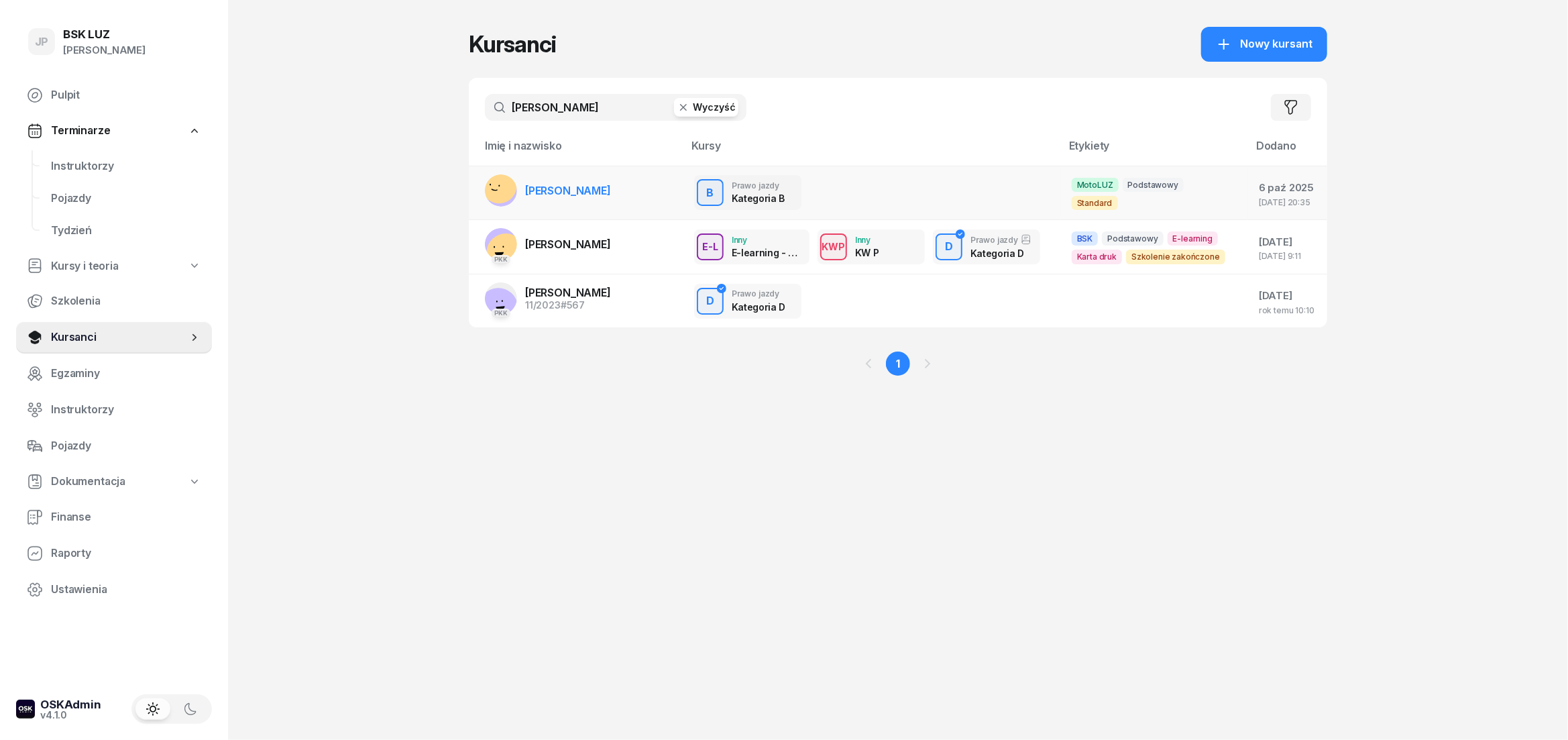
type input "[PERSON_NAME]"
click at [566, 190] on span "[PERSON_NAME]" at bounding box center [568, 190] width 86 height 13
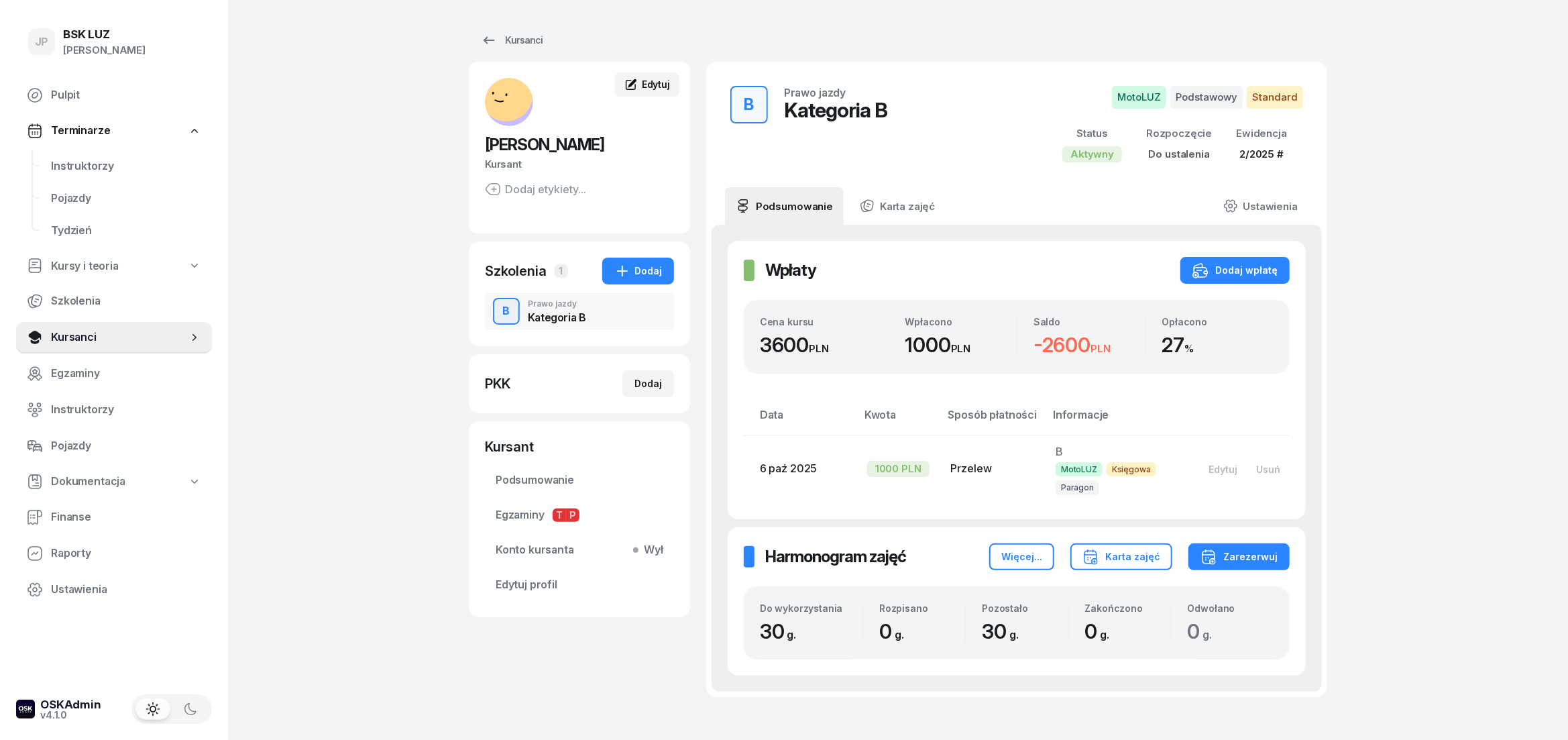
click at [647, 82] on span "Edytuj" at bounding box center [656, 84] width 28 height 12
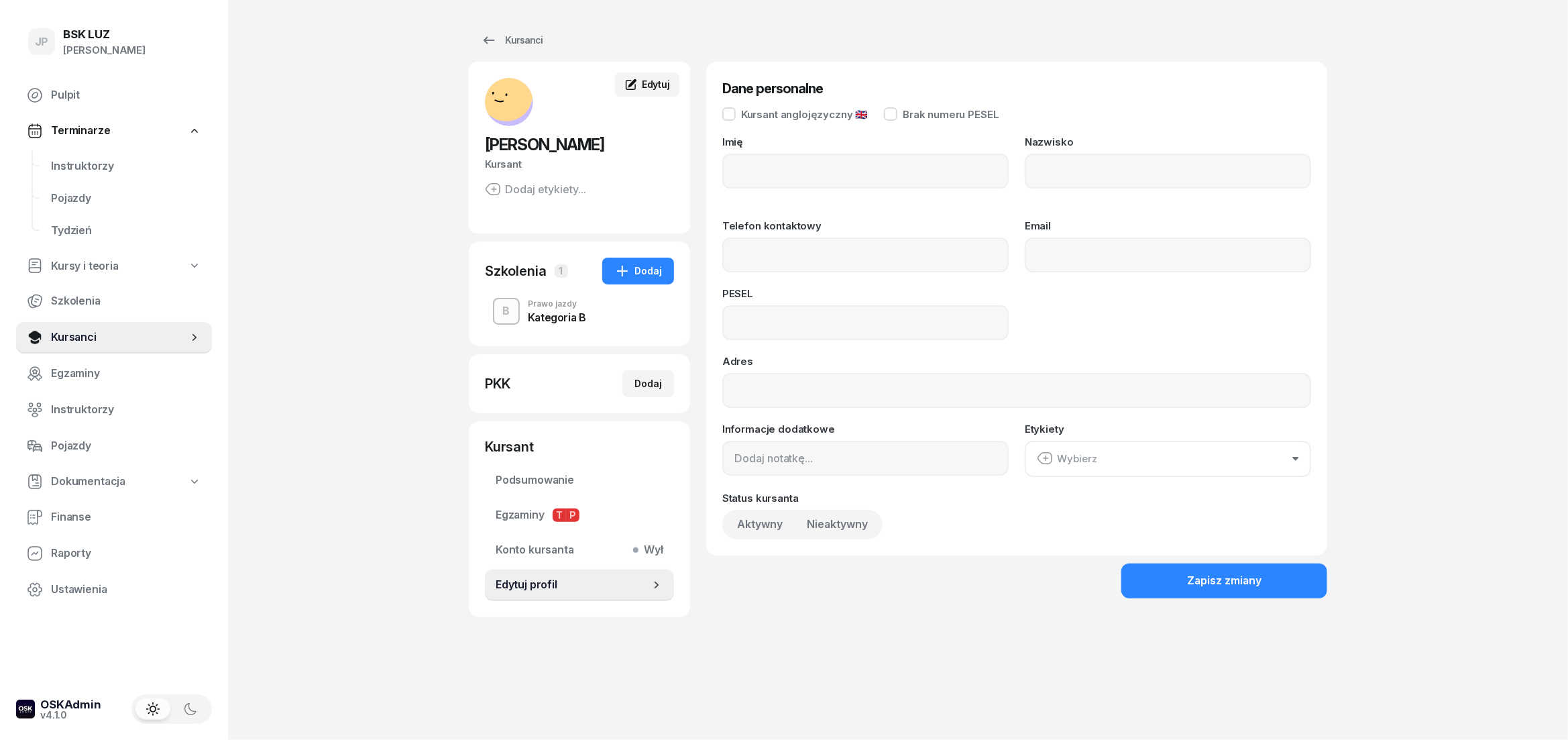
type input "[PERSON_NAME]"
click at [539, 301] on div "Prawo jazdy" at bounding box center [557, 304] width 59 height 8
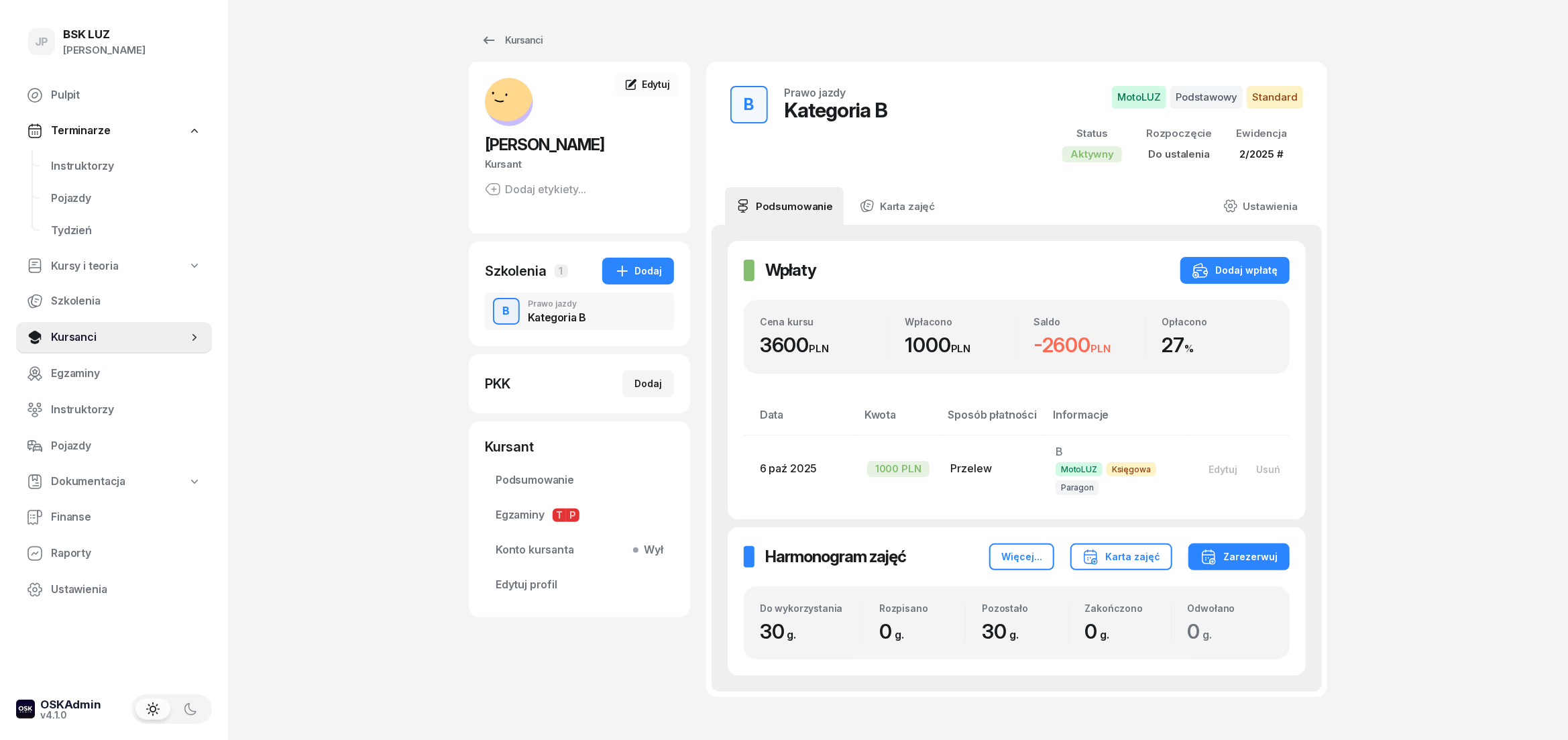
click at [545, 311] on div "Kategoria B" at bounding box center [557, 315] width 59 height 15
click at [648, 274] on div "Dodaj" at bounding box center [637, 271] width 48 height 16
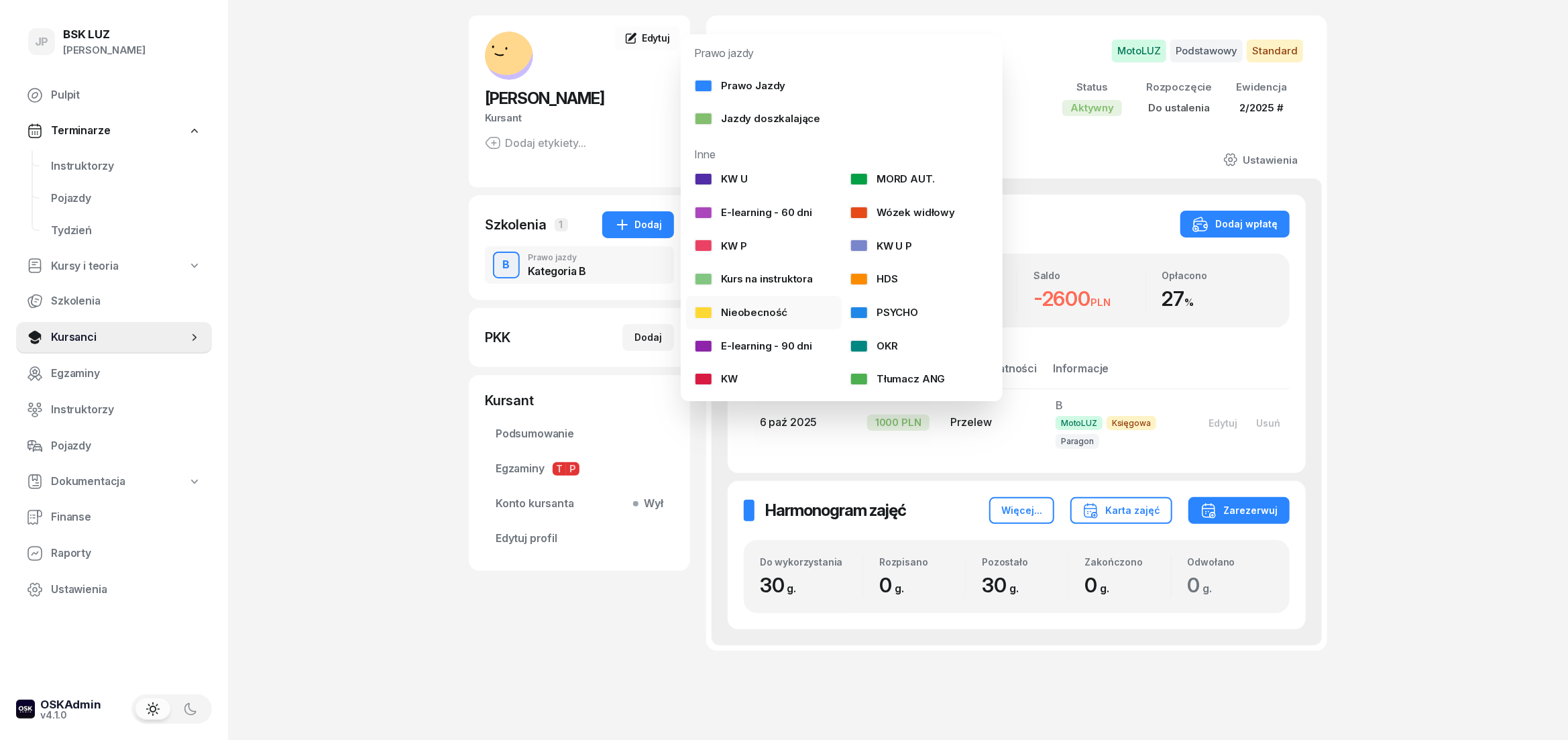
scroll to position [89, 0]
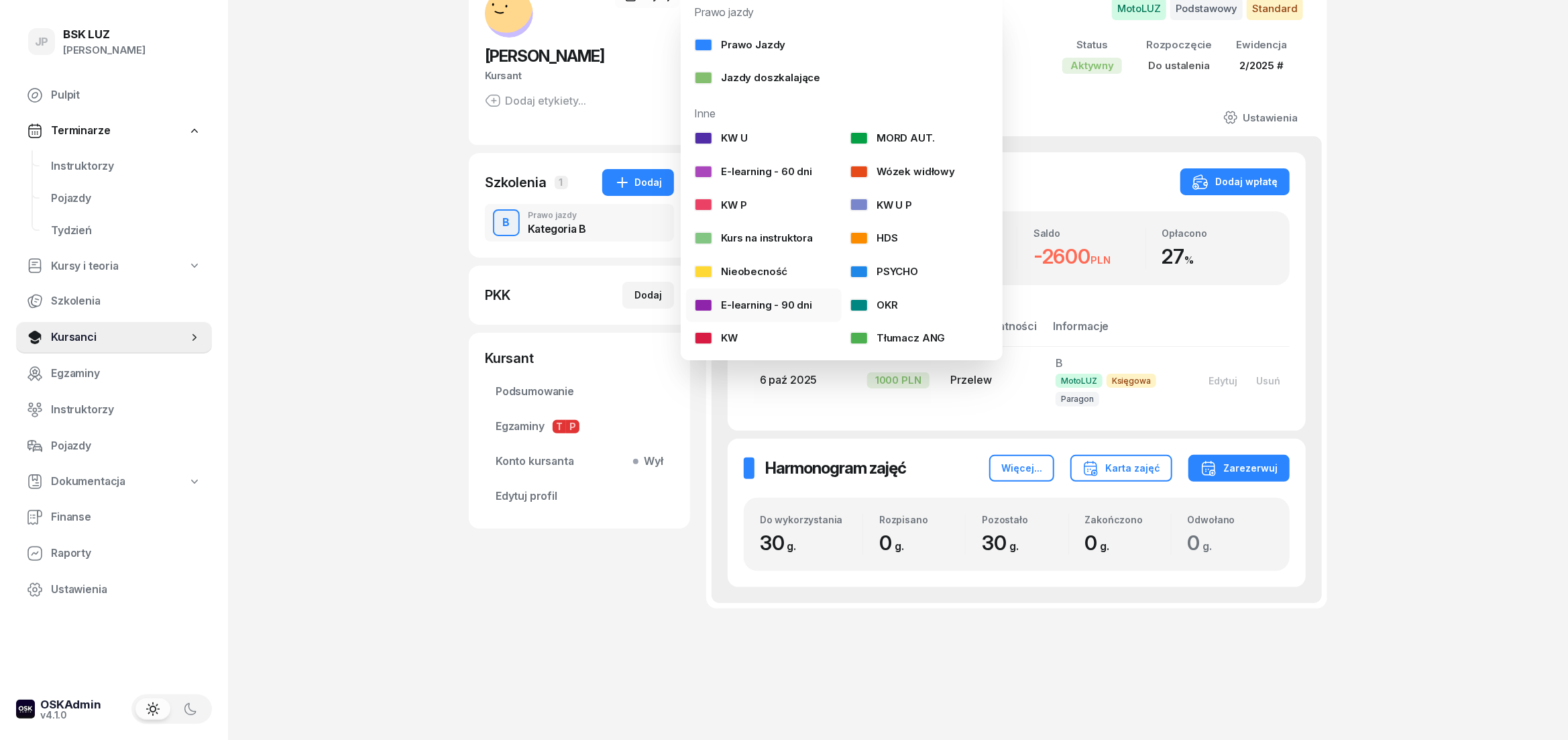
click at [772, 308] on div "E-learning - 90 dni" at bounding box center [753, 305] width 118 height 17
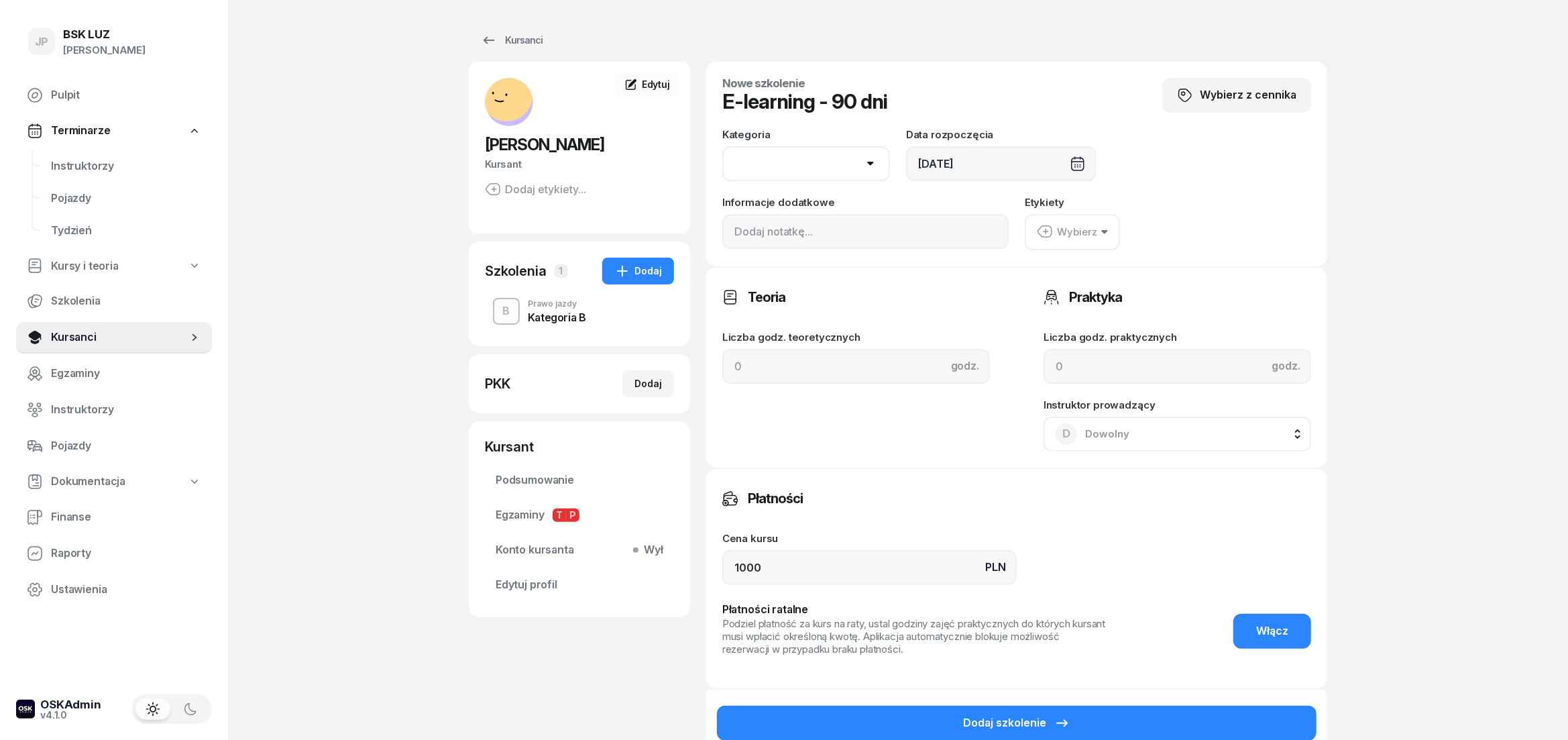
select select "B"
click option "B" at bounding box center [0, 0] width 0 height 0
drag, startPoint x: 779, startPoint y: 566, endPoint x: 684, endPoint y: 577, distance: 95.6
click at [722, 577] on input "1000" at bounding box center [869, 567] width 294 height 35
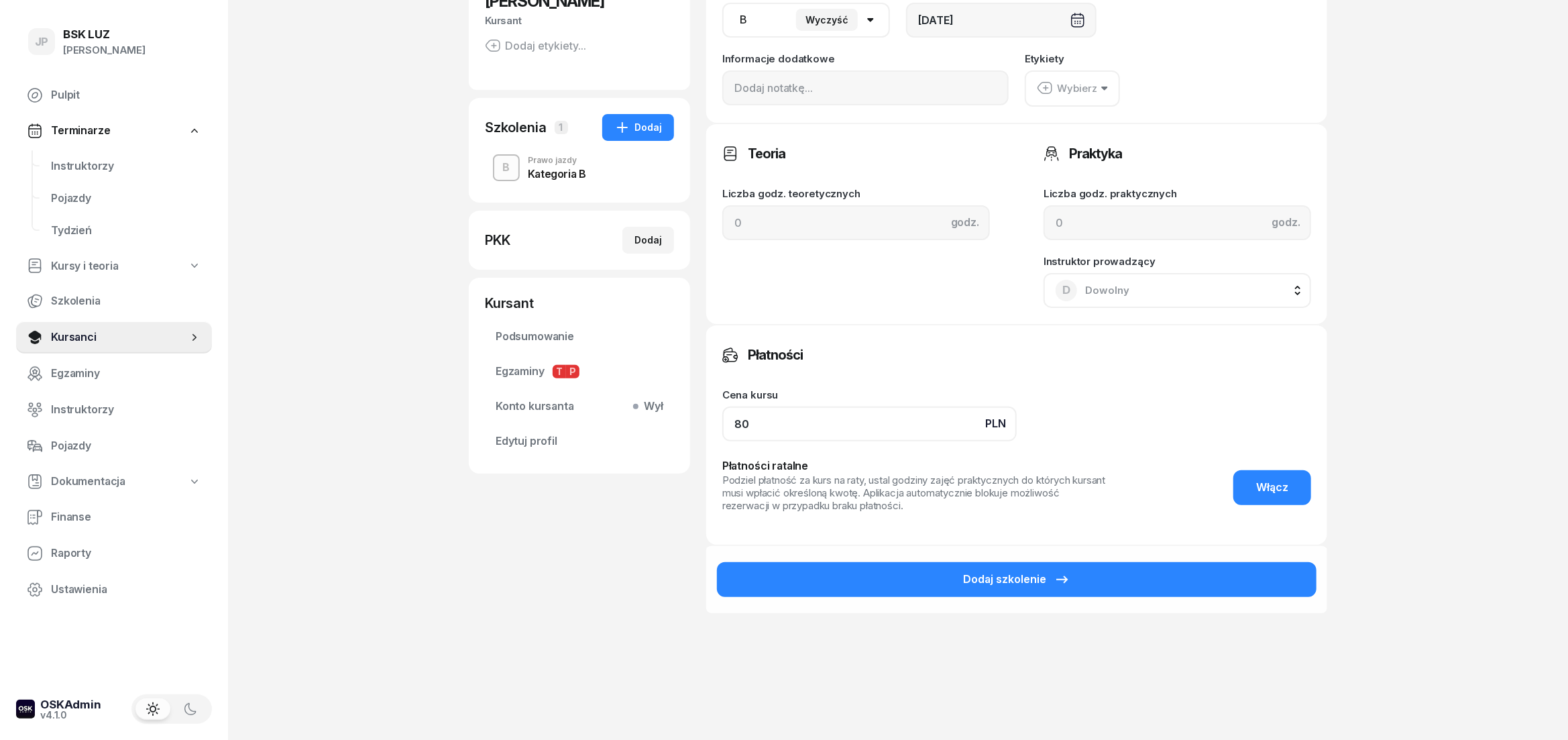
scroll to position [149, 0]
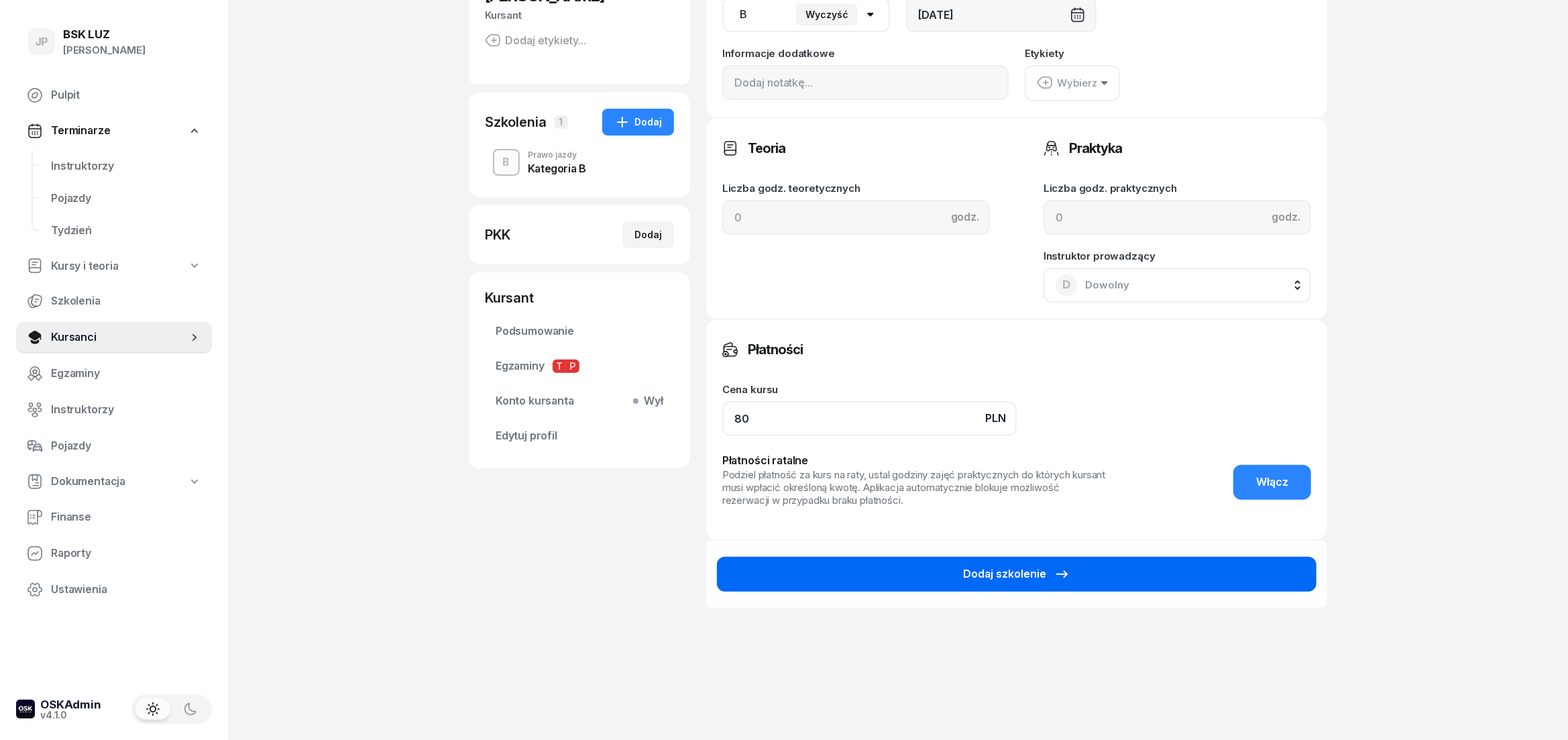
type input "80"
click at [1003, 582] on button "Dodaj szkolenie" at bounding box center [1016, 574] width 599 height 35
